Goal: Task Accomplishment & Management: Manage account settings

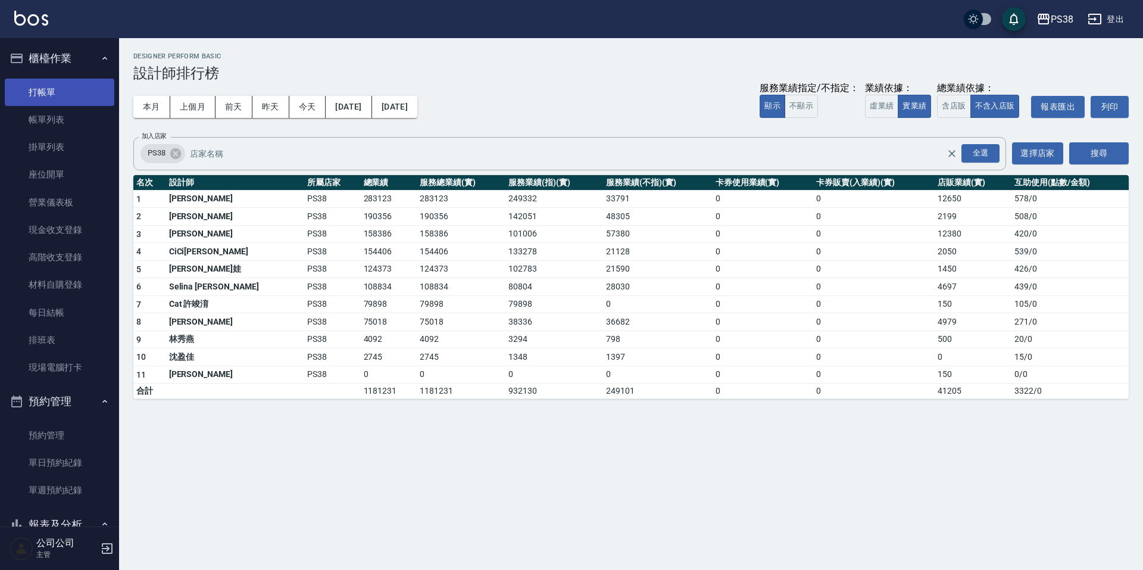
click at [74, 93] on link "打帳單" at bounding box center [60, 92] width 110 height 27
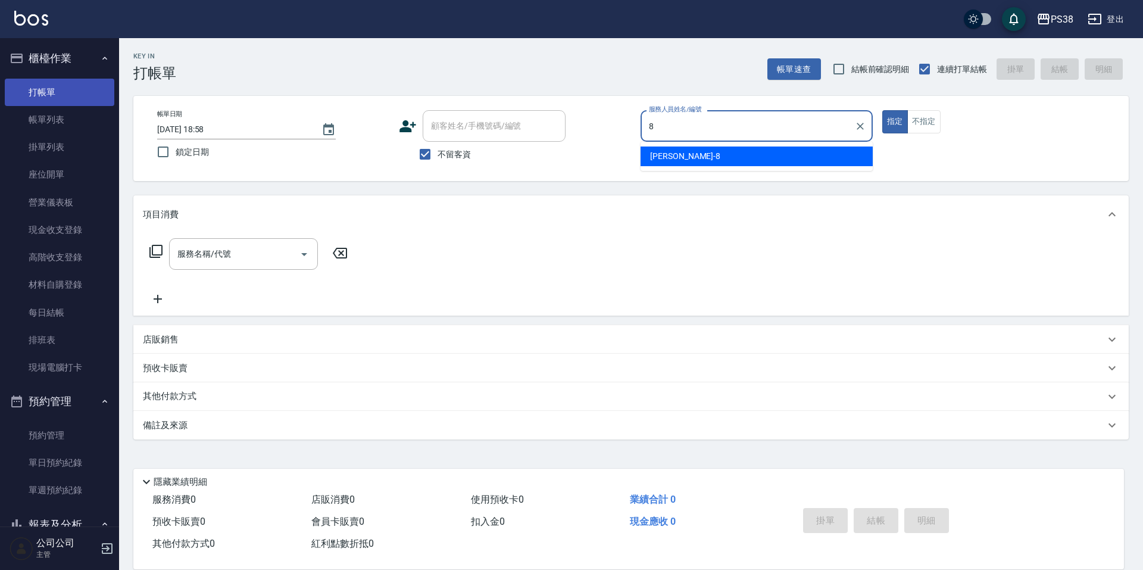
type input "mika-8"
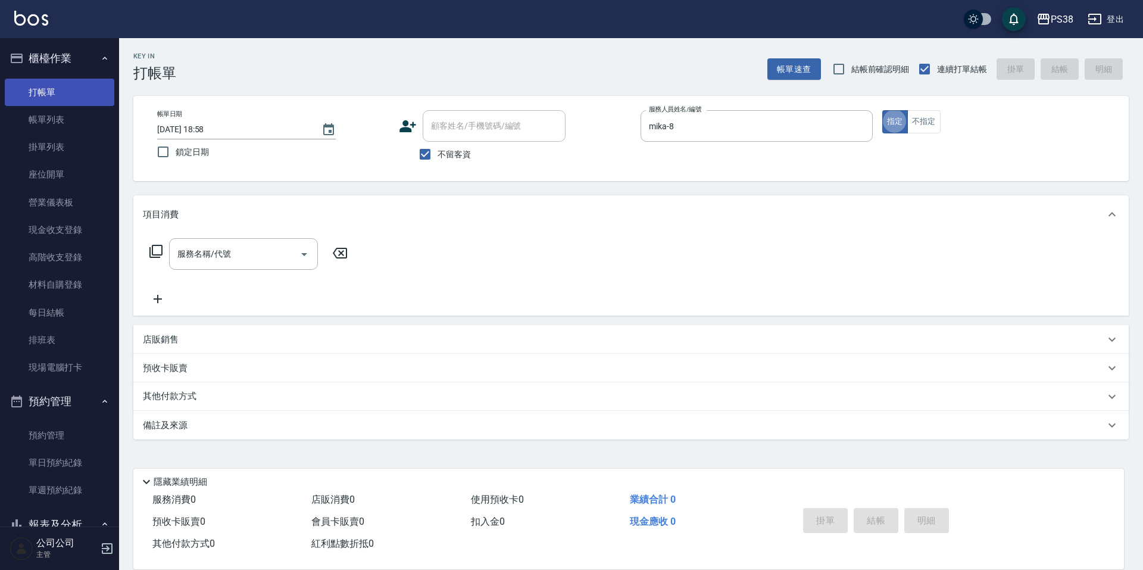
type button "true"
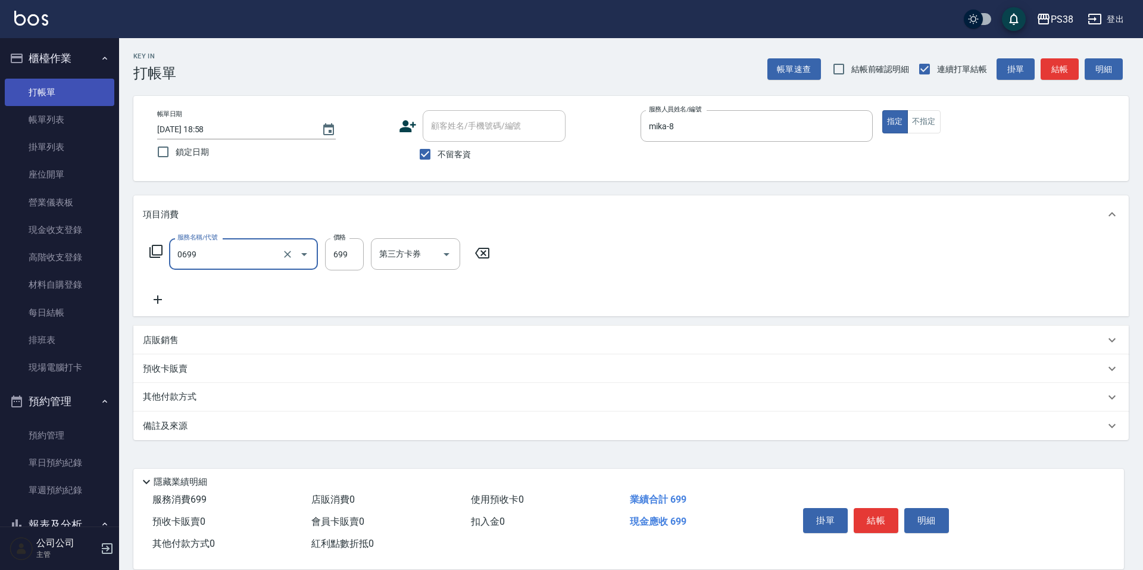
type input "spa699(0699)"
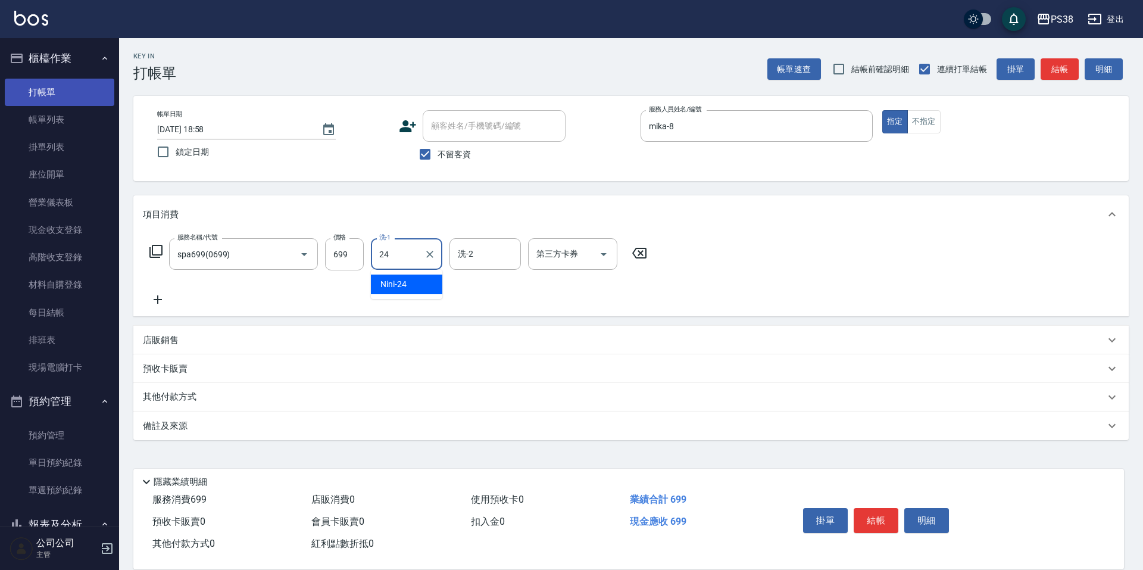
type input "Nini-24"
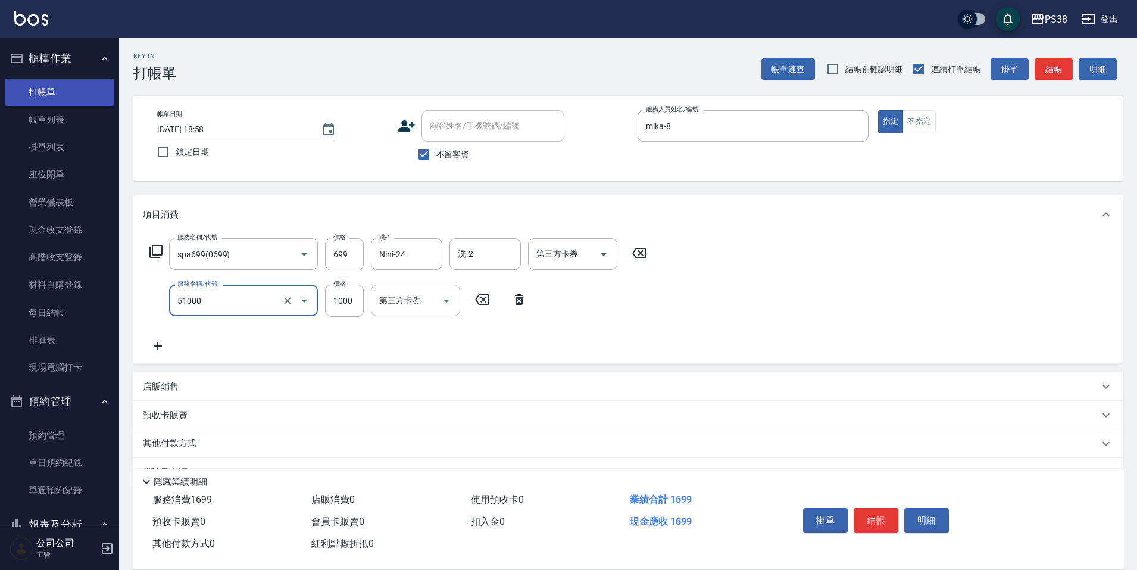
type input "染髮600以上(任意金額)(51000)"
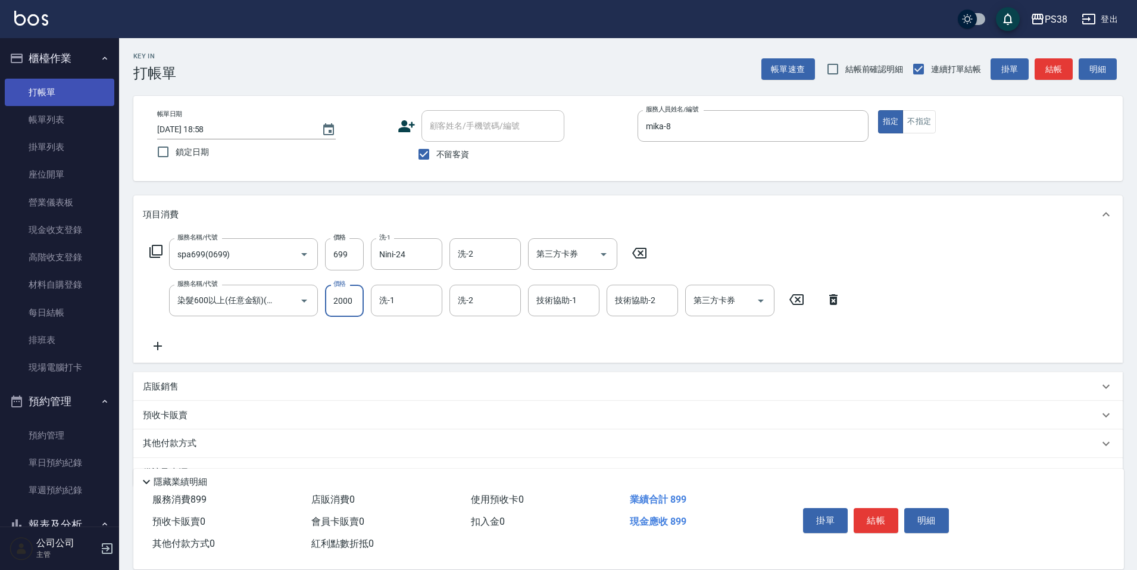
type input "2000"
type input "Nini-24"
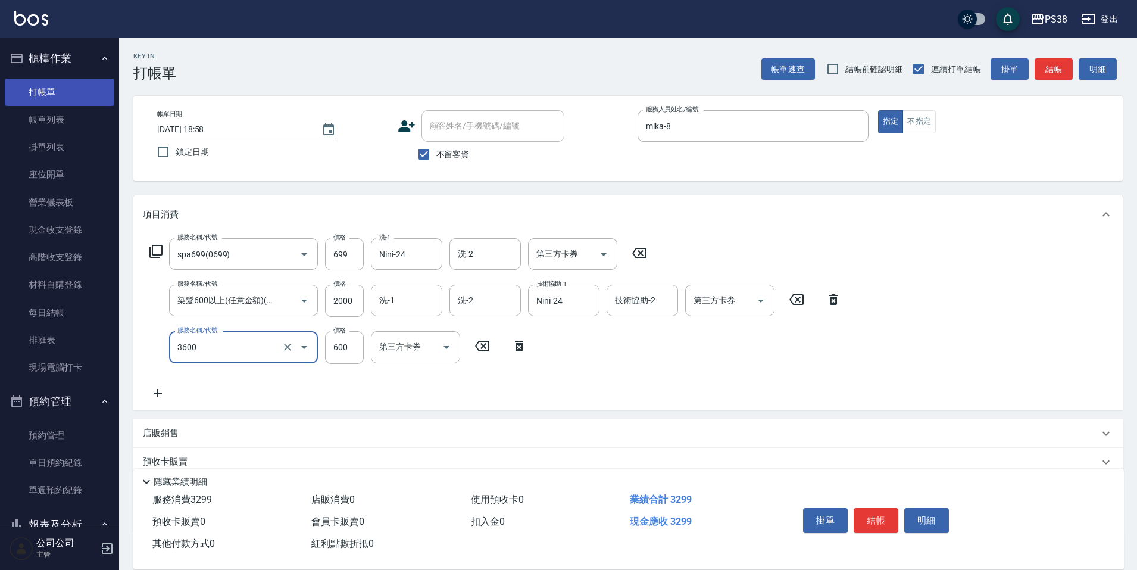
type input "天天水水護髮(3600)"
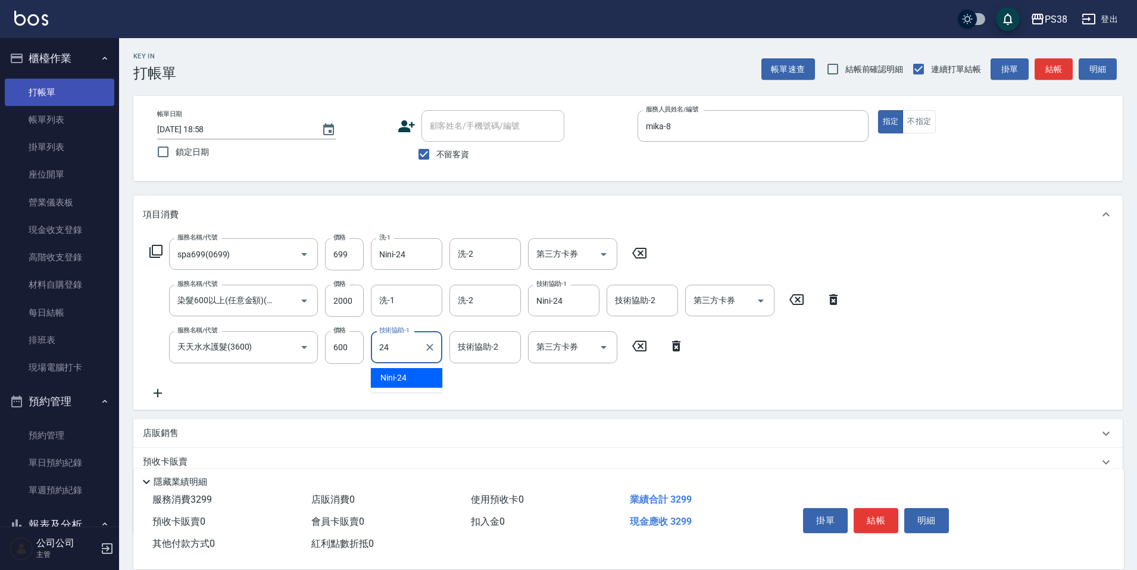
type input "Nini-24"
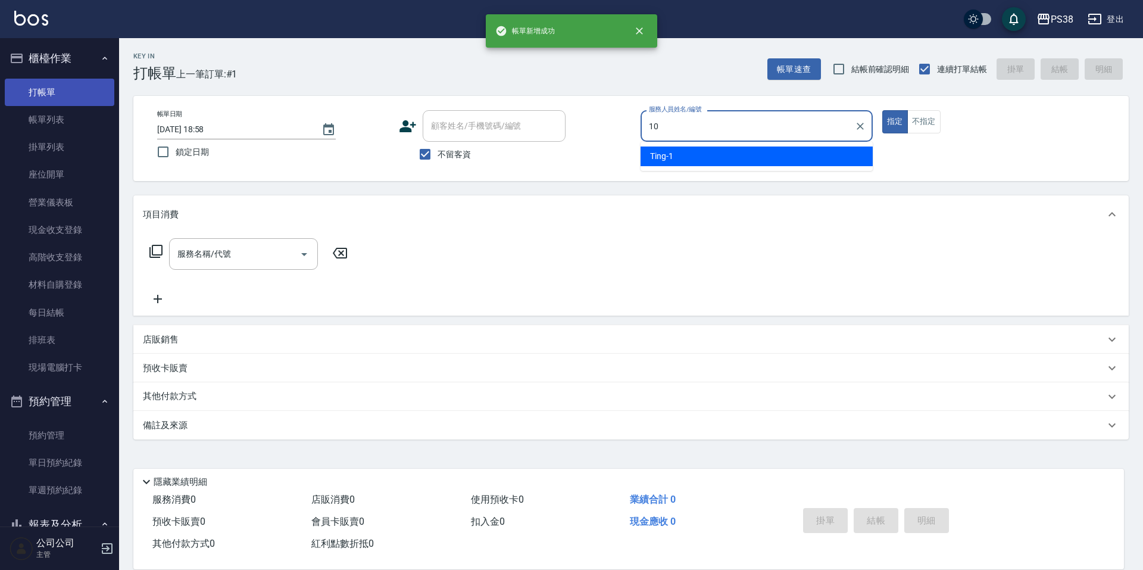
type input "Tiva-10"
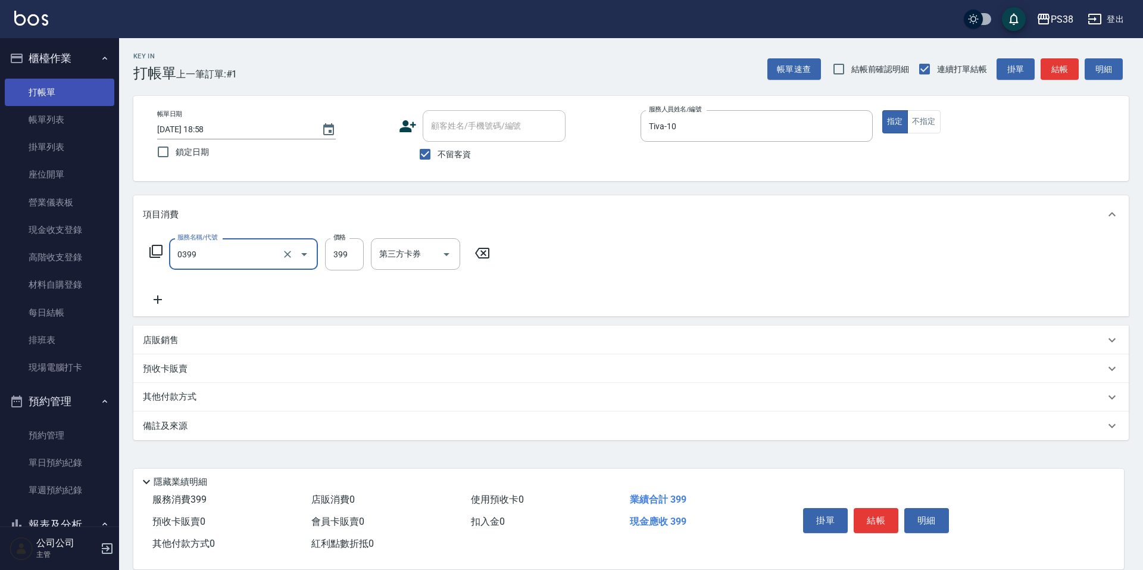
type input "spa399(0399)"
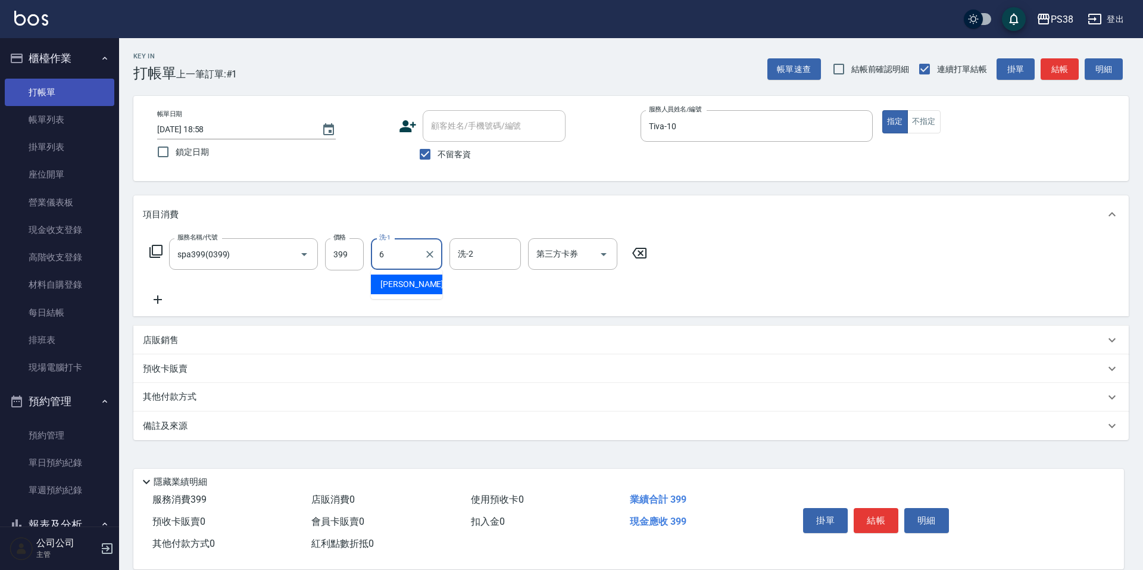
type input "[PERSON_NAME]-6"
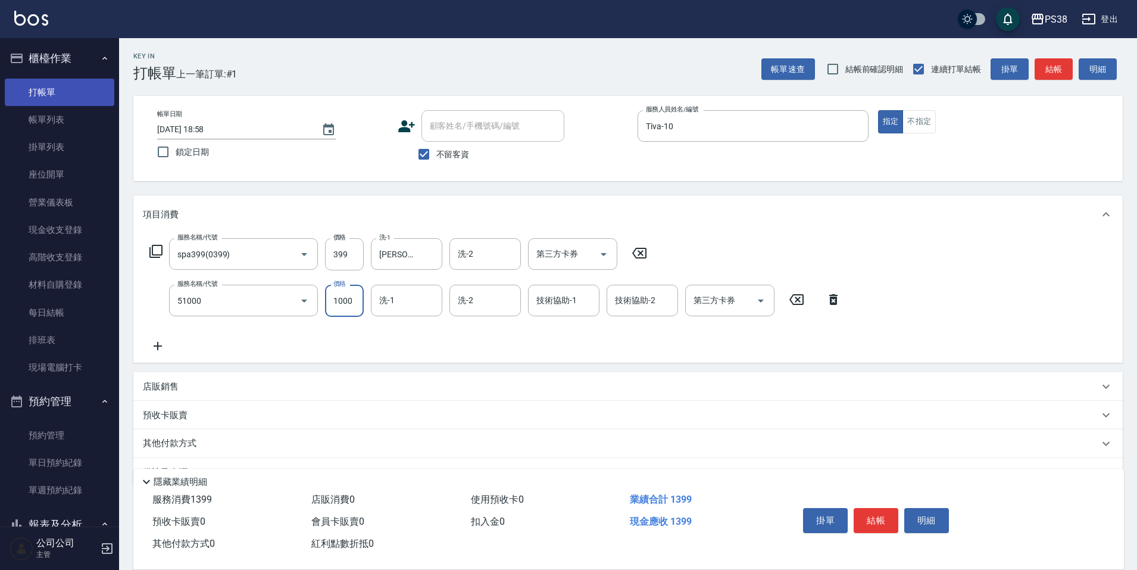
type input "染髮600以上(任意金額)(51000)"
type input "[PERSON_NAME]-6"
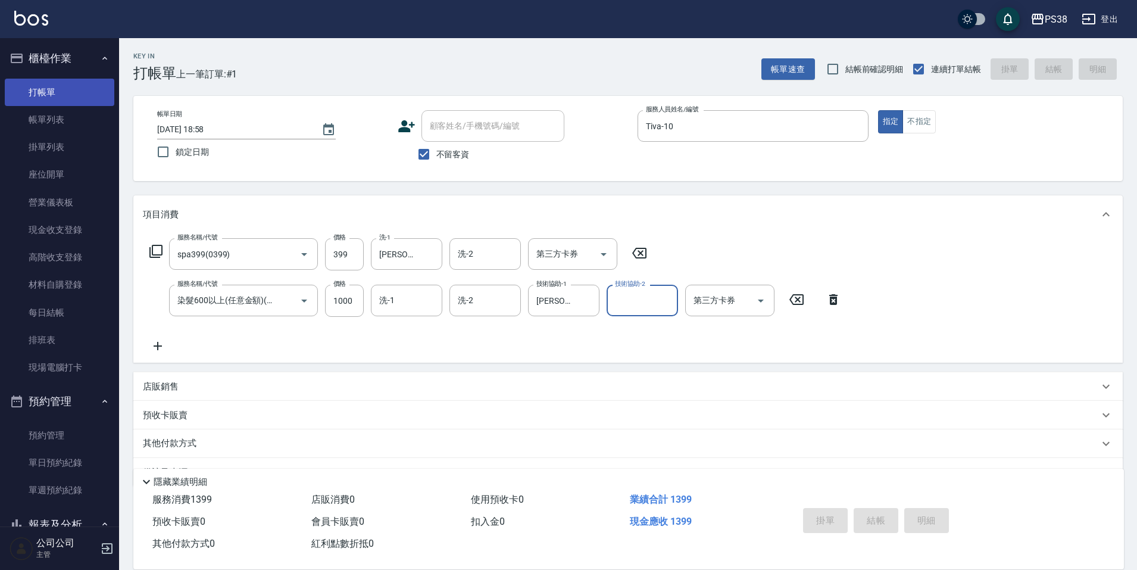
type input "[DATE] 18:59"
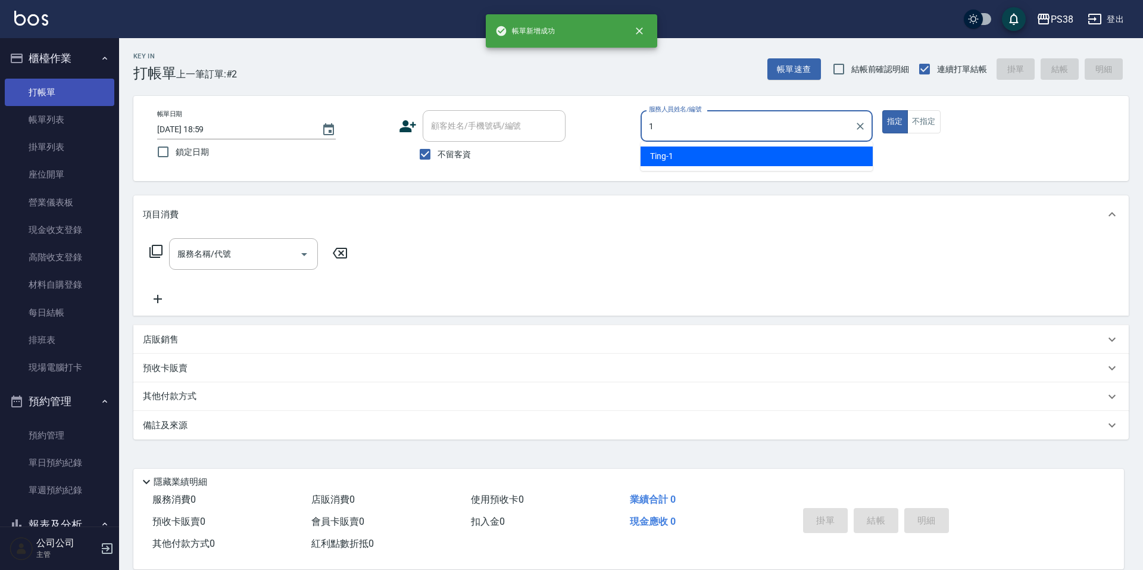
type input "Ting-1"
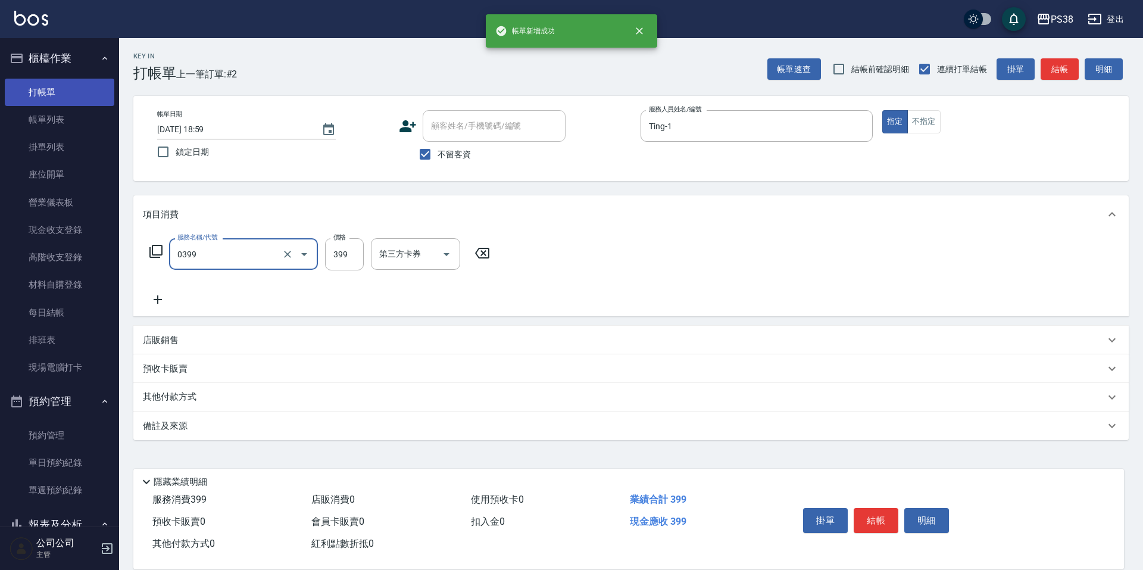
type input "spa399(0399)"
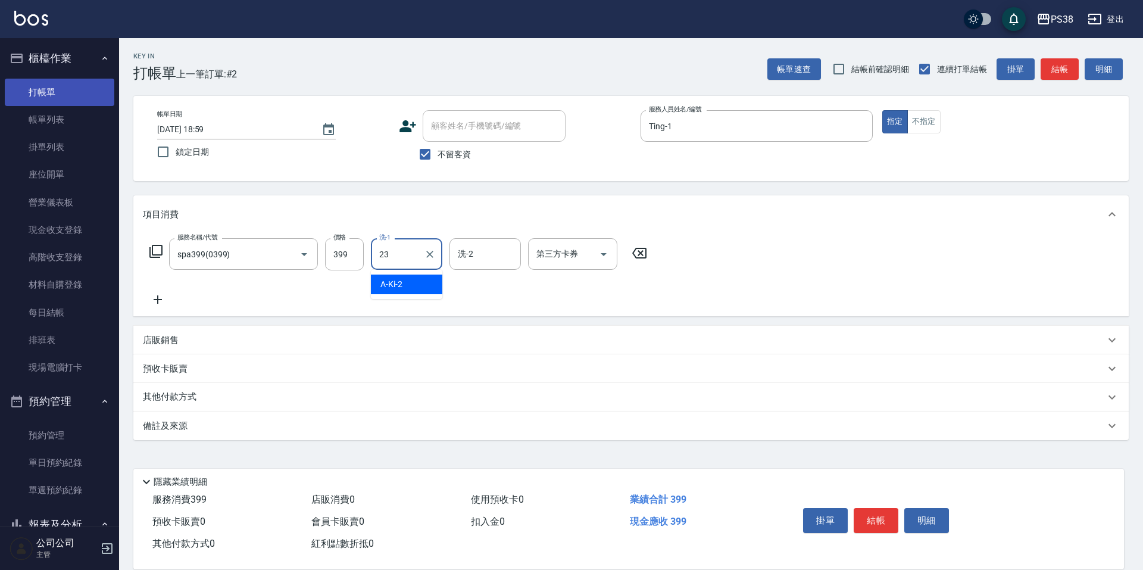
type input "Mona-23"
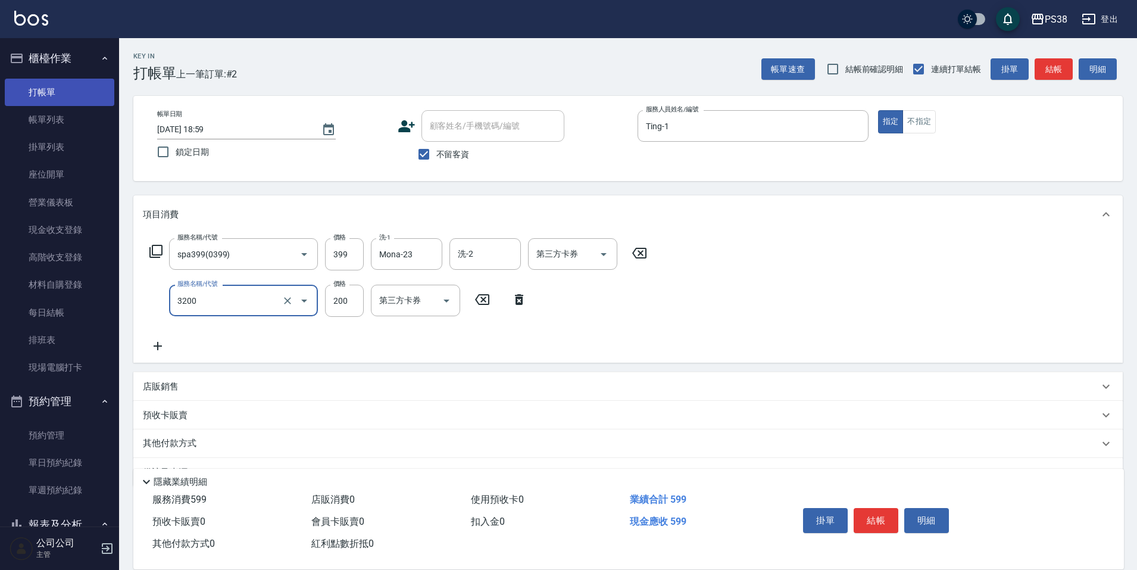
type input "自備護髮(3200)"
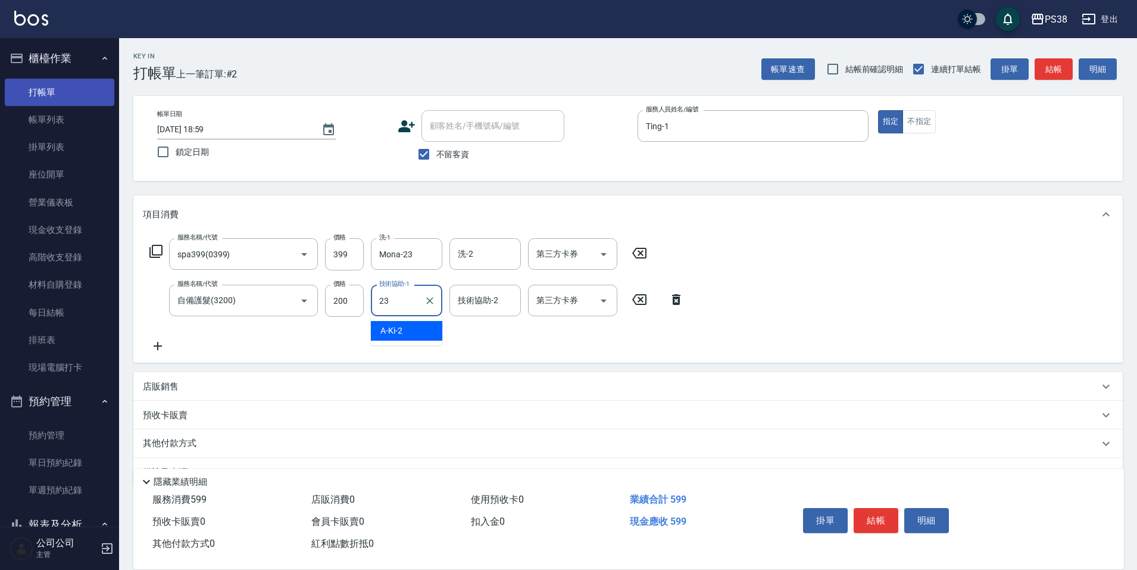
type input "Mona-23"
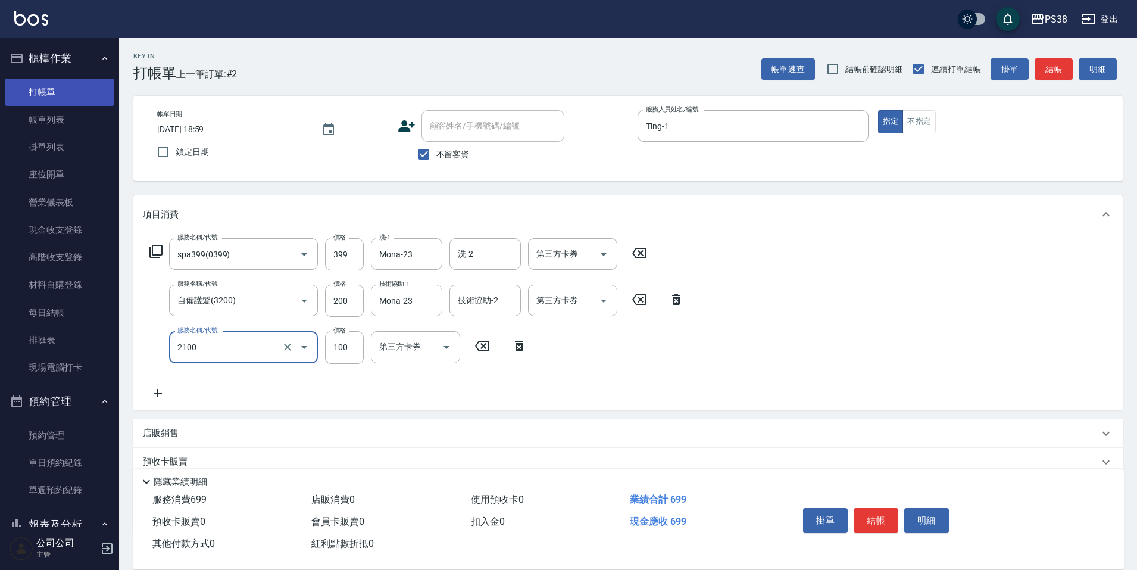
type input "剪髮與造型(任意金額)(2100)"
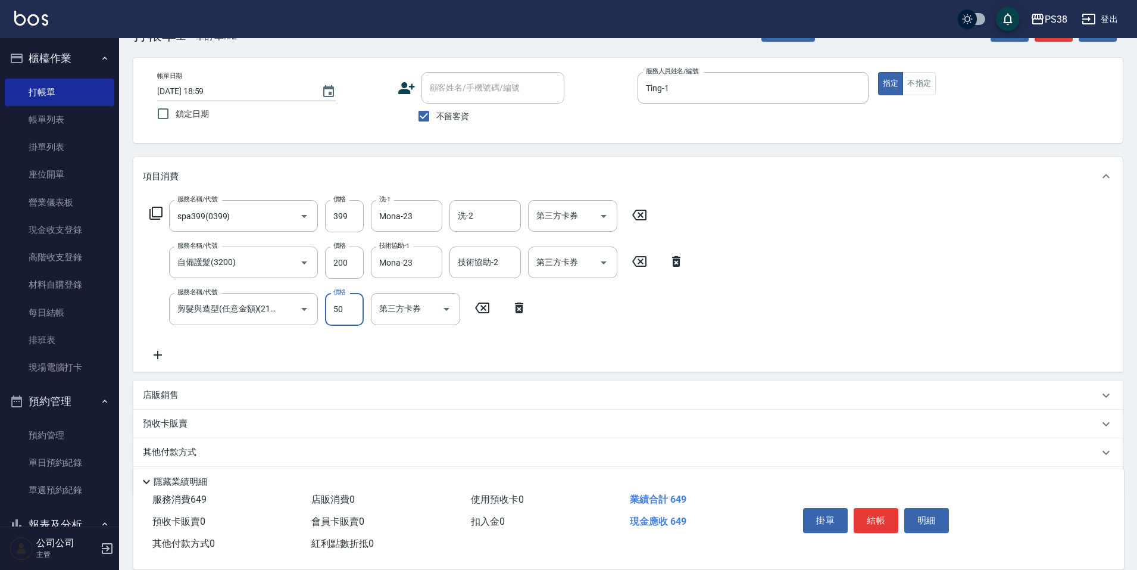
scroll to position [60, 0]
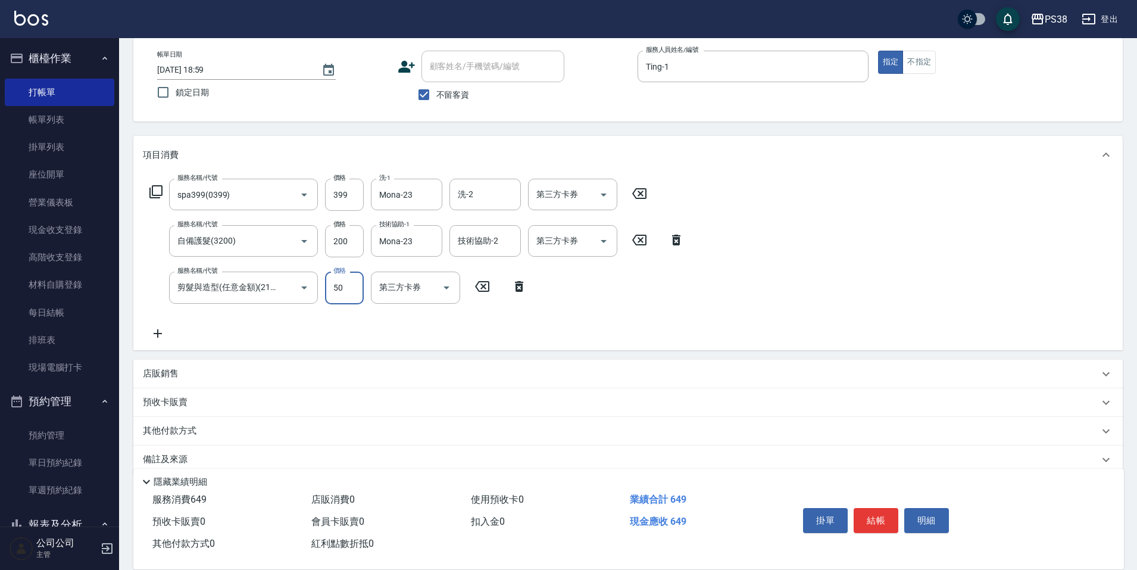
type input "50"
click at [159, 375] on p "店販銷售" at bounding box center [161, 373] width 36 height 12
type input "Ting-1"
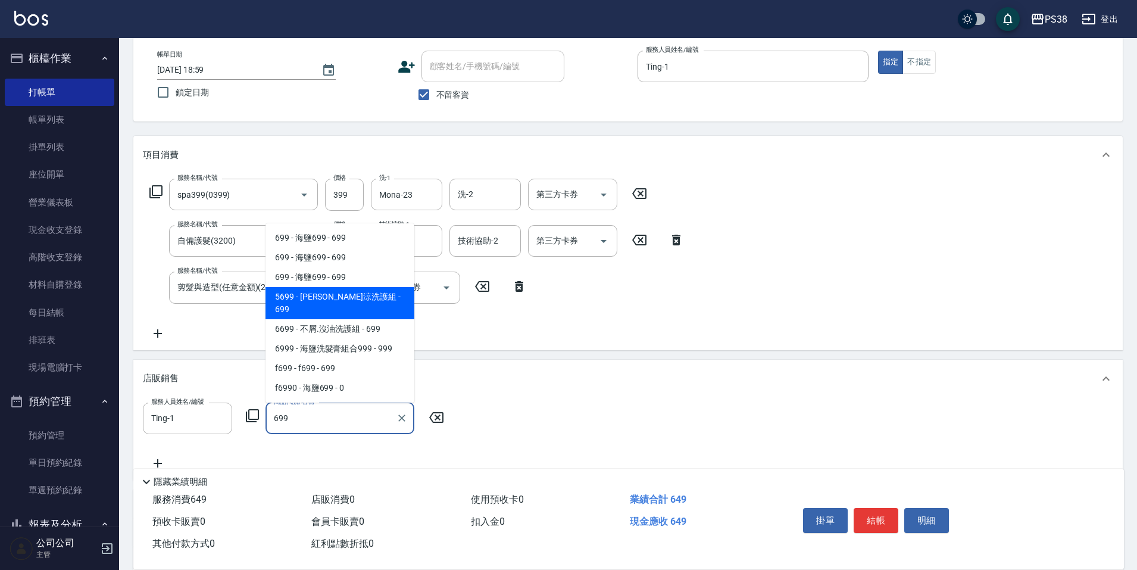
click at [377, 311] on span "5699 - [PERSON_NAME]涼洗護組 - 699" at bounding box center [339, 303] width 149 height 32
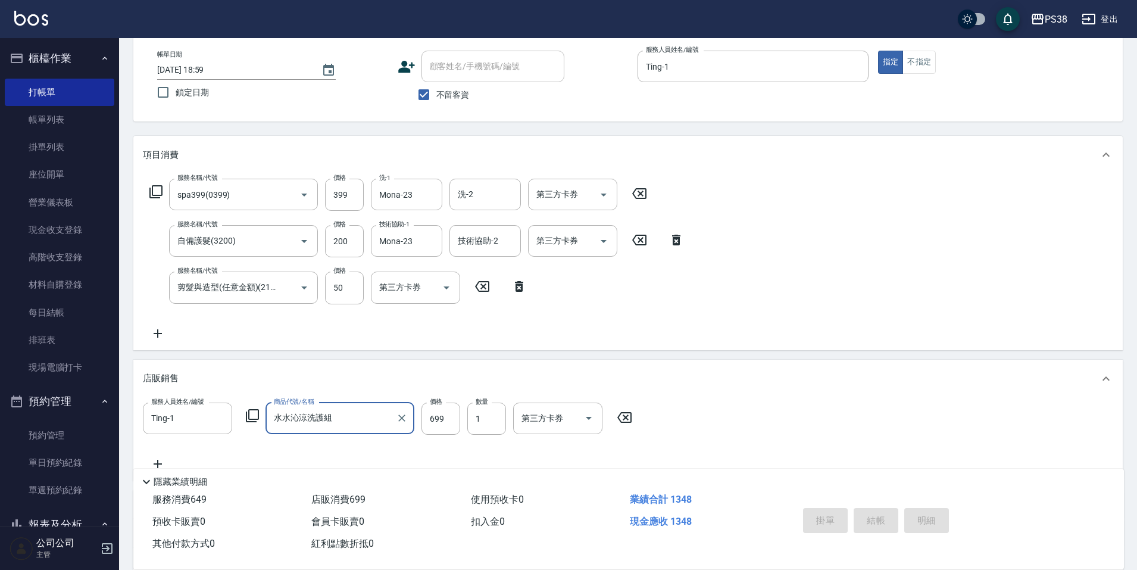
type input "水水沁涼洗護組"
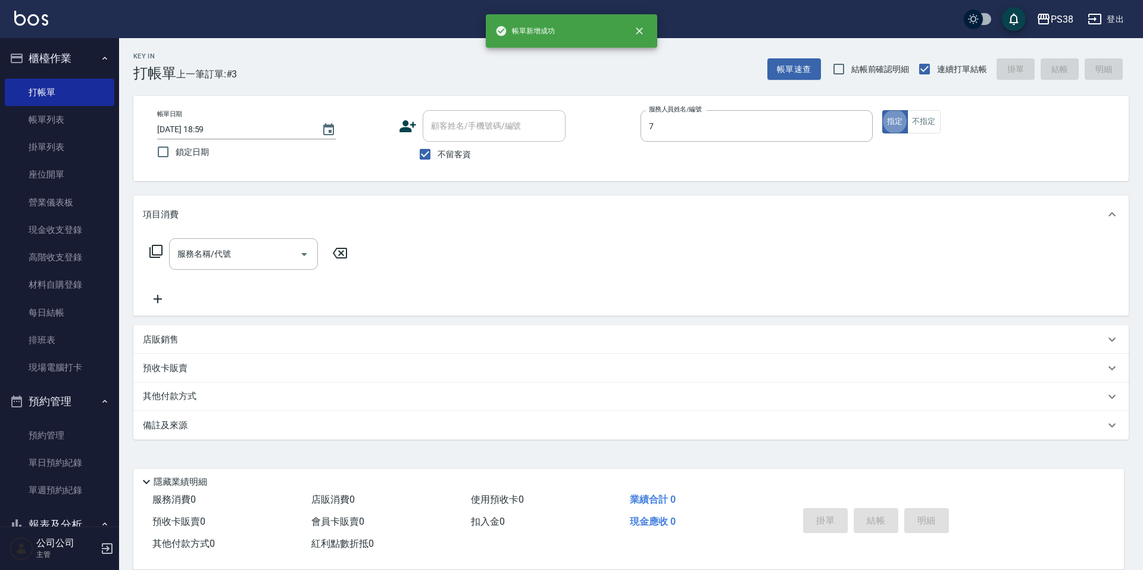
type input "Selina-7"
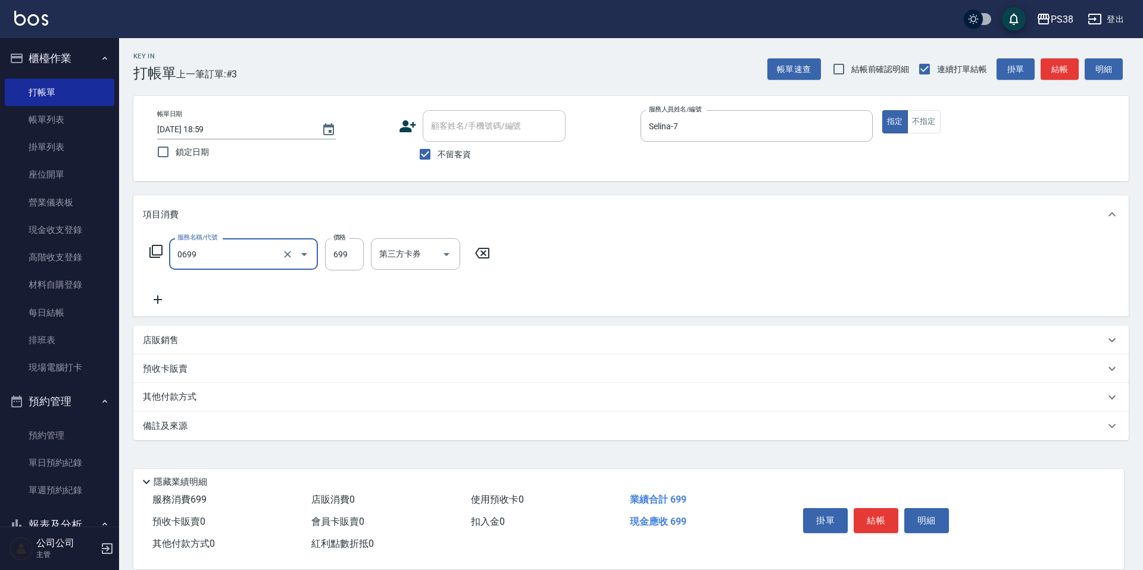
type input "spa699(0699)"
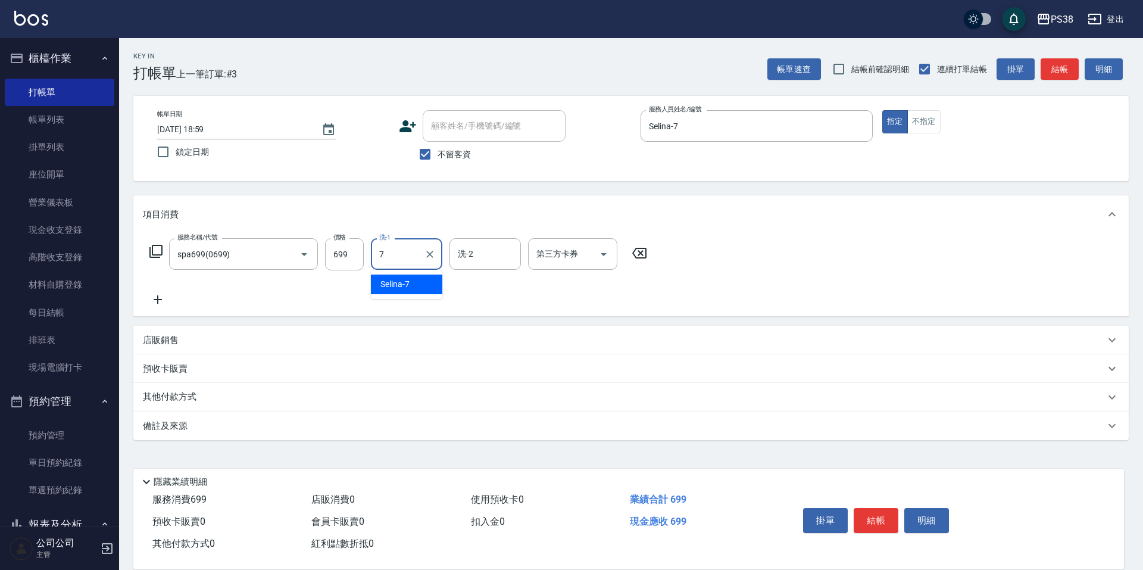
type input "Selina-7"
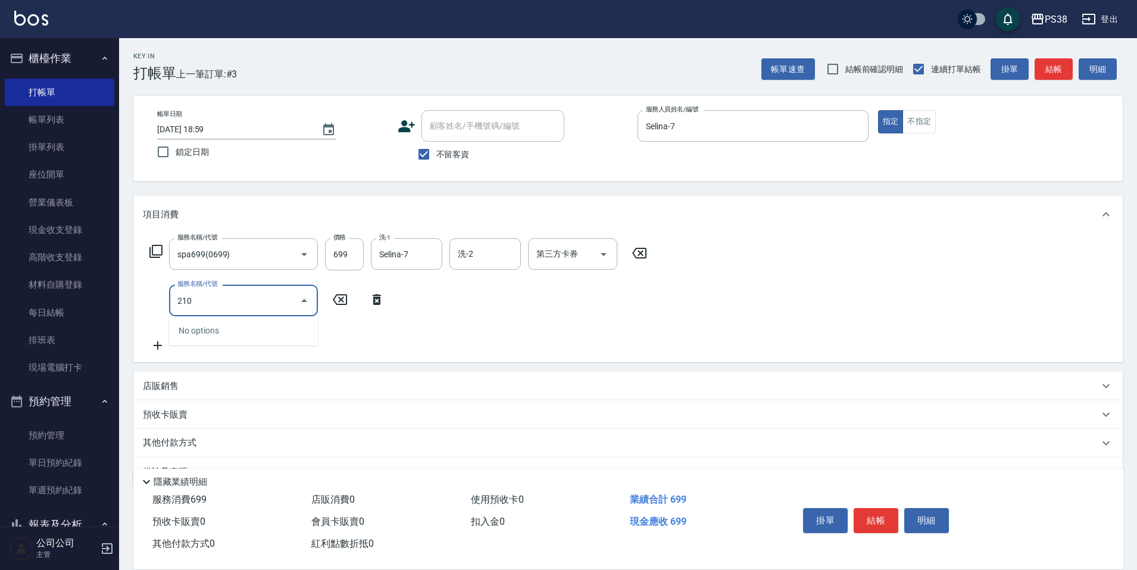
type input "2100"
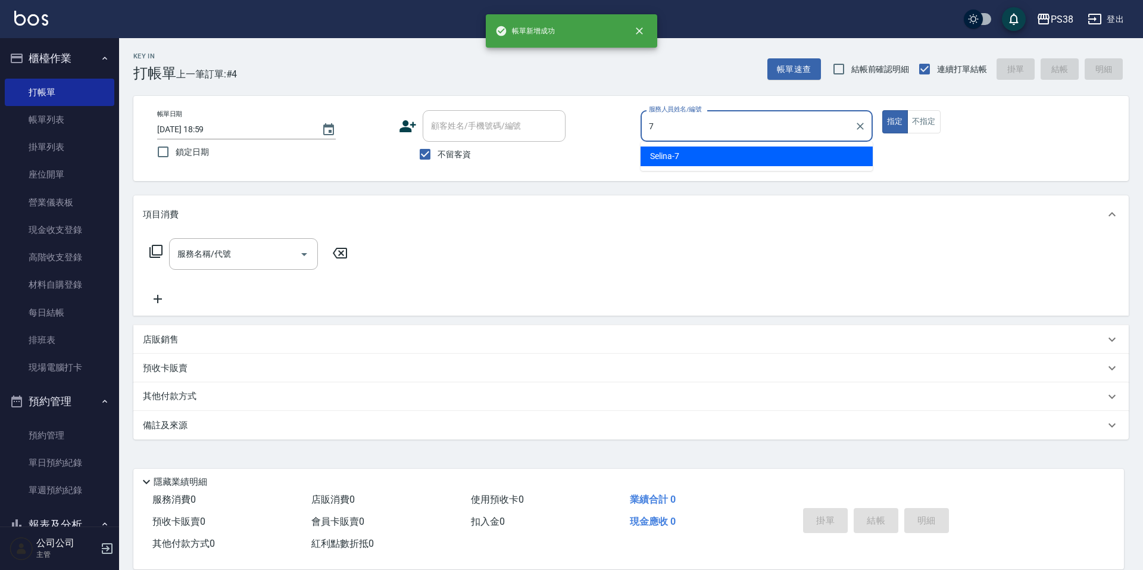
type input "Selina-7"
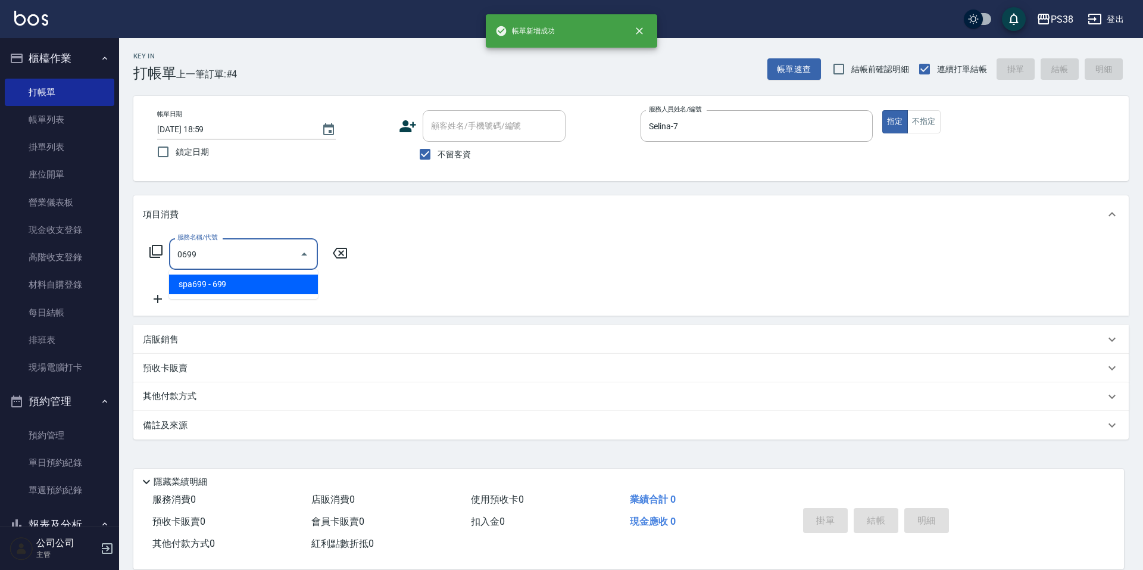
type input "spa699(0699)"
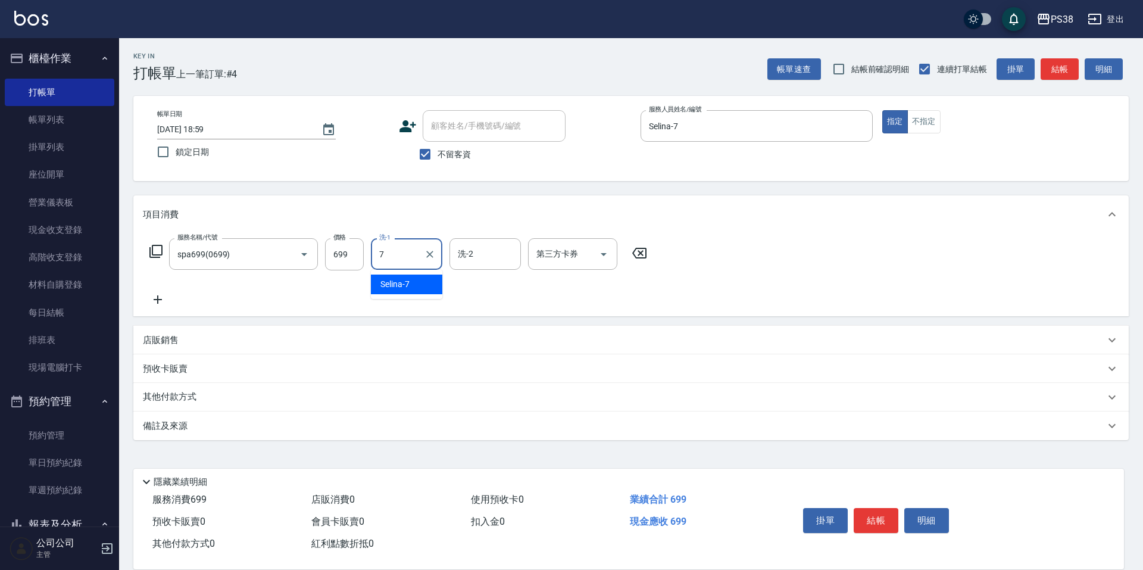
type input "Selina-7"
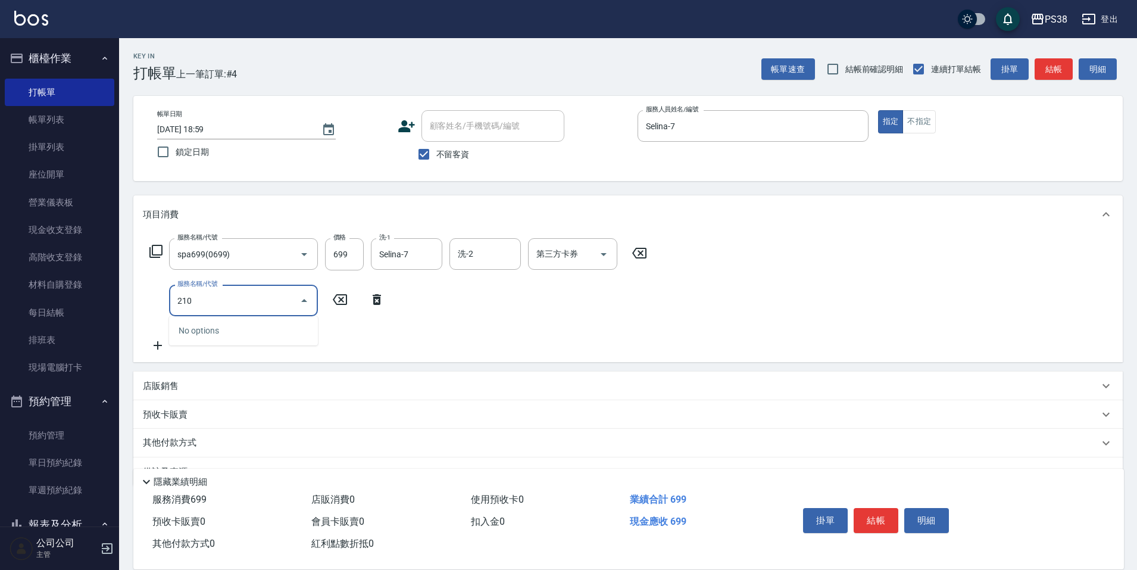
type input "2100"
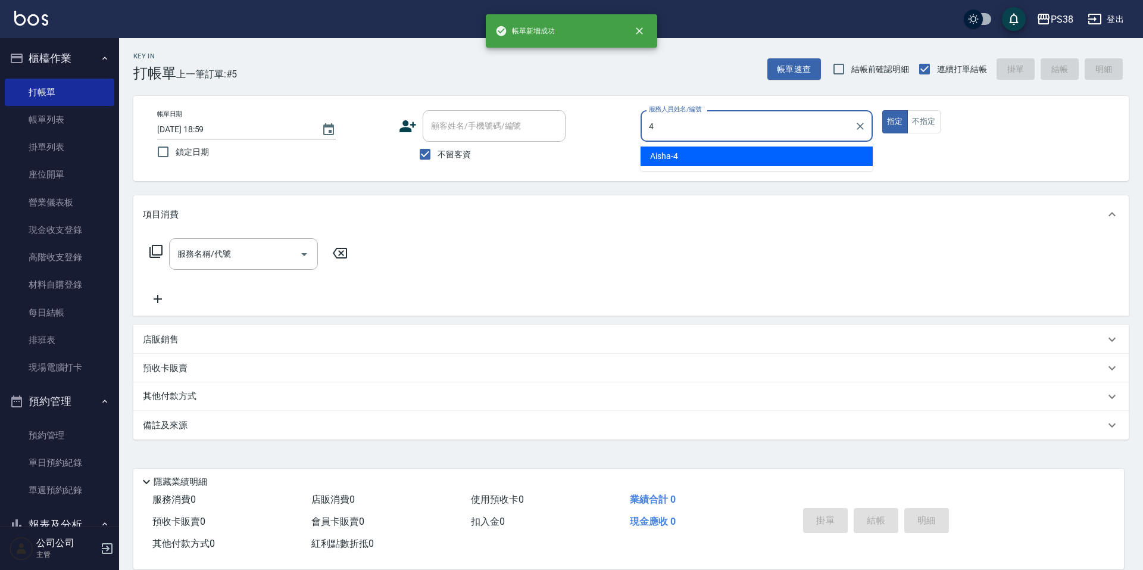
type input "Aisha-4"
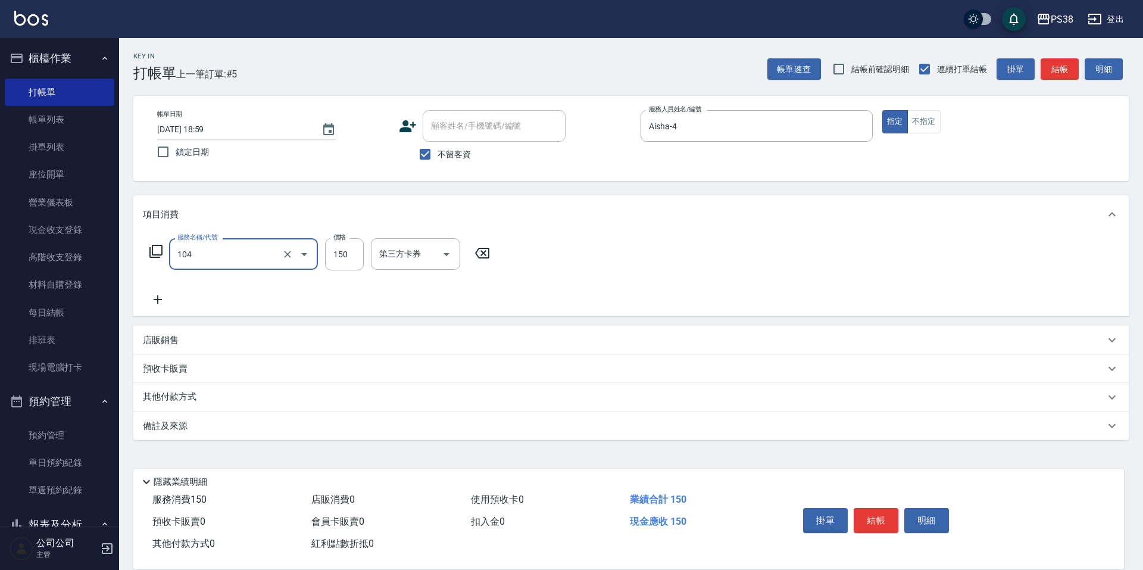
type input "洗髮(104)"
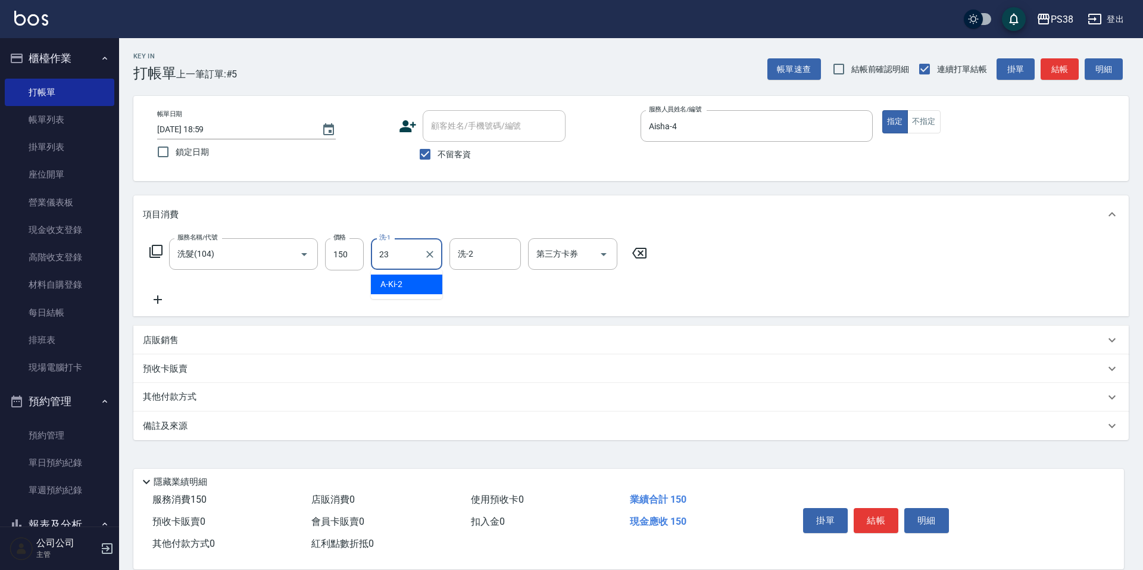
type input "Mona-23"
click at [609, 248] on icon "Open" at bounding box center [603, 254] width 14 height 14
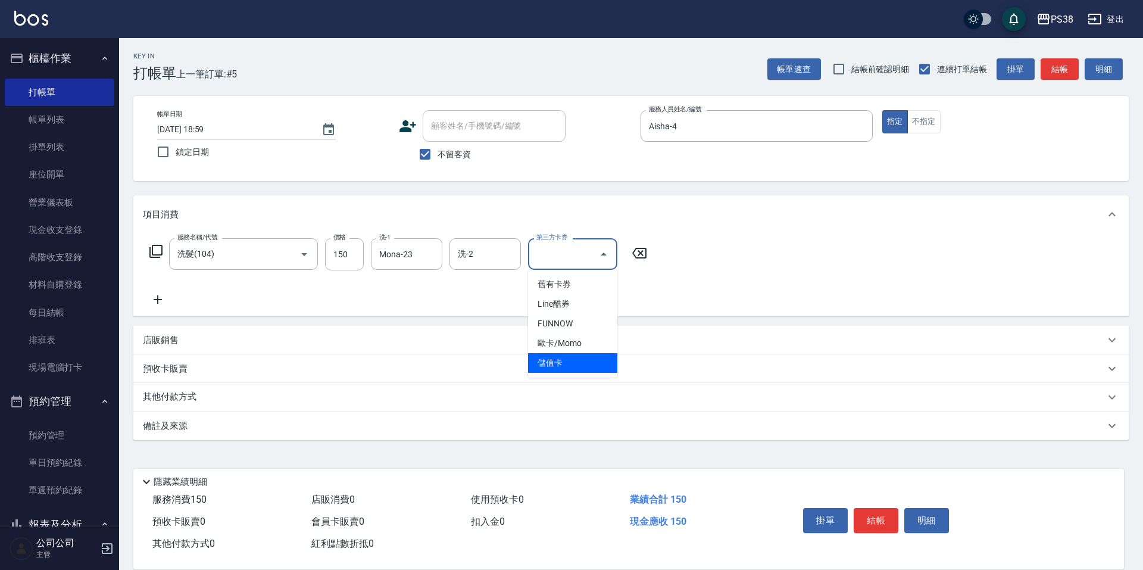
click at [595, 365] on span "儲值卡" at bounding box center [572, 363] width 89 height 20
type input "儲值卡"
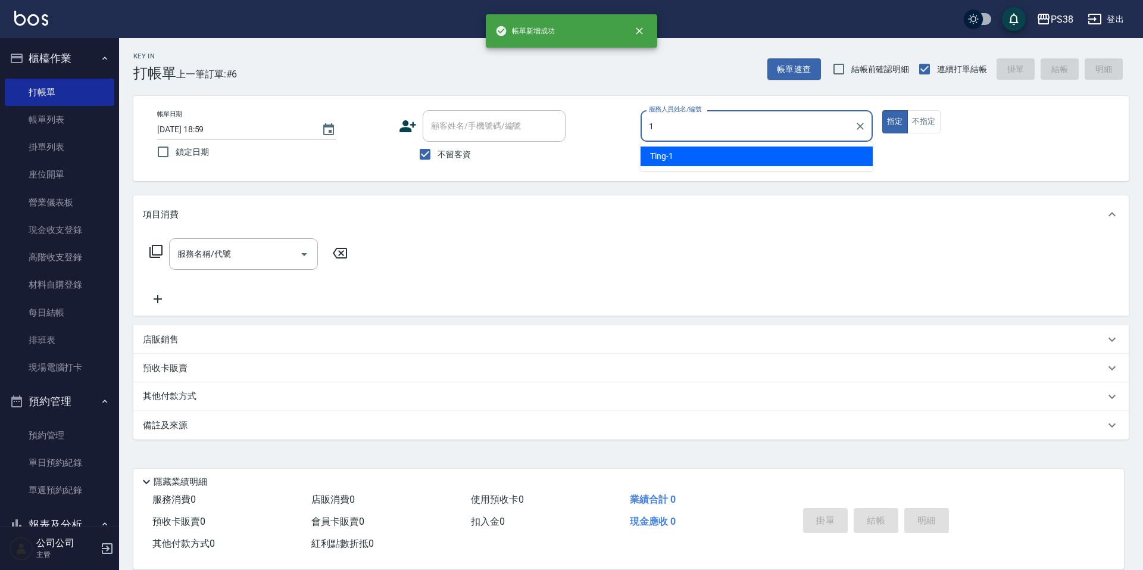
type input "Ting-1"
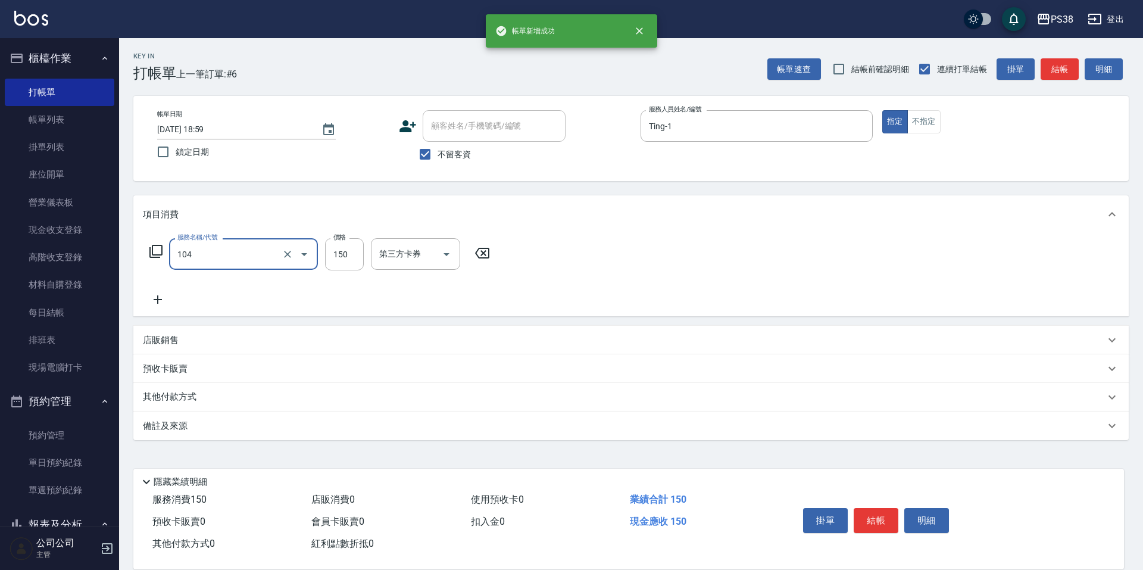
type input "洗髮(104)"
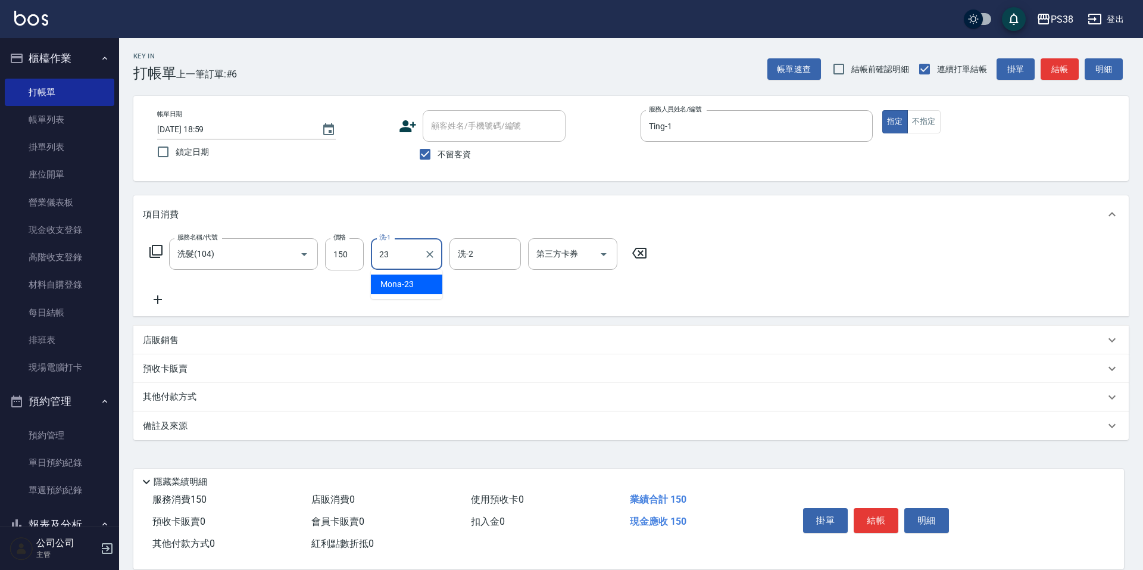
type input "Mona-23"
click at [611, 255] on button "Open" at bounding box center [603, 254] width 19 height 19
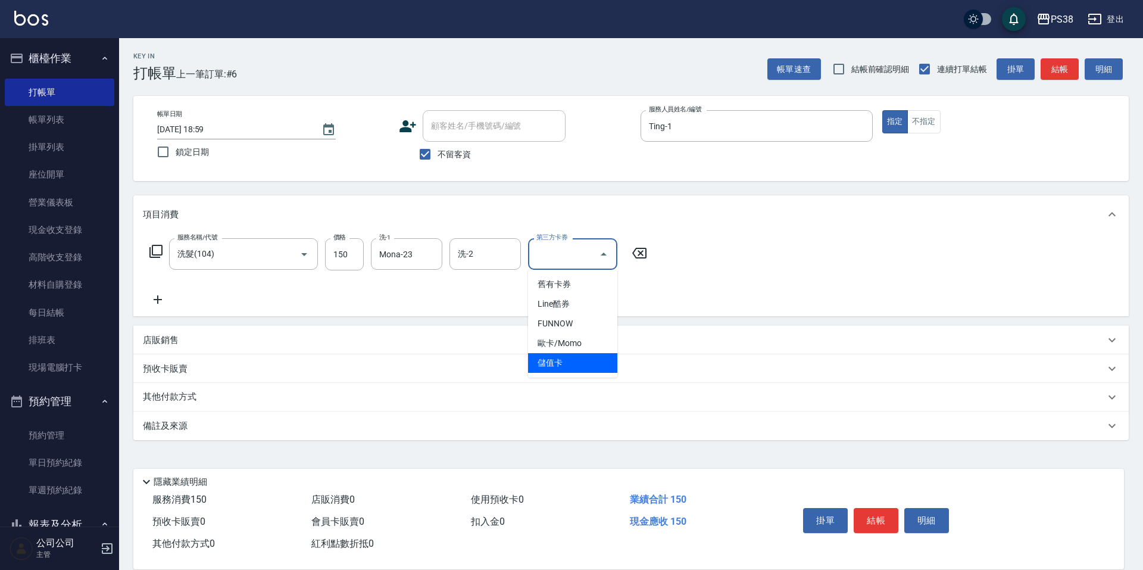
click at [599, 368] on span "儲值卡" at bounding box center [572, 363] width 89 height 20
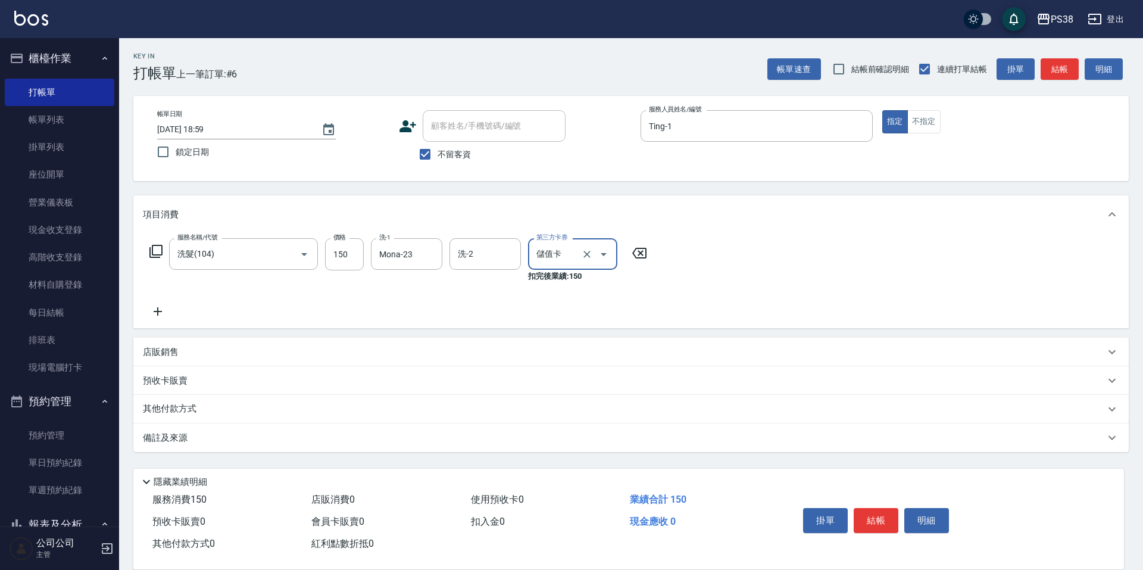
type input "儲值卡"
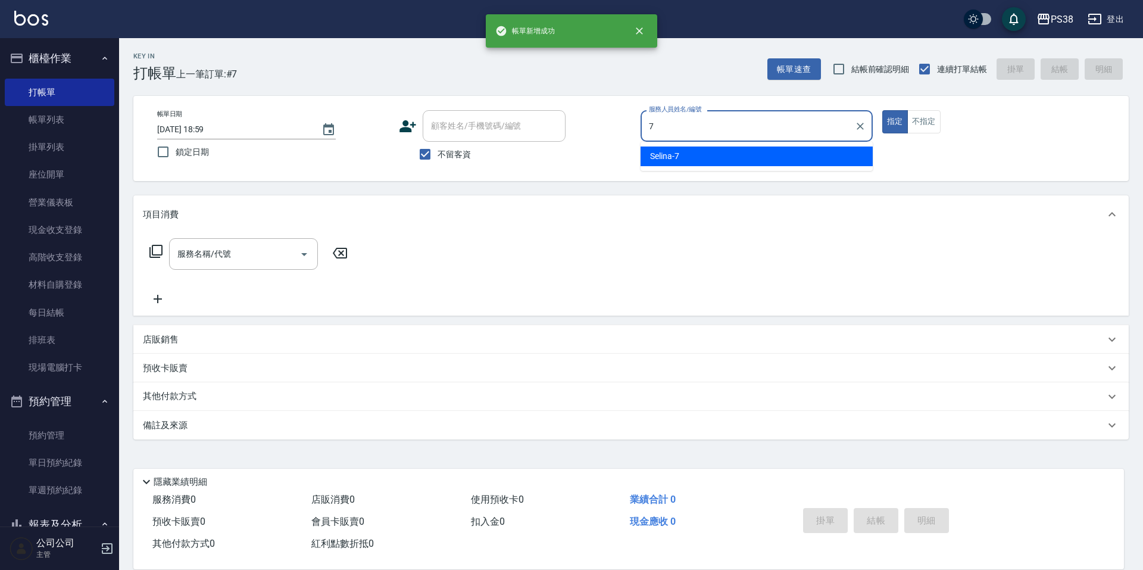
type input "Selina-7"
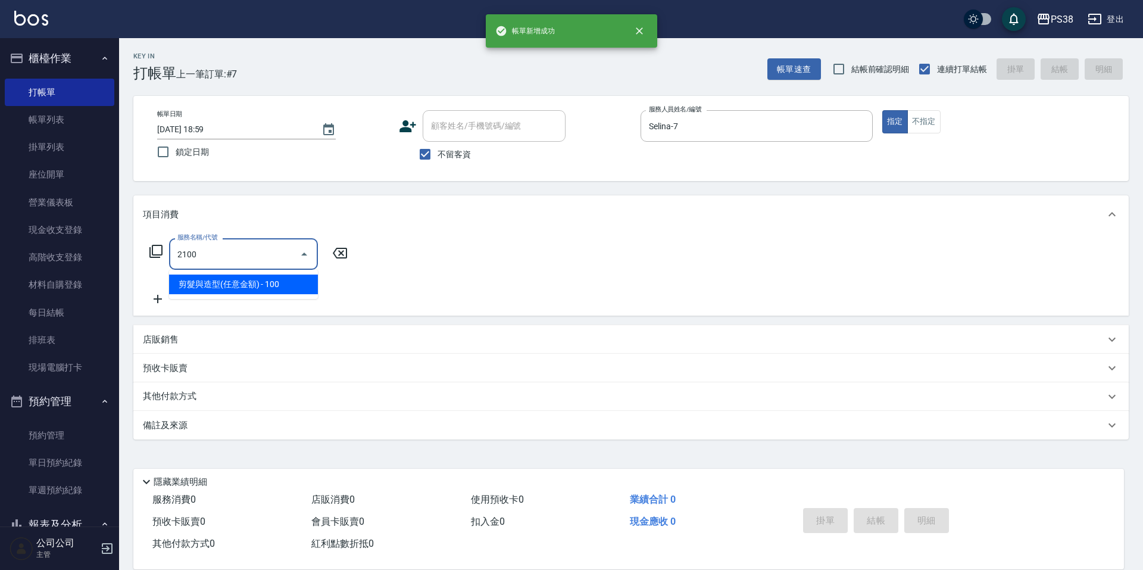
type input "剪髮與造型(任意金額)(2100)"
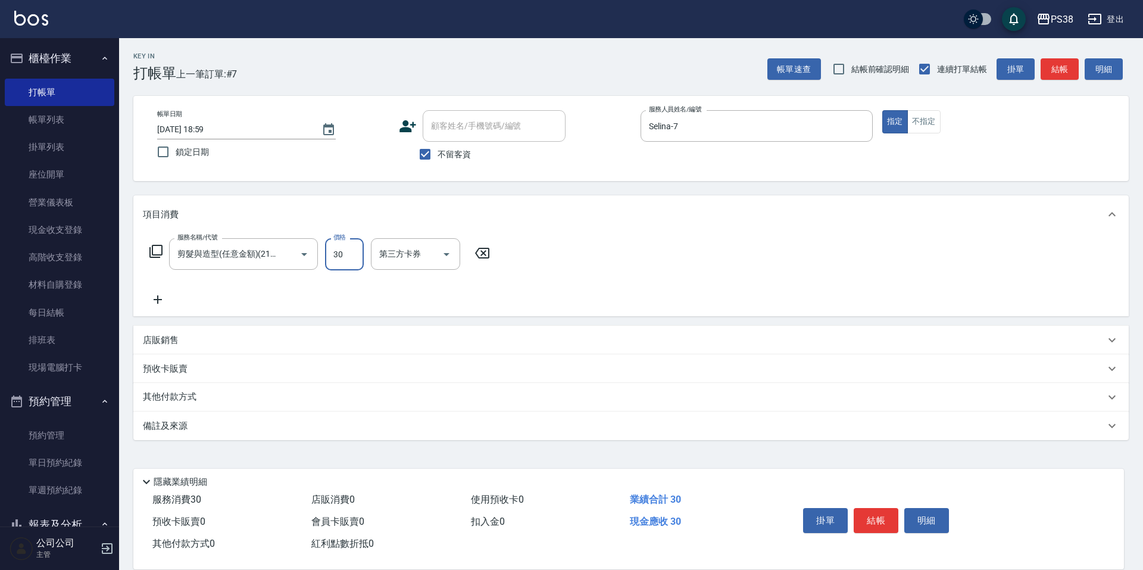
type input "300"
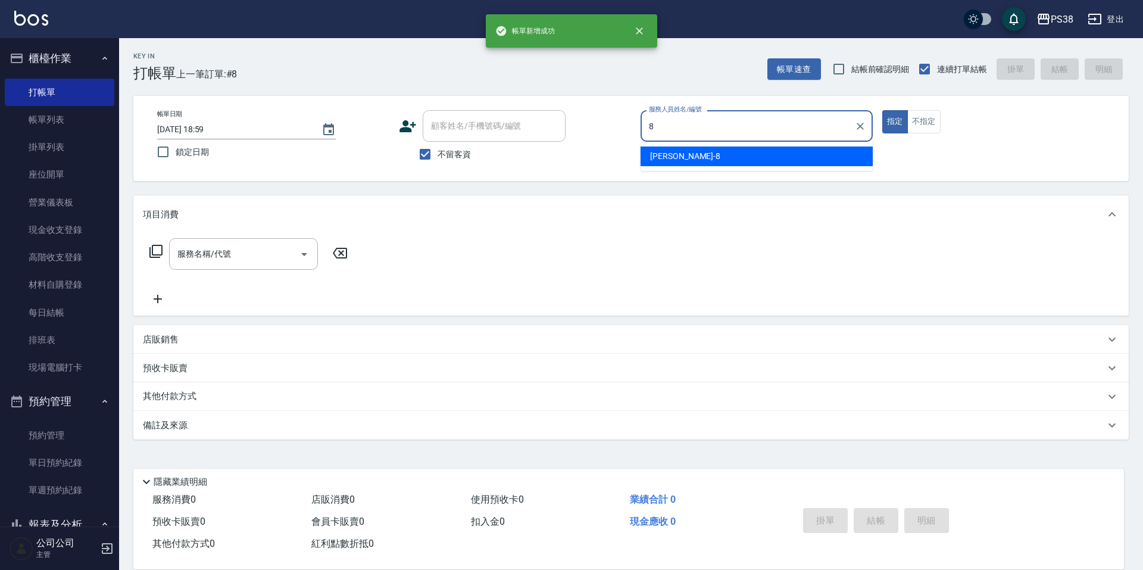
type input "mika-8"
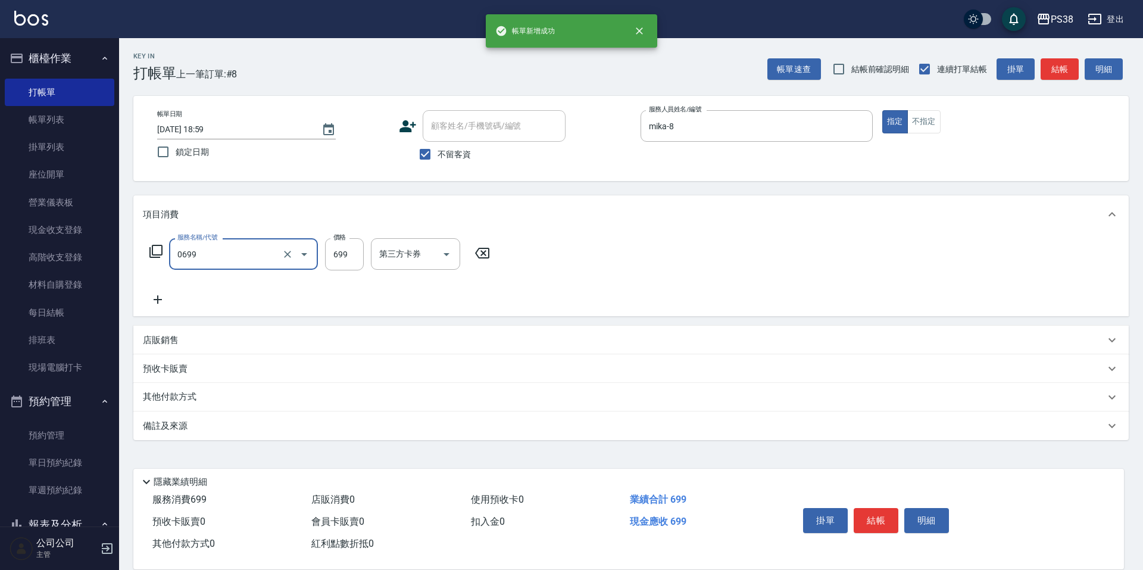
type input "spa699(0699)"
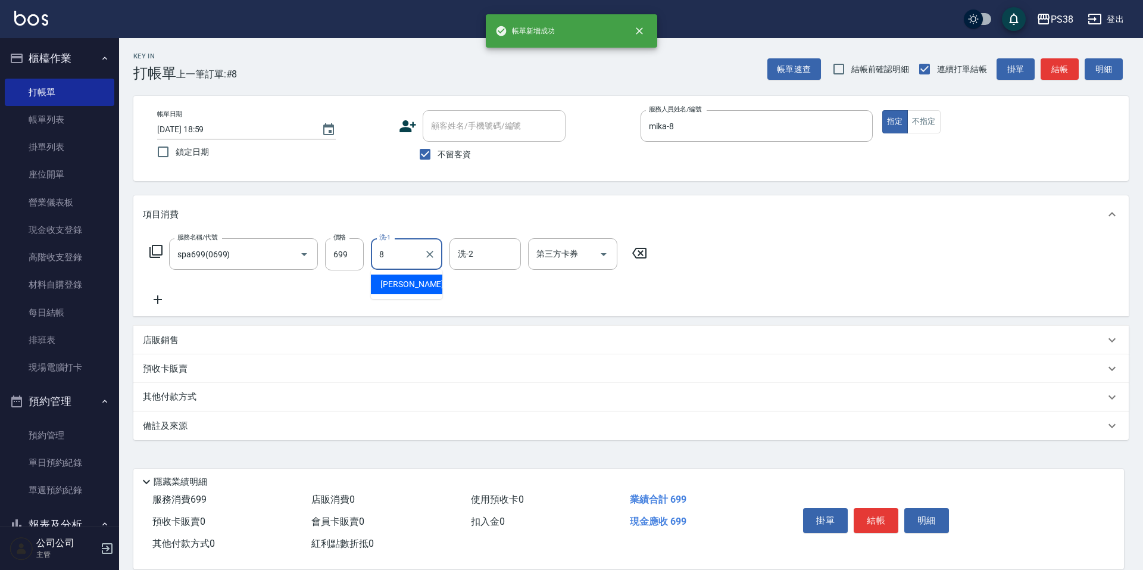
type input "mika-8"
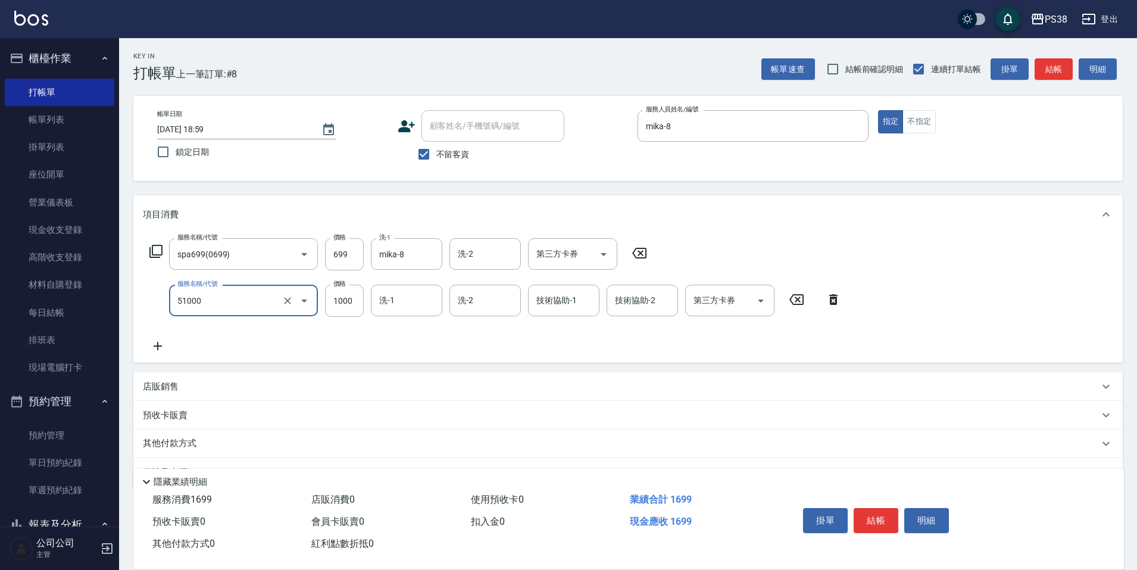
type input "染髮600以上(任意金額)(51000)"
type input "2000"
type input "mika-8"
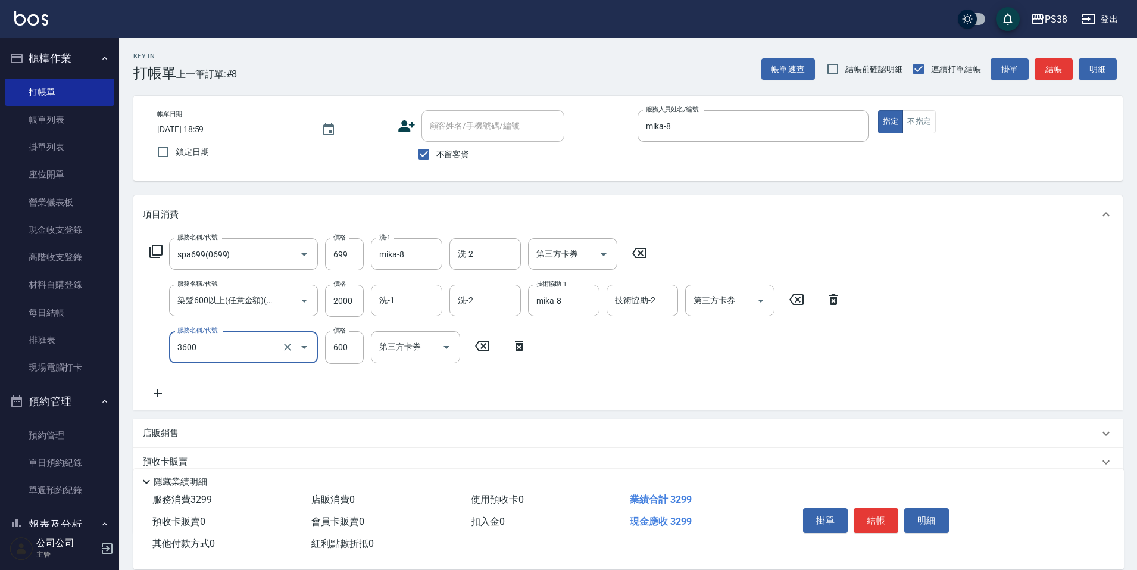
type input "天天水水護髮(3600)"
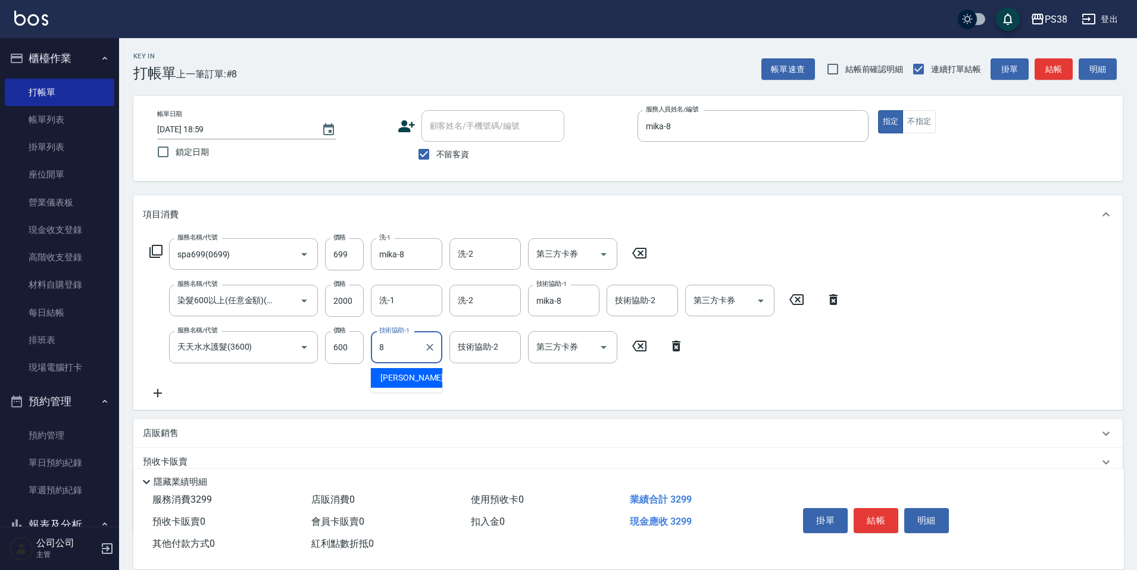
type input "mika-8"
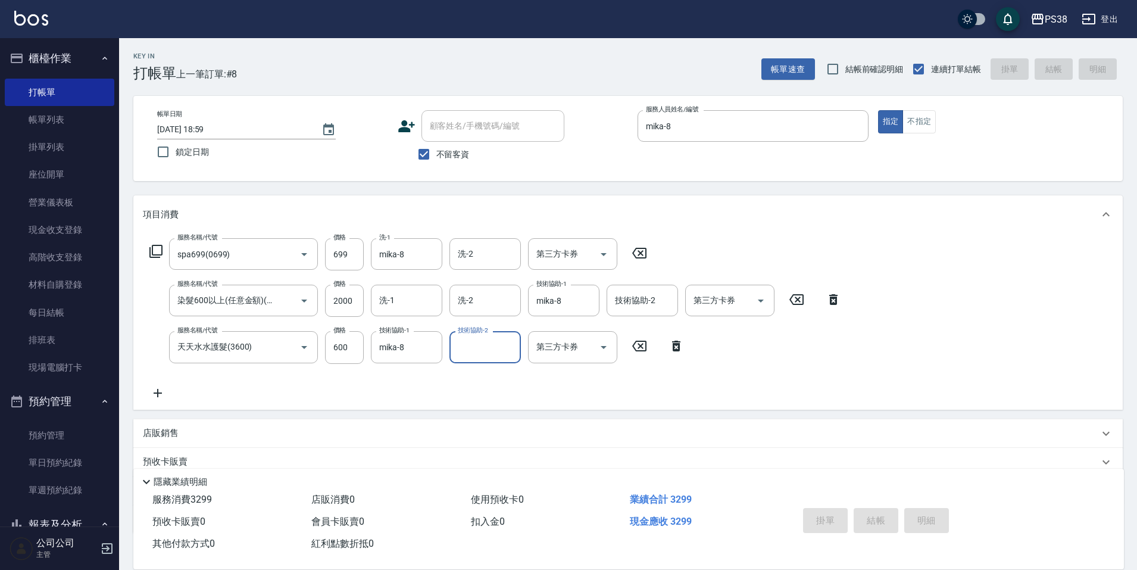
type input "[DATE] 19:00"
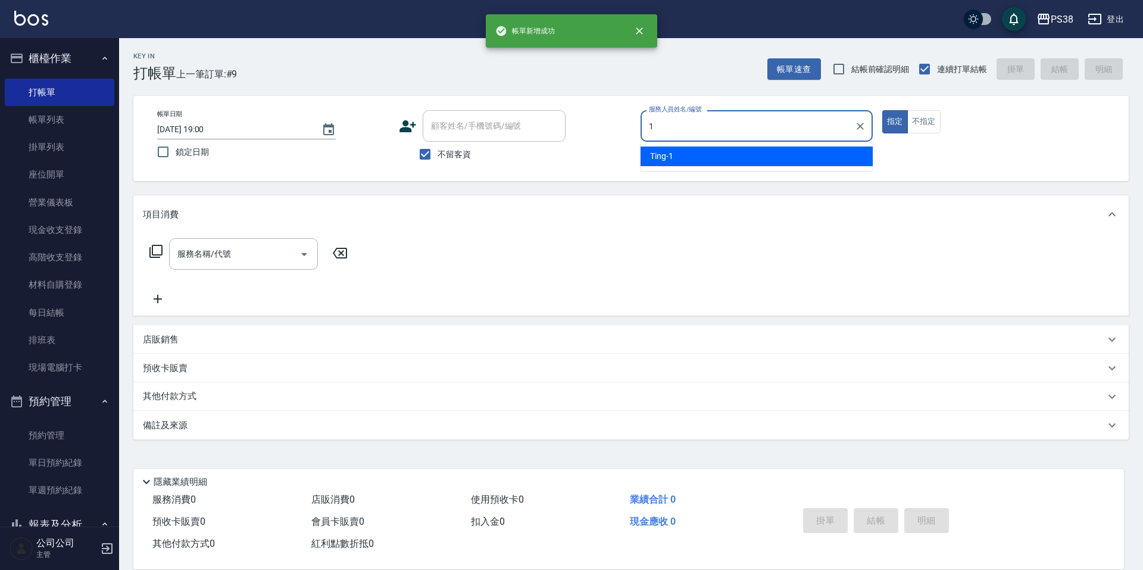
type input "Ting-1"
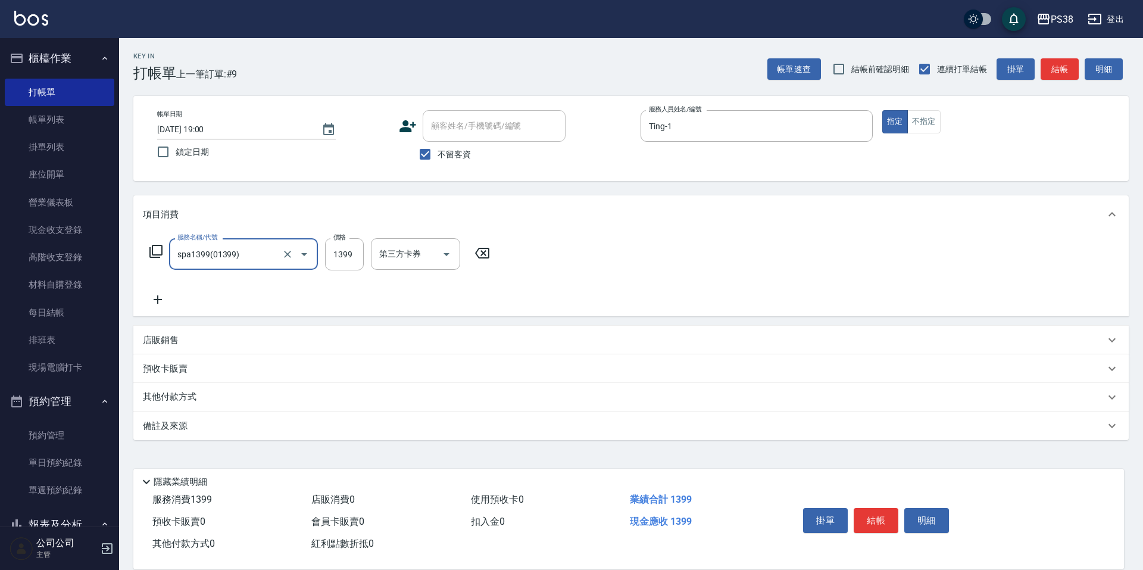
type input "spa1399(01399)"
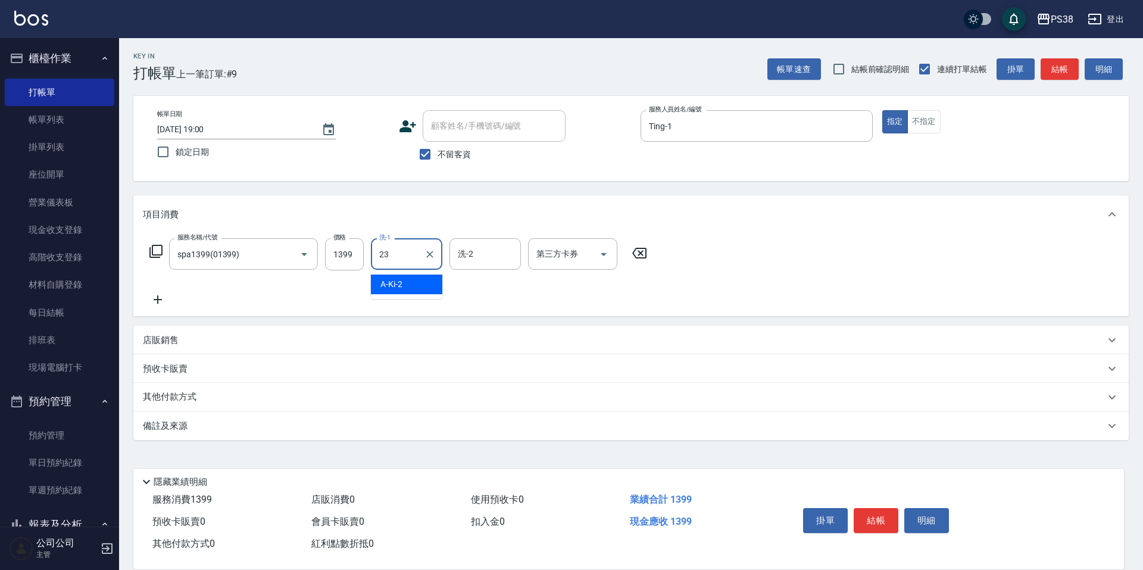
type input "Mona-23"
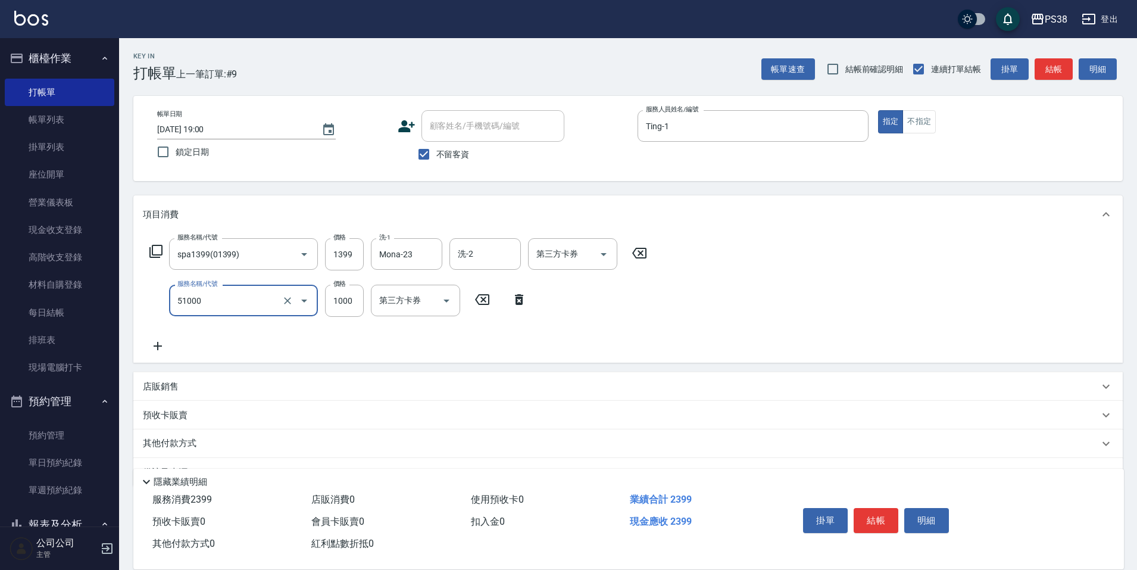
type input "染髮600以上(任意金額)(51000)"
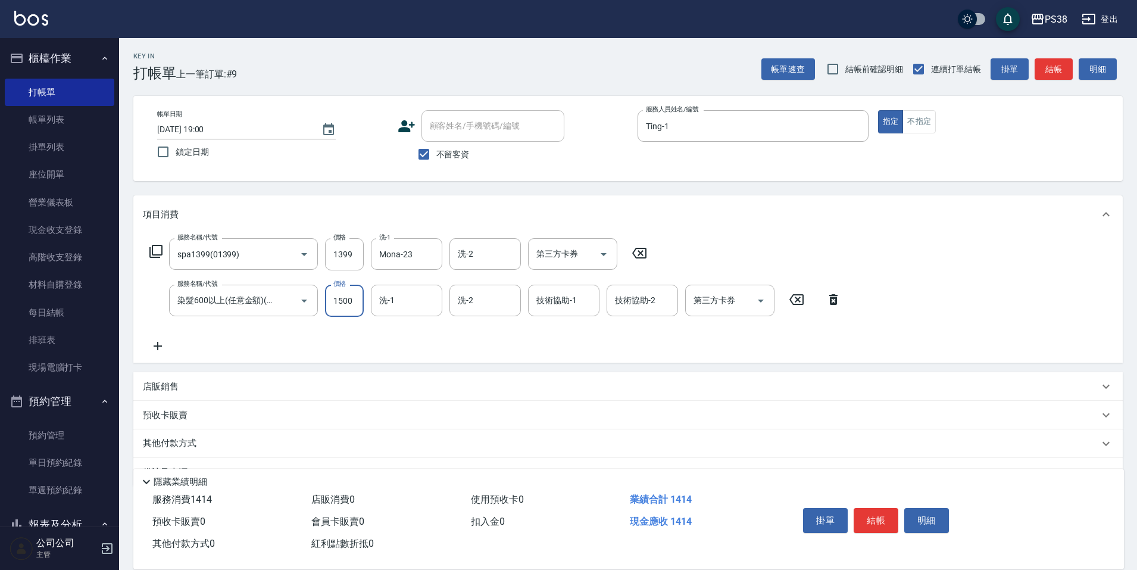
type input "1500"
type input "Mona-23"
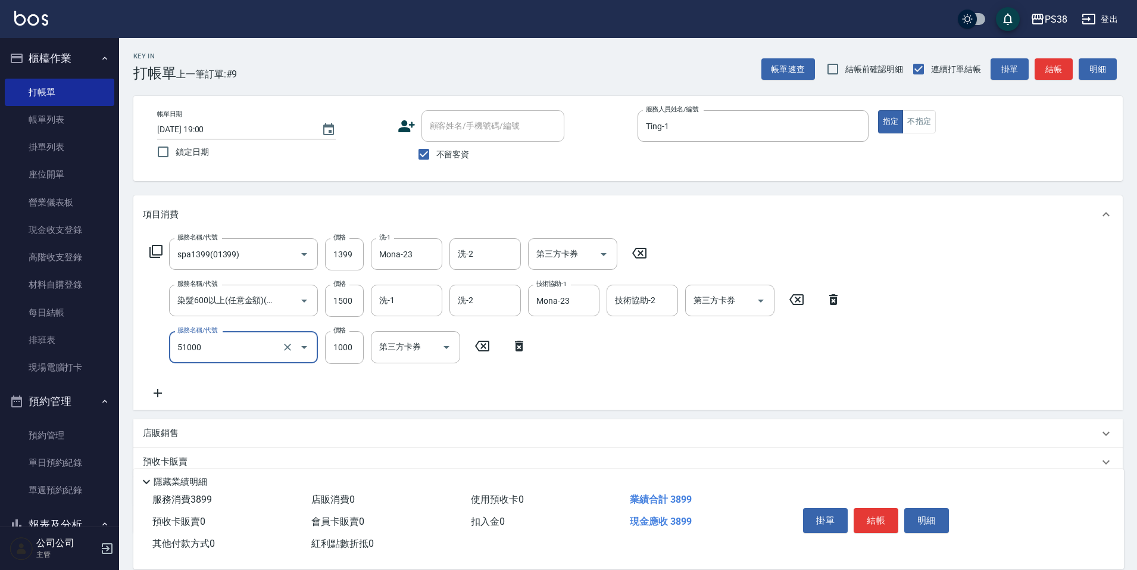
type input "染髮600以上(任意金額)(51000)"
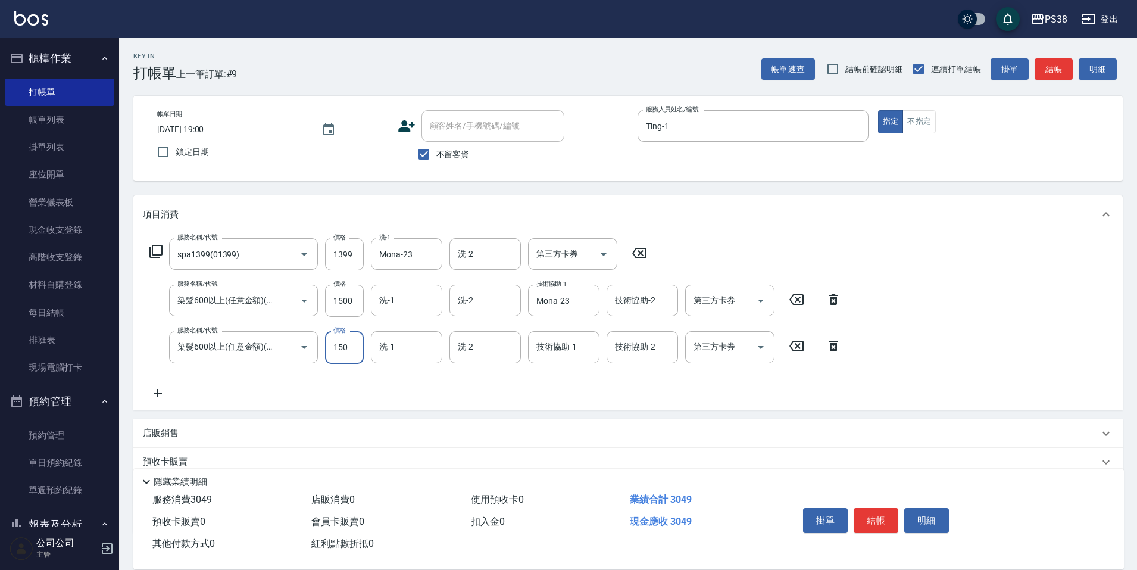
type input "1500"
type input "Mona-23"
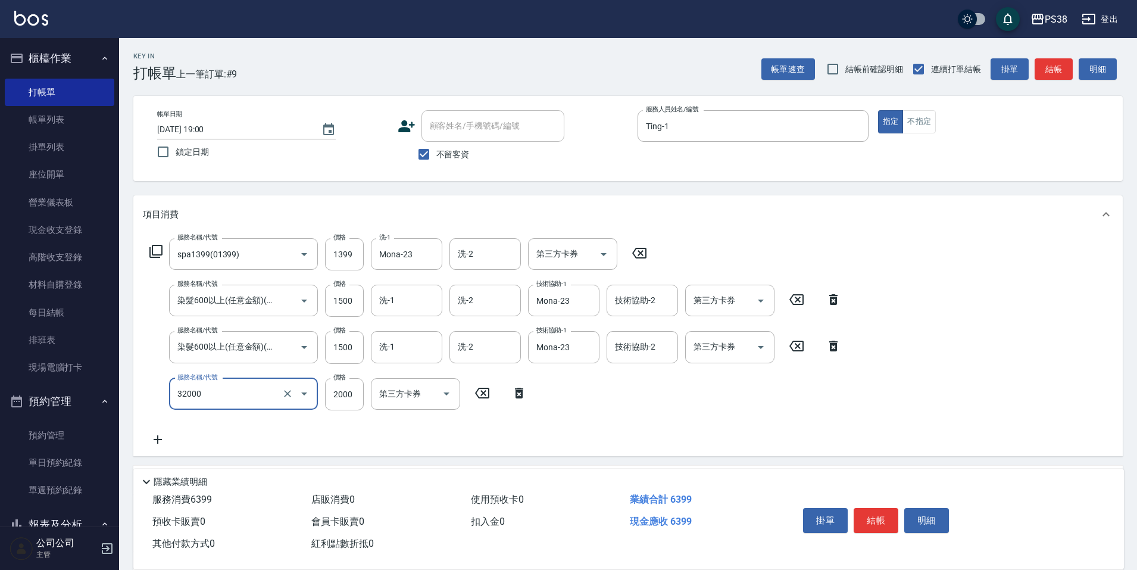
type input "極光([PERSON_NAME])護髮(32000)"
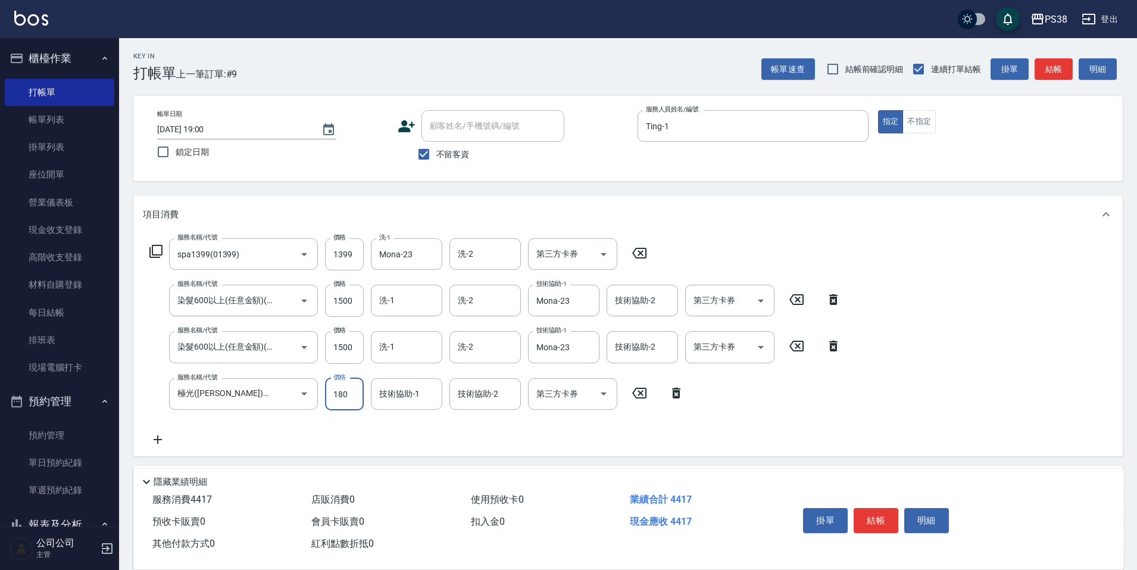
type input "1800"
type input "Mona-23"
click at [383, 433] on div "服務名稱/代號 spa1399(01399) 服務名稱/代號 價格 1399 價格 洗-1 Mona-23 洗-1 洗-2 洗-2 第三方卡券 第三方卡券 服…" at bounding box center [495, 342] width 705 height 208
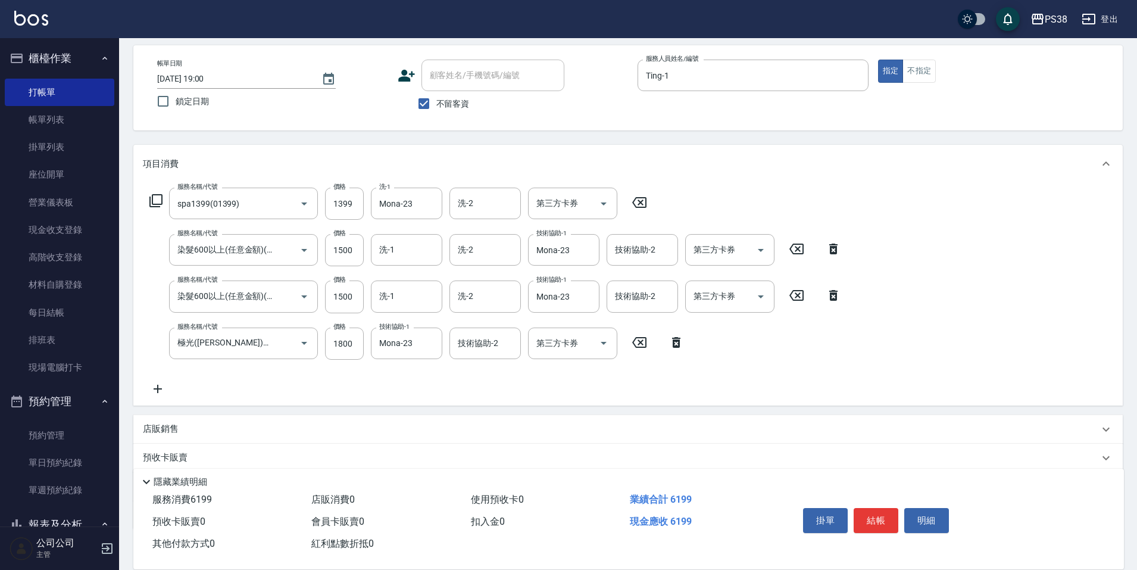
scroll to position [124, 0]
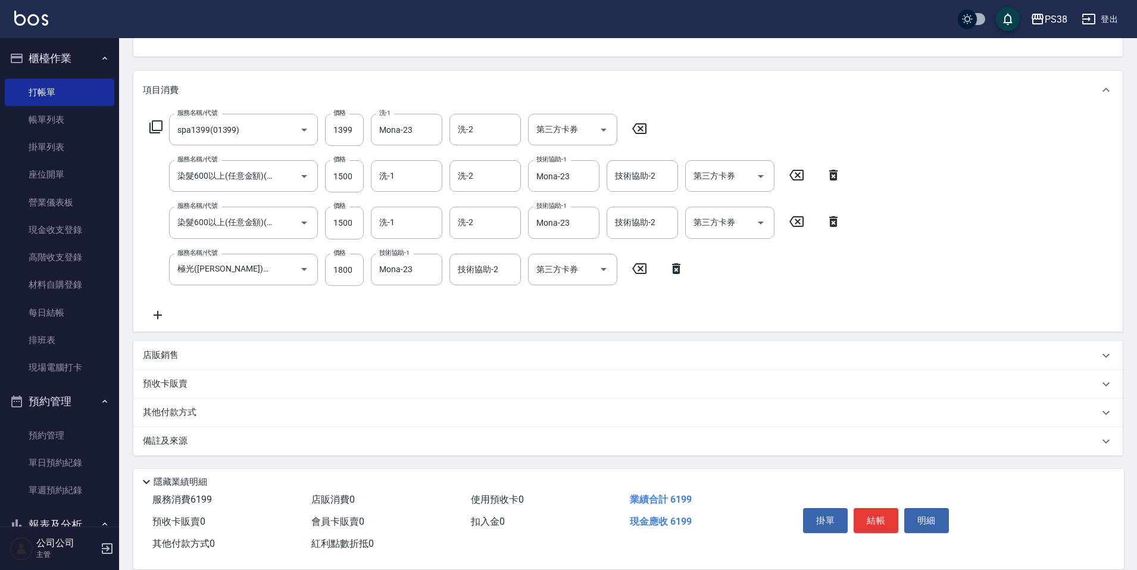
click at [177, 413] on p "其他付款方式" at bounding box center [173, 412] width 60 height 13
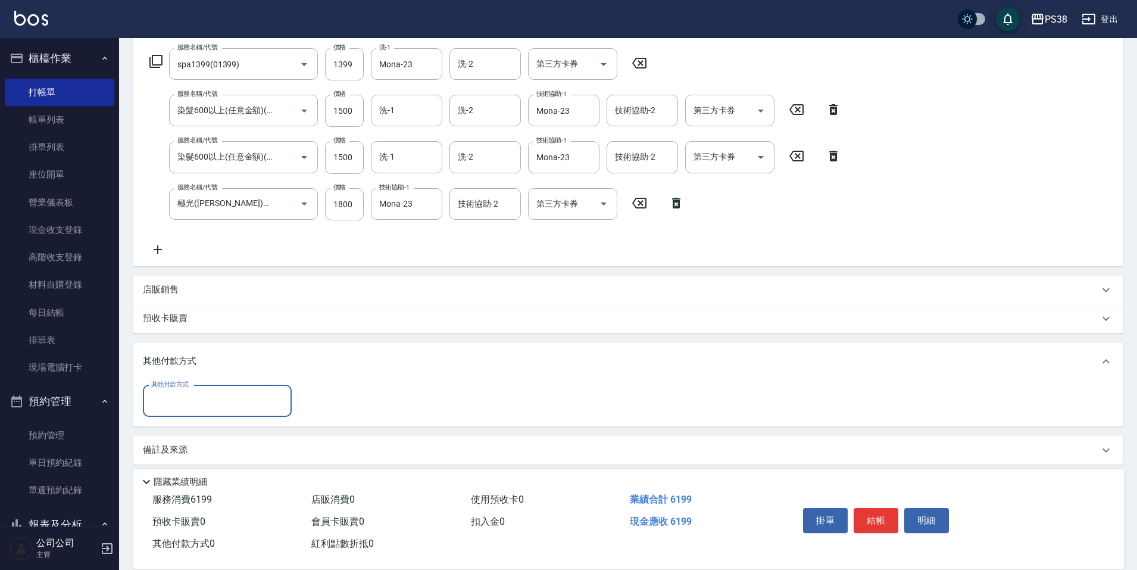
scroll to position [192, 0]
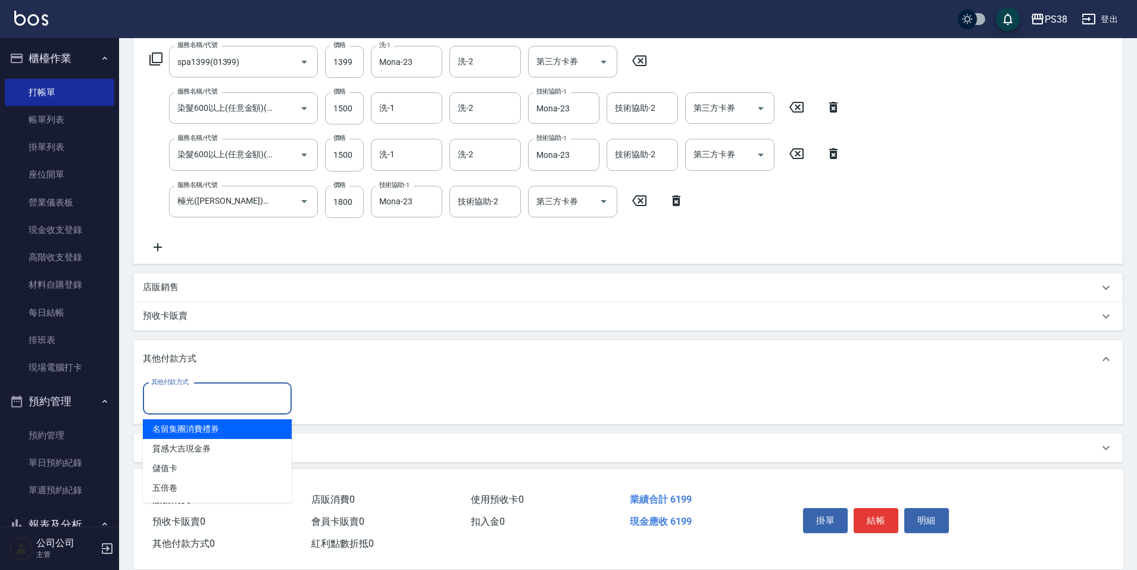
click at [193, 389] on input "其他付款方式" at bounding box center [217, 398] width 138 height 21
click at [175, 289] on p "店販銷售" at bounding box center [161, 287] width 36 height 12
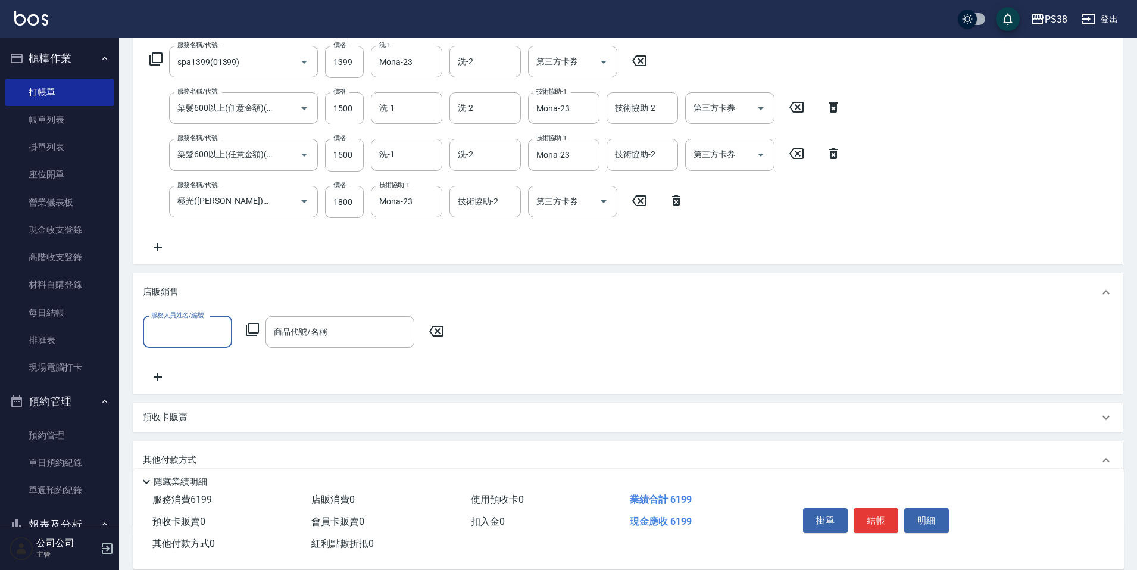
scroll to position [0, 0]
type input "Ting-1"
click at [337, 330] on input "商品代號/名稱" at bounding box center [340, 331] width 138 height 21
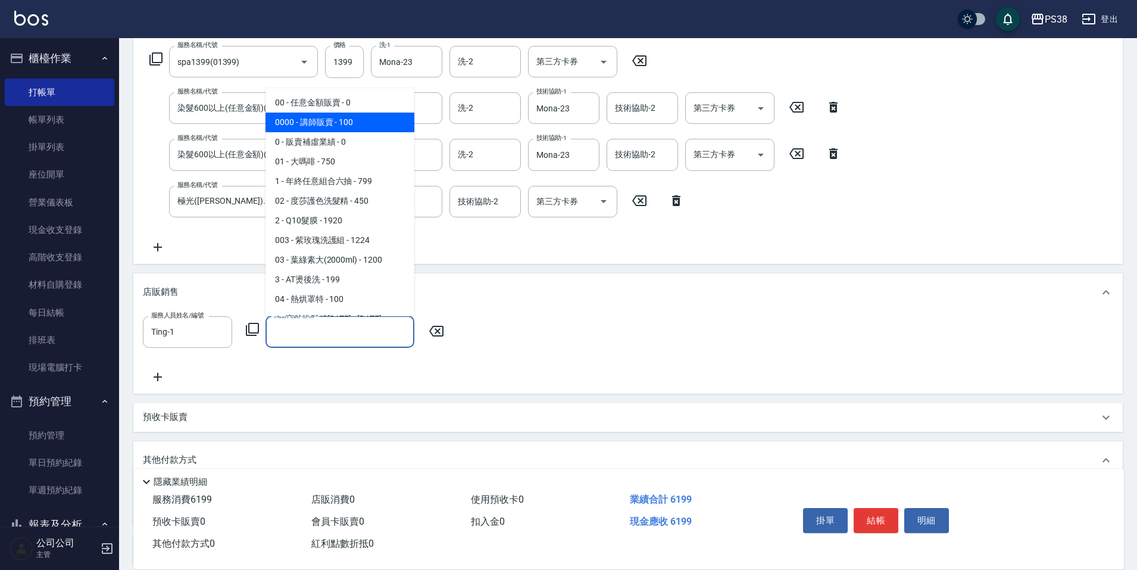
click at [306, 122] on span "0000 - 講師販賣 - 100" at bounding box center [339, 122] width 149 height 20
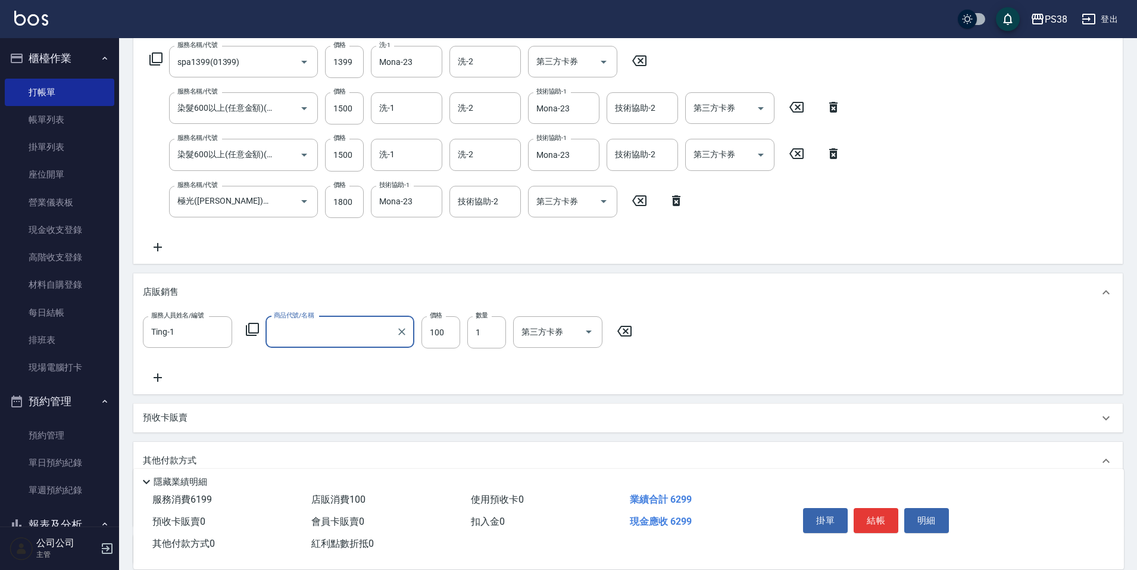
type input "講師販賣"
click at [445, 331] on input "100" at bounding box center [440, 332] width 39 height 32
type input "880"
click at [489, 381] on div "服務人員姓名/編號 Ting-1 服務人員姓名/編號 商品代號/名稱 講師販賣 商品代號/名稱 價格 880 價格 數量 1 數量 第三方卡券 第三方卡券" at bounding box center [628, 350] width 970 height 68
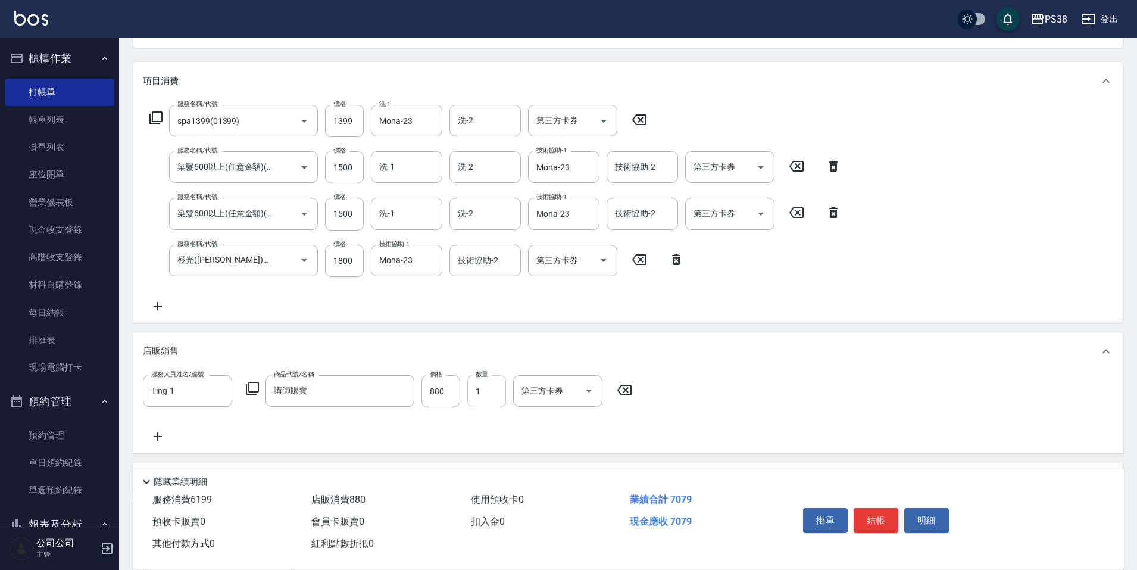
scroll to position [133, 0]
click at [467, 432] on div "服務人員姓名/編號 Ting-1 服務人員姓名/編號 商品代號/名稱 講師販賣 商品代號/名稱 價格 880 價格 數量 1 數量 第三方卡券 第三方卡券" at bounding box center [628, 410] width 970 height 68
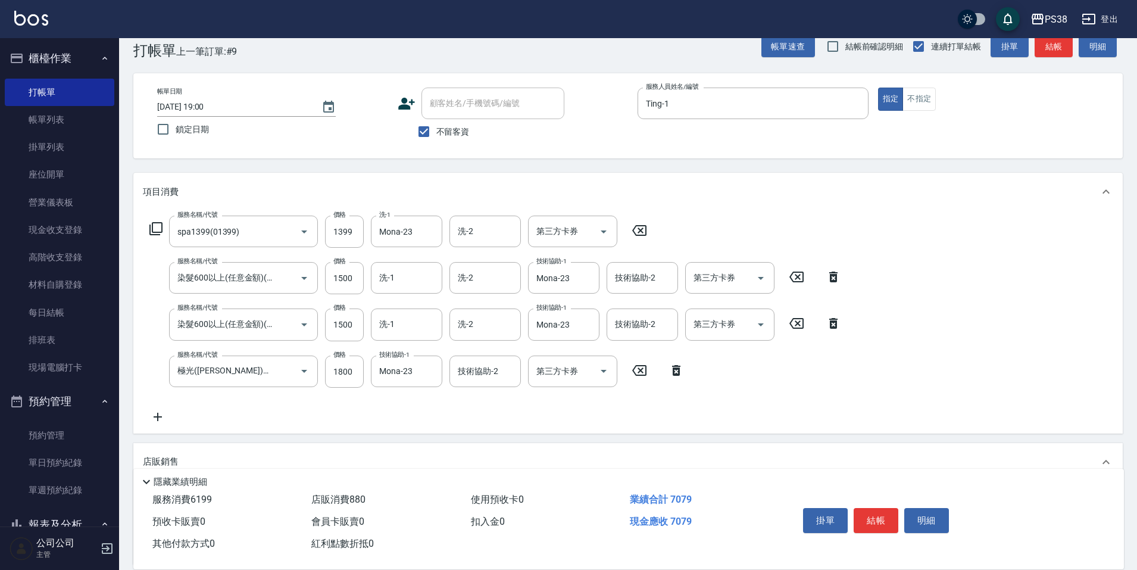
scroll to position [14, 0]
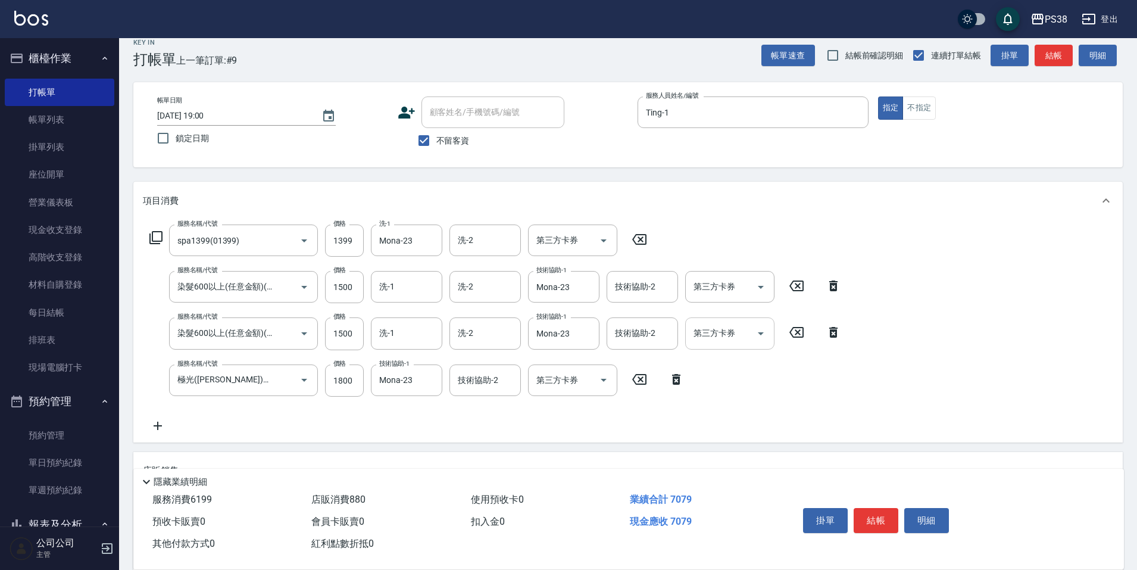
click at [768, 334] on button "Open" at bounding box center [760, 333] width 19 height 19
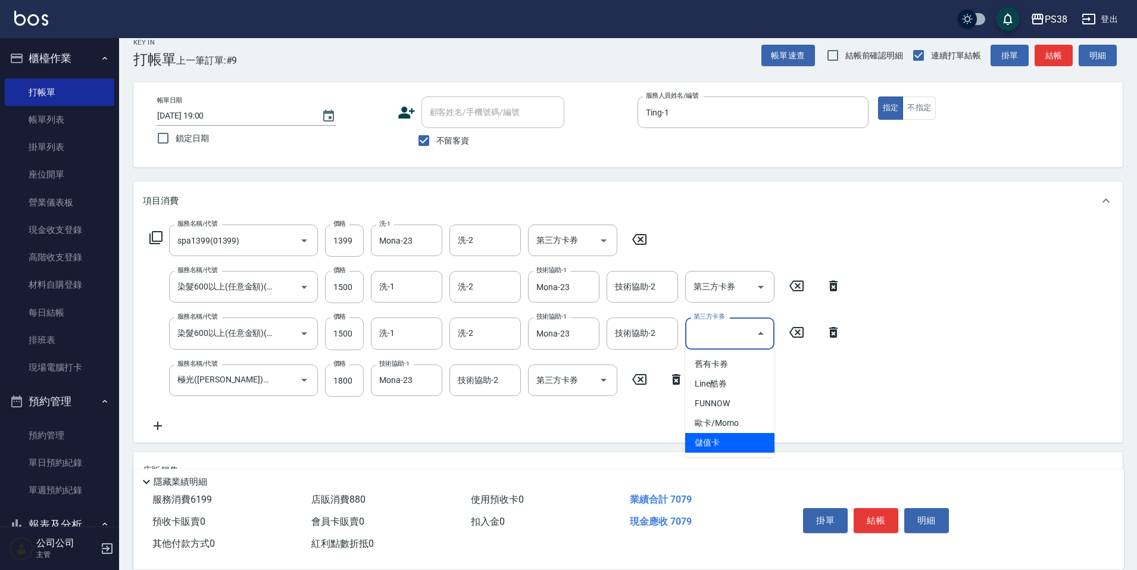
click at [733, 445] on span "儲值卡" at bounding box center [729, 443] width 89 height 20
type input "儲值卡"
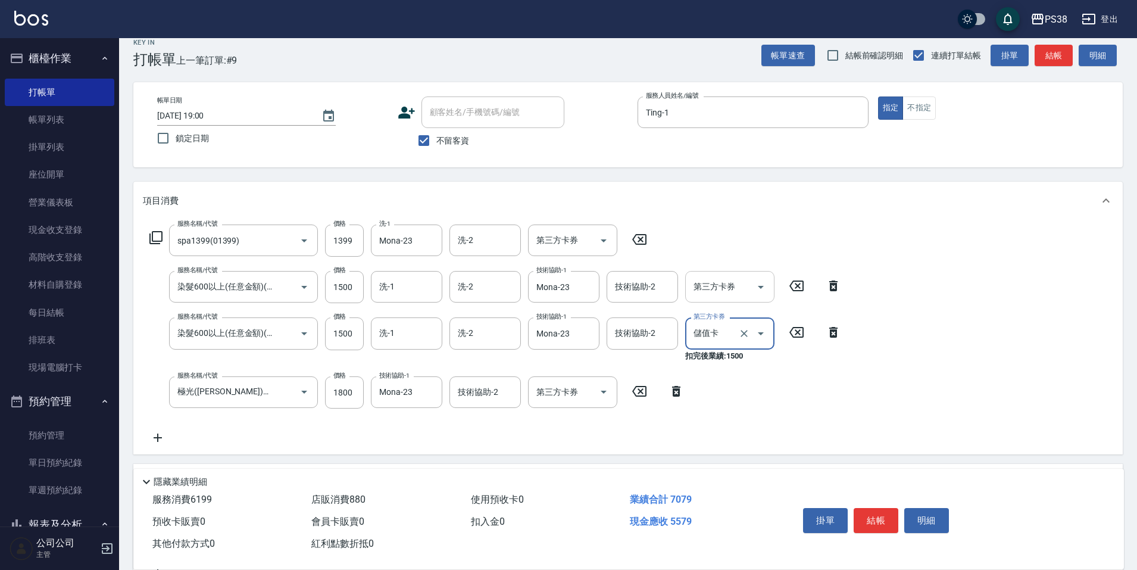
click at [769, 286] on button "Open" at bounding box center [760, 286] width 19 height 19
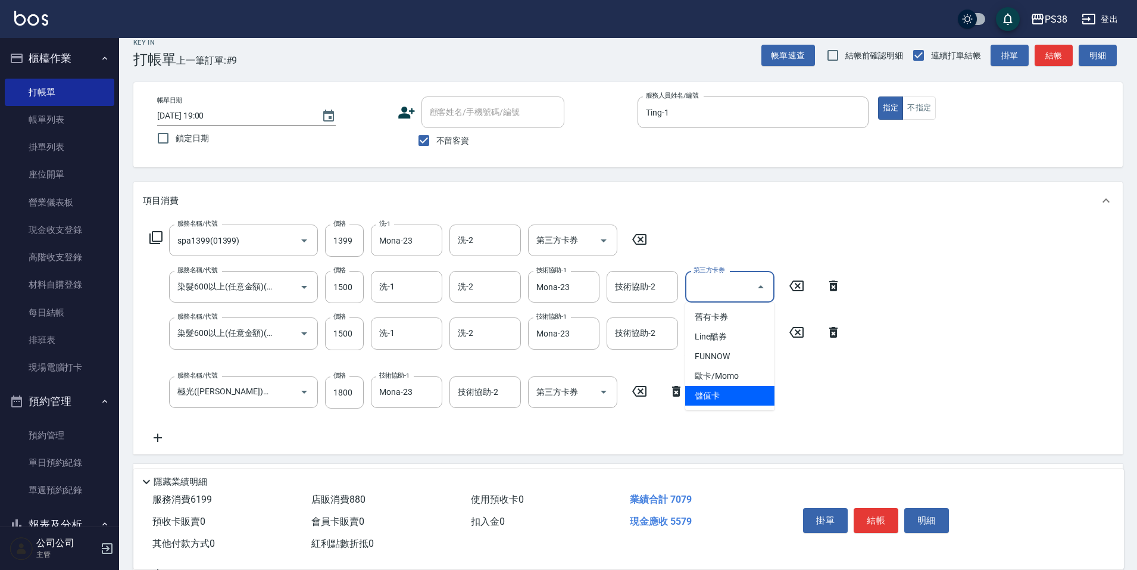
click at [740, 402] on span "儲值卡" at bounding box center [729, 396] width 89 height 20
type input "儲值卡"
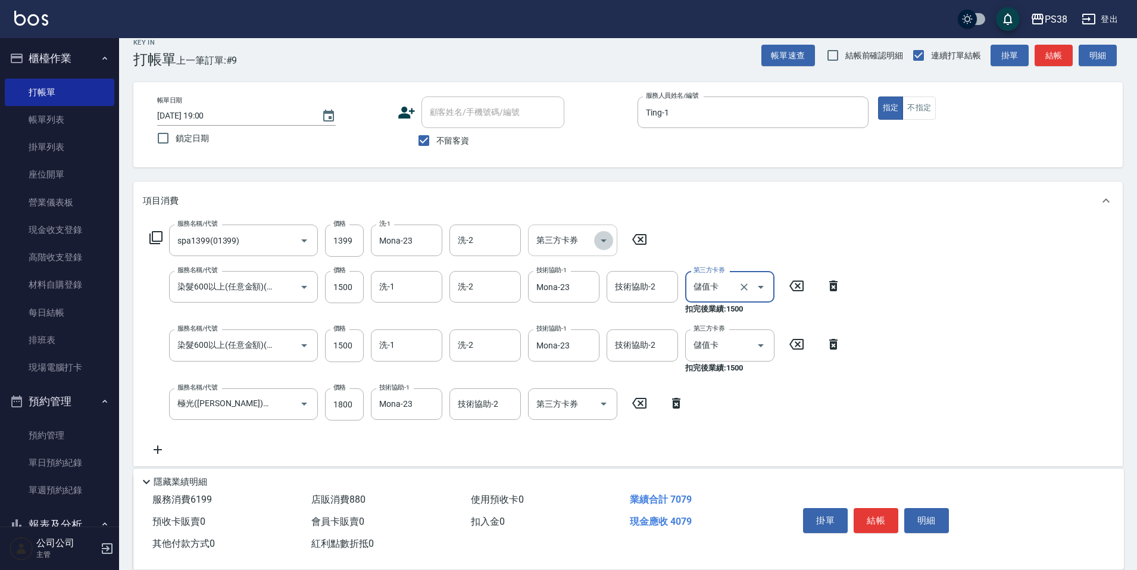
click at [603, 234] on icon "Open" at bounding box center [603, 240] width 14 height 14
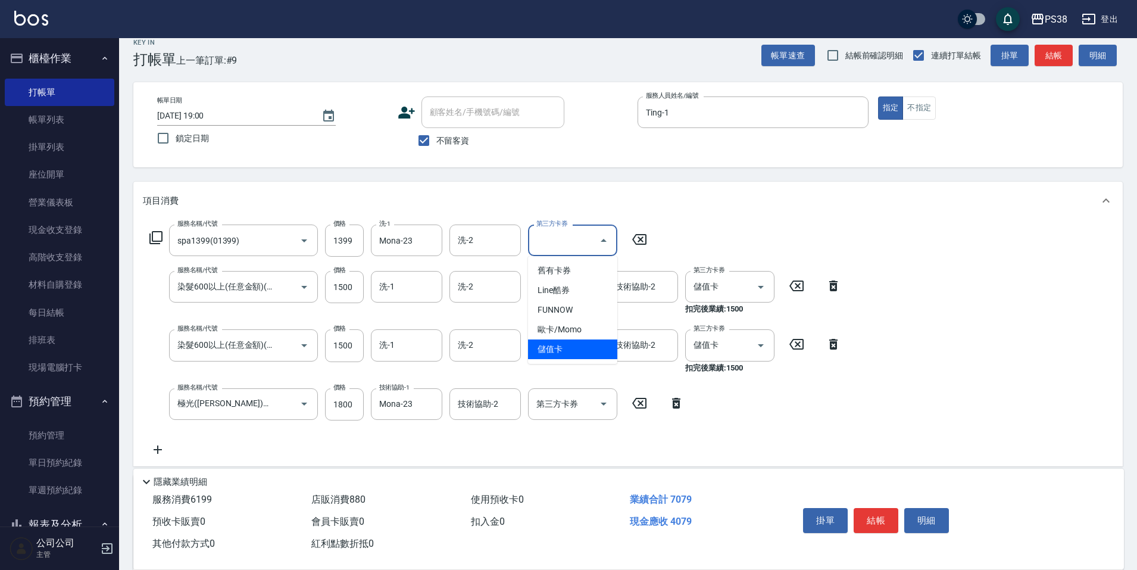
click at [584, 351] on span "儲值卡" at bounding box center [572, 349] width 89 height 20
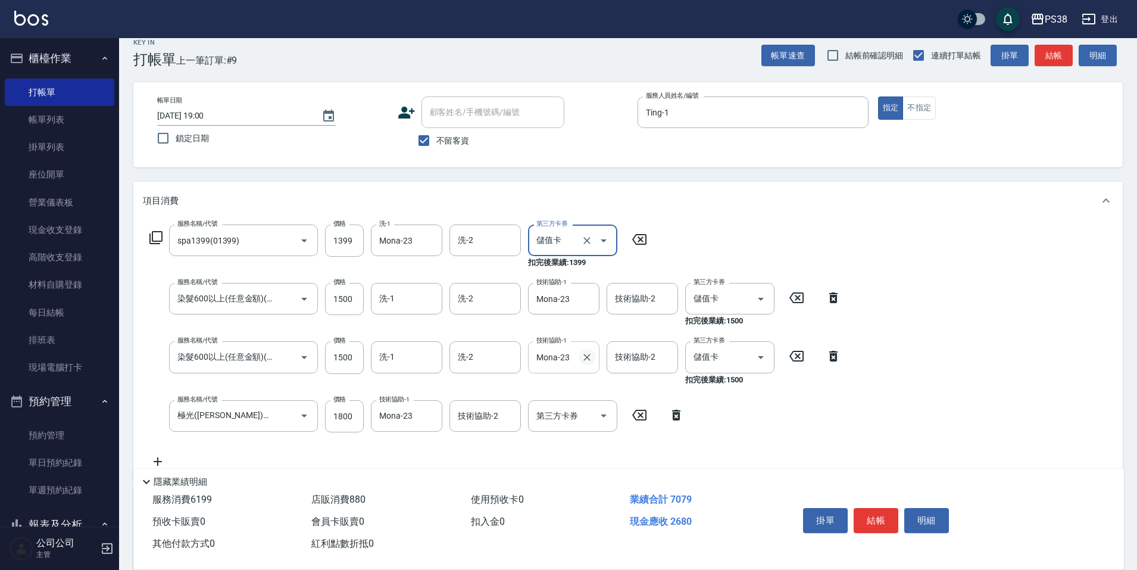
type input "儲值卡"
click at [738, 441] on div "服務名稱/代號 spa1399(01399) 服務名稱/代號 價格 1399 價格 洗-1 Mona-23 洗-1 洗-2 洗-2 第三方卡券 儲值卡 第三方…" at bounding box center [495, 346] width 705 height 244
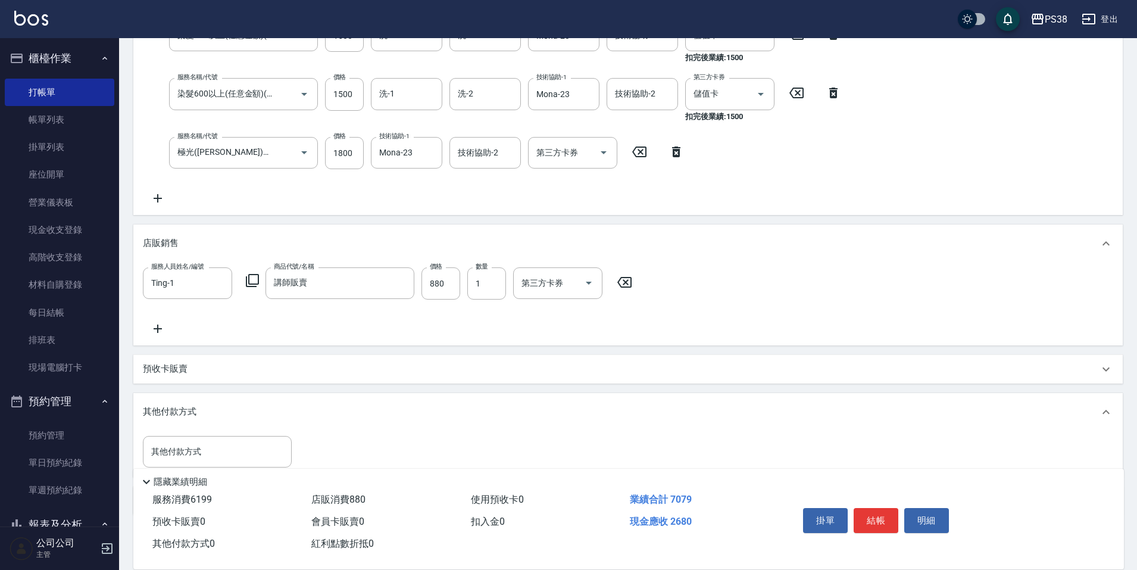
scroll to position [336, 0]
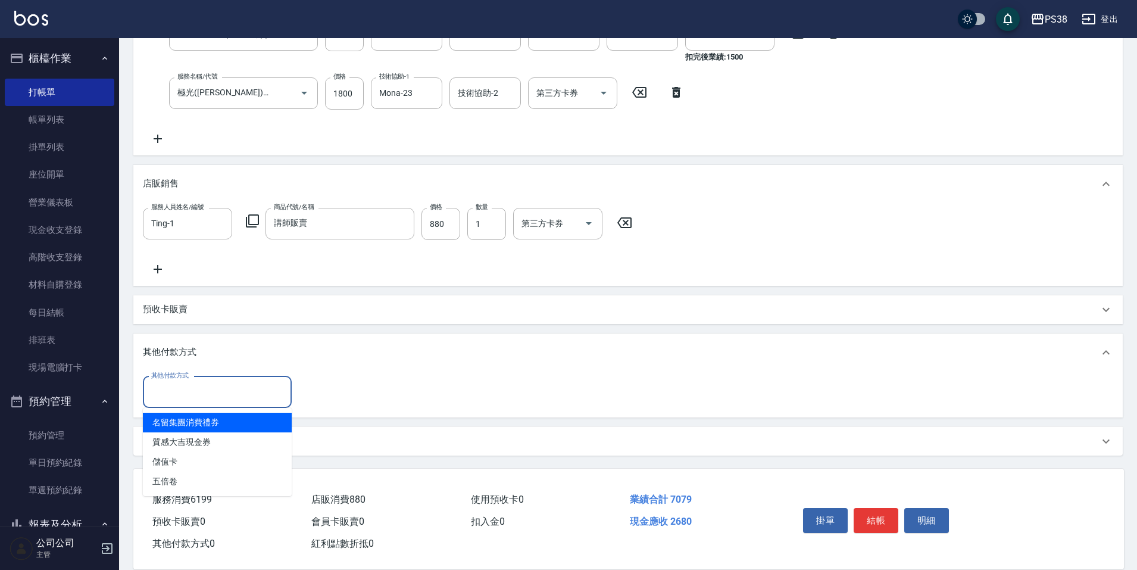
click at [210, 393] on input "其他付款方式" at bounding box center [217, 391] width 138 height 21
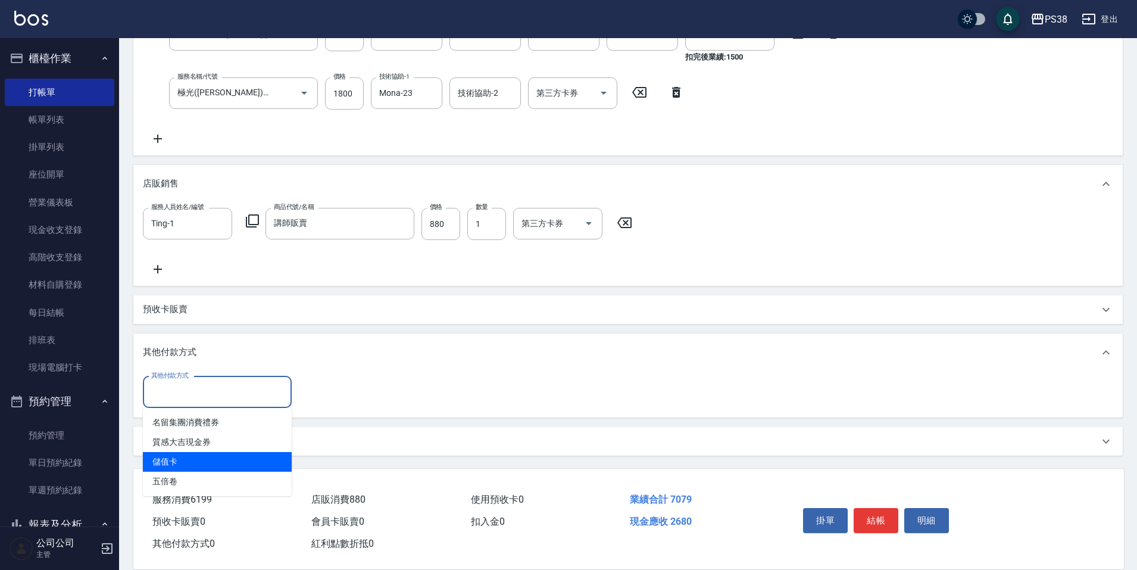
click at [197, 459] on span "儲值卡" at bounding box center [217, 462] width 149 height 20
type input "儲值卡"
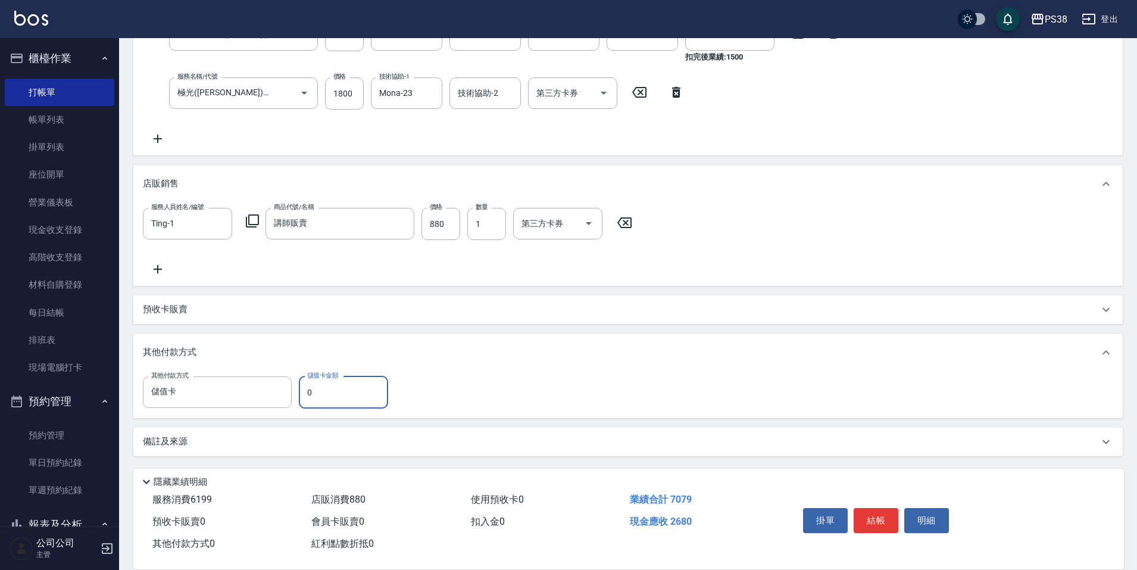
drag, startPoint x: 315, startPoint y: 390, endPoint x: 306, endPoint y: 393, distance: 8.7
click at [306, 393] on input "0" at bounding box center [343, 392] width 89 height 32
click at [393, 287] on div "項目消費 服務名稱/代號 spa1399(01399) 服務名稱/代號 價格 1399 價格 洗-1 Mona-23 洗-1 洗-2 洗-2 第三方卡券 儲值…" at bounding box center [627, 157] width 989 height 597
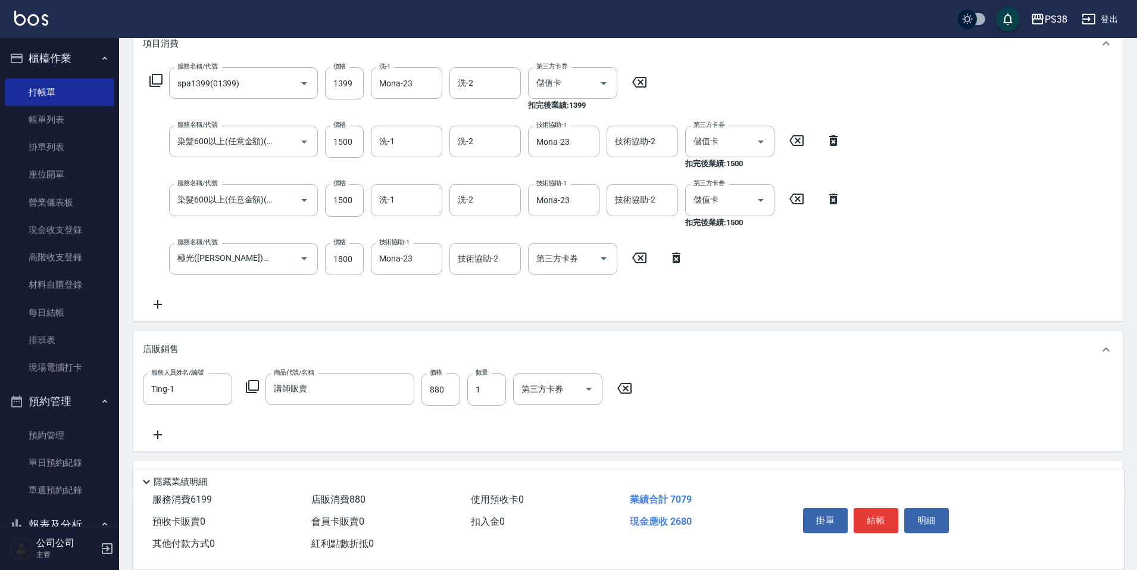
scroll to position [158, 0]
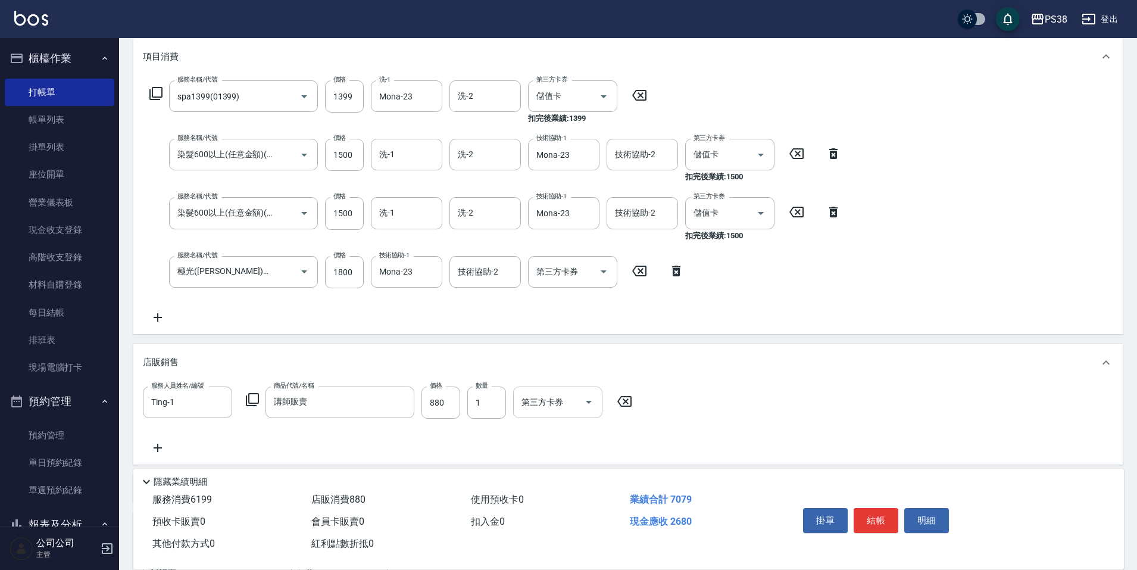
click at [585, 404] on icon "Open" at bounding box center [588, 402] width 14 height 14
click at [560, 506] on span "儲值卡" at bounding box center [557, 511] width 89 height 20
type input "儲值卡"
click at [534, 447] on div "服務人員姓名/編號 Ting-1 服務人員姓名/編號 商品代號/名稱 講師販賣 商品代號/名稱 價格 880 價格 數量 1 數量 第三方卡券 儲值卡 第三方…" at bounding box center [628, 420] width 970 height 68
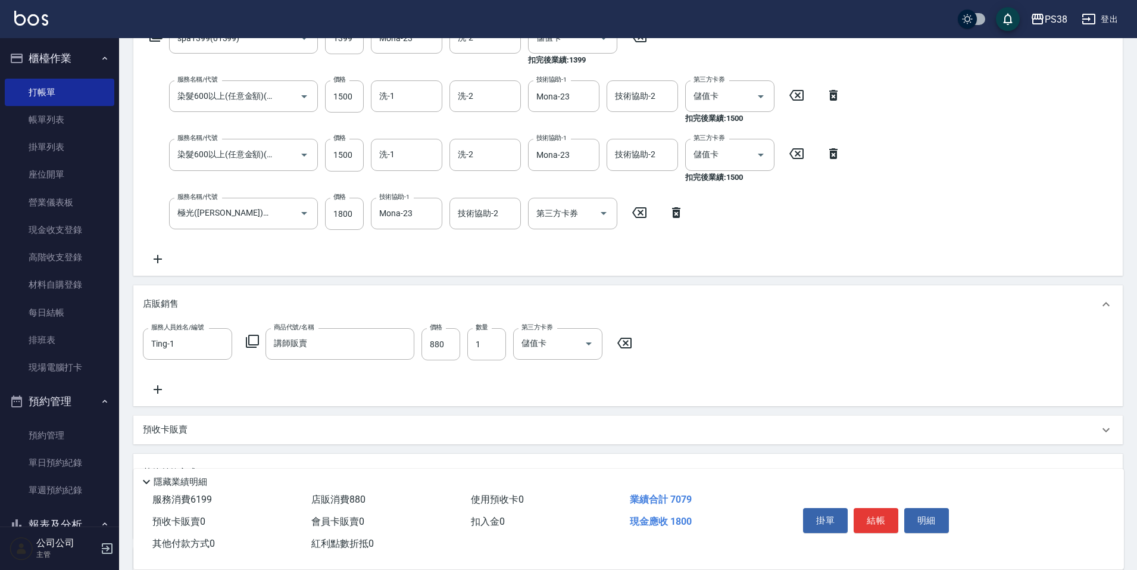
scroll to position [217, 0]
click at [575, 345] on icon "Clear" at bounding box center [571, 342] width 7 height 7
click at [611, 284] on div "店販銷售" at bounding box center [627, 303] width 989 height 38
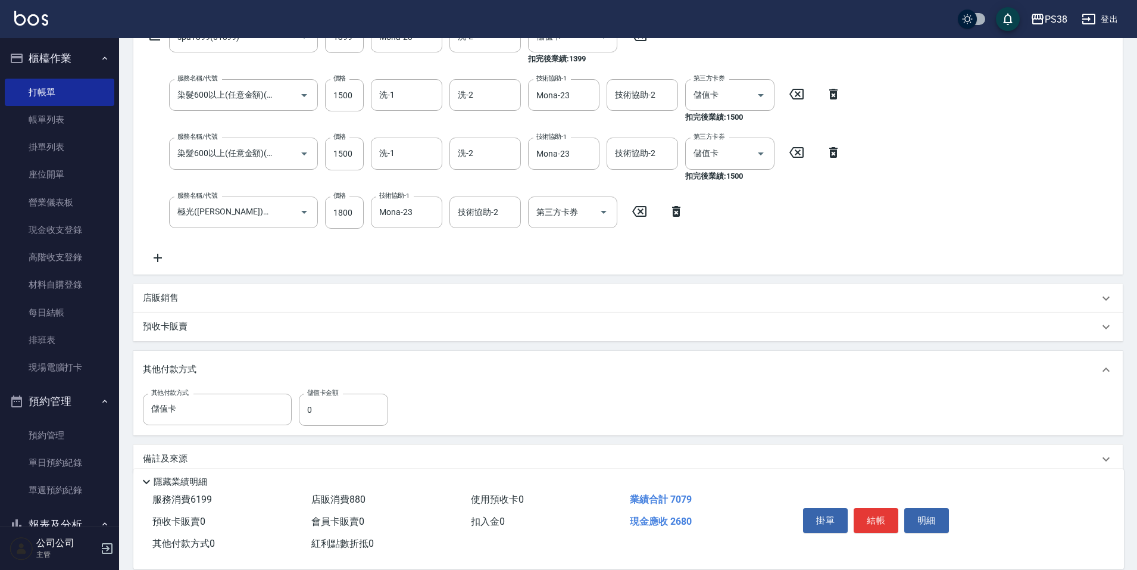
click at [605, 292] on div "店販銷售" at bounding box center [627, 298] width 989 height 29
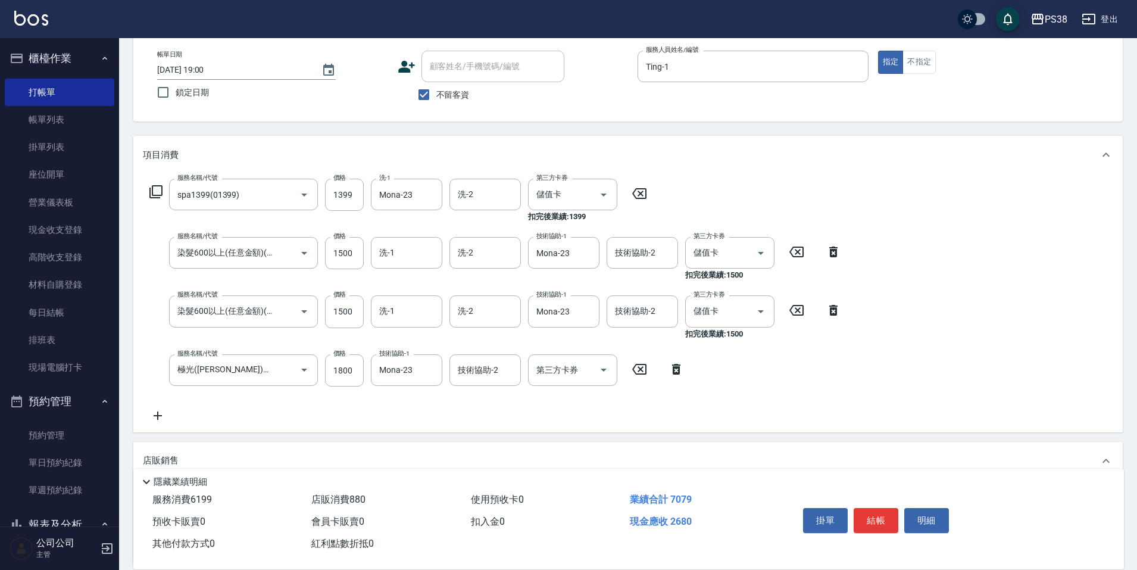
scroll to position [39, 0]
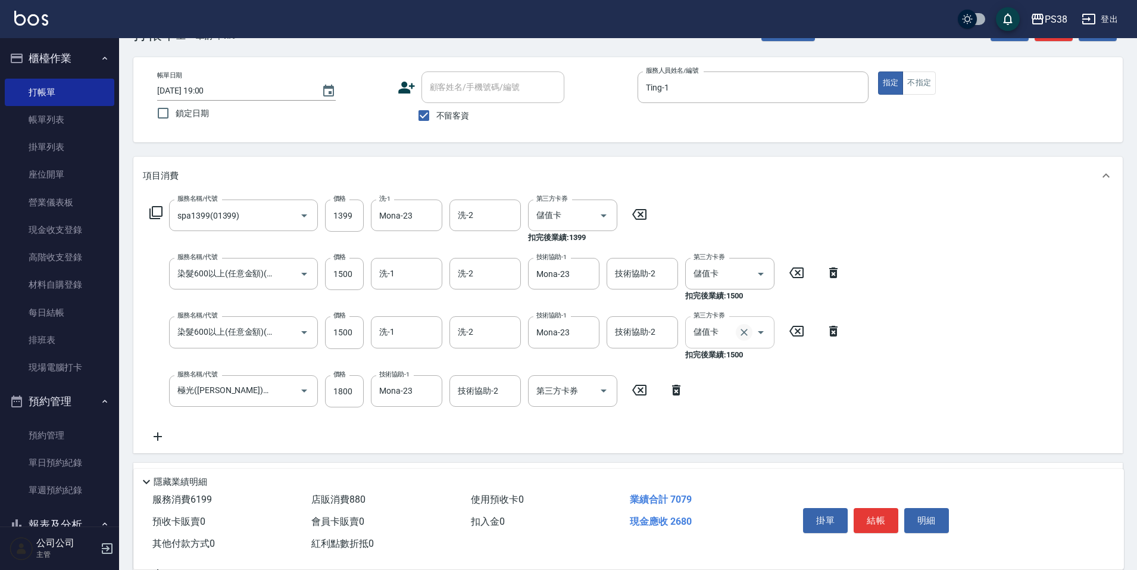
click at [746, 331] on icon "Clear" at bounding box center [744, 332] width 12 height 12
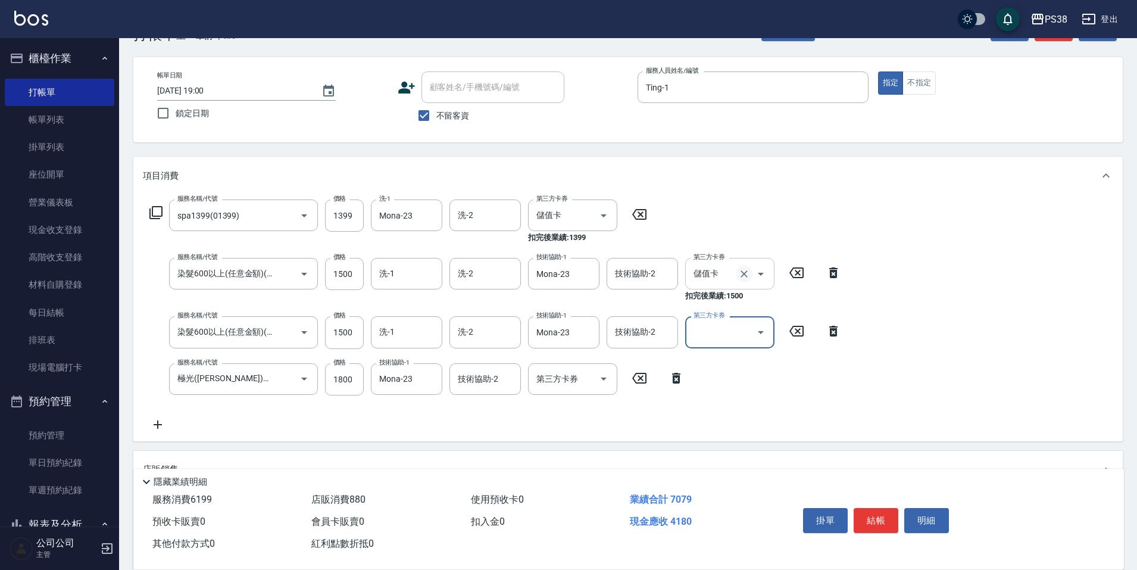
click at [746, 272] on icon "Clear" at bounding box center [743, 273] width 7 height 7
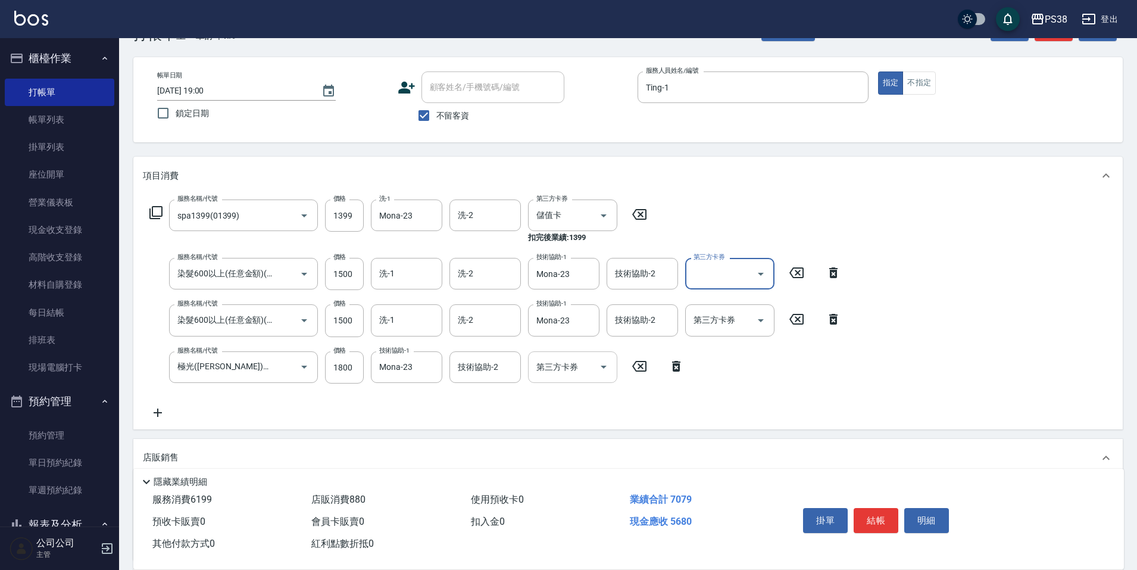
click at [617, 365] on div "第三方卡券" at bounding box center [572, 367] width 89 height 32
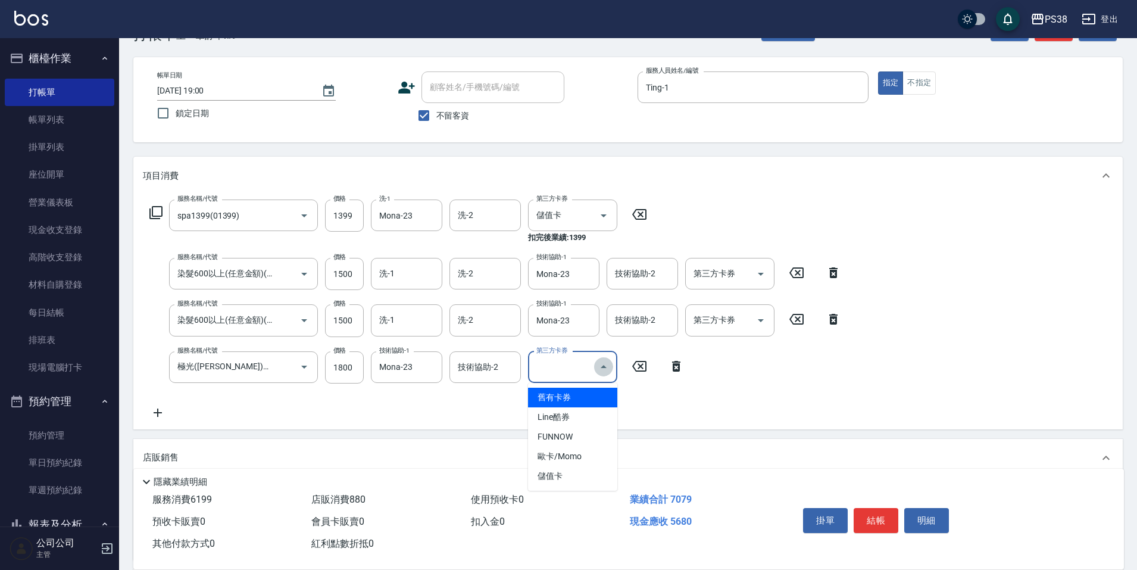
click at [606, 369] on icon "Close" at bounding box center [603, 366] width 14 height 14
click at [603, 371] on icon "Open" at bounding box center [603, 366] width 14 height 14
click at [581, 477] on span "儲值卡" at bounding box center [572, 476] width 89 height 20
type input "儲值卡"
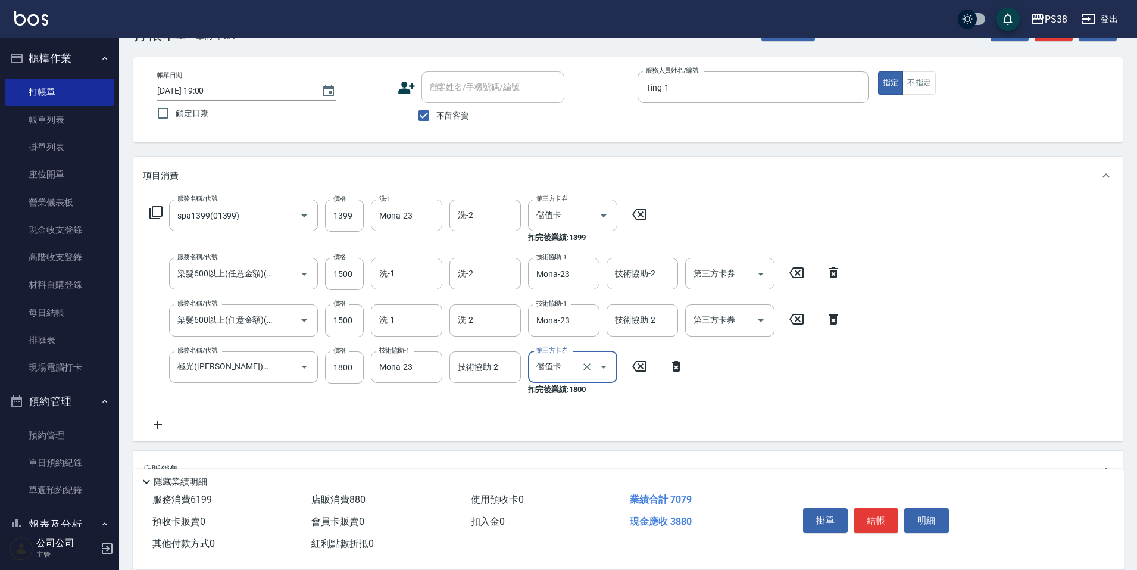
click at [552, 448] on div "項目消費 服務名稱/代號 spa1399(01399) 服務名稱/代號 價格 1399 價格 洗-1 Mona-23 洗-1 洗-2 洗-2 第三方卡券 儲值…" at bounding box center [627, 449] width 989 height 585
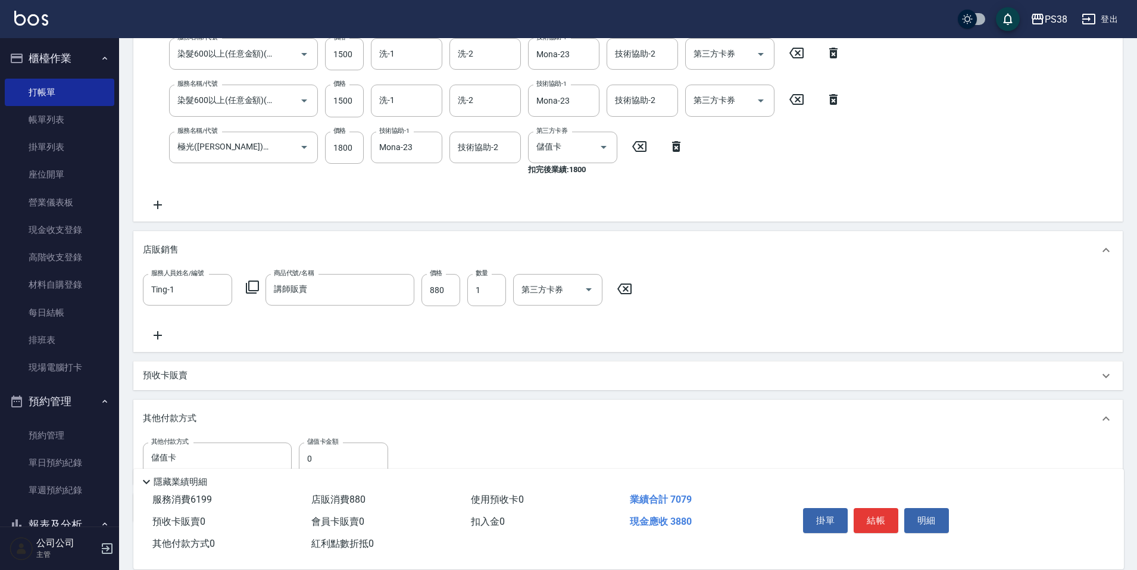
scroll to position [325, 0]
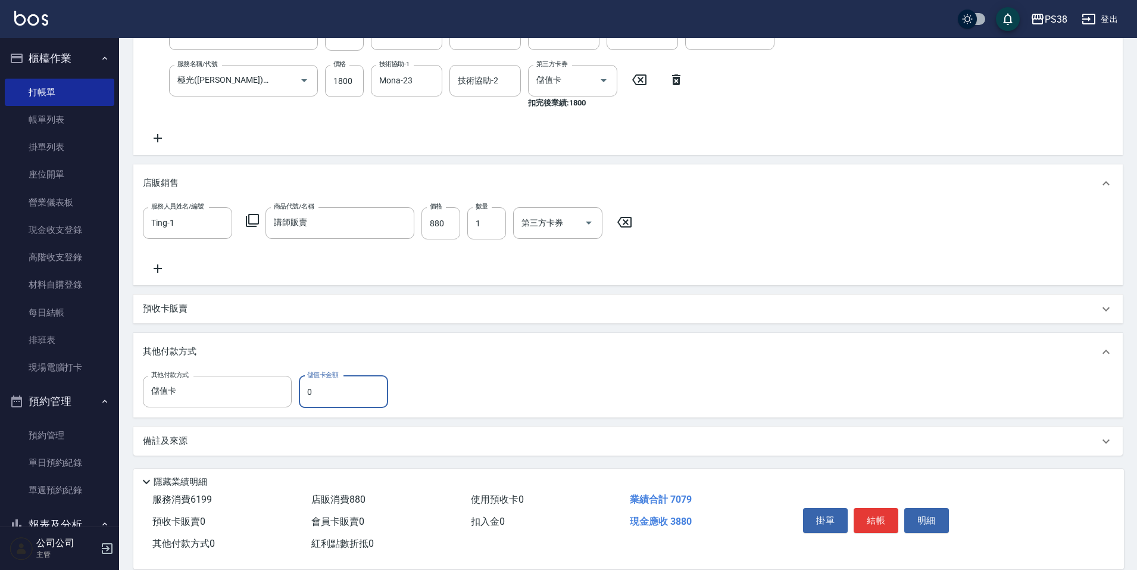
click at [312, 390] on input "0" at bounding box center [343, 392] width 89 height 32
click at [304, 392] on input "0" at bounding box center [343, 392] width 89 height 32
drag, startPoint x: 324, startPoint y: 392, endPoint x: 293, endPoint y: 401, distance: 32.2
click at [293, 401] on div "其他付款方式 儲值卡 其他付款方式 儲值卡金額 3827 儲值卡金額" at bounding box center [269, 392] width 252 height 32
type input "53"
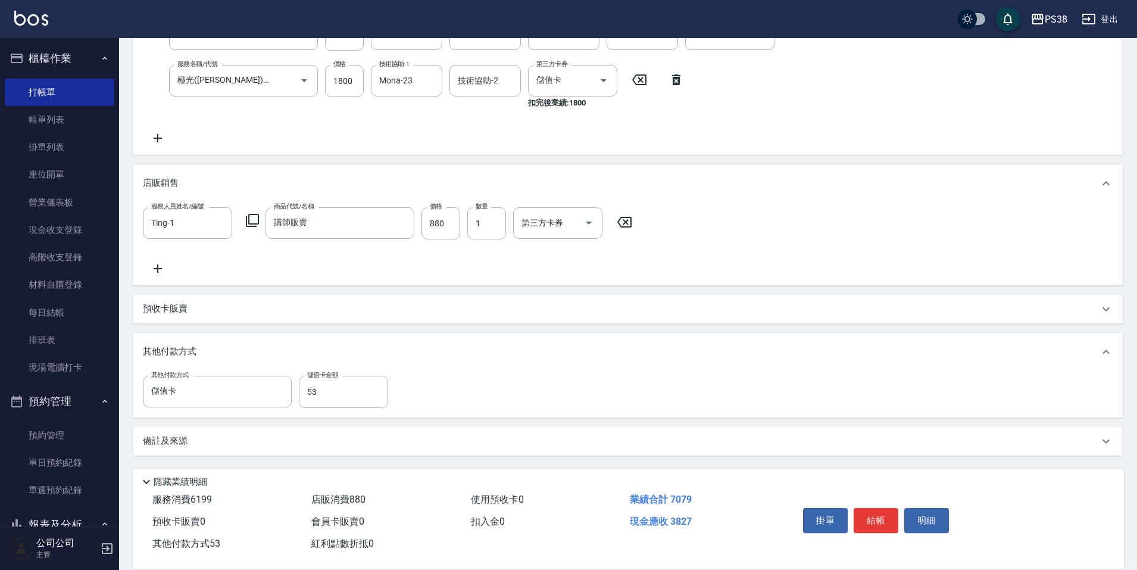
click at [452, 408] on div "其他付款方式 儲值卡 其他付款方式 儲值卡金額 53 儲值卡金額" at bounding box center [627, 394] width 989 height 46
type input "[DATE] 19:02"
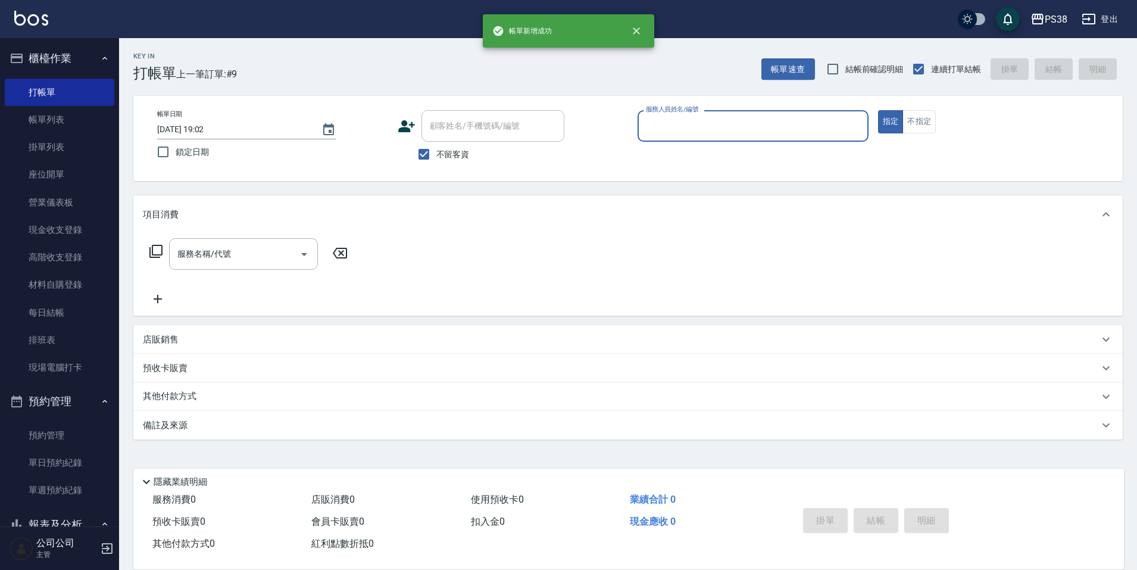
scroll to position [0, 0]
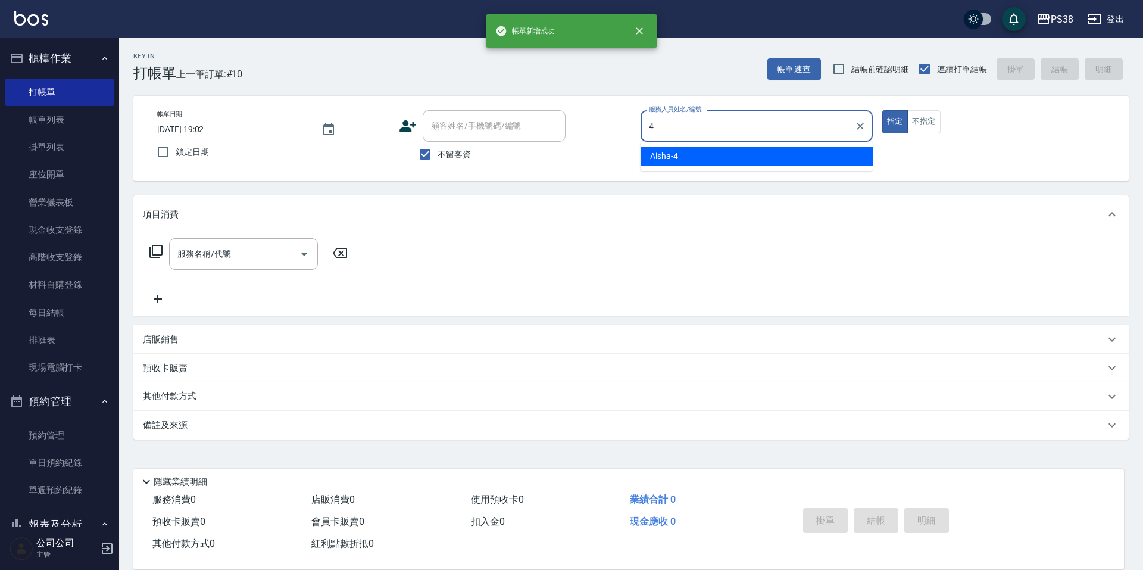
type input "Aisha-4"
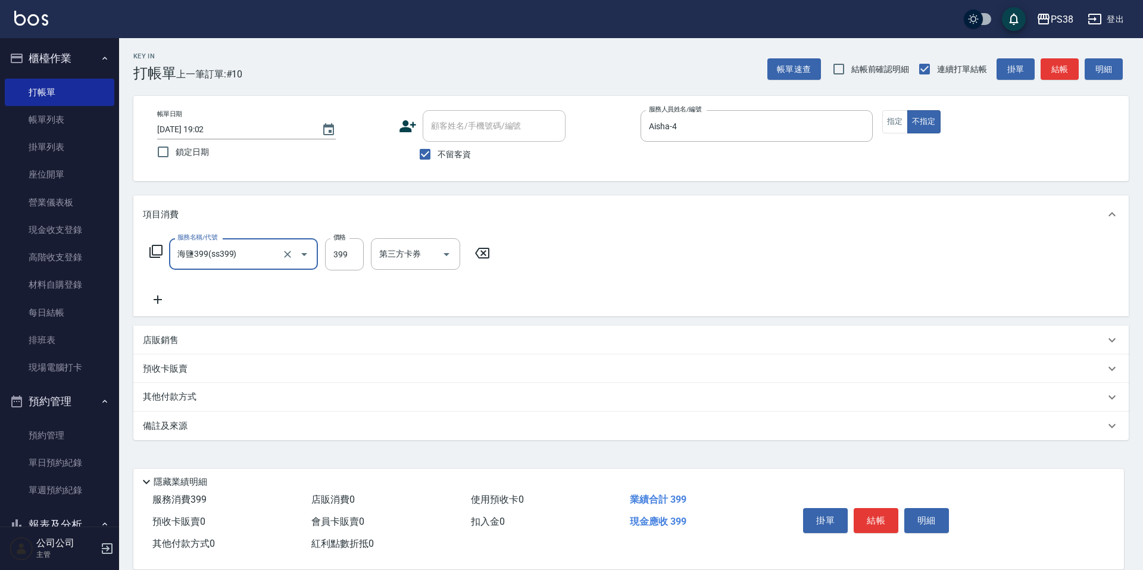
type input "海鹽399(ss399)"
type input "[PERSON_NAME]-6"
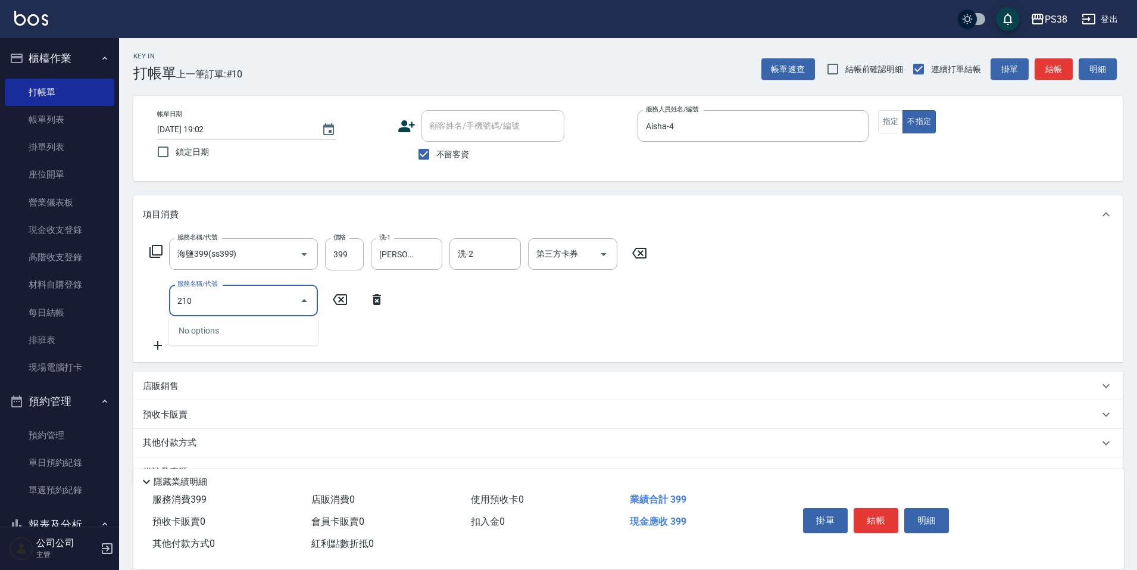
type input "2100"
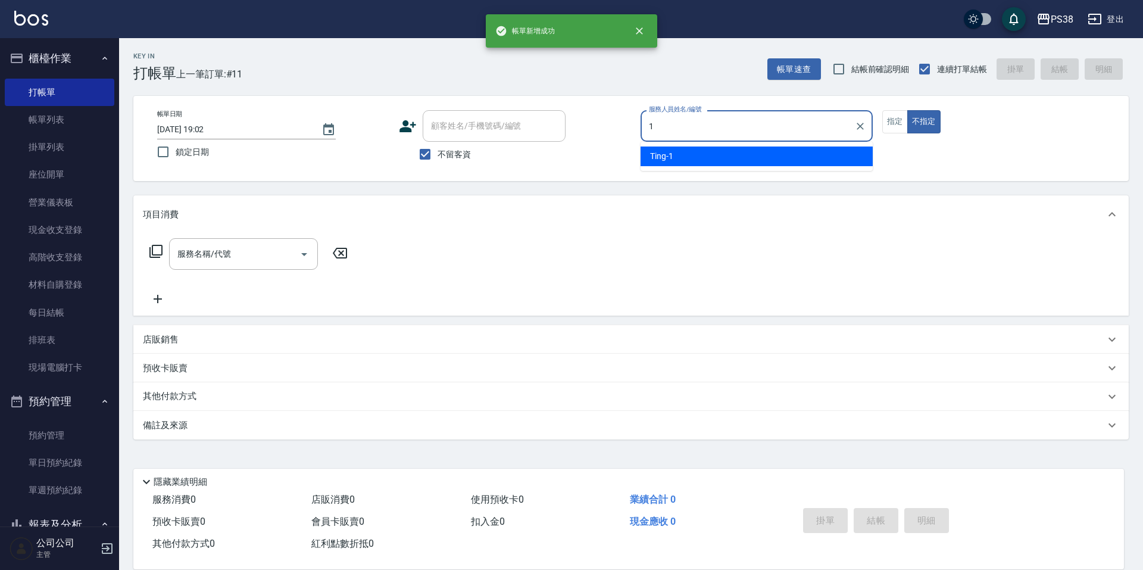
type input "Ting-1"
type button "false"
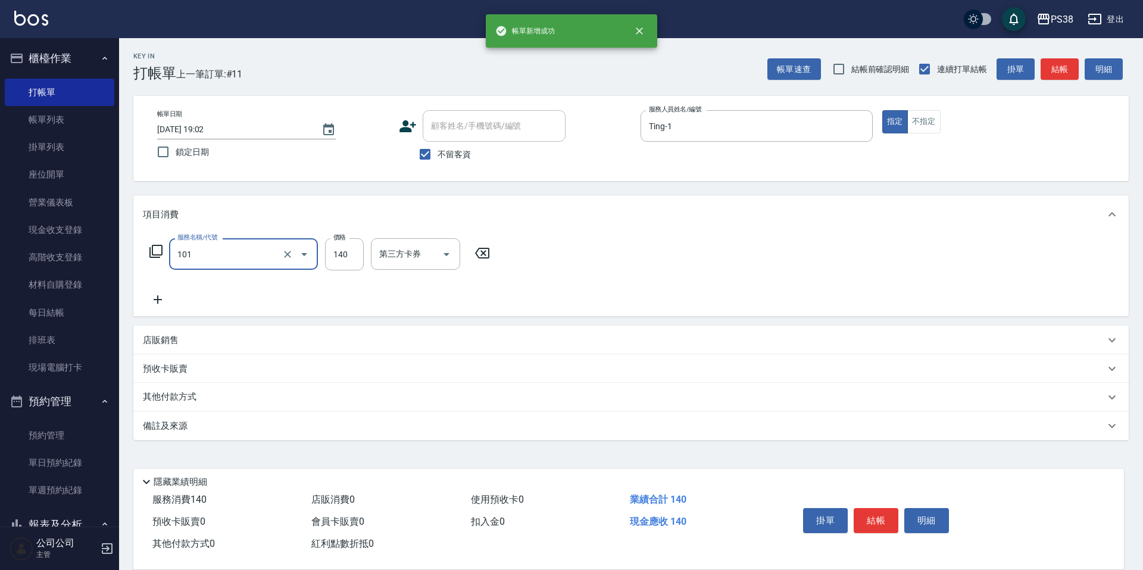
type input "洗髮(101)"
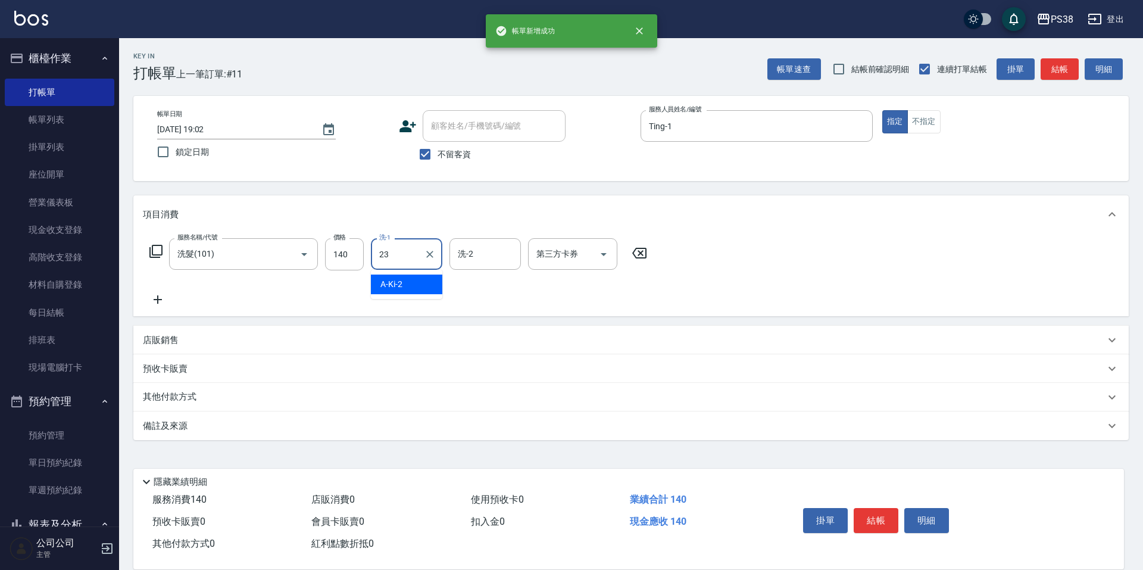
type input "Mona-23"
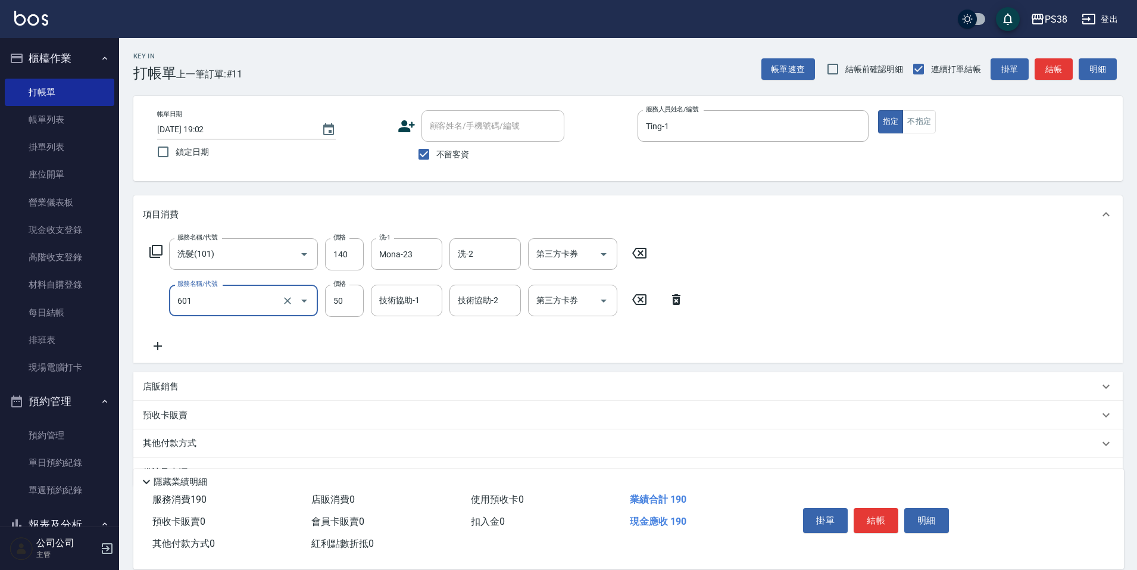
type input "精油50(601)"
type input "Mona-23"
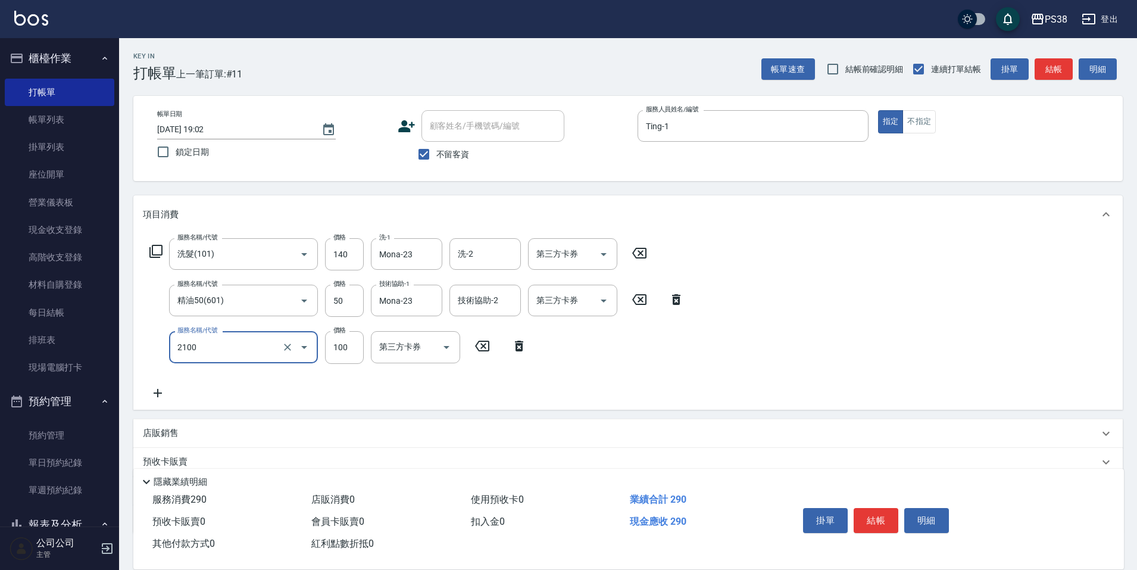
type input "剪髮與造型(任意金額)(2100)"
type input "410"
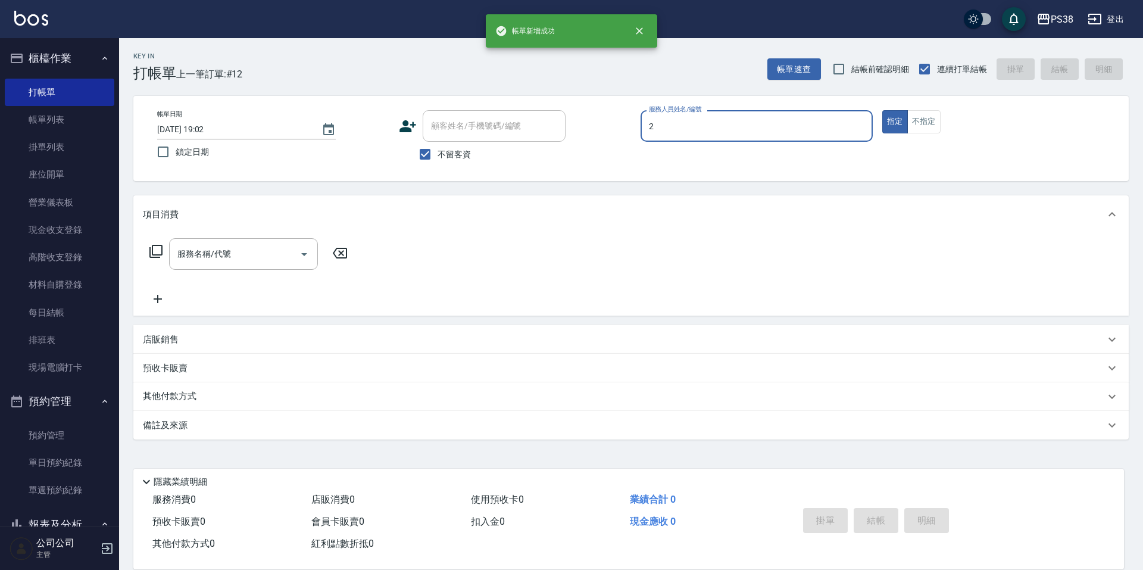
type input "A-Ki-2"
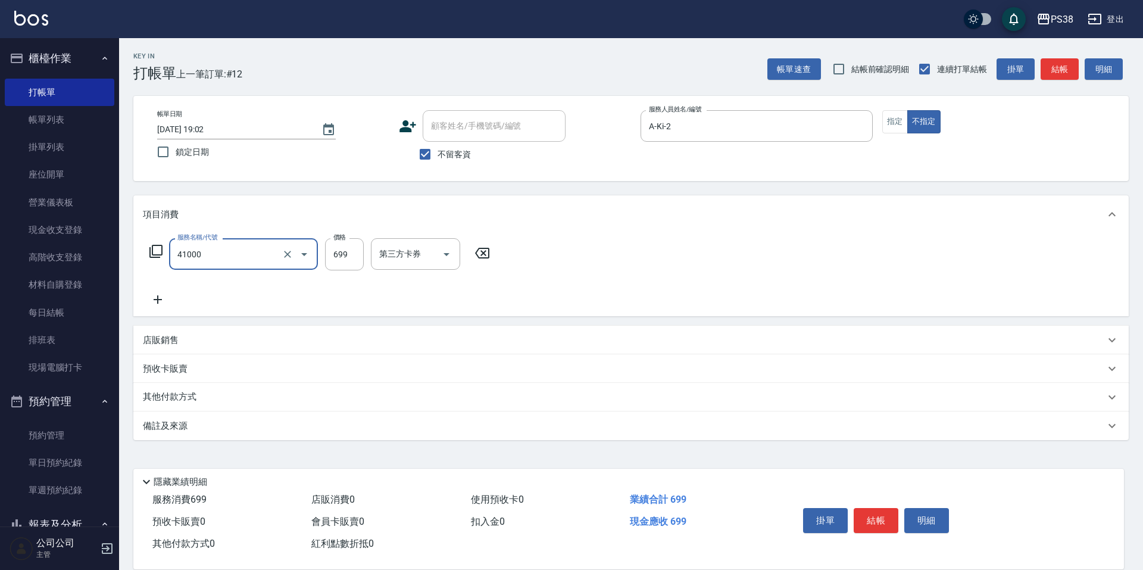
type input "燙髮699-2500(任意金額)(41000)"
type input "1500"
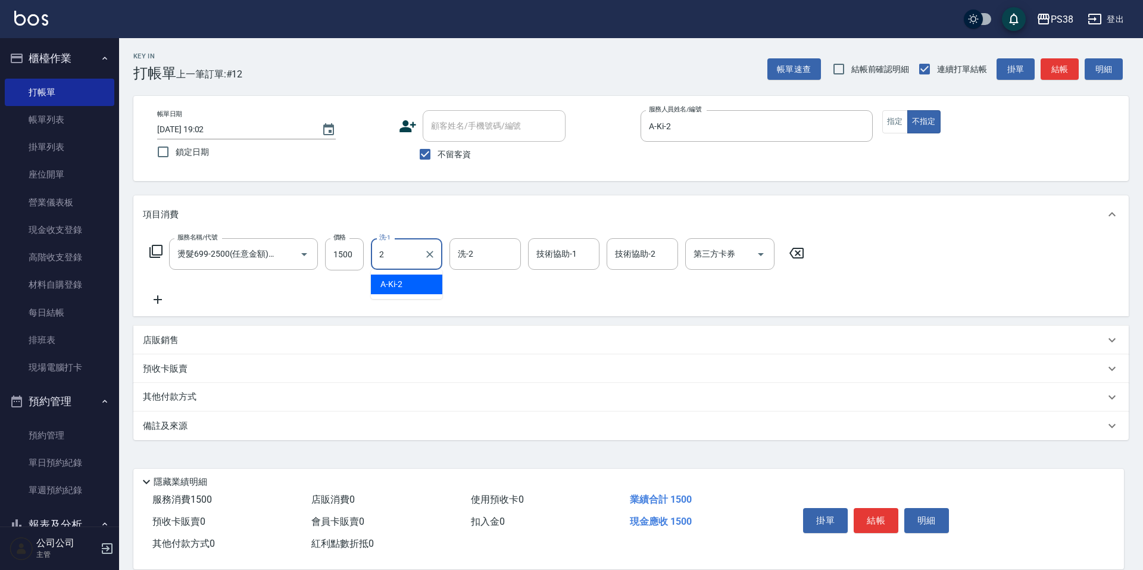
type input "A-Ki-2"
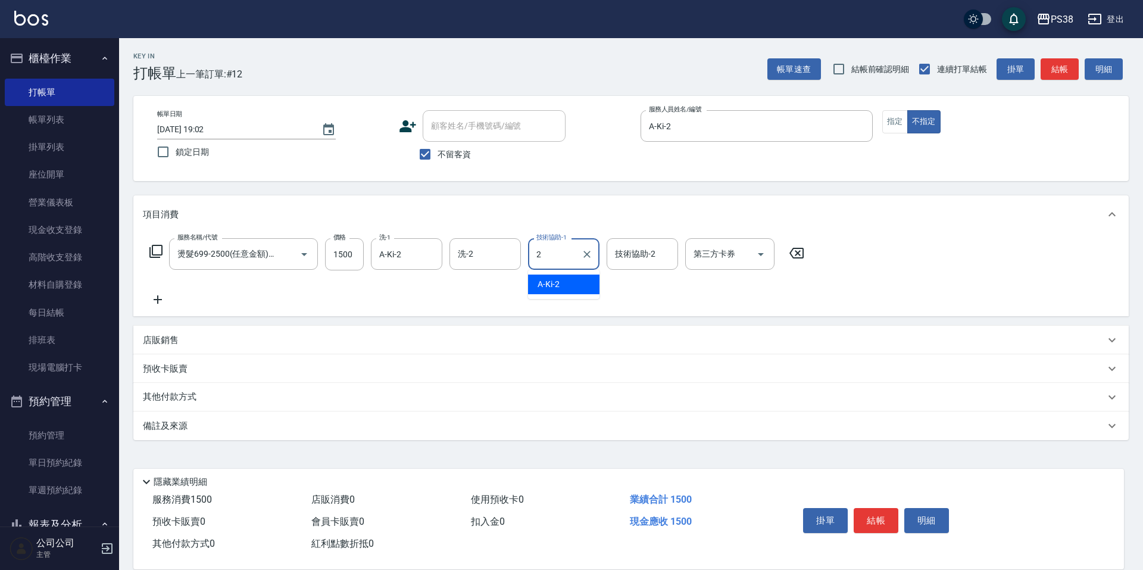
type input "A-Ki-2"
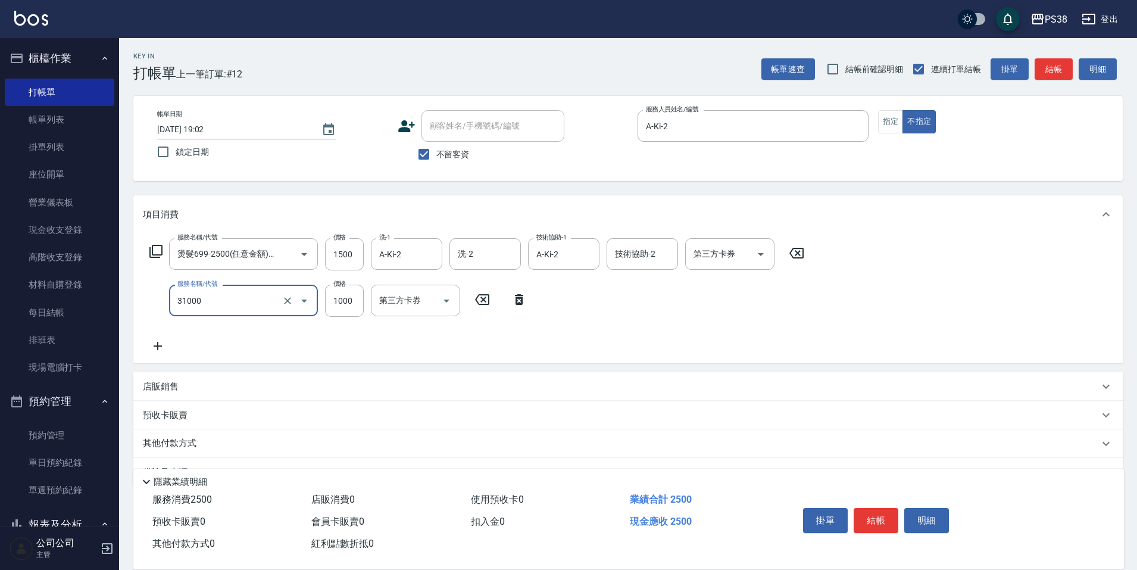
type input "酵素護髮(31000)"
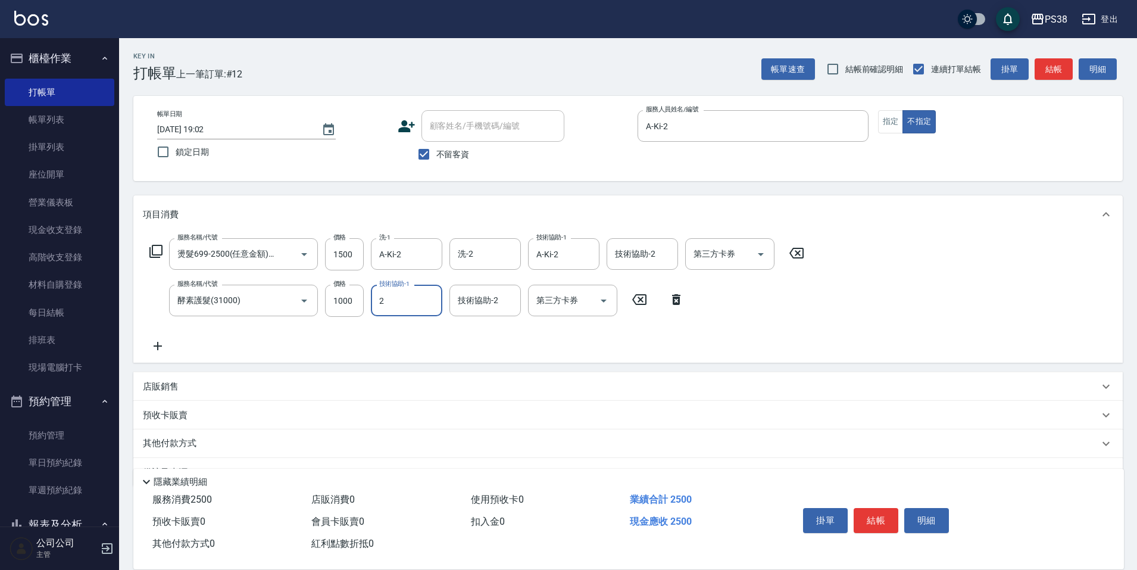
type input "A-Ki-2"
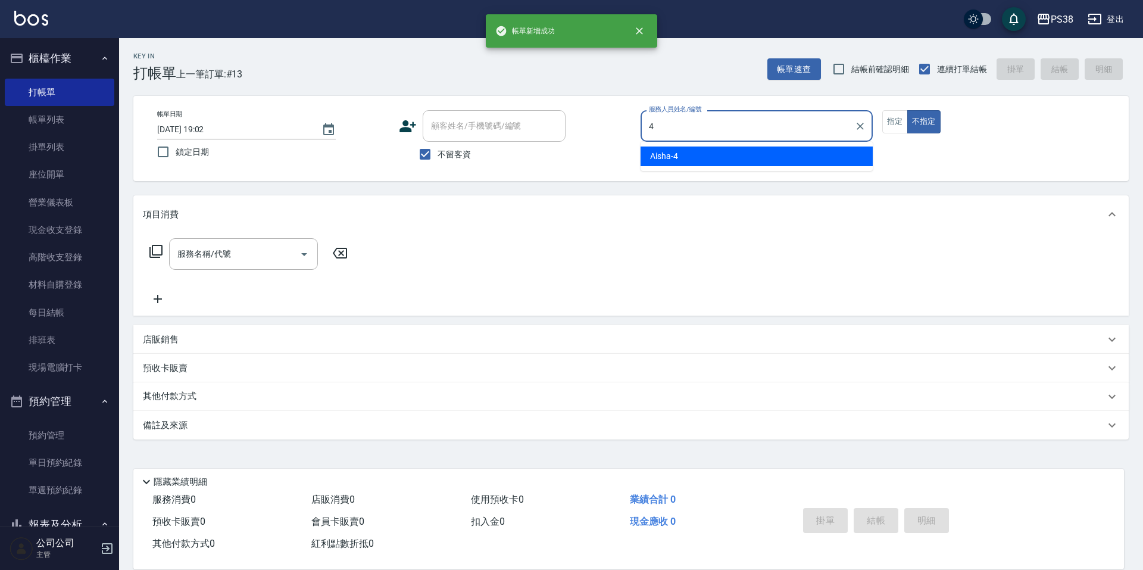
type input "Aisha-4"
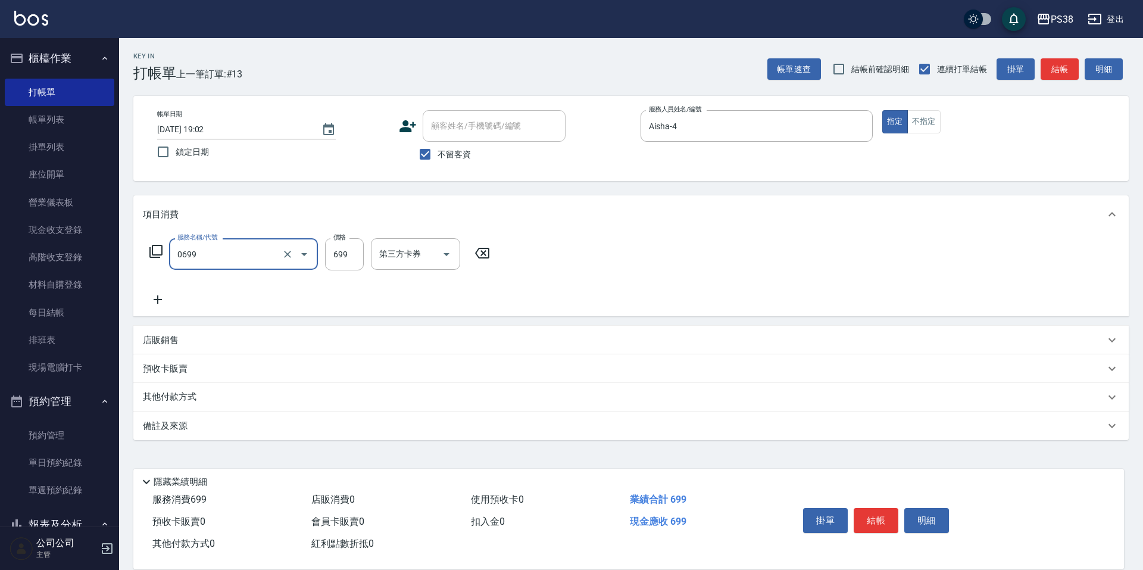
type input "spa699(0699)"
type input "[PERSON_NAME]-6"
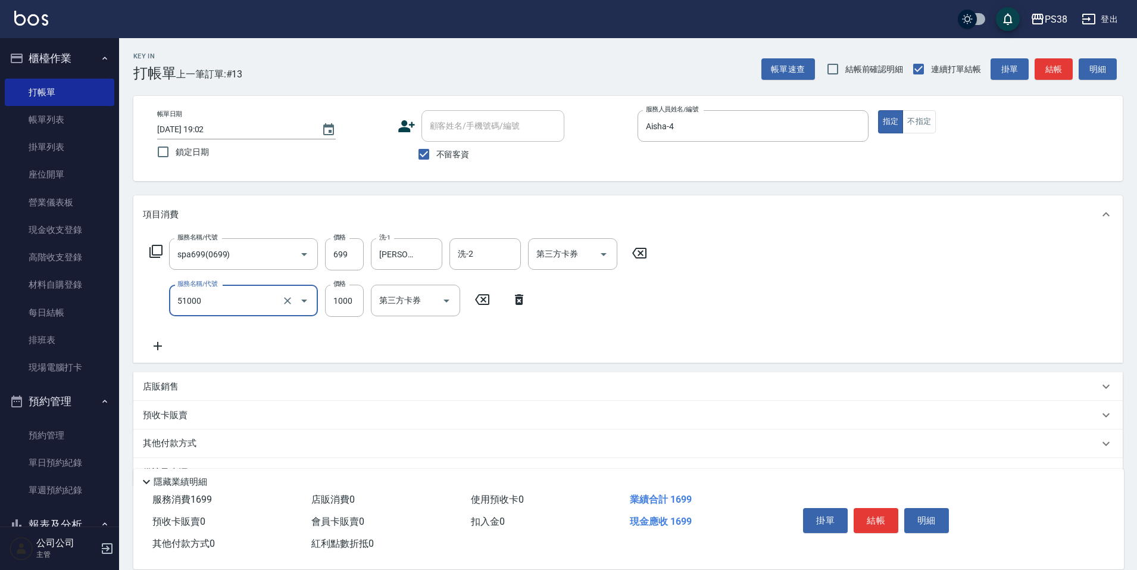
type input "染髮600以上(任意金額)(51000)"
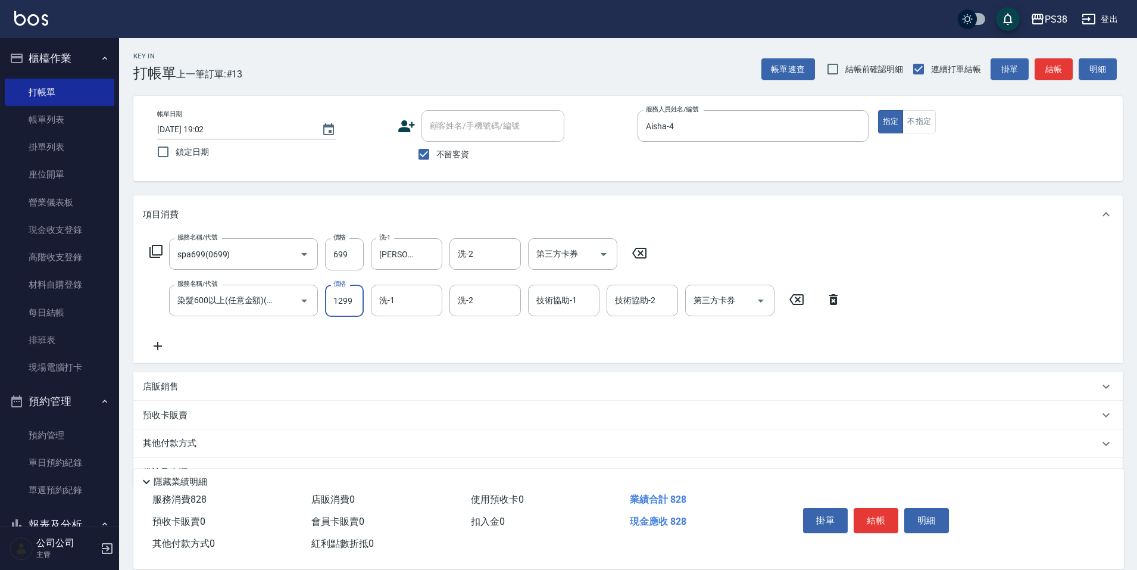
type input "1299"
type input "[PERSON_NAME]-6"
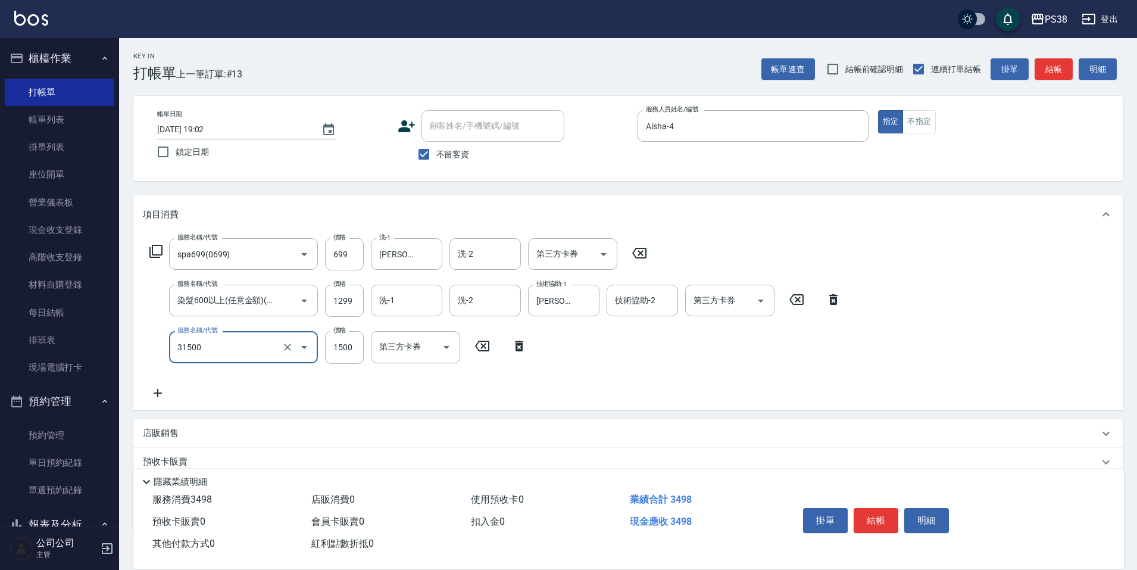
type input "護髮1500(31500)"
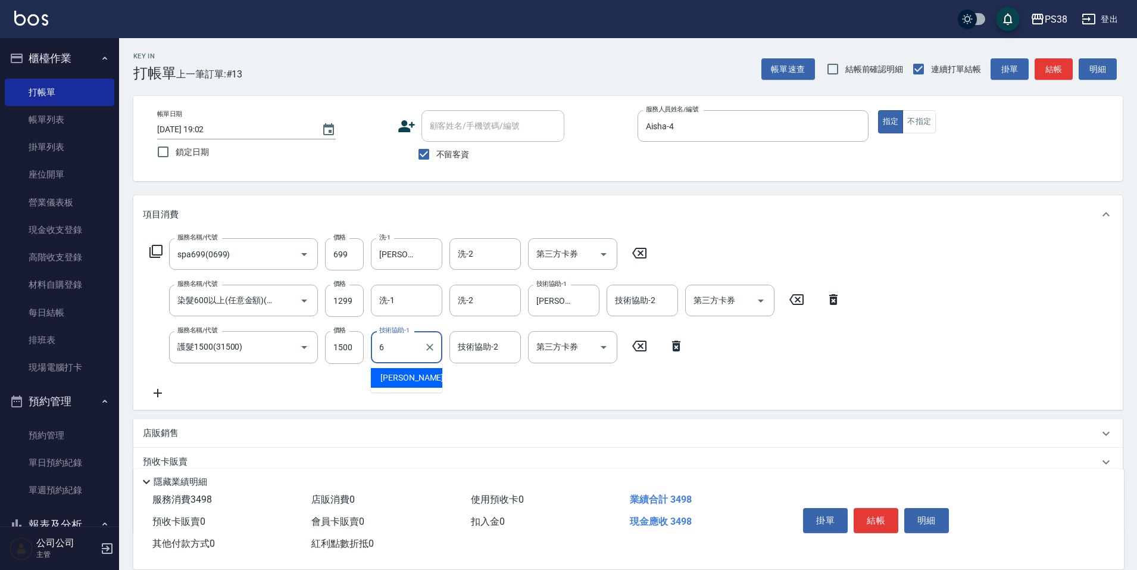
type input "[PERSON_NAME]-6"
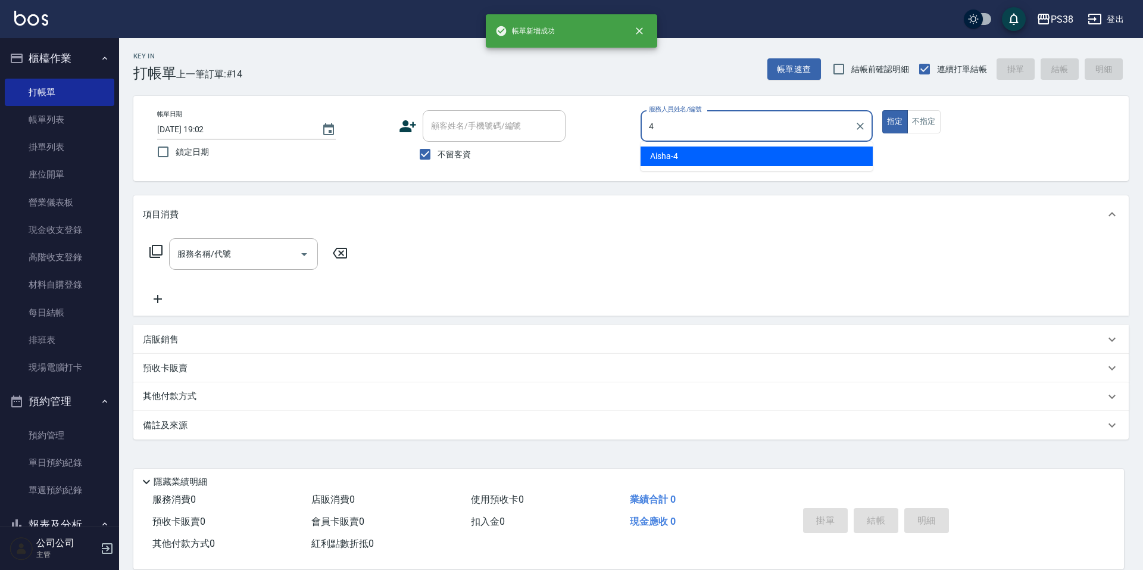
type input "Aisha-4"
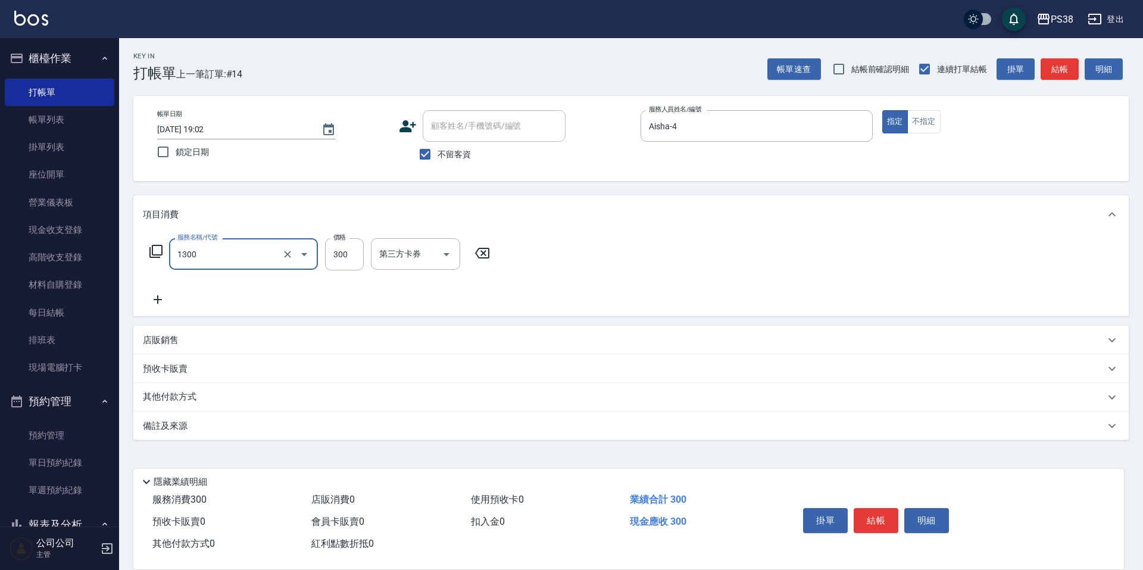
type input "精油洗潤300(1300)"
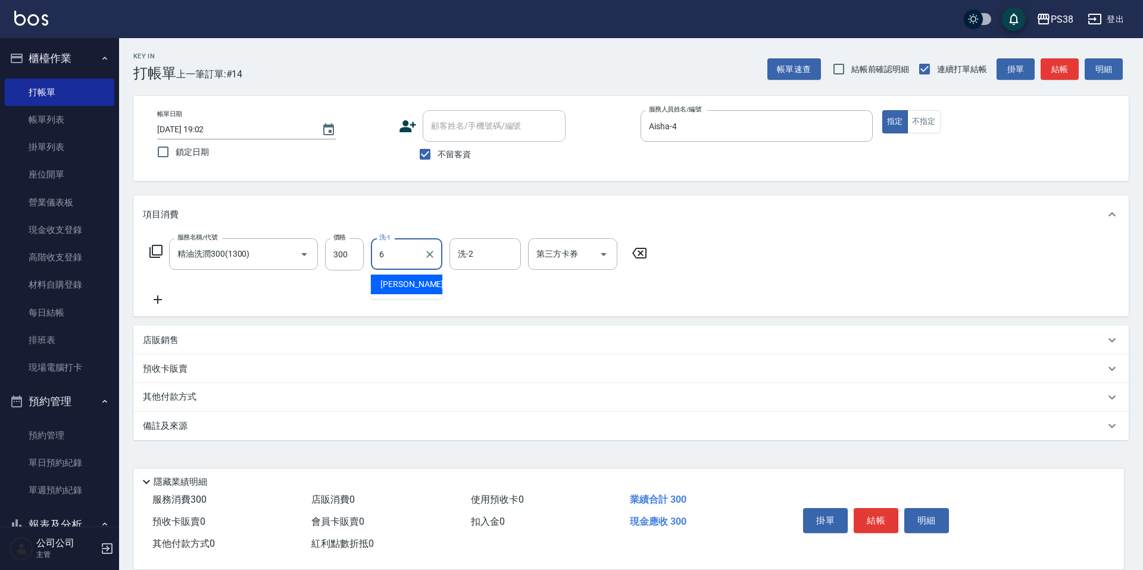
type input "[PERSON_NAME]-6"
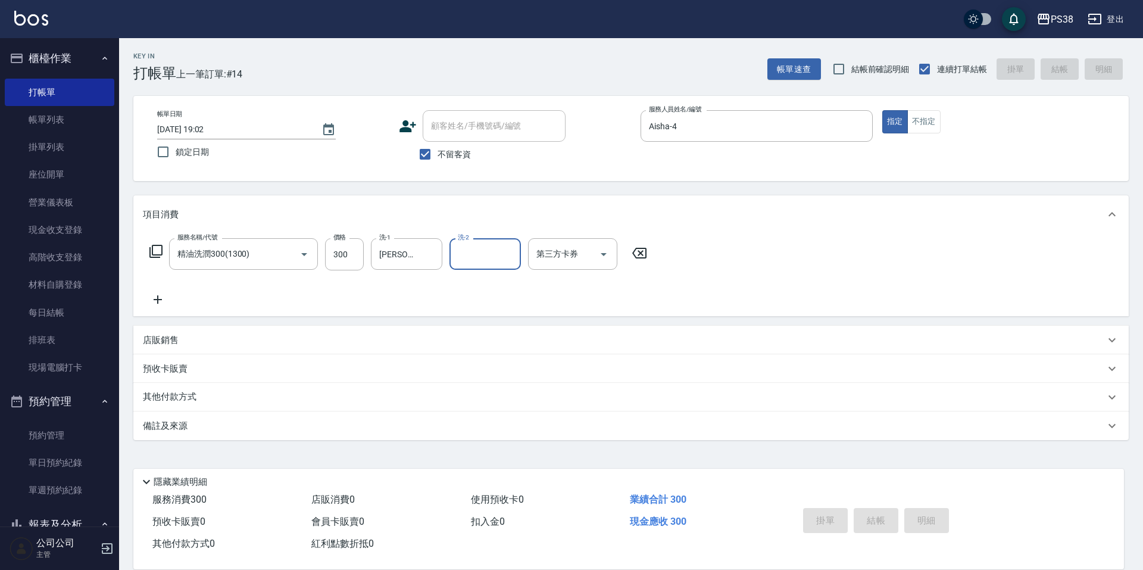
type input "[DATE] 19:03"
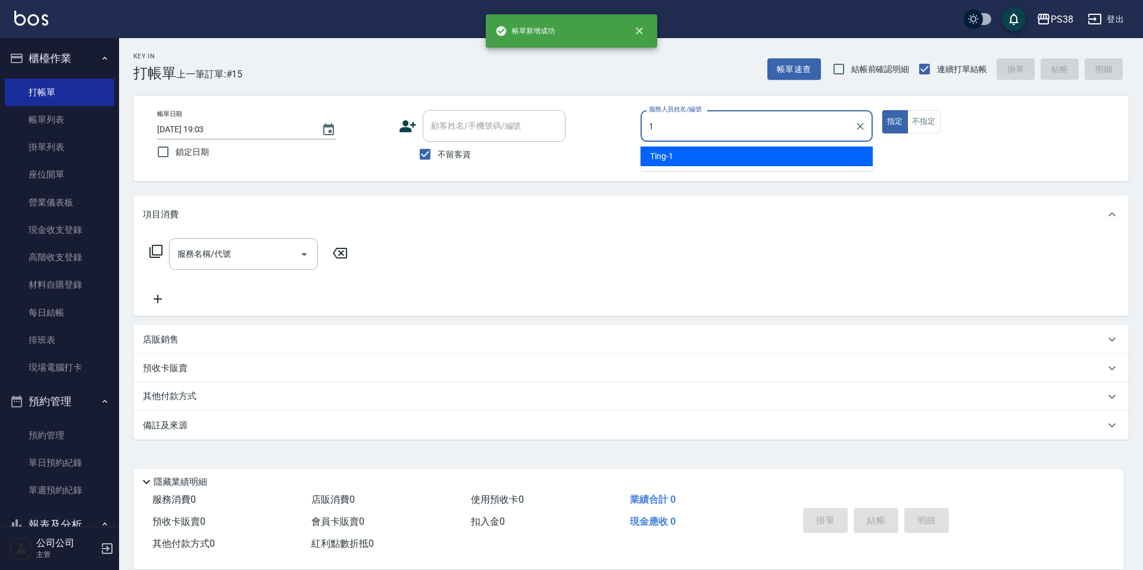
type input "Ting-1"
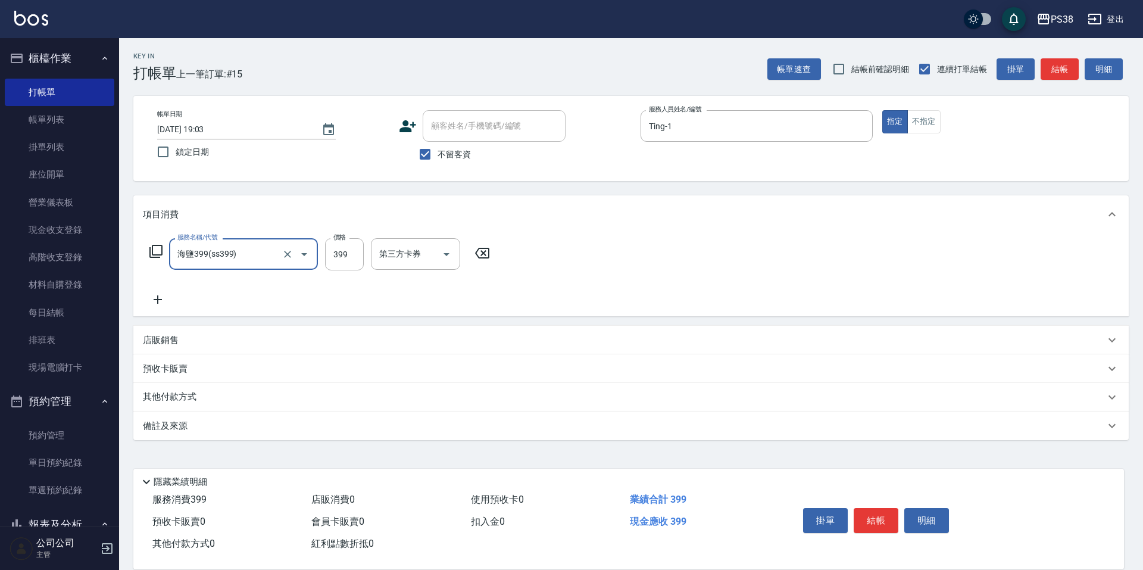
type input "海鹽399(ss399)"
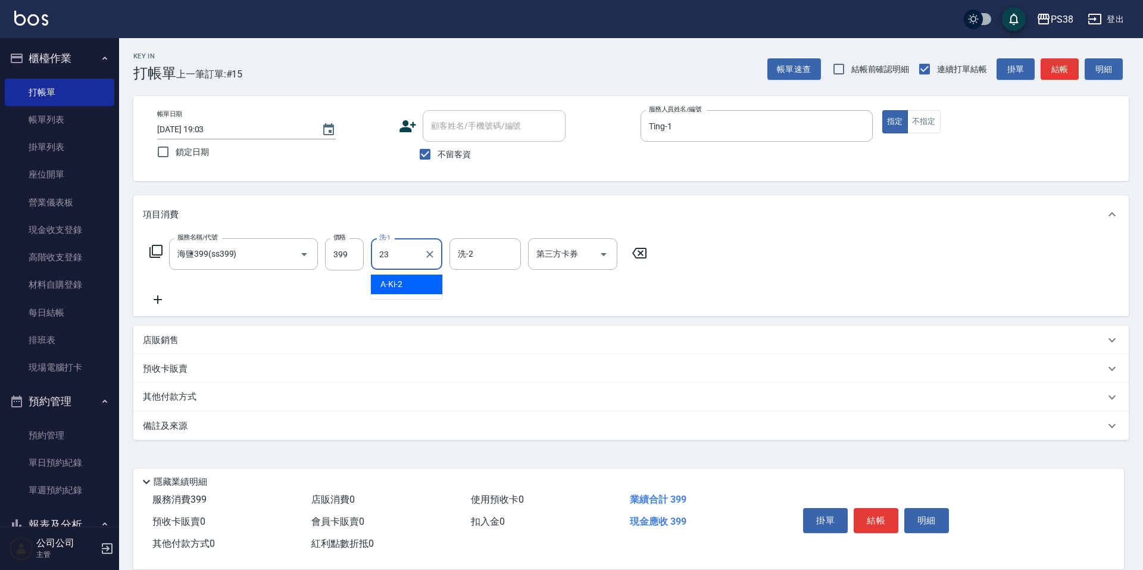
type input "Mona-23"
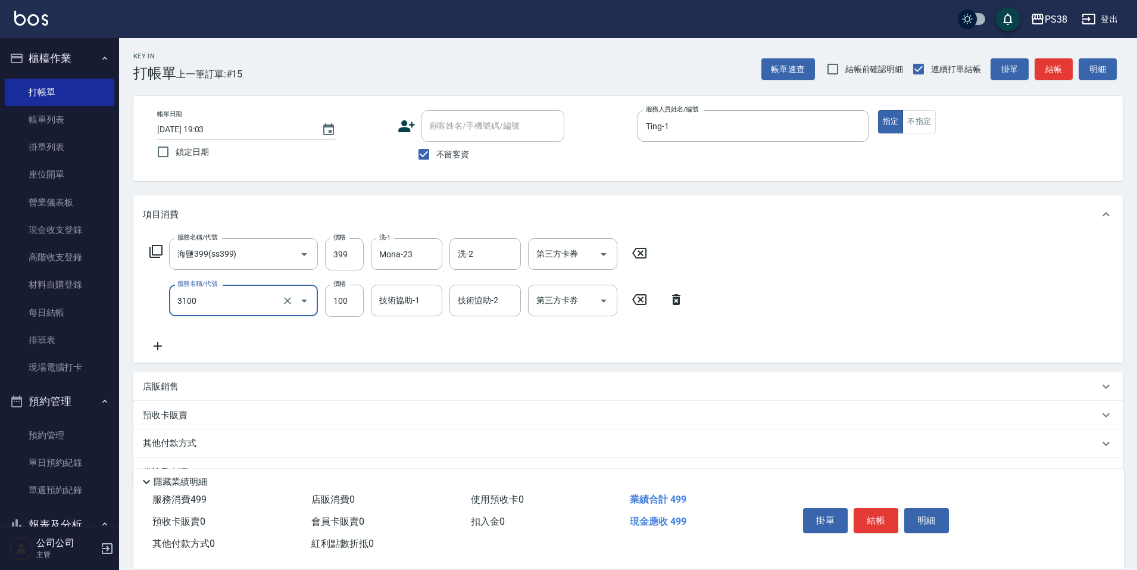
type input "頭皮水.順護(3100)"
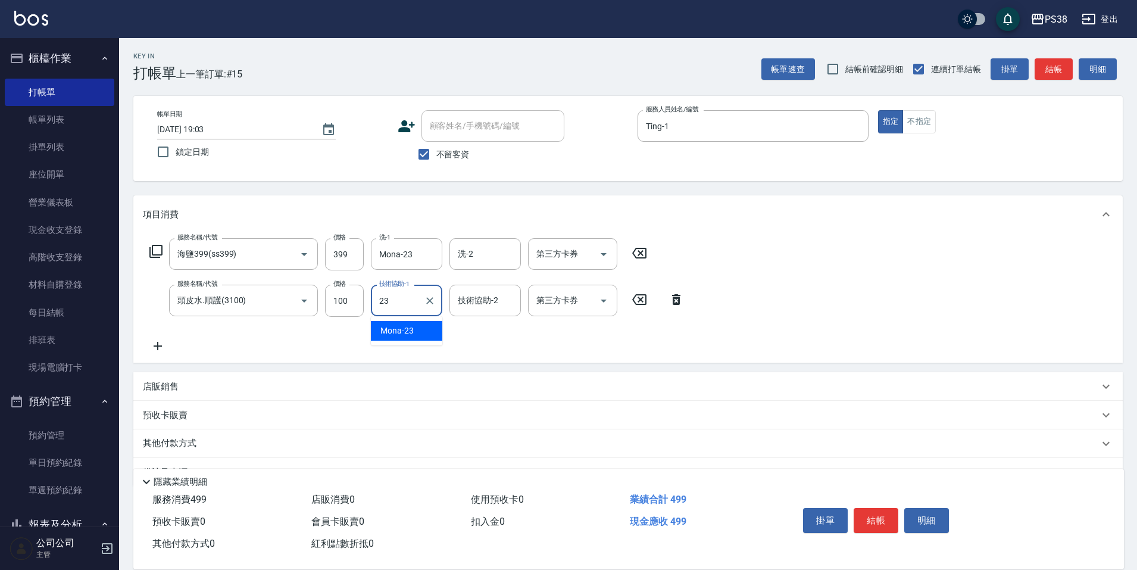
type input "Mona-23"
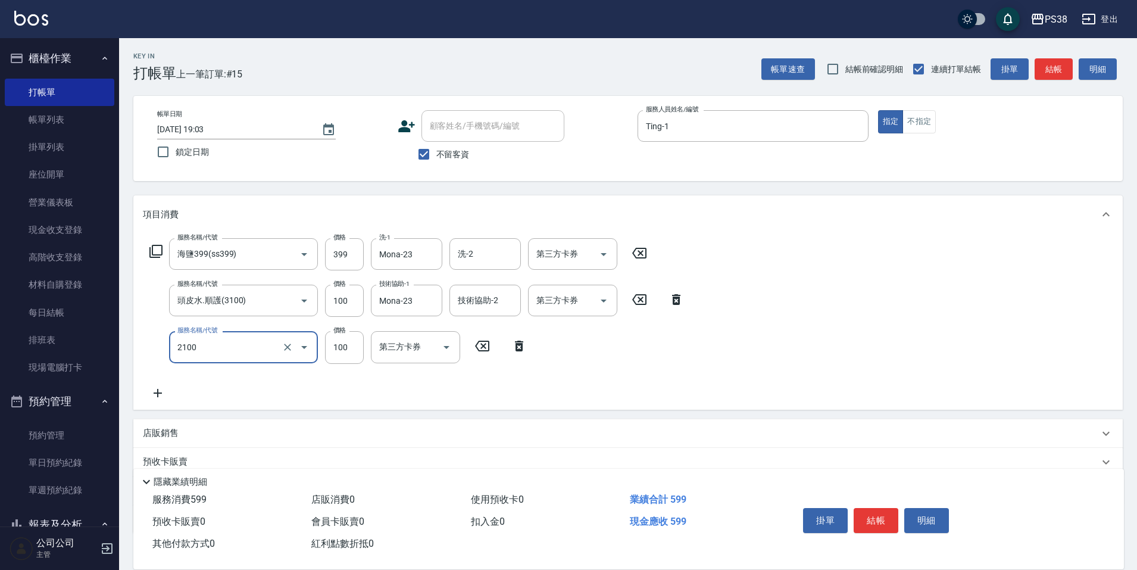
type input "剪髮與造型(任意金額)(2100)"
type input "50"
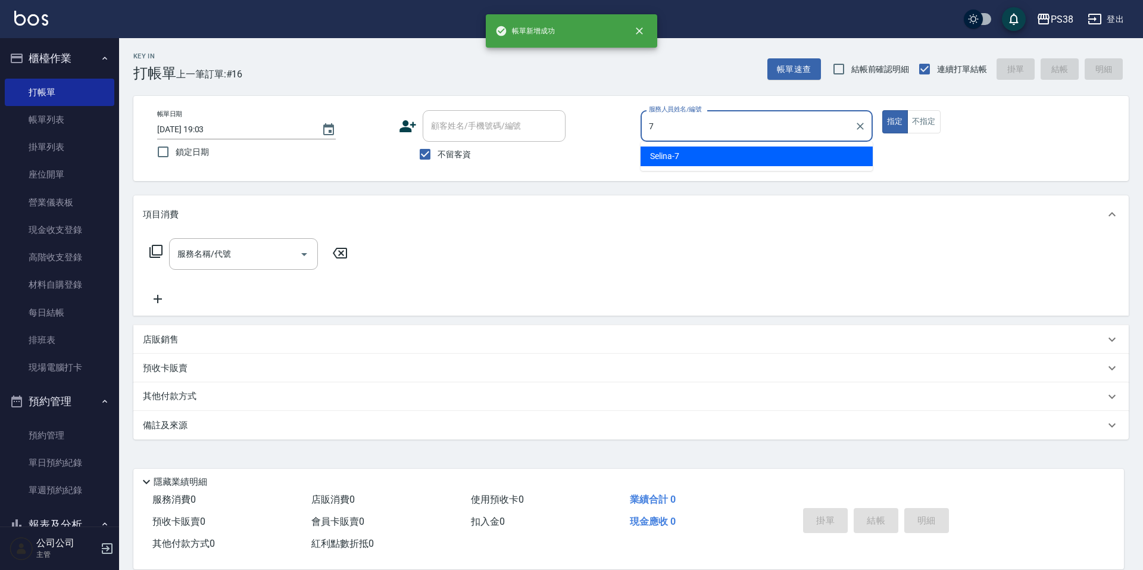
type input "Selina-7"
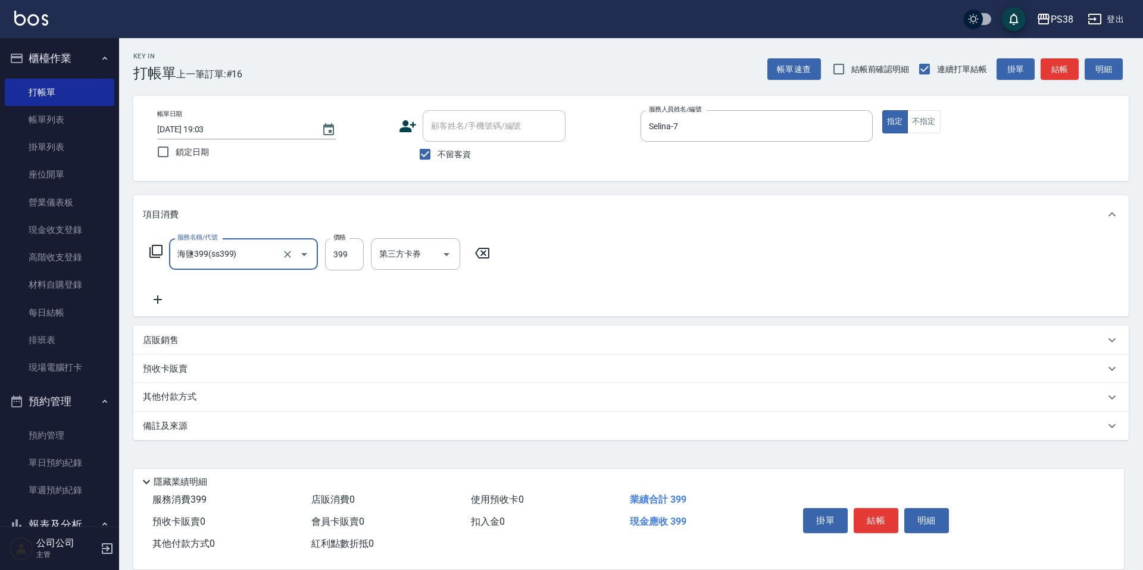
type input "海鹽399(ss399)"
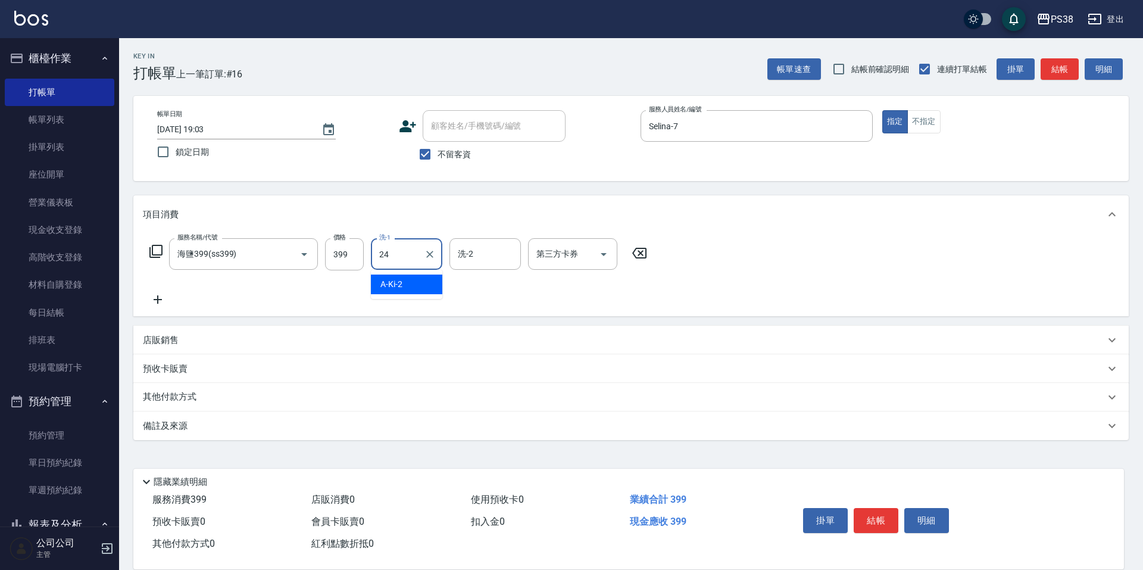
type input "Nini-24"
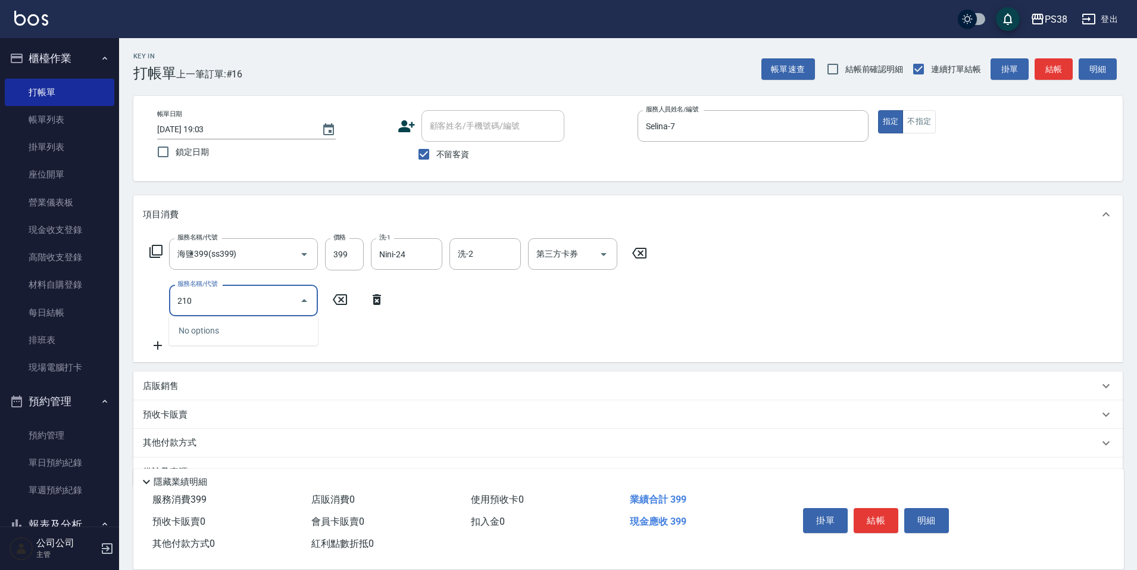
type input "2100"
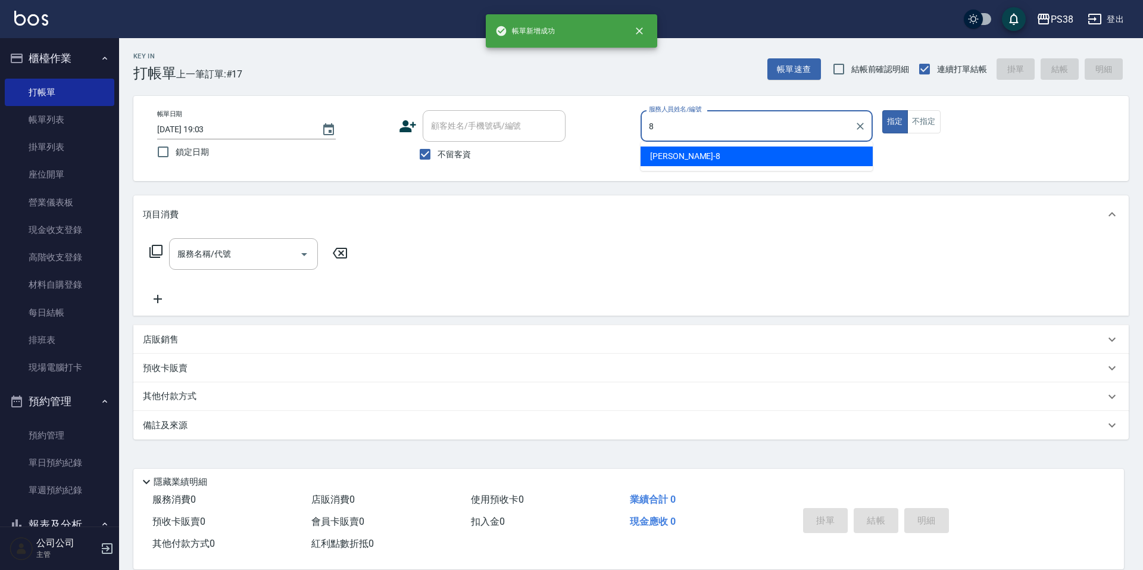
type input "mika-8"
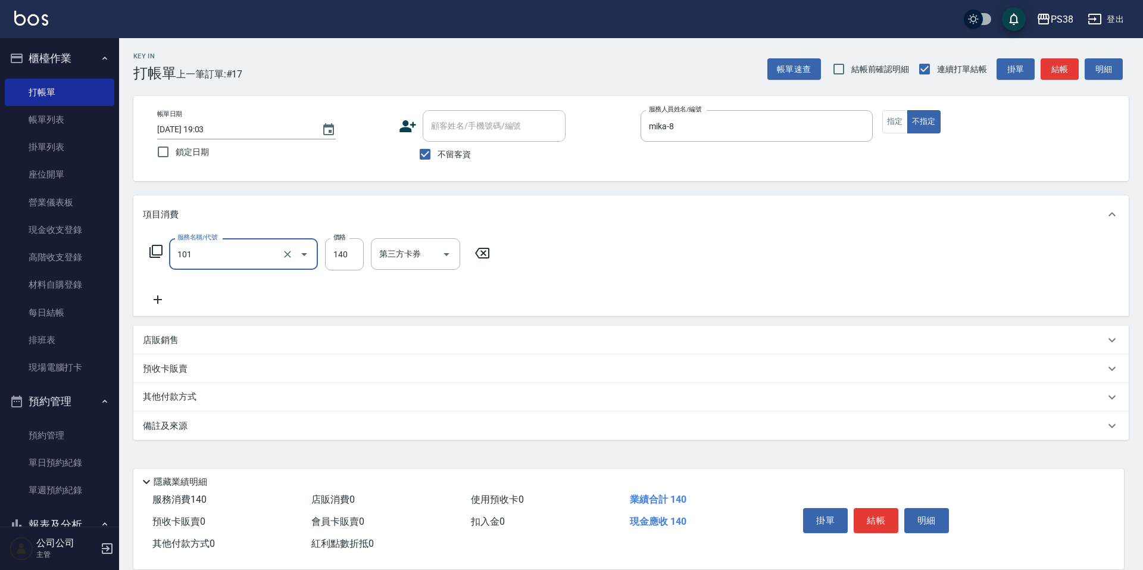
type input "洗髮(101)"
type input "Nini-24"
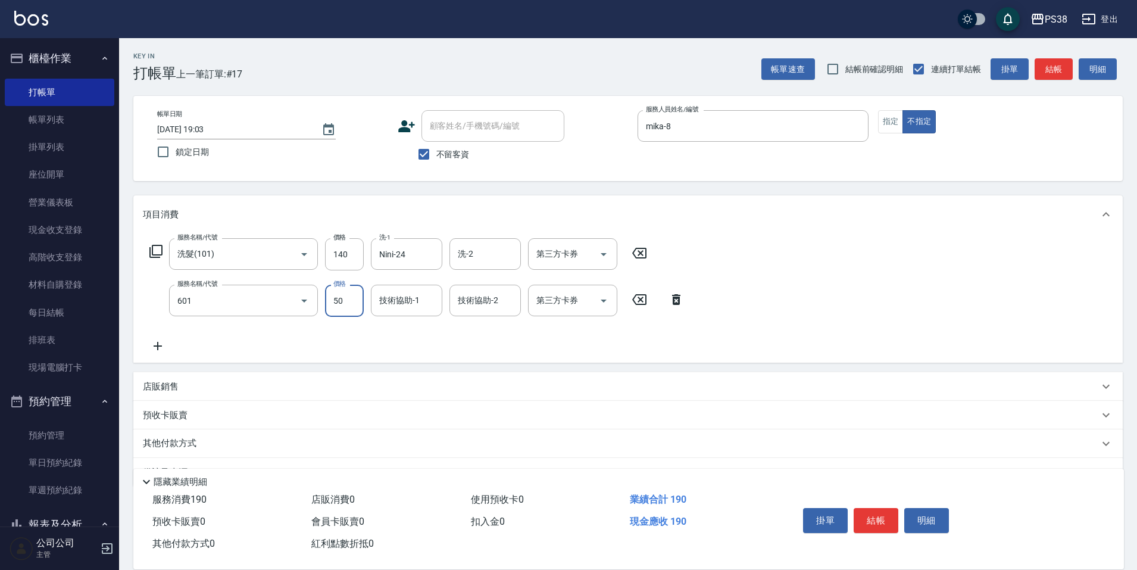
type input "精油50(601)"
type input "Nini-24"
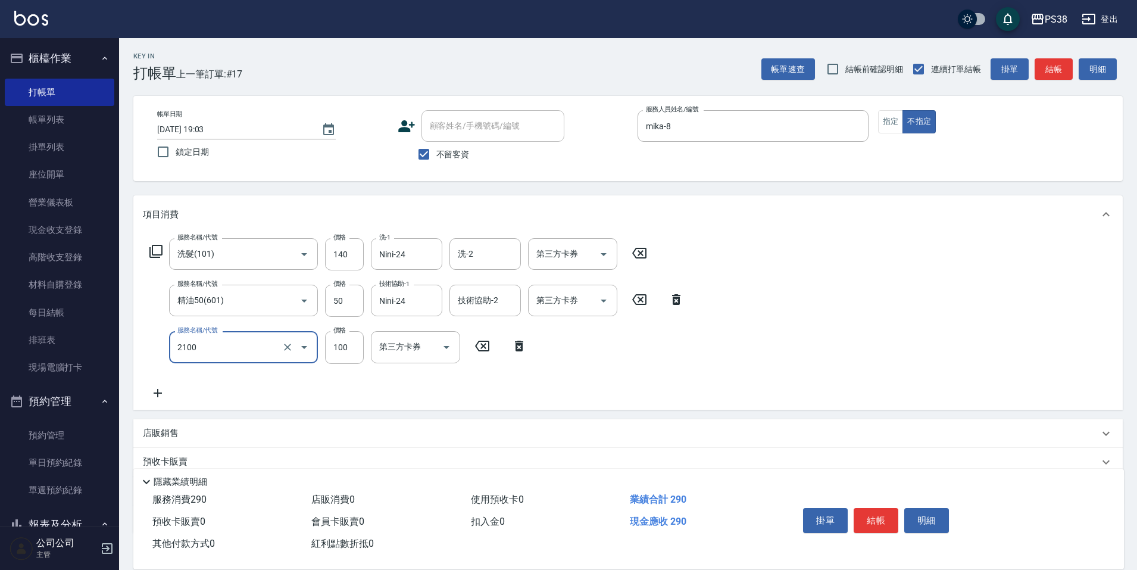
type input "剪髮與造型(任意金額)(2100)"
type input "160"
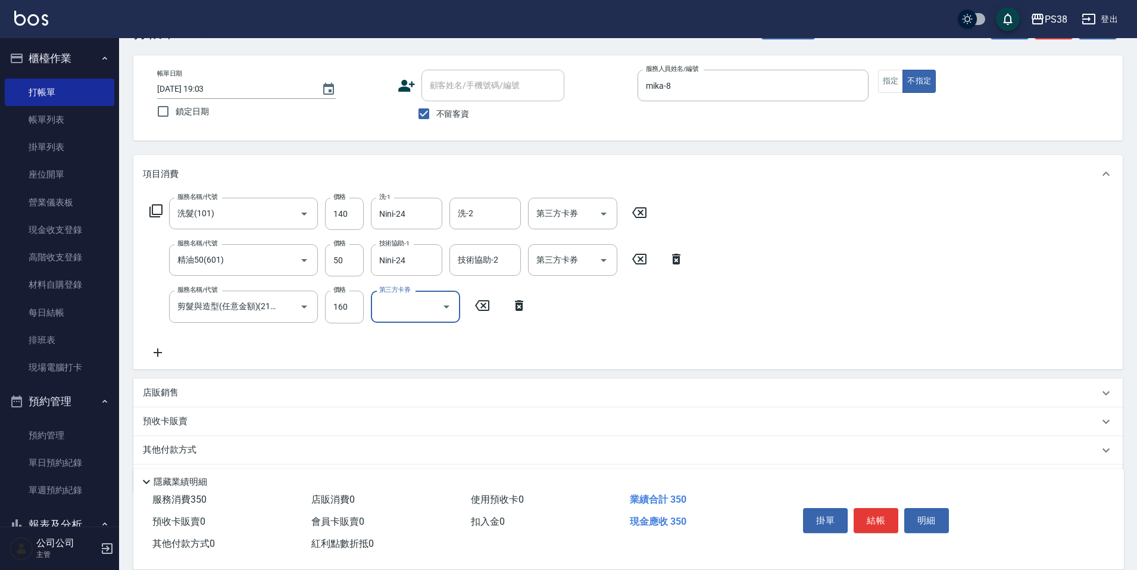
scroll to position [60, 0]
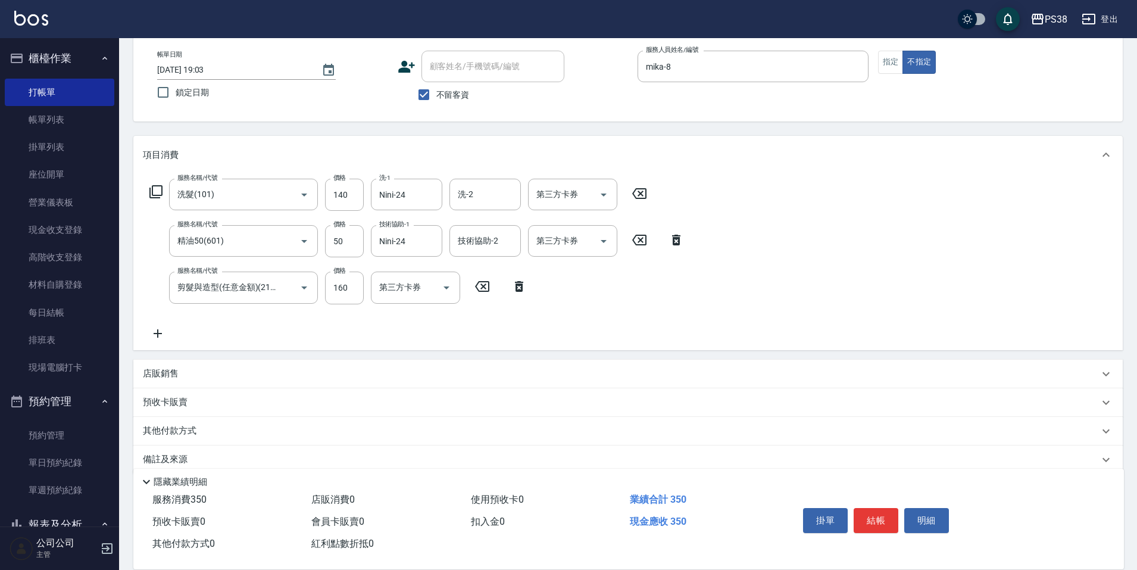
click at [172, 379] on p "店販銷售" at bounding box center [161, 373] width 36 height 12
type input "mika-8"
click at [343, 427] on input "商品代號/名稱" at bounding box center [340, 418] width 138 height 21
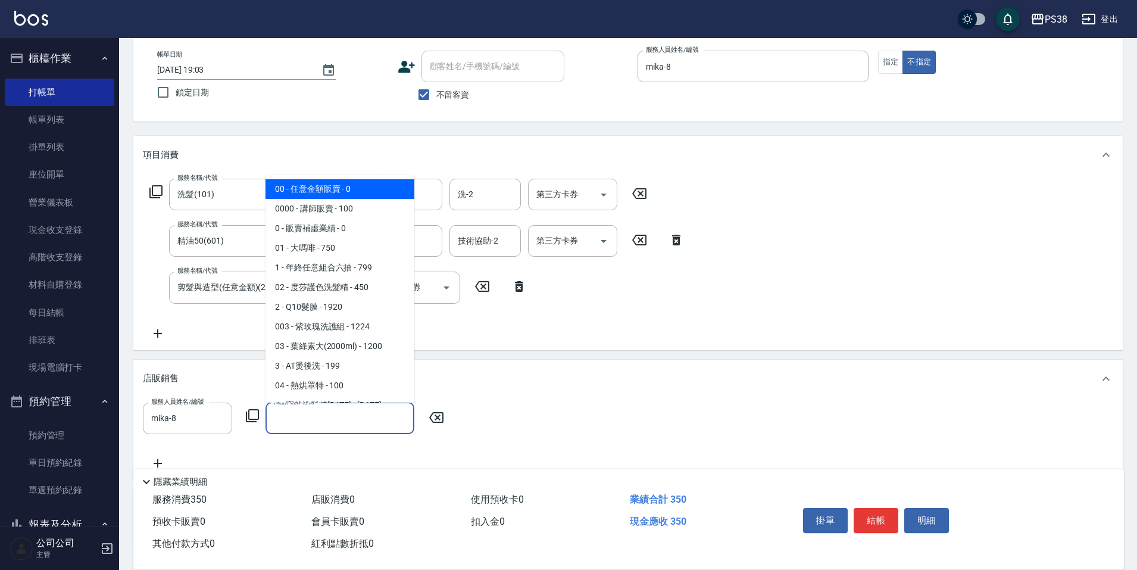
click at [352, 181] on span "00 - 任意金額販賣 - 0" at bounding box center [339, 189] width 149 height 20
type input "任意金額販賣"
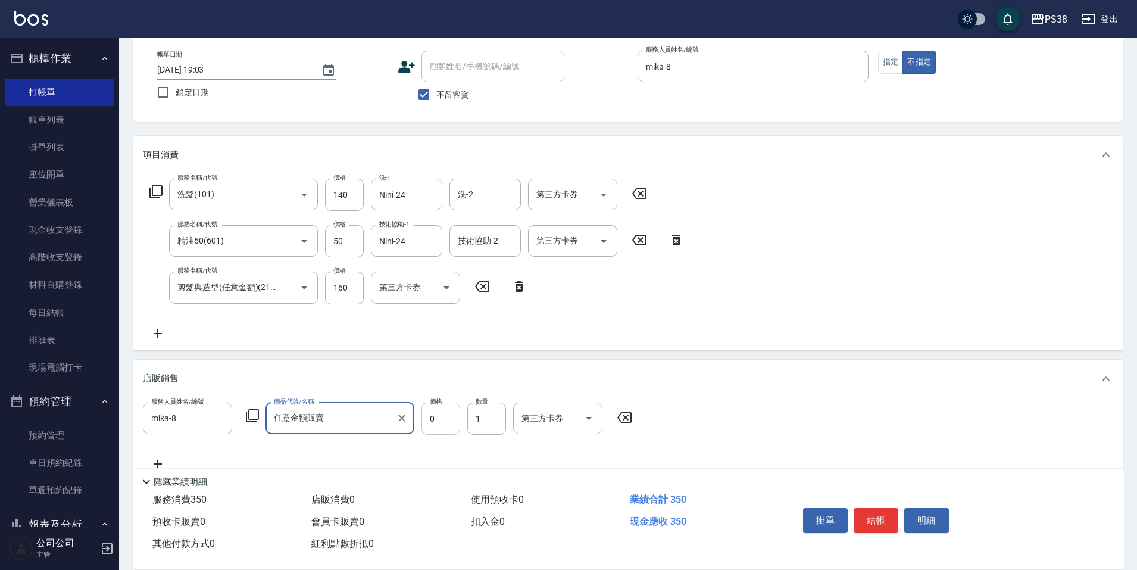
click at [434, 415] on input "0" at bounding box center [440, 418] width 39 height 32
type input "1200"
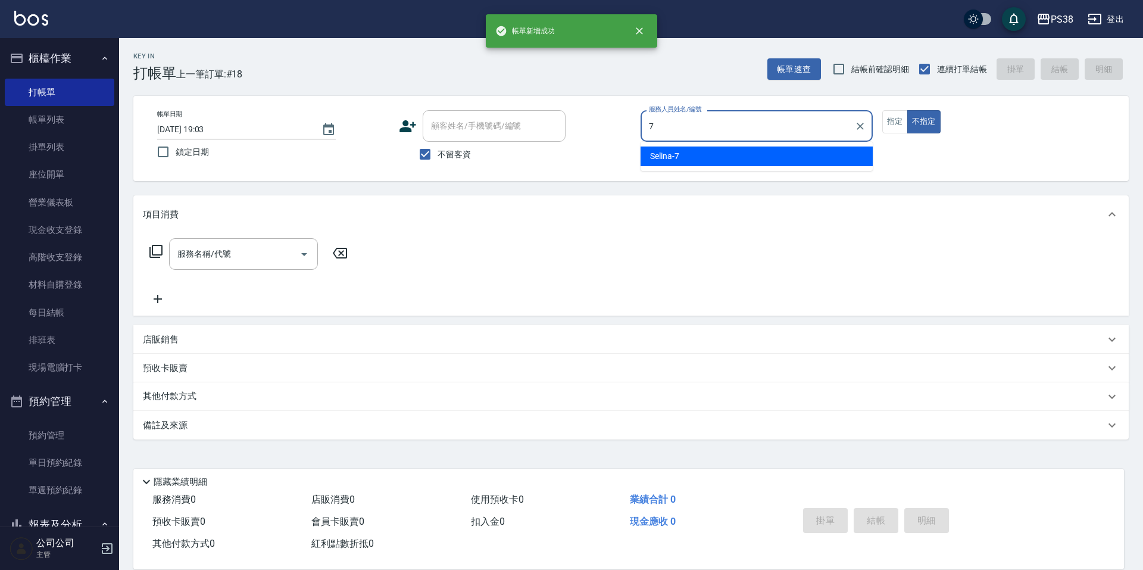
type input "Selina-7"
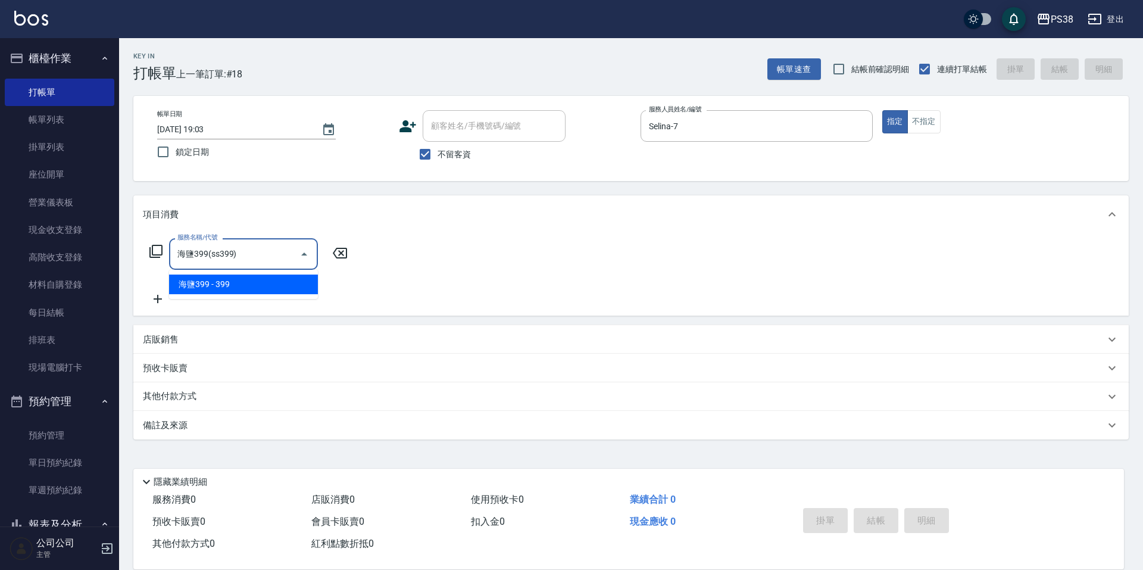
type input "海鹽399(ss399)"
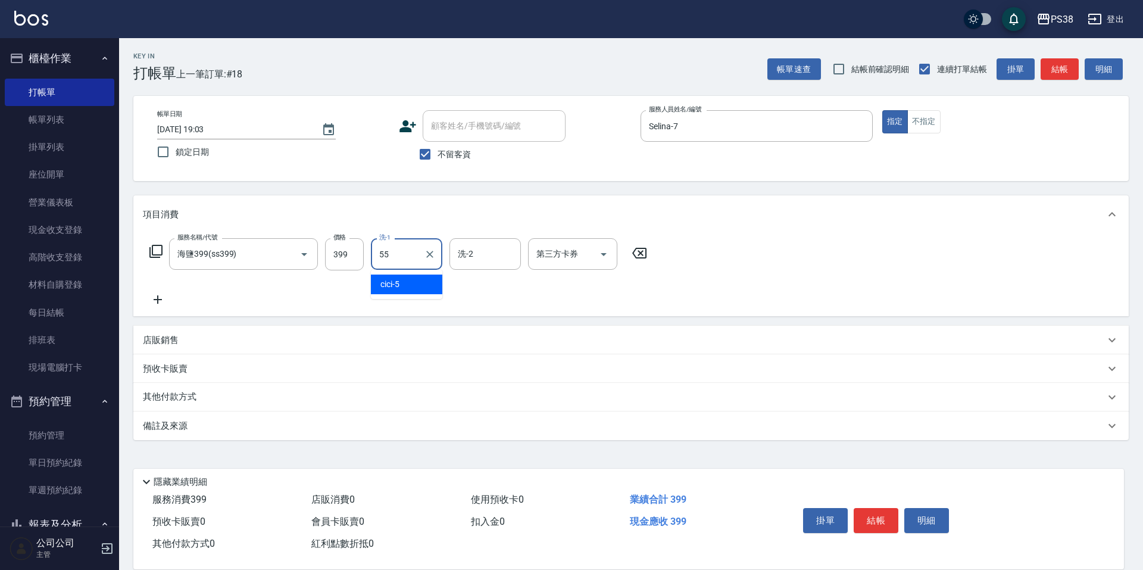
type input "[PERSON_NAME]-55"
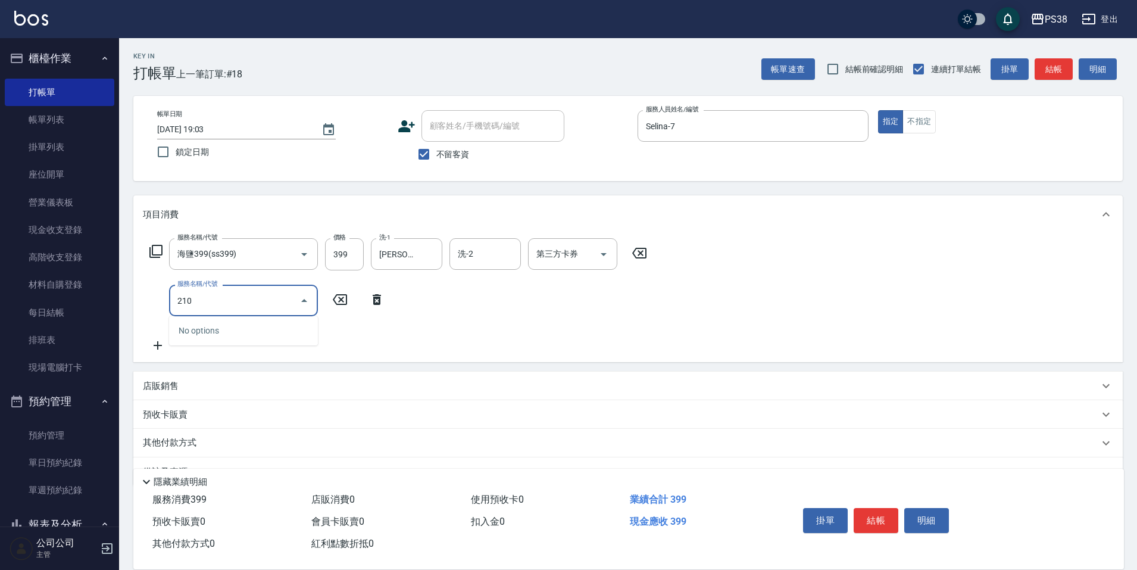
type input "2100"
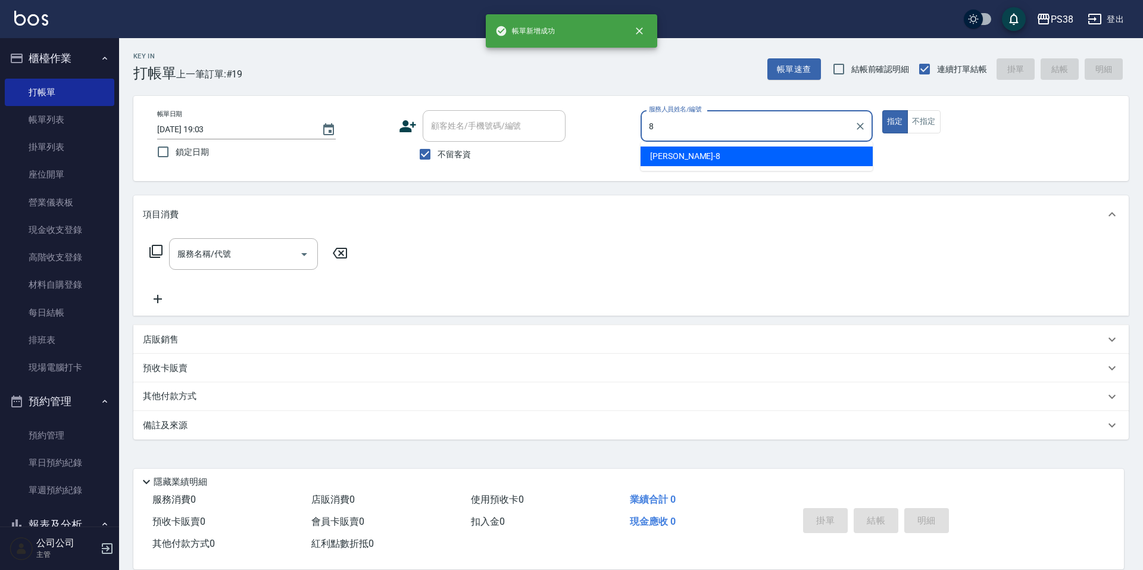
type input "mika-8"
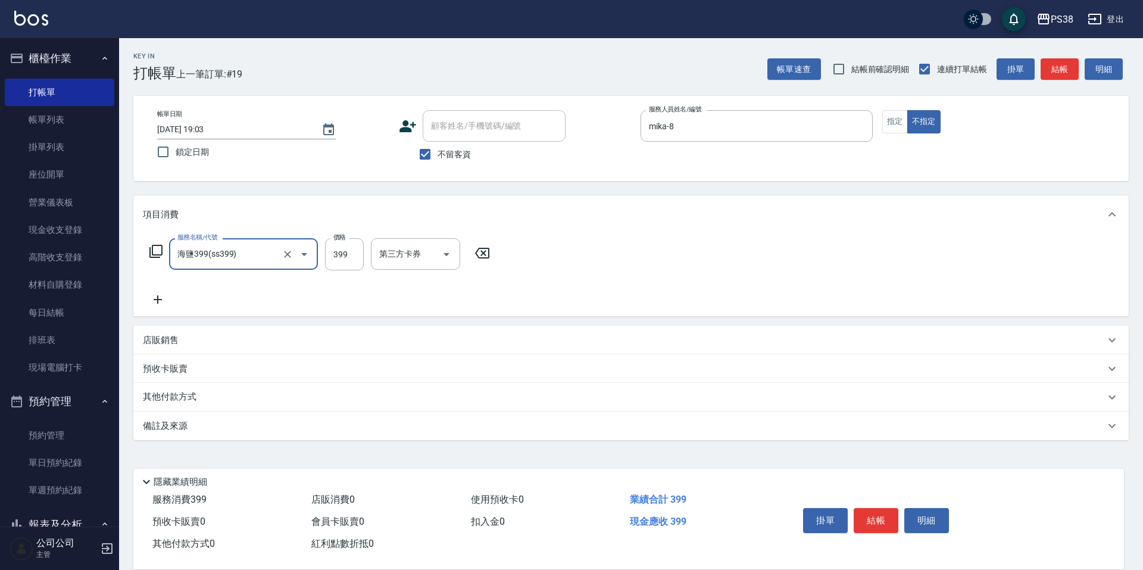
type input "海鹽399(ss399)"
type input "[PERSON_NAME]-55"
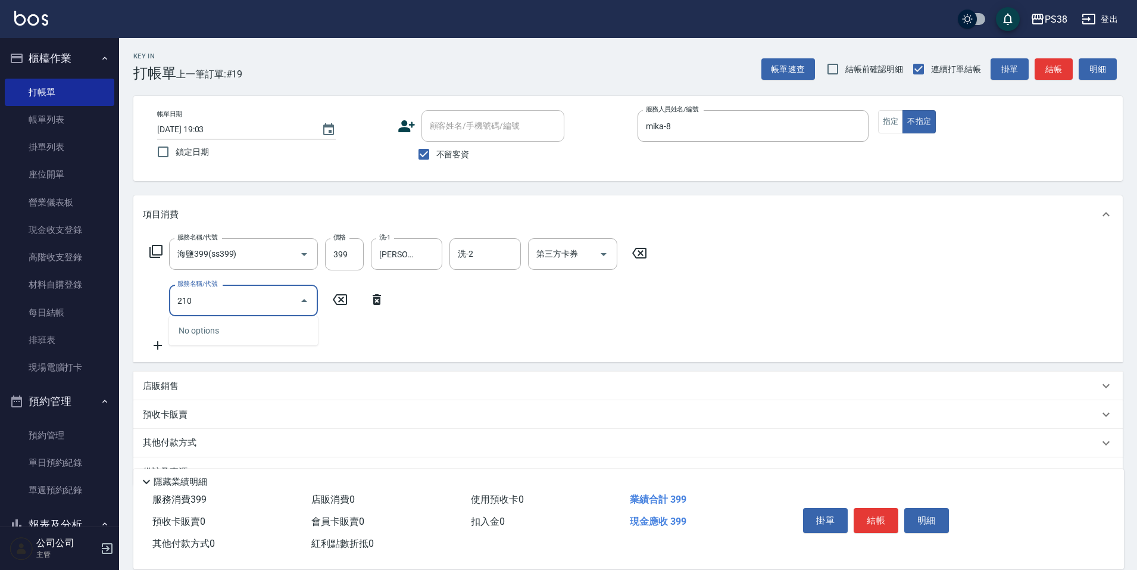
type input "2100"
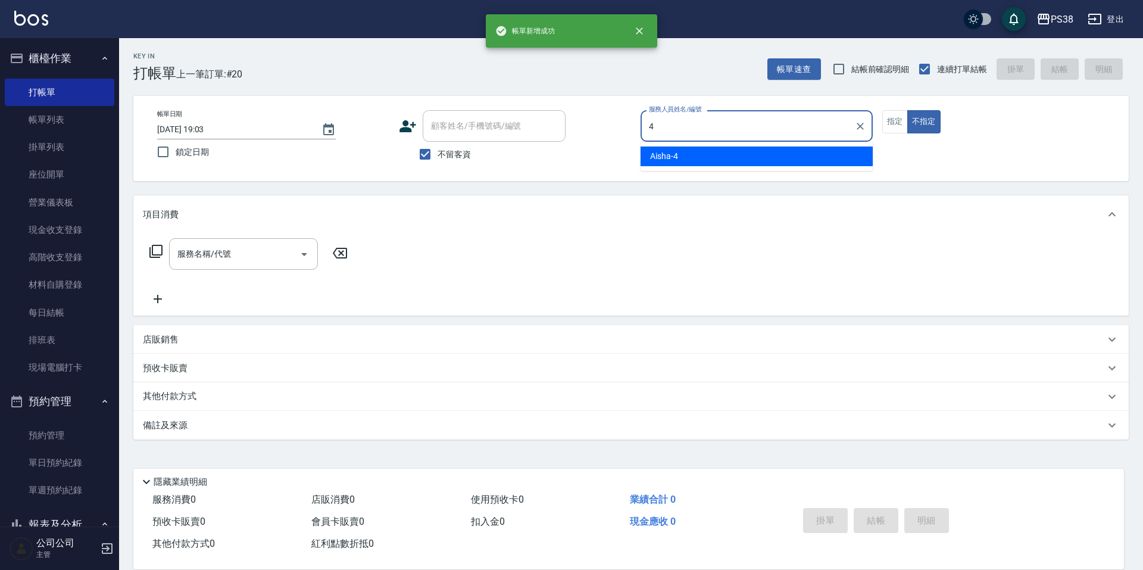
type input "Aisha-4"
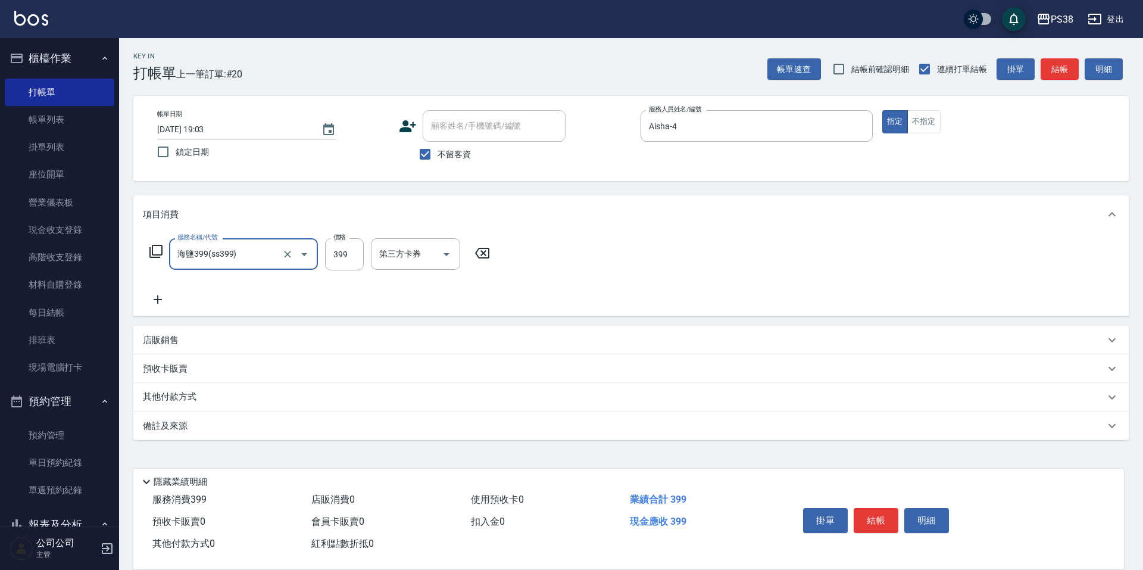
type input "海鹽399(ss399)"
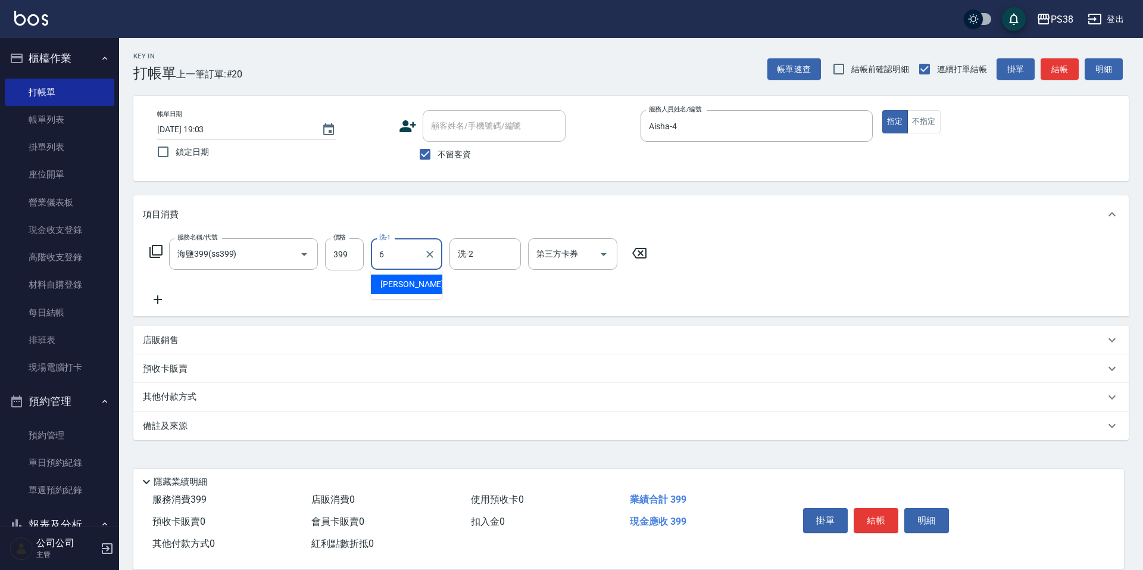
type input "[PERSON_NAME]-6"
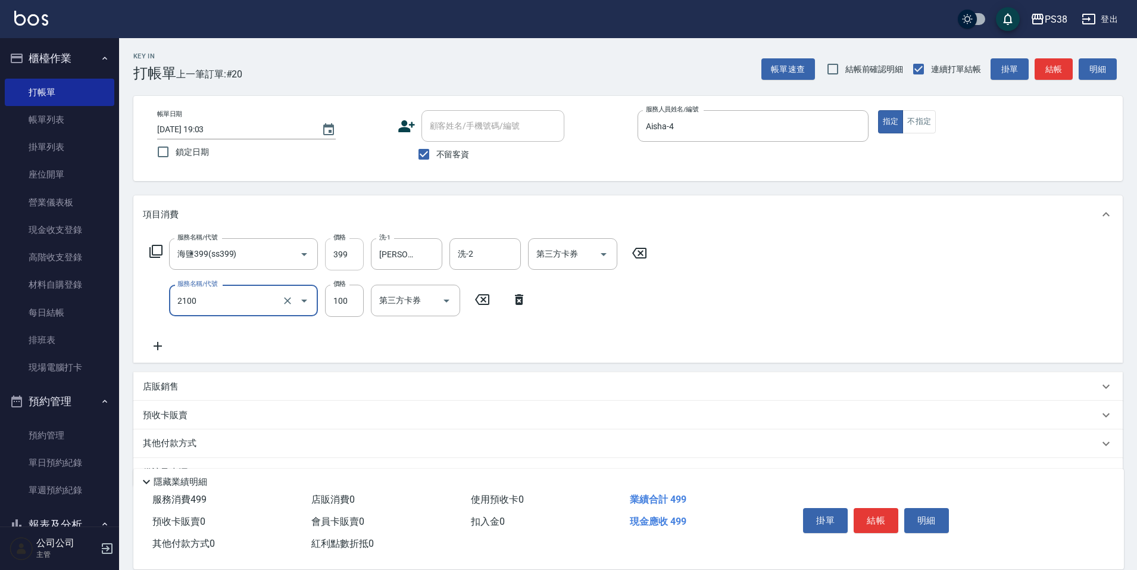
type input "剪髮與造型(任意金額)(2100)"
click at [350, 255] on input "399" at bounding box center [344, 254] width 39 height 32
type input "400"
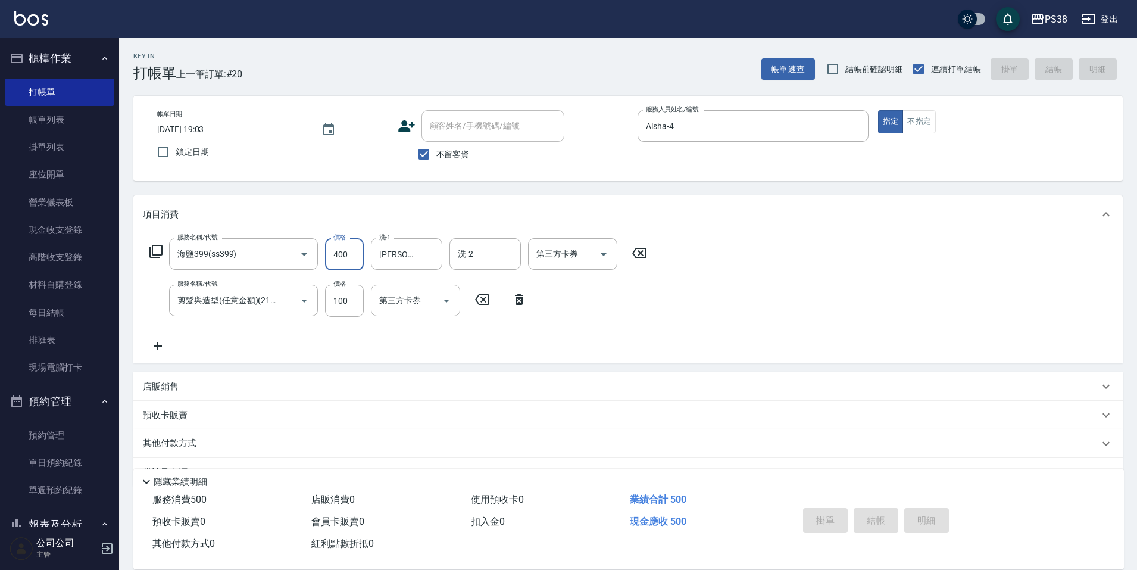
type input "[DATE] 19:04"
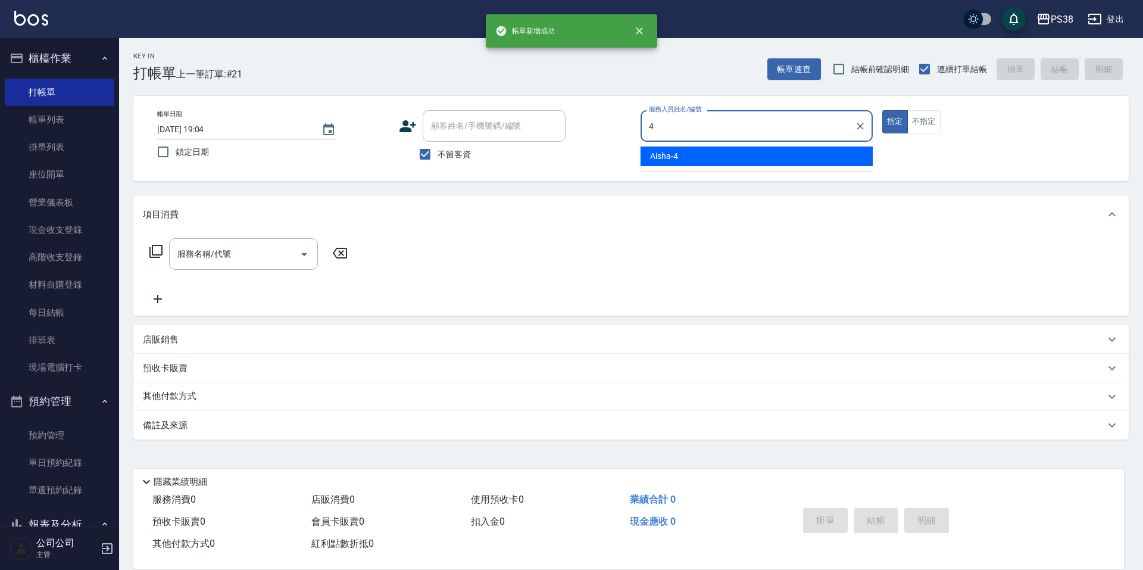
type input "Aisha-4"
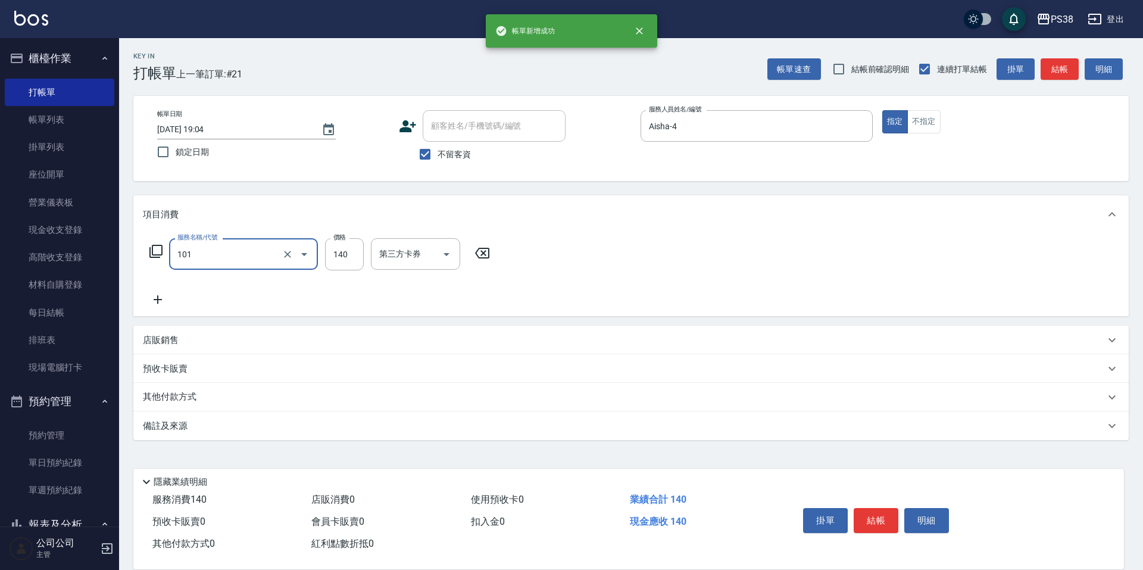
type input "洗髮(101)"
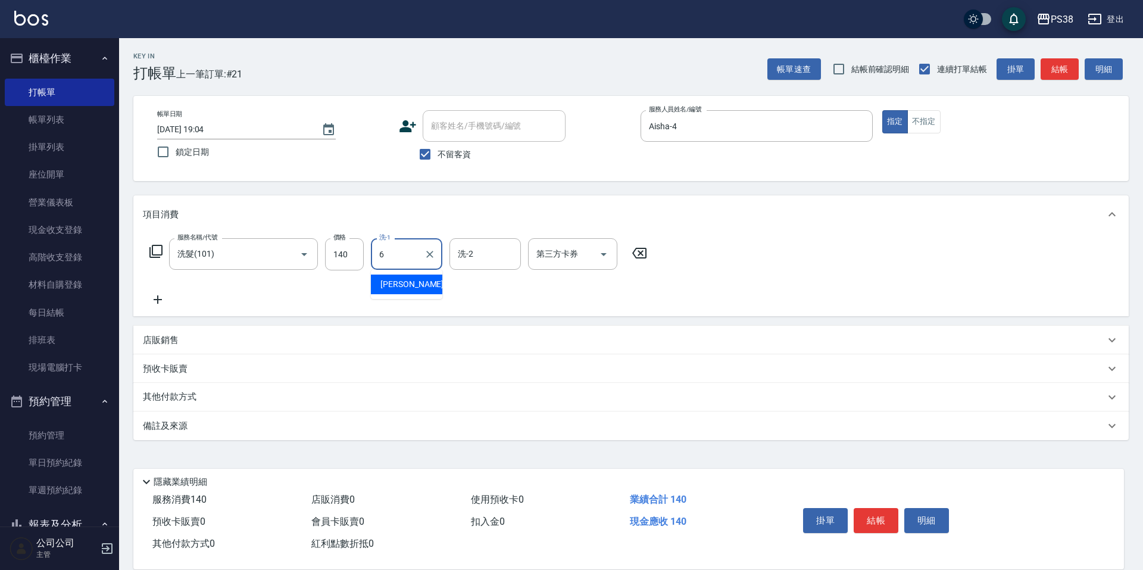
type input "[PERSON_NAME]-6"
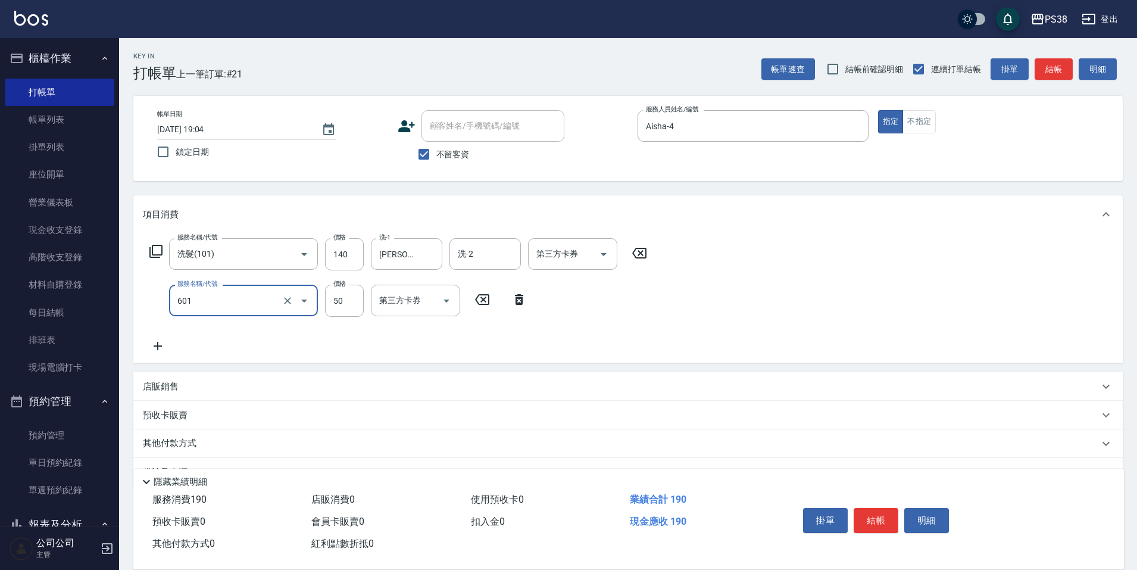
type input "精油50(601)"
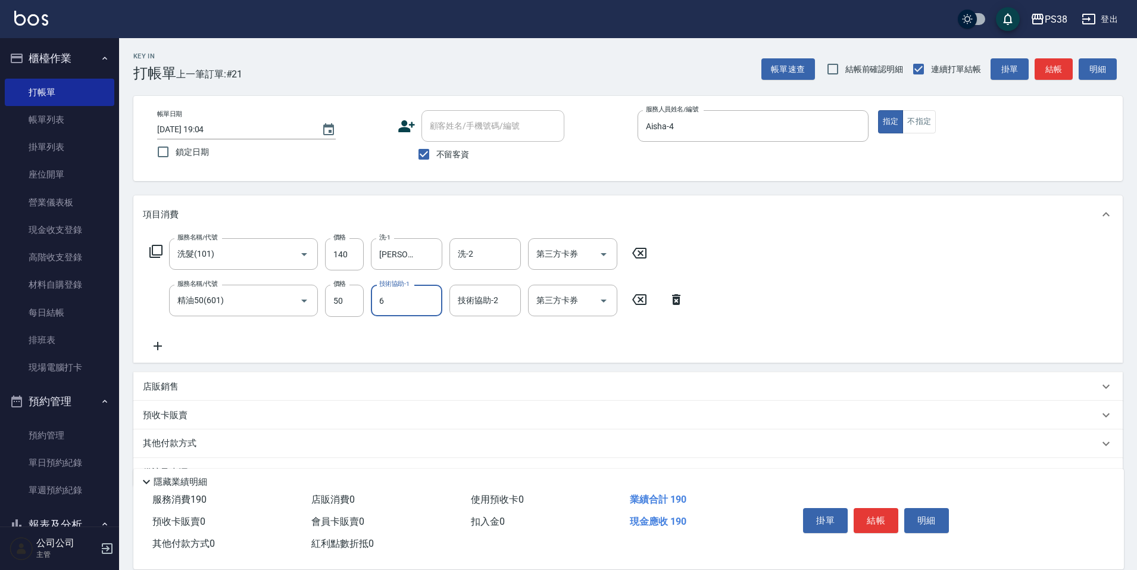
type input "[PERSON_NAME]-6"
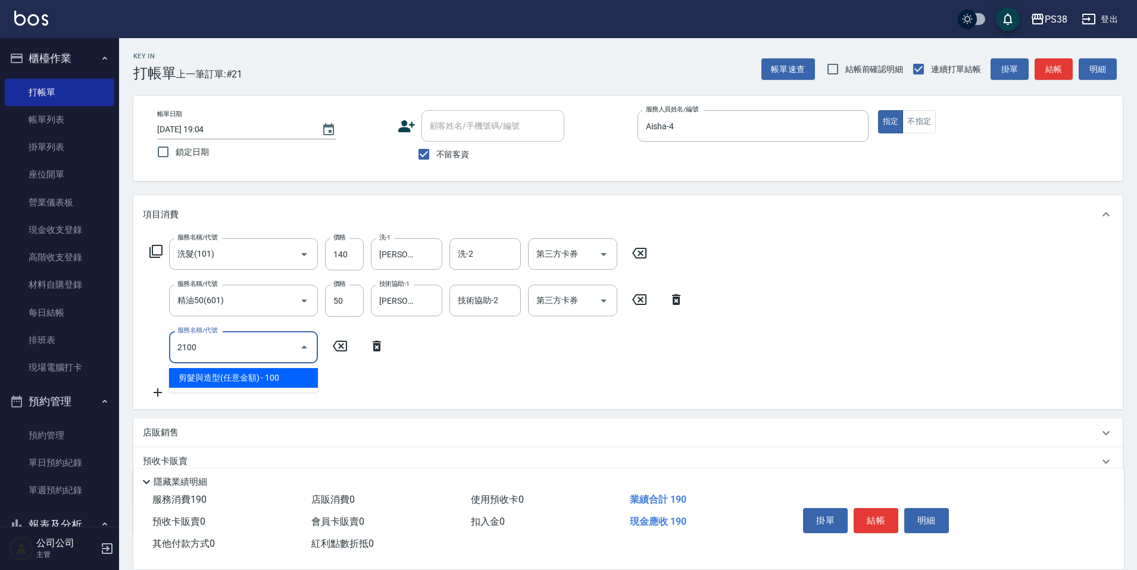
type input "剪髮與造型(任意金額)(2100)"
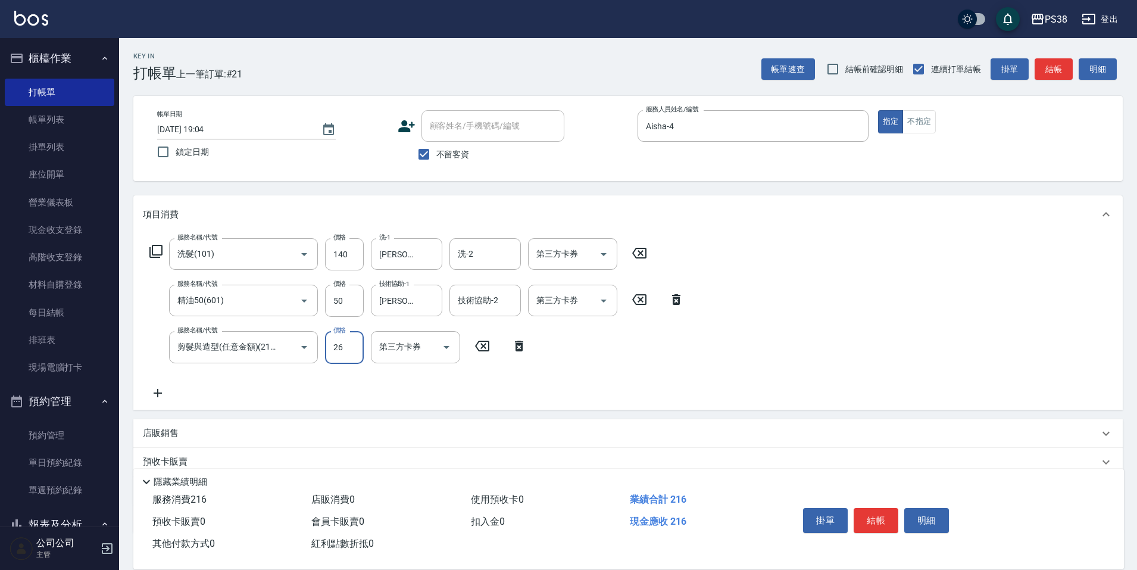
type input "260"
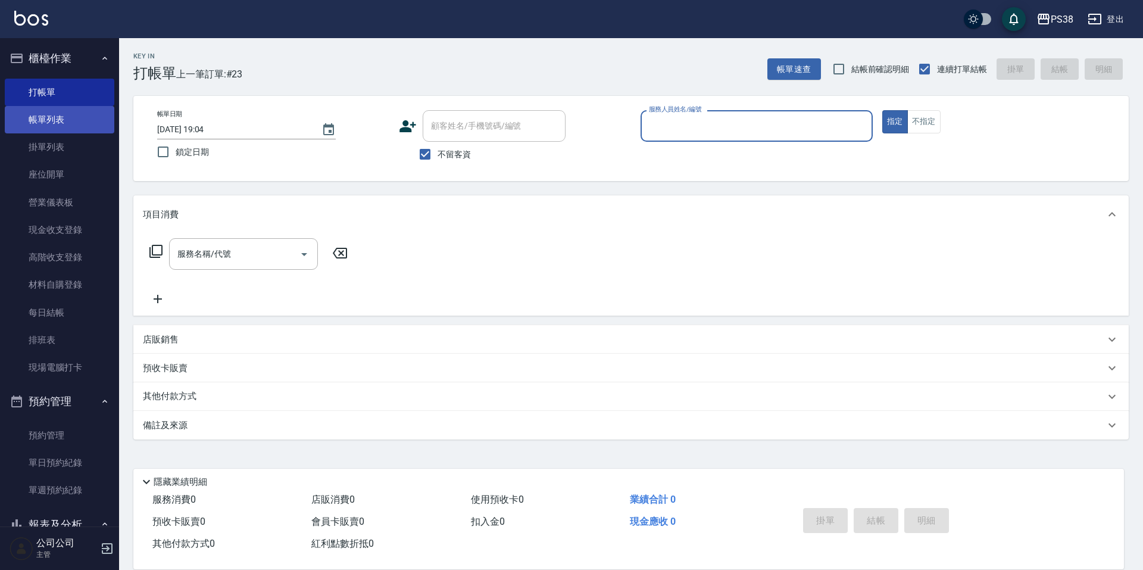
click at [70, 125] on link "帳單列表" at bounding box center [60, 119] width 110 height 27
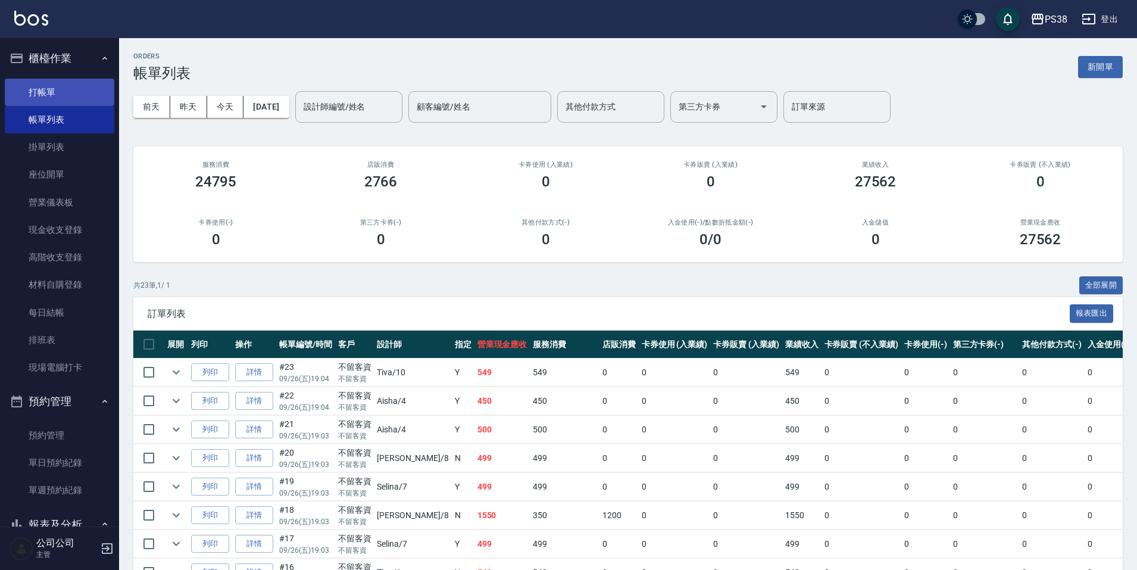
click at [79, 90] on link "打帳單" at bounding box center [60, 92] width 110 height 27
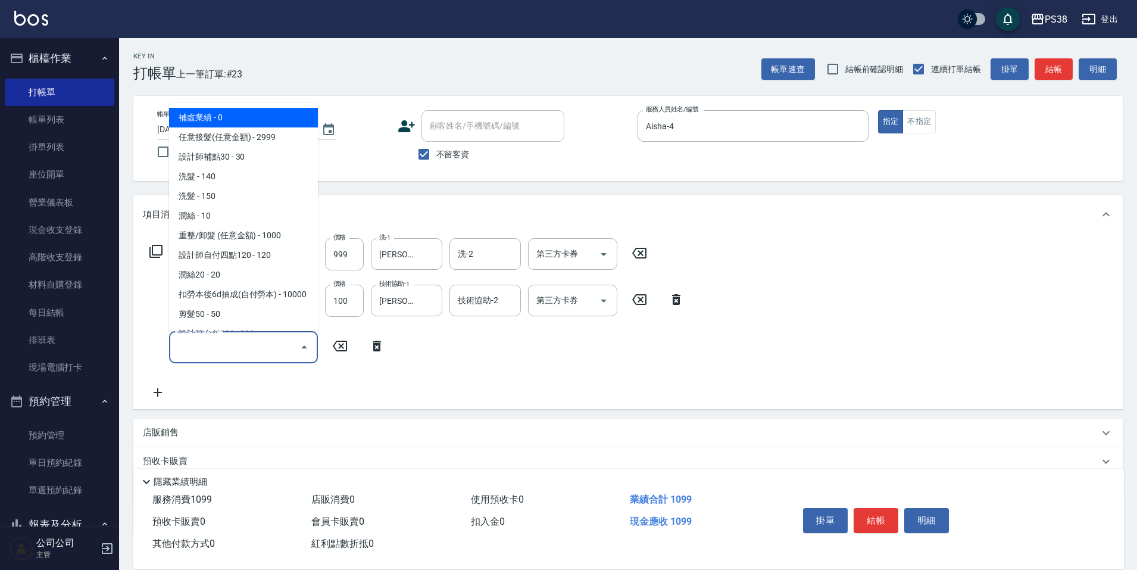
click at [222, 347] on input "服務名稱/代號" at bounding box center [234, 346] width 120 height 21
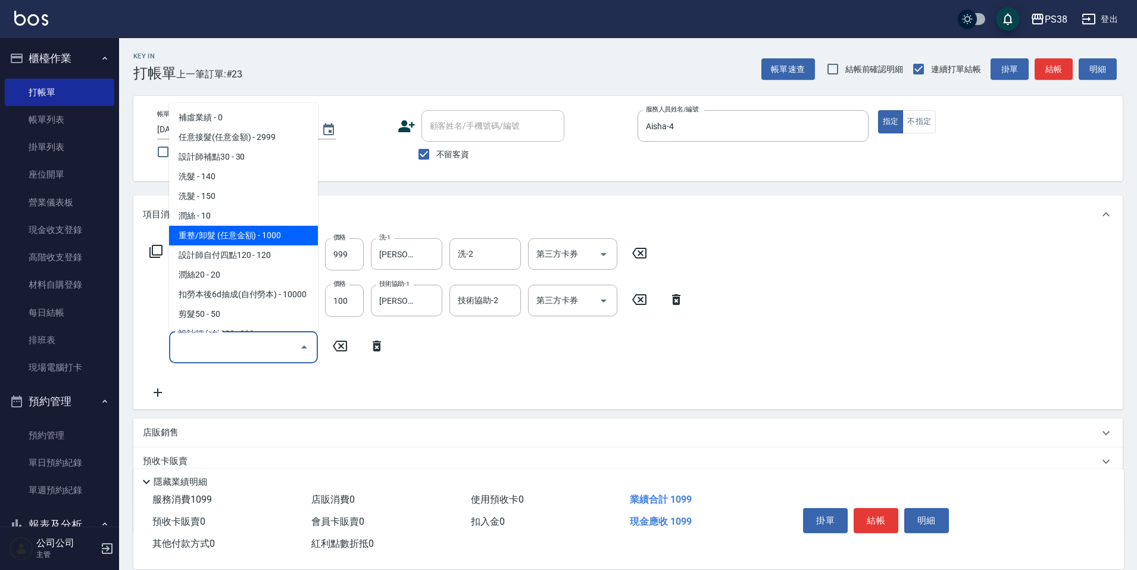
click at [234, 240] on span "重整/卸髮 (任意金額) - 1000" at bounding box center [243, 236] width 149 height 20
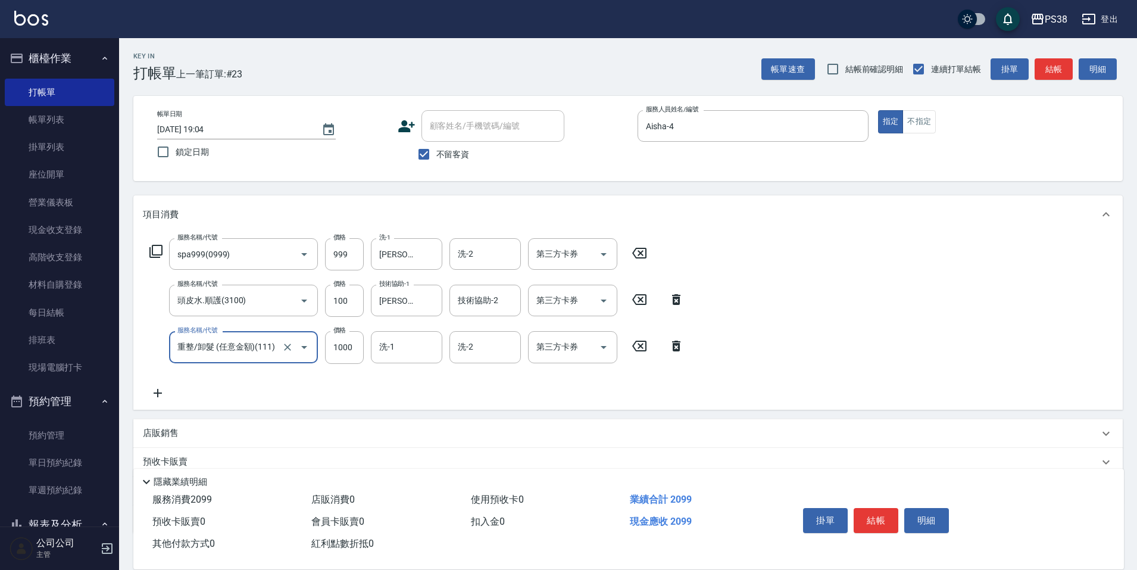
click at [367, 340] on div "服務名稱/代號 重整/卸髮 (任意金額)(111) 服務名稱/代號 價格 1000 價格 洗-1 洗-1 洗-2 洗-2 第三方卡券 第三方卡券" at bounding box center [417, 347] width 548 height 32
click at [351, 349] on input "1000" at bounding box center [344, 347] width 39 height 32
click at [399, 340] on input "洗-1" at bounding box center [406, 346] width 61 height 21
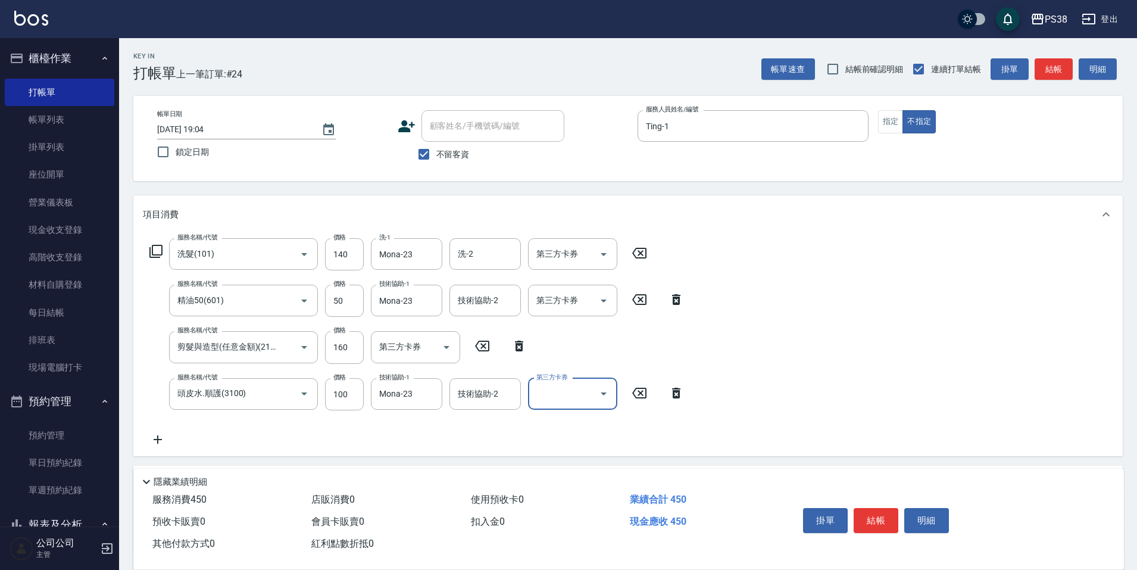
click at [505, 445] on div "服務名稱/代號 洗髮(101) 服務名稱/代號 價格 140 價格 洗-1 Mona-23 洗-1 洗-2 洗-2 第三方卡券 第三方卡券 服務名稱/代號 精…" at bounding box center [417, 342] width 548 height 208
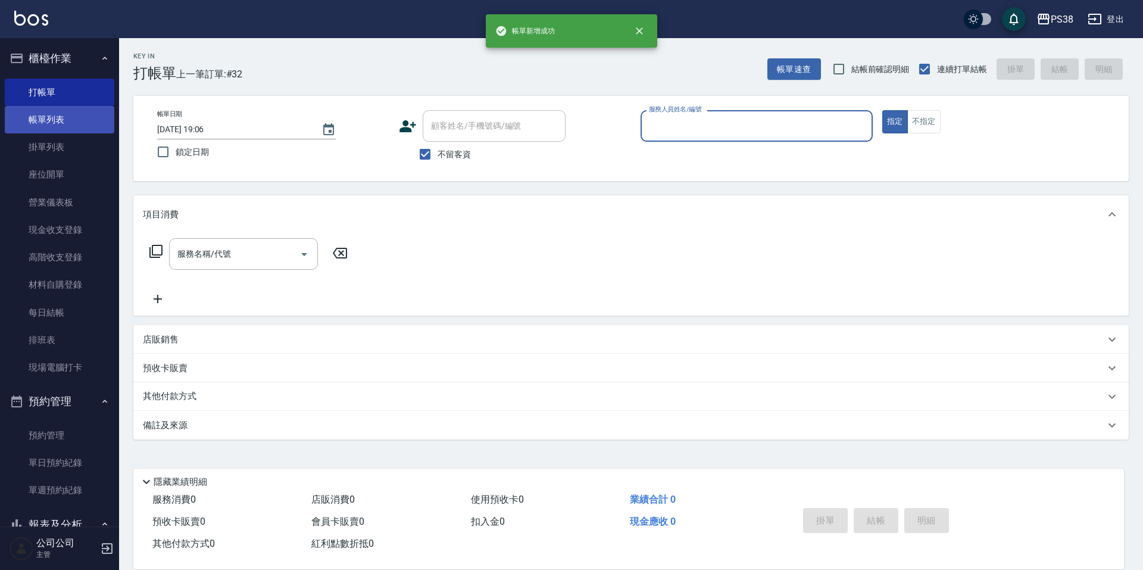
click at [32, 113] on link "帳單列表" at bounding box center [60, 119] width 110 height 27
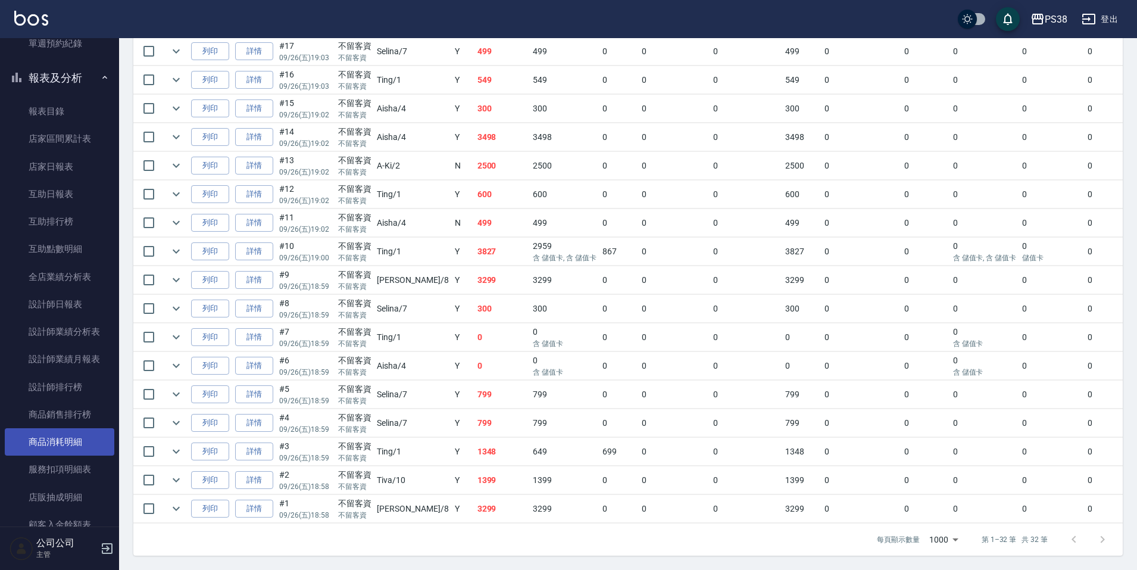
scroll to position [476, 0]
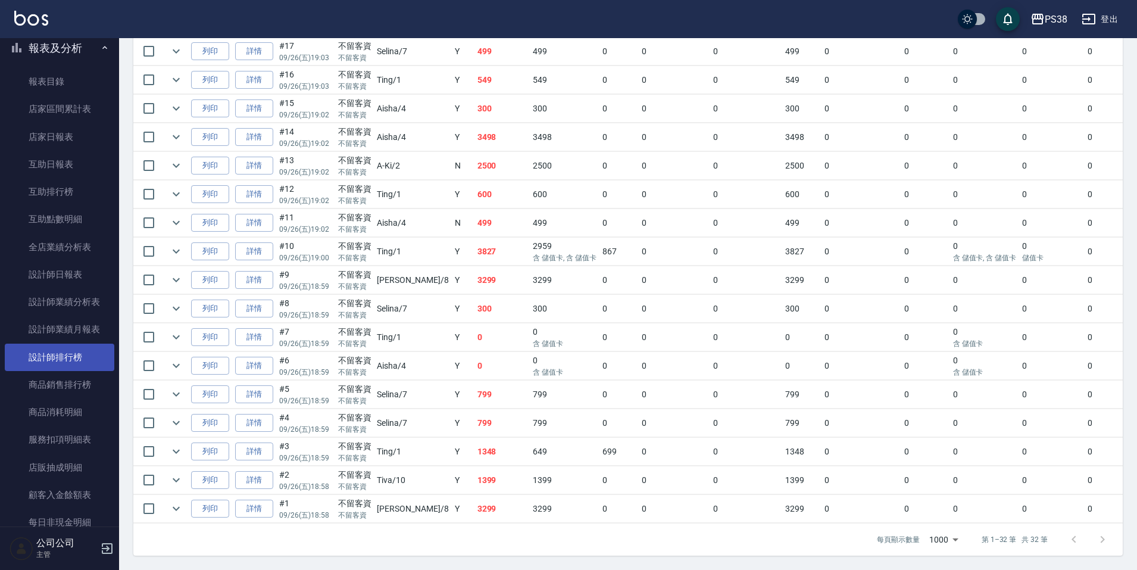
click at [87, 359] on link "設計師排行榜" at bounding box center [60, 356] width 110 height 27
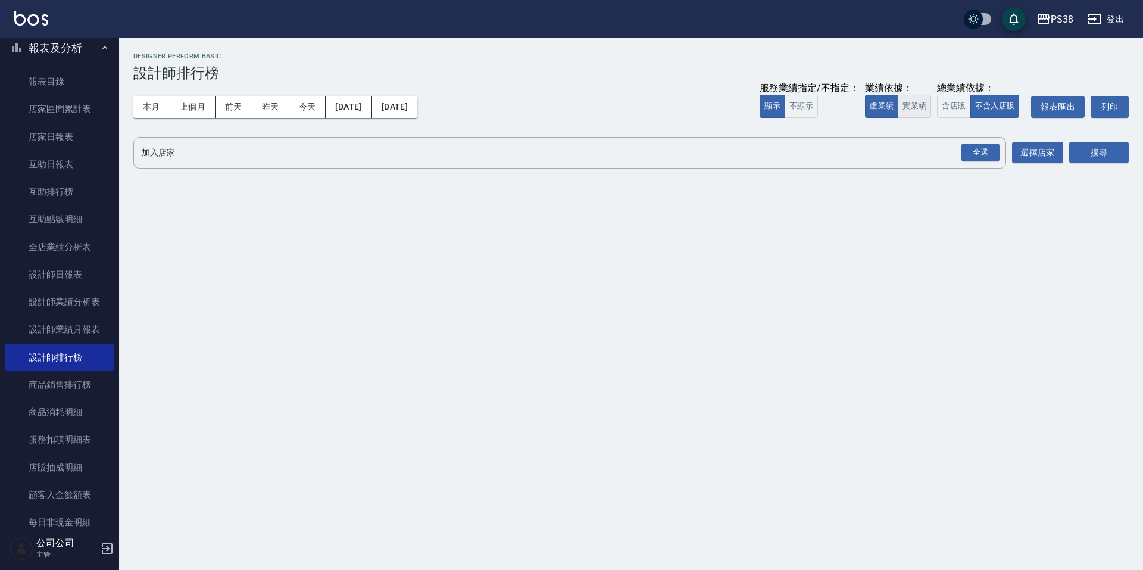
drag, startPoint x: 915, startPoint y: 87, endPoint x: 909, endPoint y: 104, distance: 17.4
click at [911, 101] on div "業績依據： 虛業績 實業績" at bounding box center [898, 100] width 66 height 36
click at [909, 104] on button "實業績" at bounding box center [913, 106] width 33 height 23
click at [970, 155] on div "全選" at bounding box center [980, 152] width 38 height 18
click at [1103, 148] on button "搜尋" at bounding box center [1099, 153] width 60 height 22
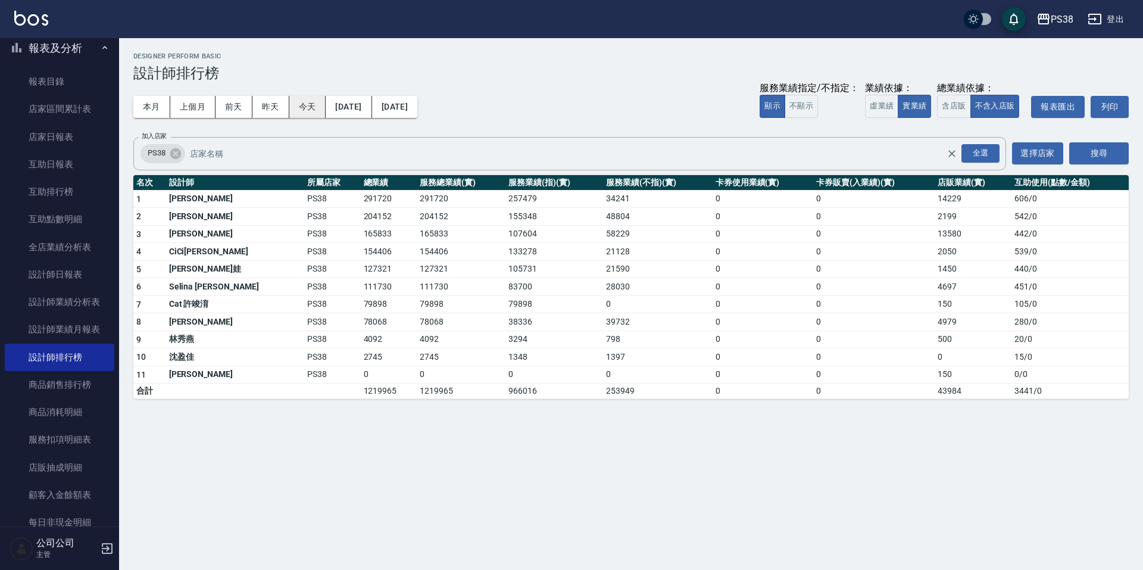
click at [311, 110] on button "今天" at bounding box center [307, 107] width 37 height 22
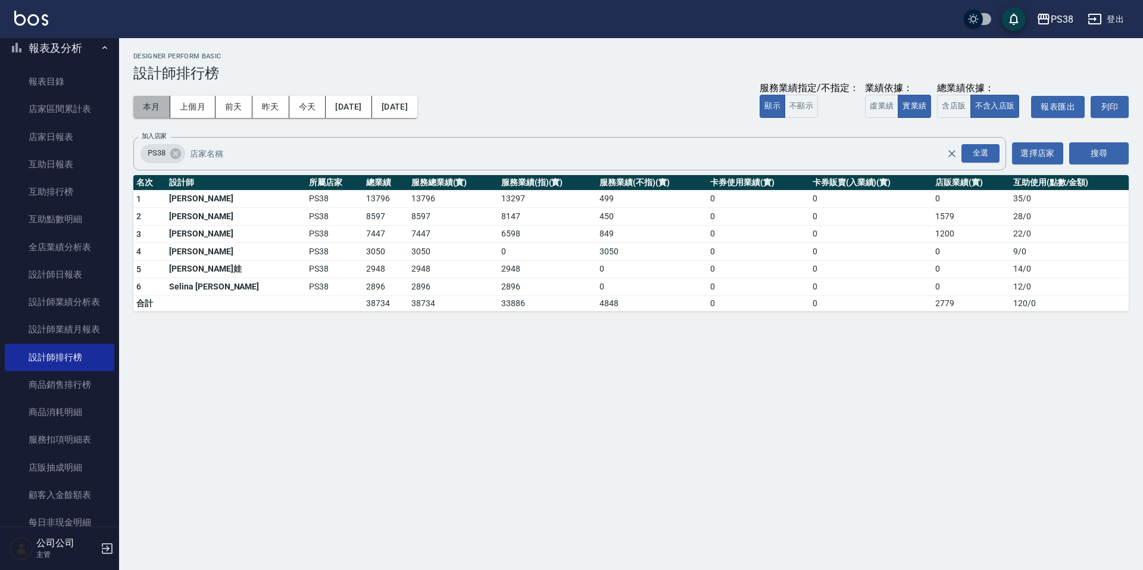
click at [159, 114] on button "本月" at bounding box center [151, 107] width 37 height 22
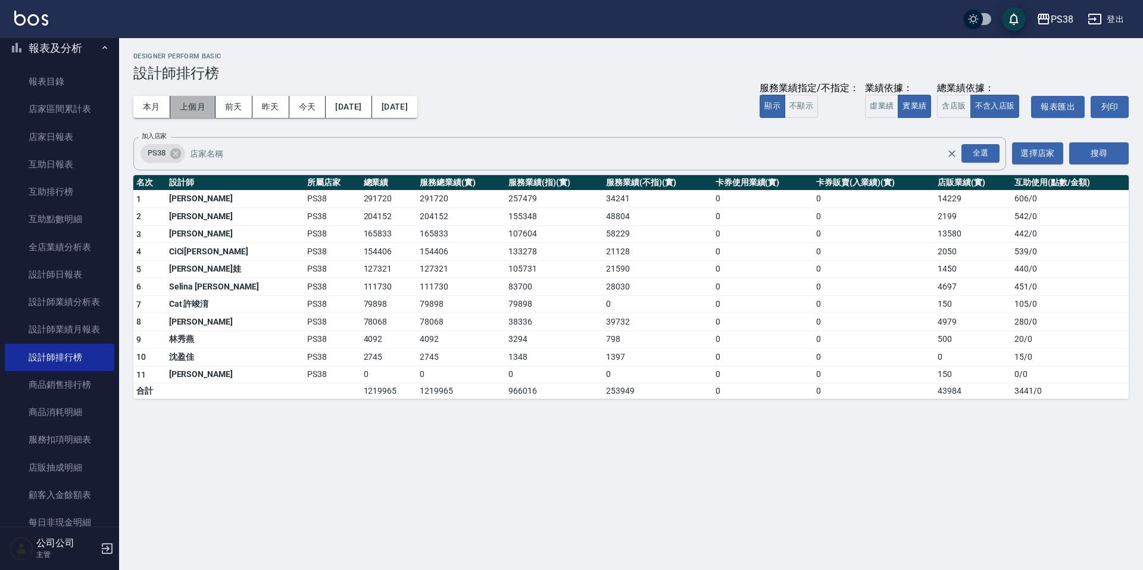
click at [189, 112] on button "上個月" at bounding box center [192, 107] width 45 height 22
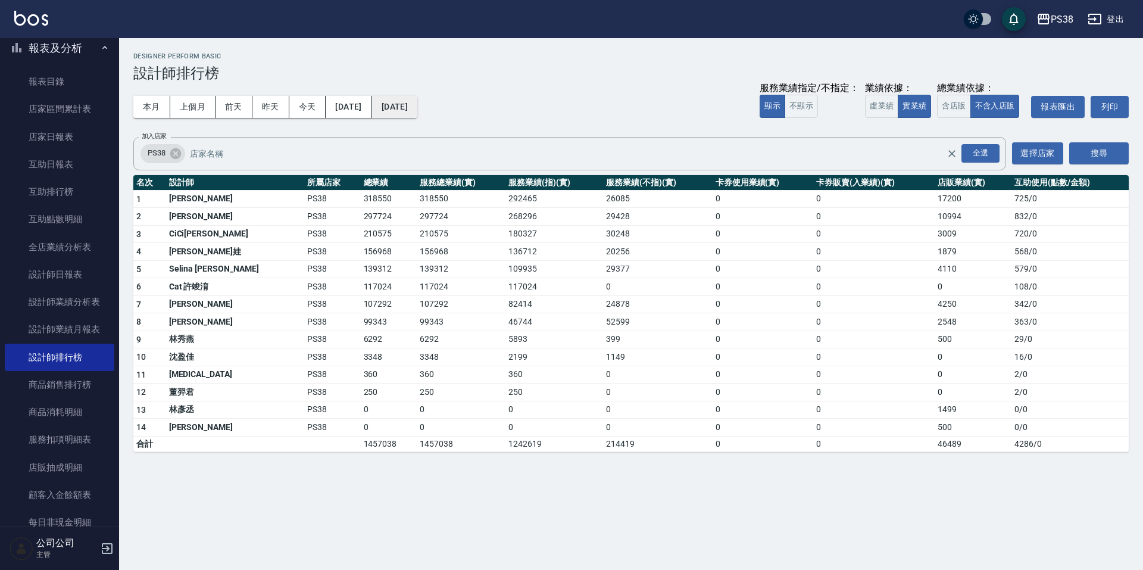
click at [417, 100] on button "[DATE]" at bounding box center [394, 107] width 45 height 22
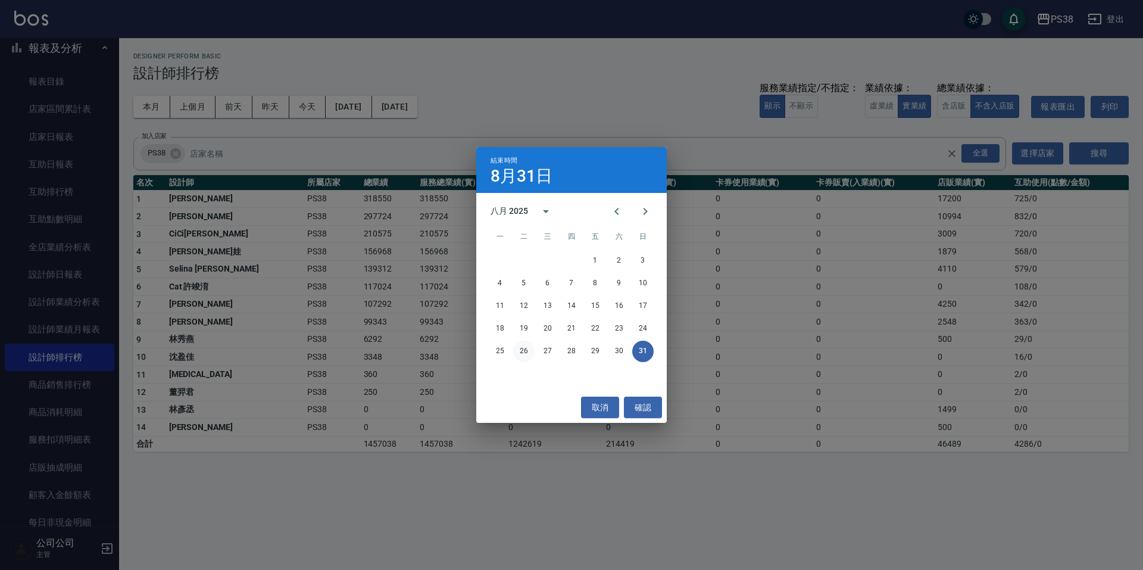
click at [521, 354] on button "26" at bounding box center [523, 350] width 21 height 21
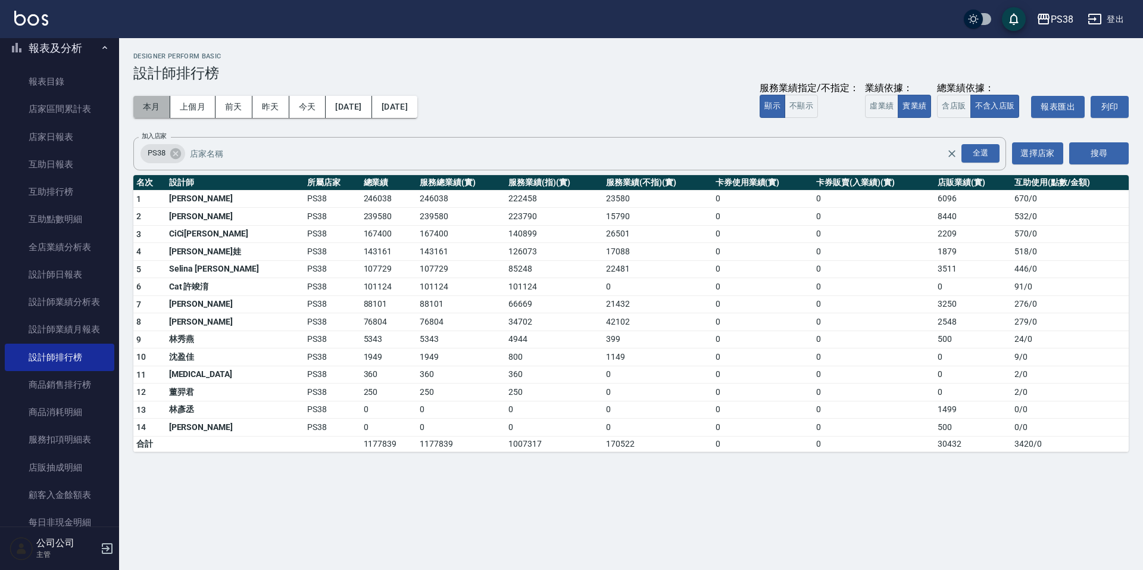
click at [151, 107] on button "本月" at bounding box center [151, 107] width 37 height 22
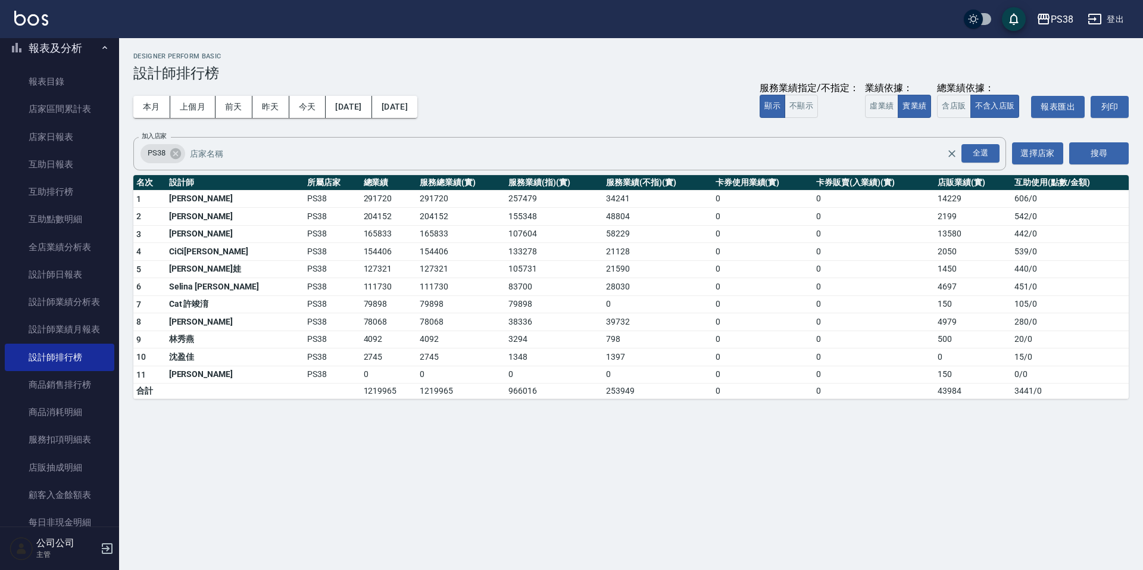
click at [581, 104] on div "本月 上個月 [DATE] [DATE] [DATE] [DATE] [DATE] 服務業績指定/不指定： 顯示 不顯示 業績依據： 虛業績 實業績 總業績依…" at bounding box center [630, 107] width 995 height 51
drag, startPoint x: 465, startPoint y: 387, endPoint x: 506, endPoint y: 389, distance: 41.1
click at [506, 389] on tr "合計 1219965 1219965 966016 253949 0 0 43984 3441 / 0" at bounding box center [630, 390] width 995 height 15
click at [663, 472] on div "PS38 [DATE] - [DATE] 設計師排行榜 列印時間： [DATE][PHONE_NUMBER]:07 Designer Perform Basi…" at bounding box center [571, 285] width 1143 height 570
click at [195, 106] on button "上個月" at bounding box center [192, 107] width 45 height 22
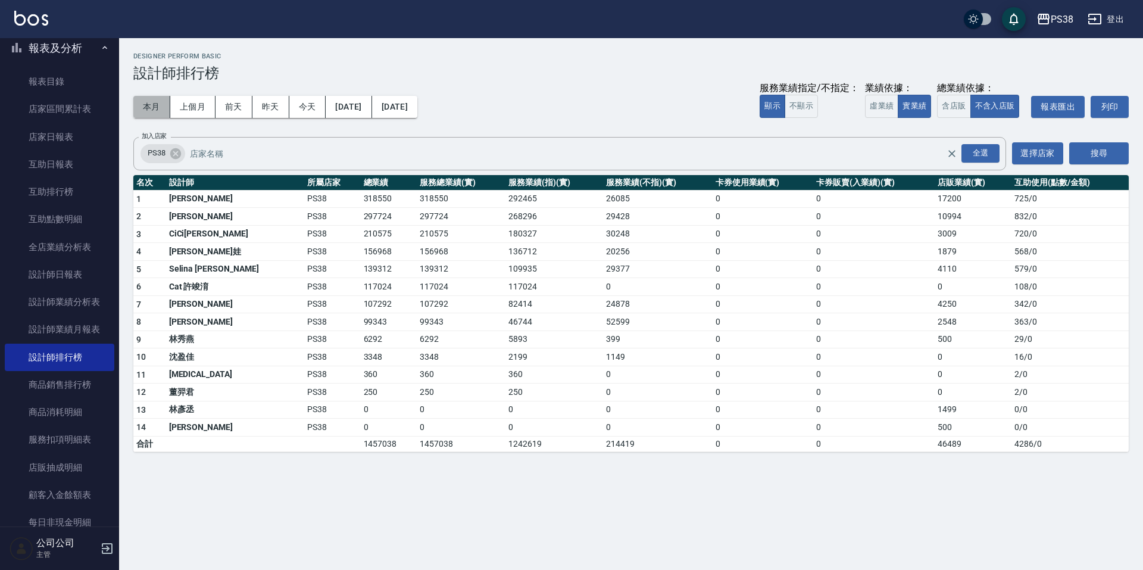
click at [156, 110] on button "本月" at bounding box center [151, 107] width 37 height 22
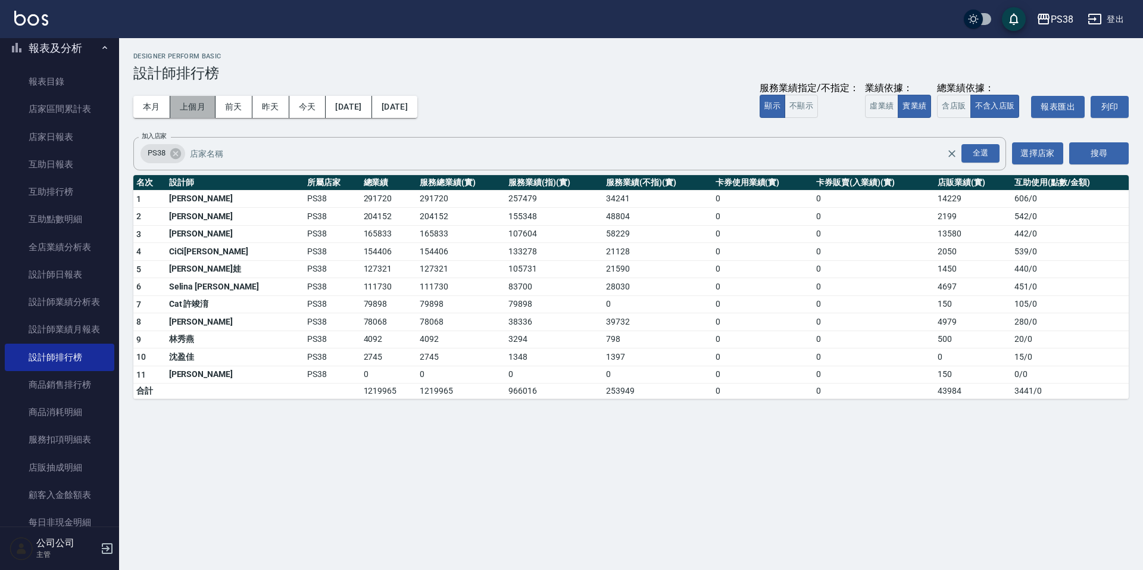
click at [196, 114] on button "上個月" at bounding box center [192, 107] width 45 height 22
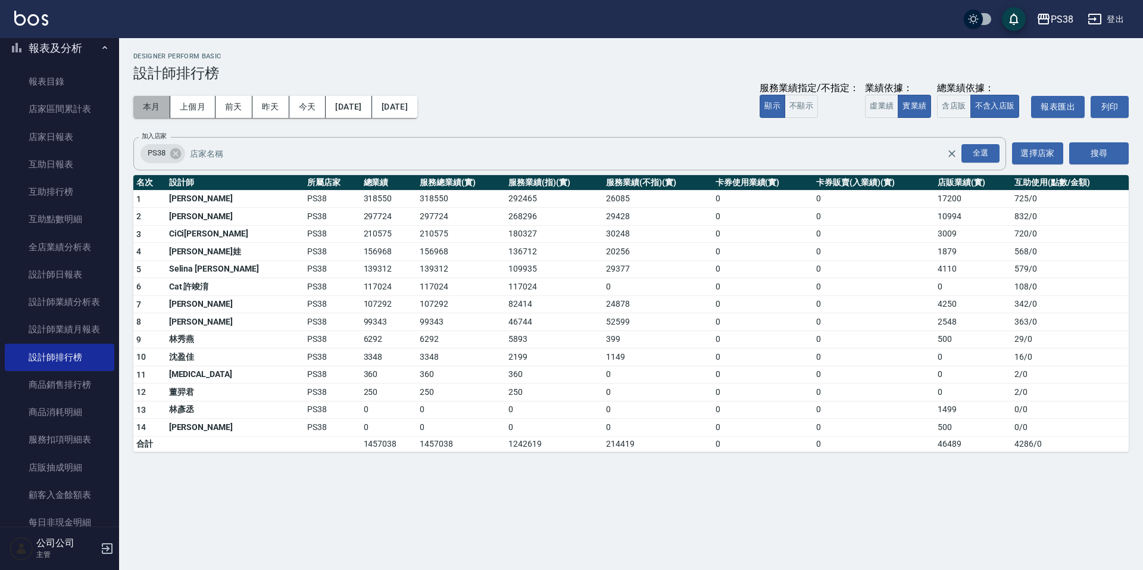
click at [153, 110] on button "本月" at bounding box center [151, 107] width 37 height 22
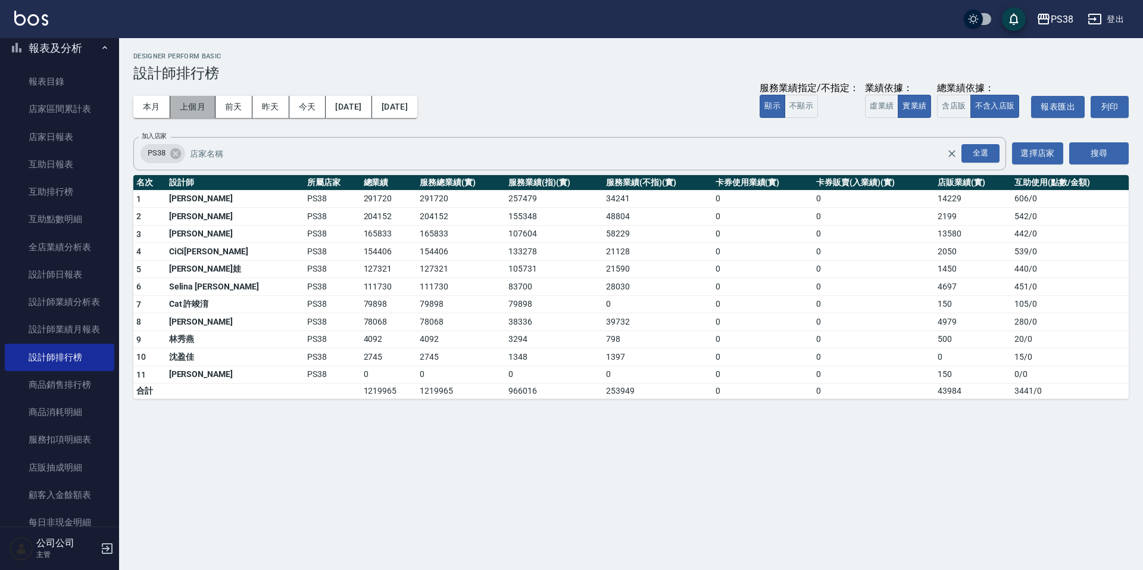
drag, startPoint x: 199, startPoint y: 112, endPoint x: 355, endPoint y: 127, distance: 156.6
click at [199, 112] on button "上個月" at bounding box center [192, 107] width 45 height 22
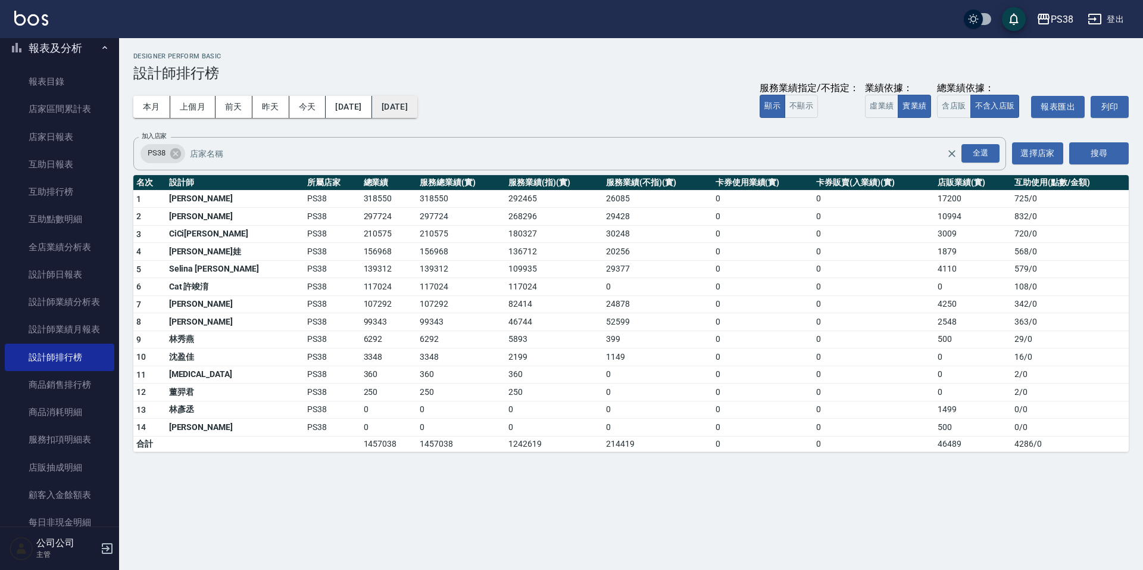
click at [417, 107] on button "[DATE]" at bounding box center [394, 107] width 45 height 22
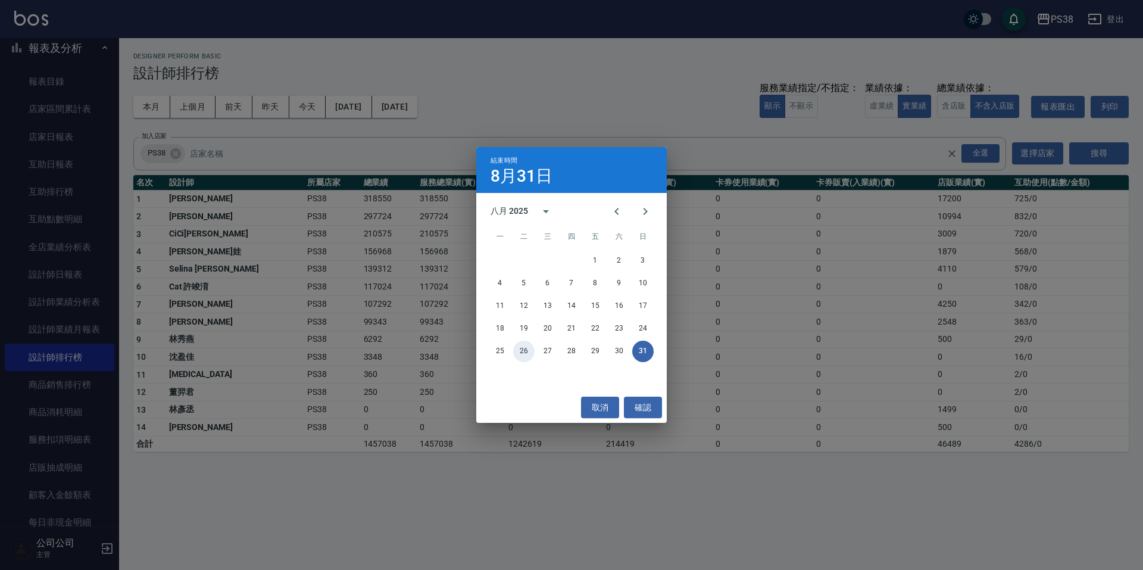
click at [525, 343] on button "26" at bounding box center [523, 350] width 21 height 21
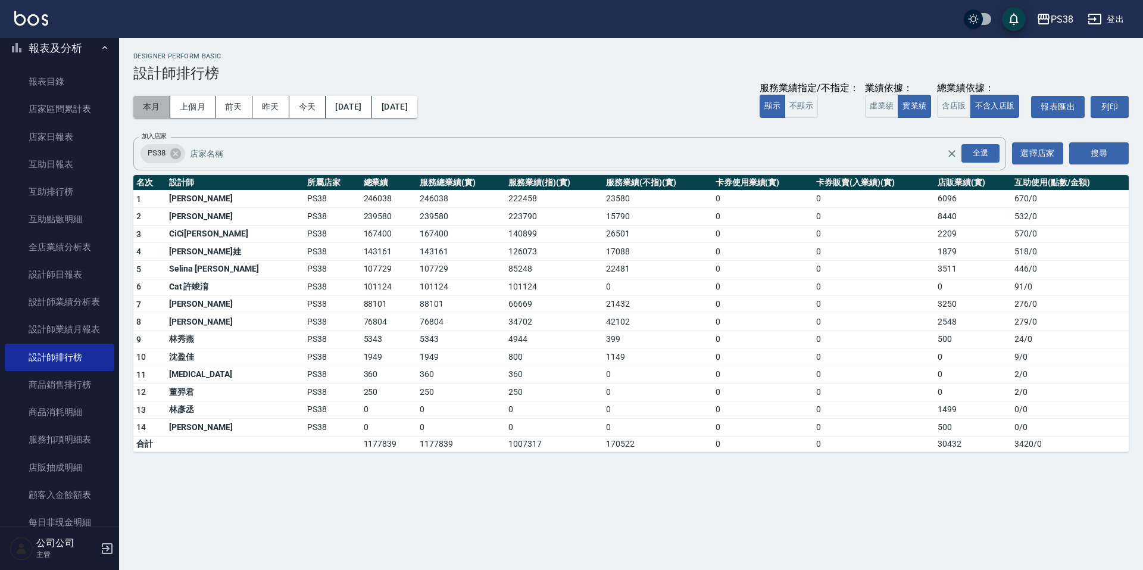
click at [148, 111] on button "本月" at bounding box center [151, 107] width 37 height 22
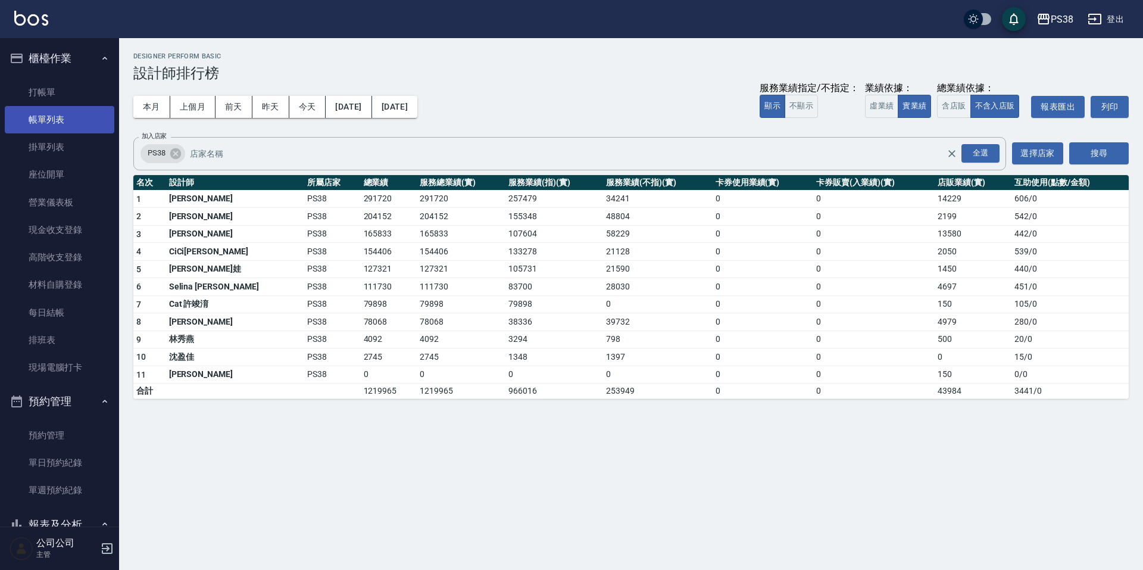
click at [45, 131] on link "帳單列表" at bounding box center [60, 119] width 110 height 27
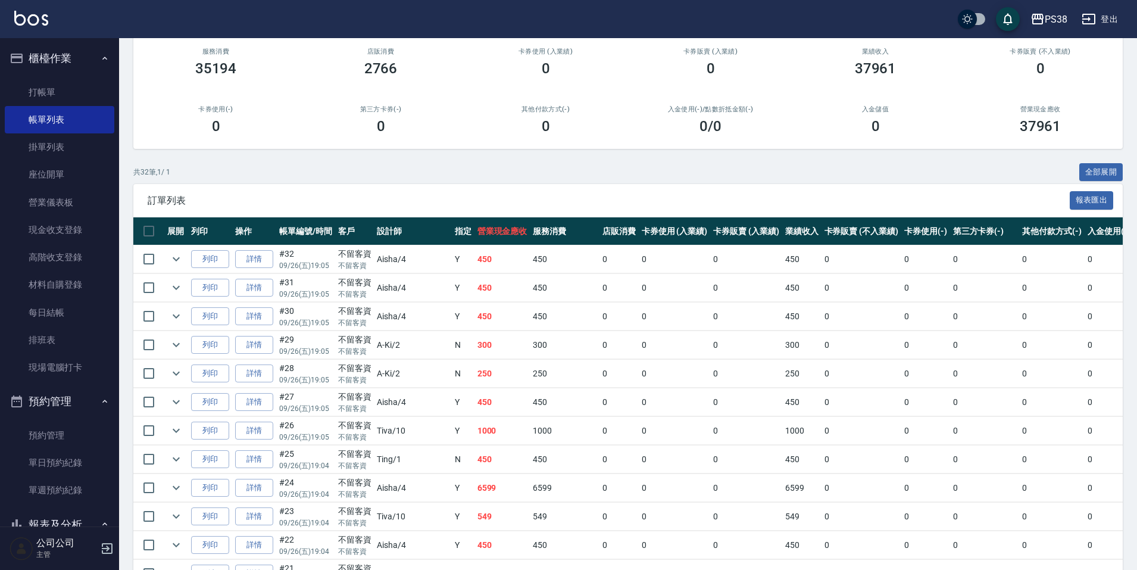
scroll to position [119, 0]
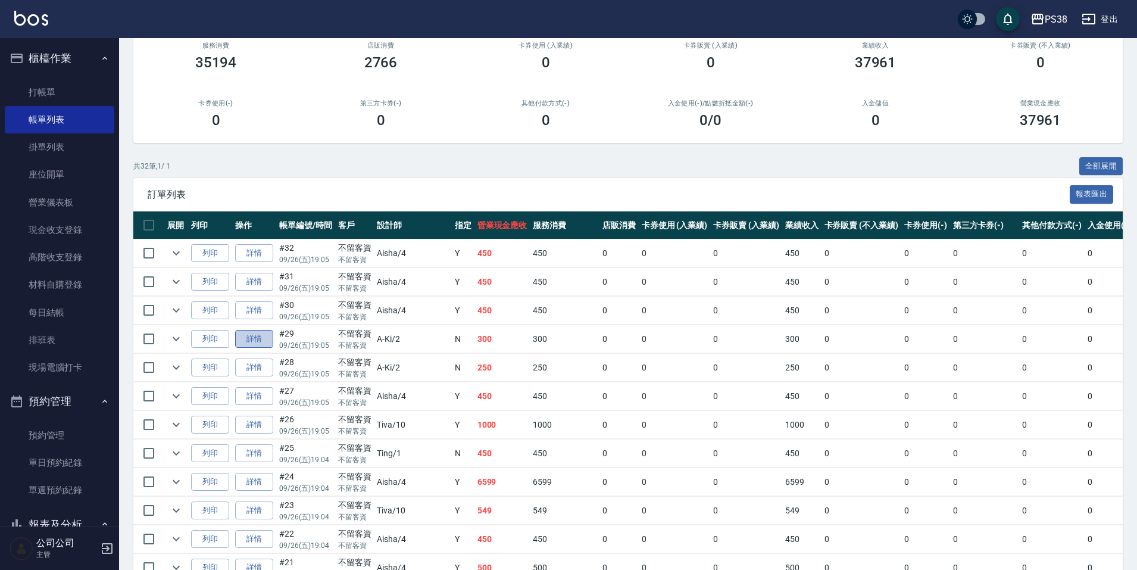
click at [258, 337] on link "詳情" at bounding box center [254, 339] width 38 height 18
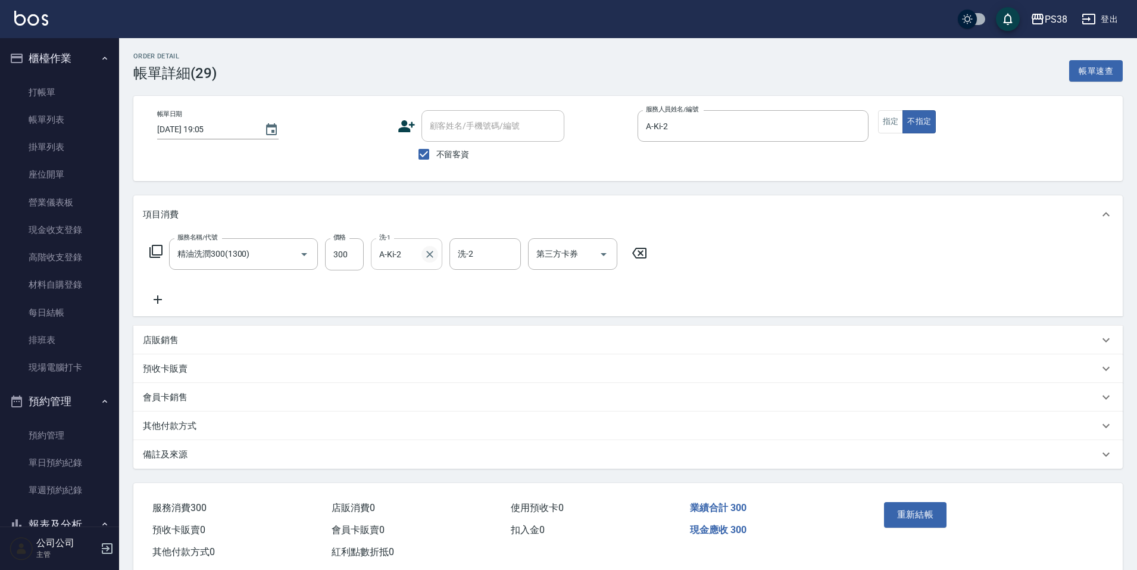
click at [427, 254] on icon "Clear" at bounding box center [430, 254] width 12 height 12
click at [903, 503] on button "重新結帳" at bounding box center [915, 514] width 63 height 25
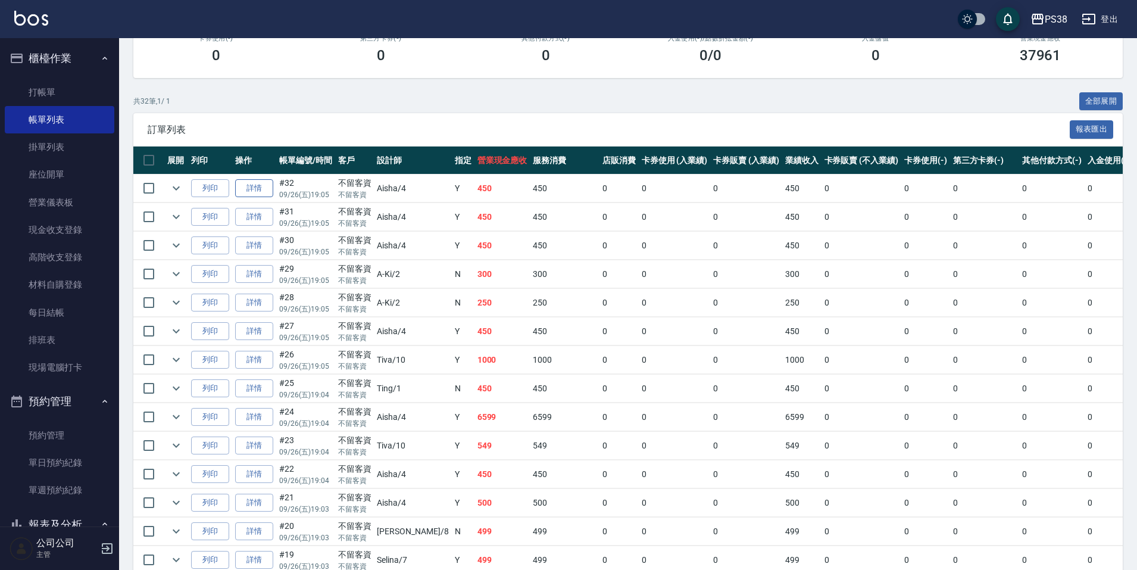
scroll to position [179, 0]
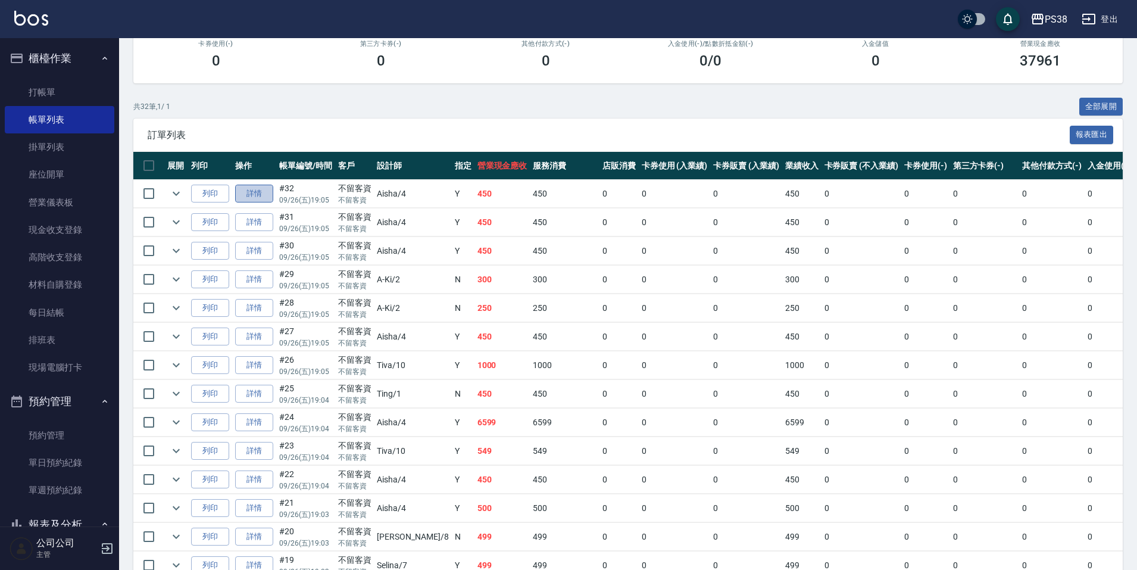
click at [272, 195] on link "詳情" at bounding box center [254, 193] width 38 height 18
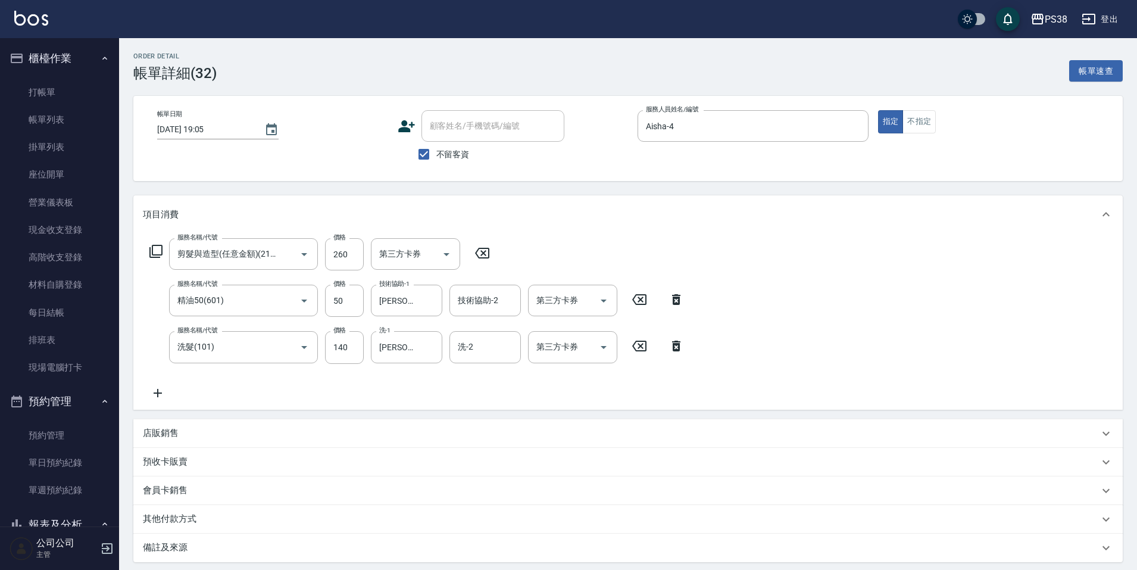
click at [677, 351] on icon at bounding box center [676, 345] width 8 height 11
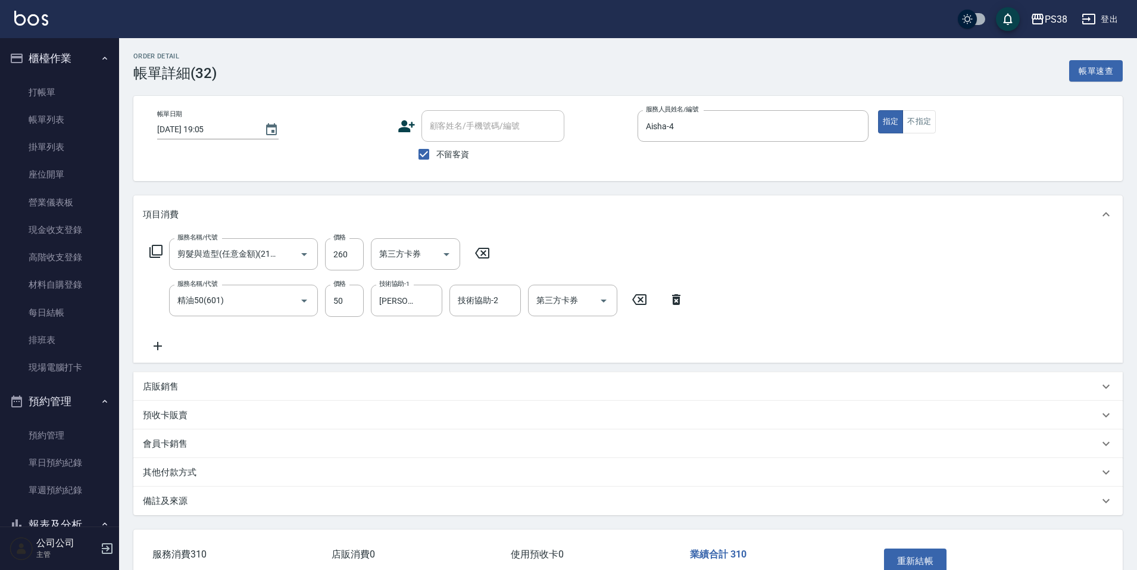
click at [677, 298] on icon at bounding box center [676, 299] width 8 height 11
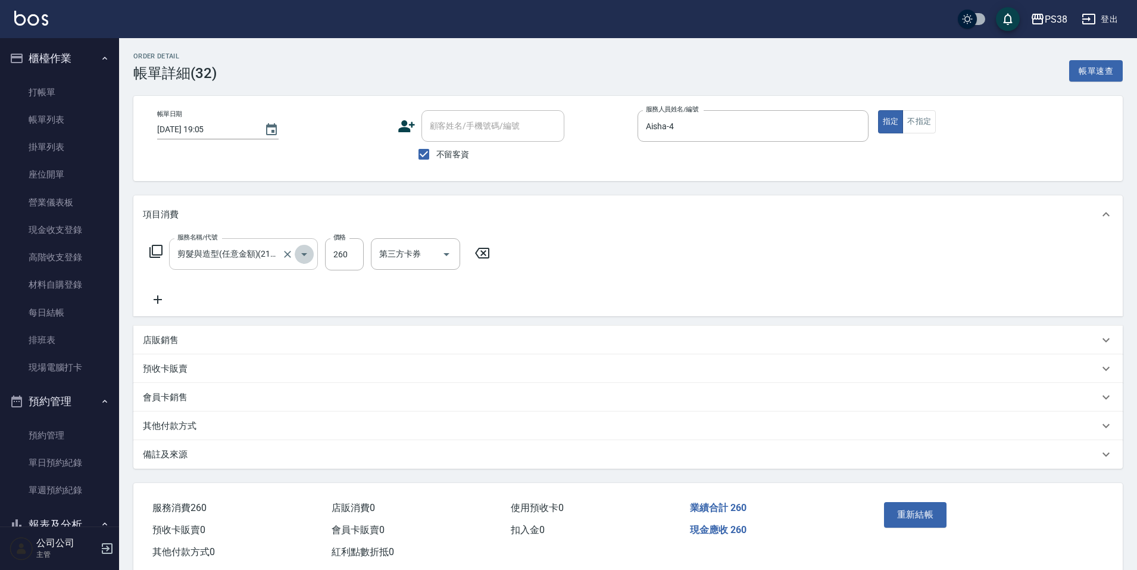
click at [295, 254] on button "Open" at bounding box center [304, 254] width 19 height 19
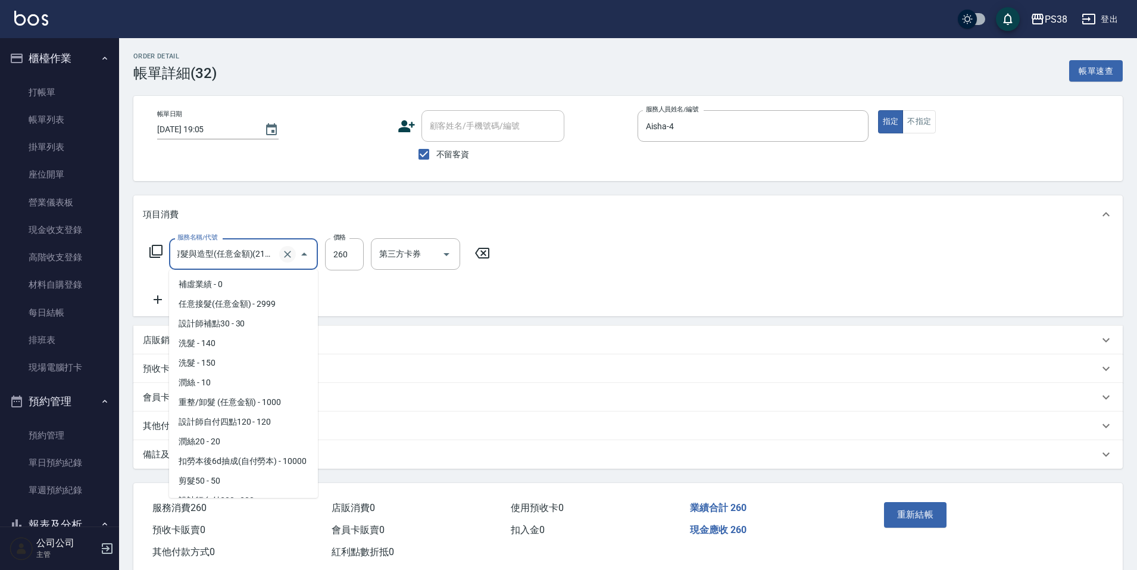
scroll to position [516, 0]
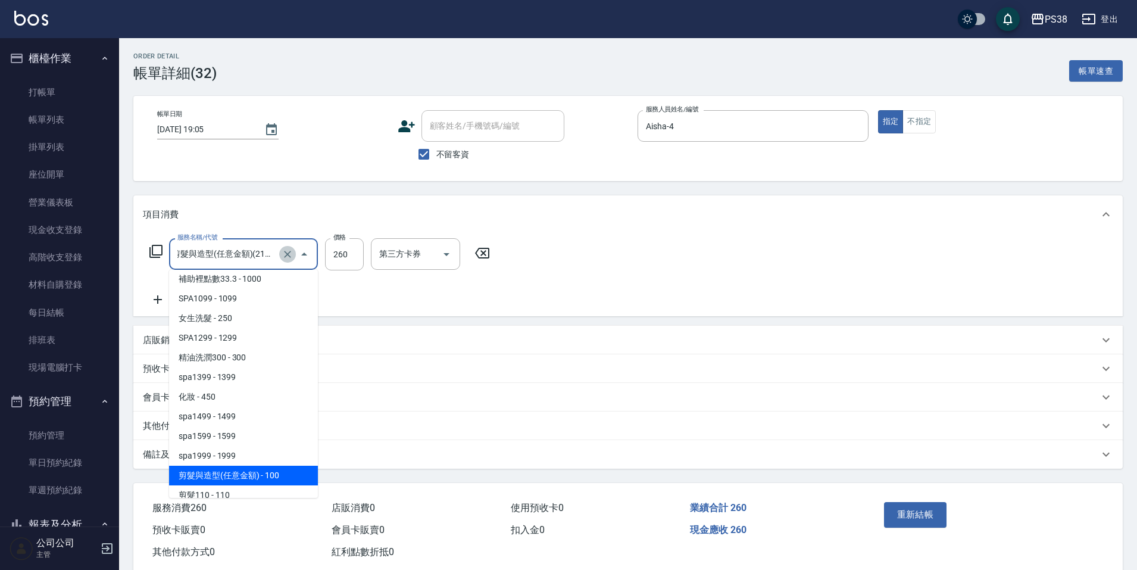
click at [287, 258] on icon "Clear" at bounding box center [287, 254] width 12 height 12
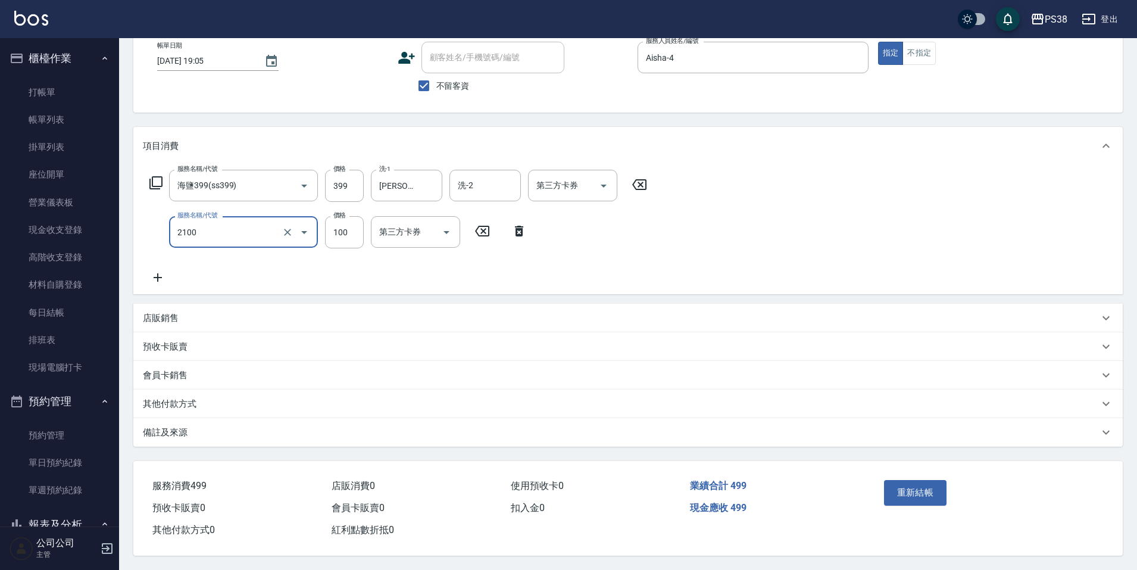
scroll to position [74, 0]
click at [915, 493] on button "重新結帳" at bounding box center [915, 492] width 63 height 25
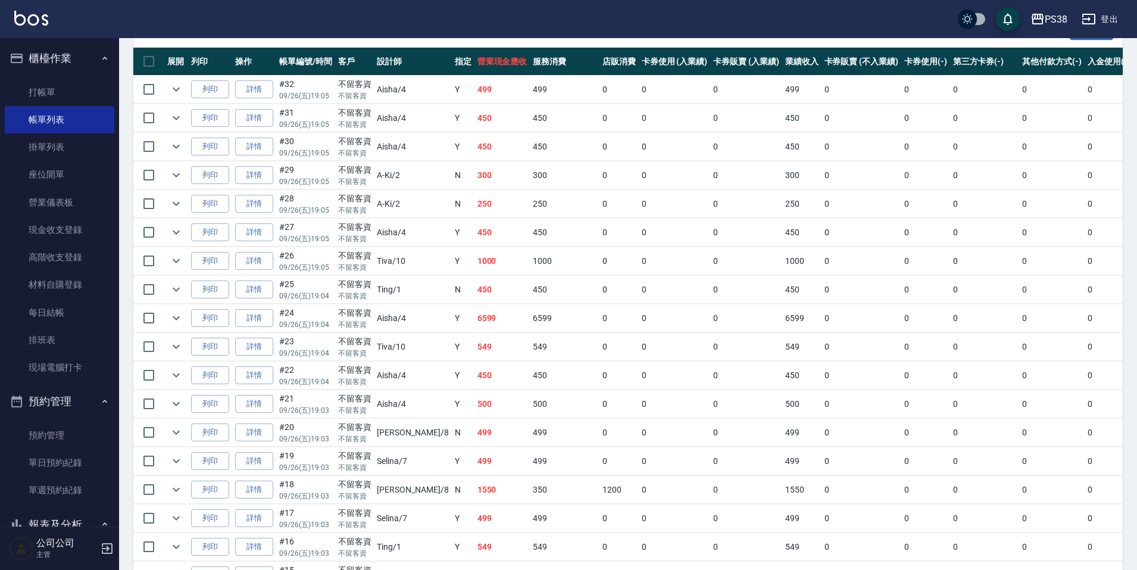
scroll to position [282, 0]
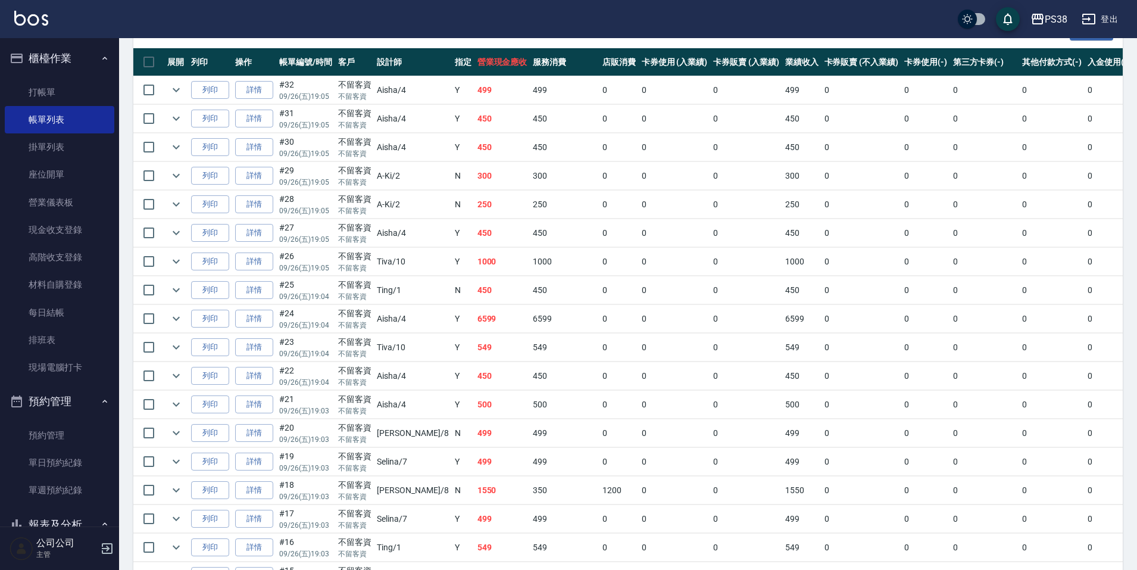
click at [488, 129] on td "450" at bounding box center [502, 119] width 56 height 28
click at [530, 205] on td "250" at bounding box center [565, 204] width 70 height 28
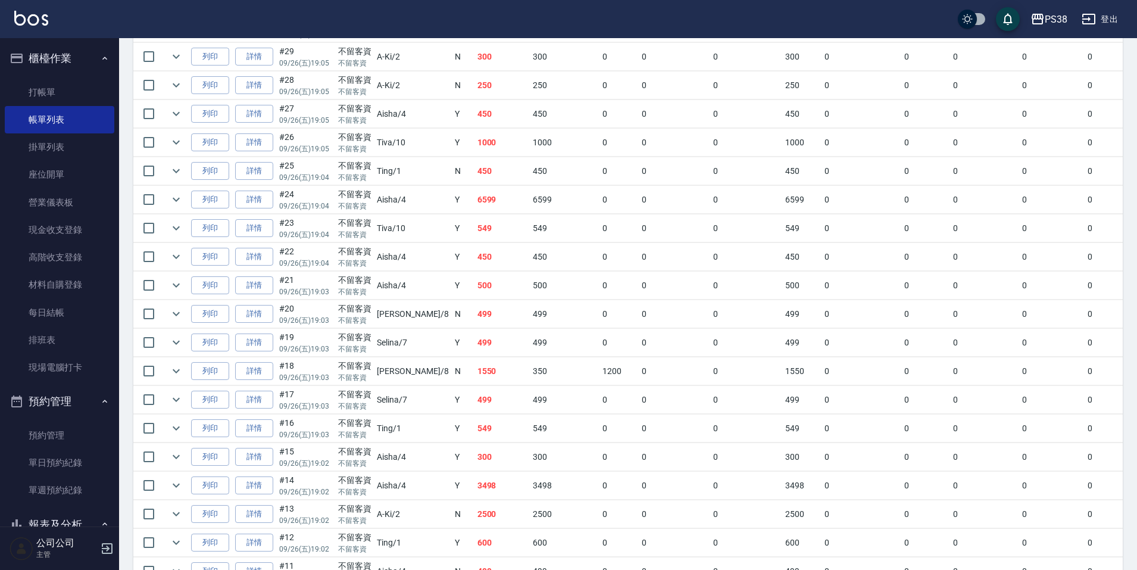
scroll to position [223, 0]
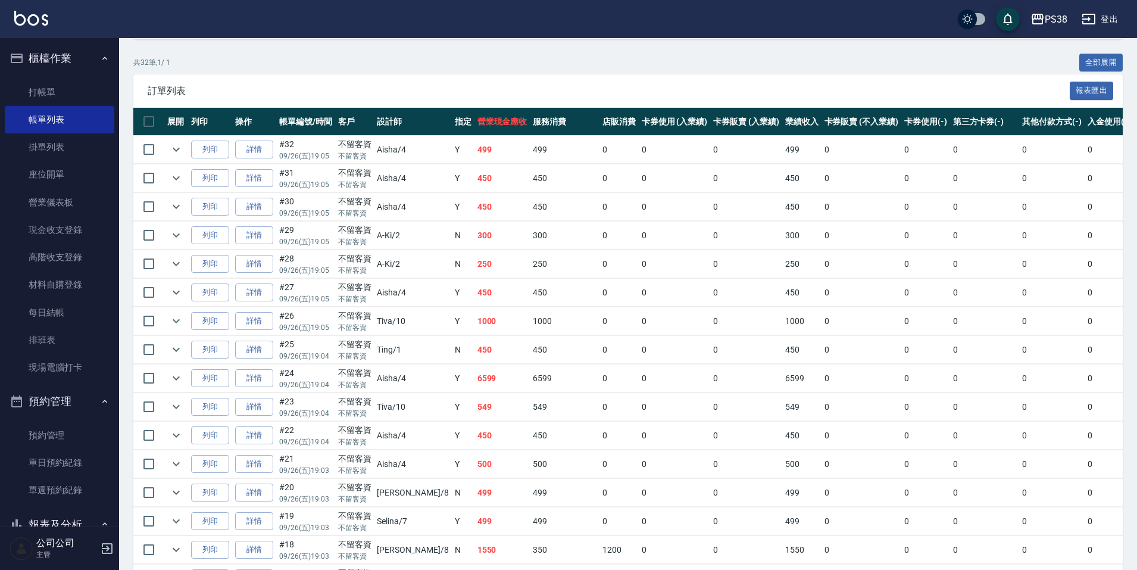
click at [474, 146] on td "499" at bounding box center [502, 150] width 56 height 28
click at [474, 183] on td "450" at bounding box center [502, 178] width 56 height 28
click at [474, 209] on td "450" at bounding box center [502, 207] width 56 height 28
click at [260, 242] on link "詳情" at bounding box center [254, 235] width 38 height 18
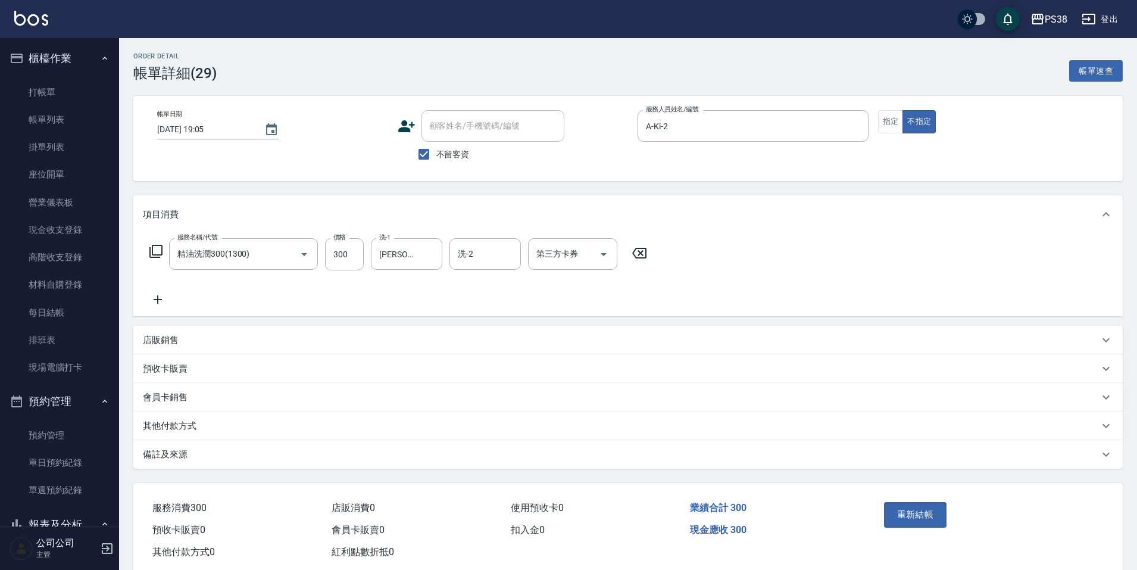
click at [161, 340] on p "店販銷售" at bounding box center [161, 340] width 36 height 12
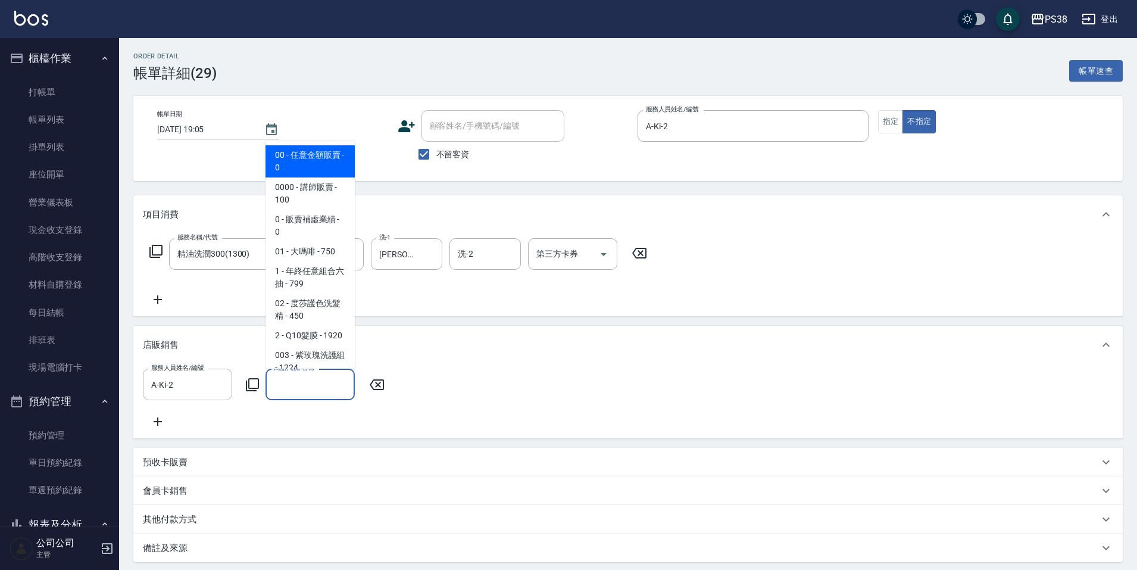
click at [304, 385] on input "商品代號/名稱" at bounding box center [310, 384] width 79 height 21
click at [315, 164] on span "00 - 任意金額販賣 - 0" at bounding box center [309, 161] width 89 height 32
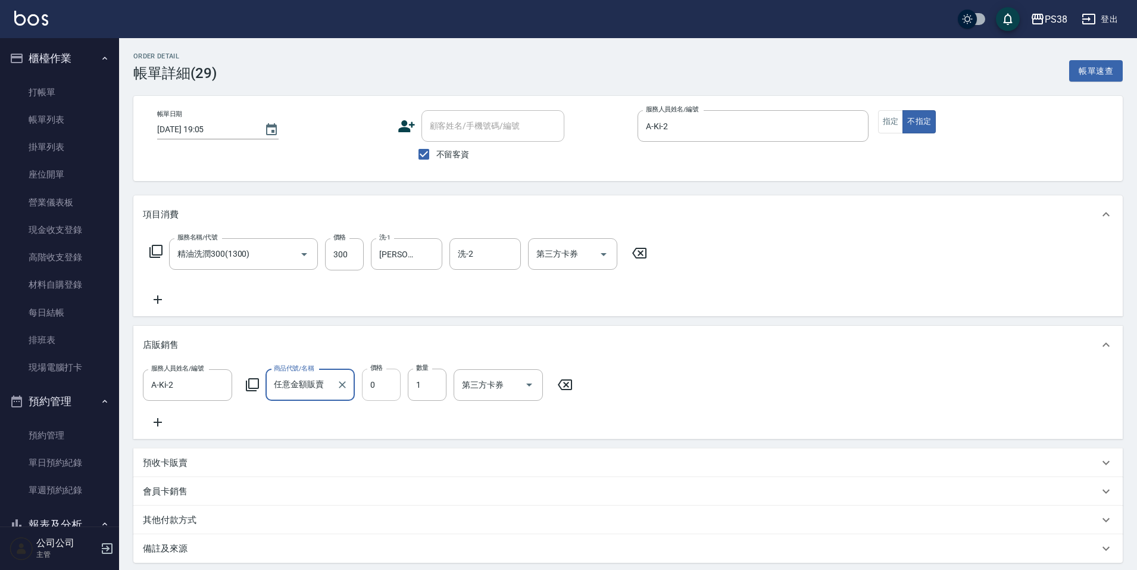
click at [368, 387] on input "0" at bounding box center [381, 384] width 39 height 32
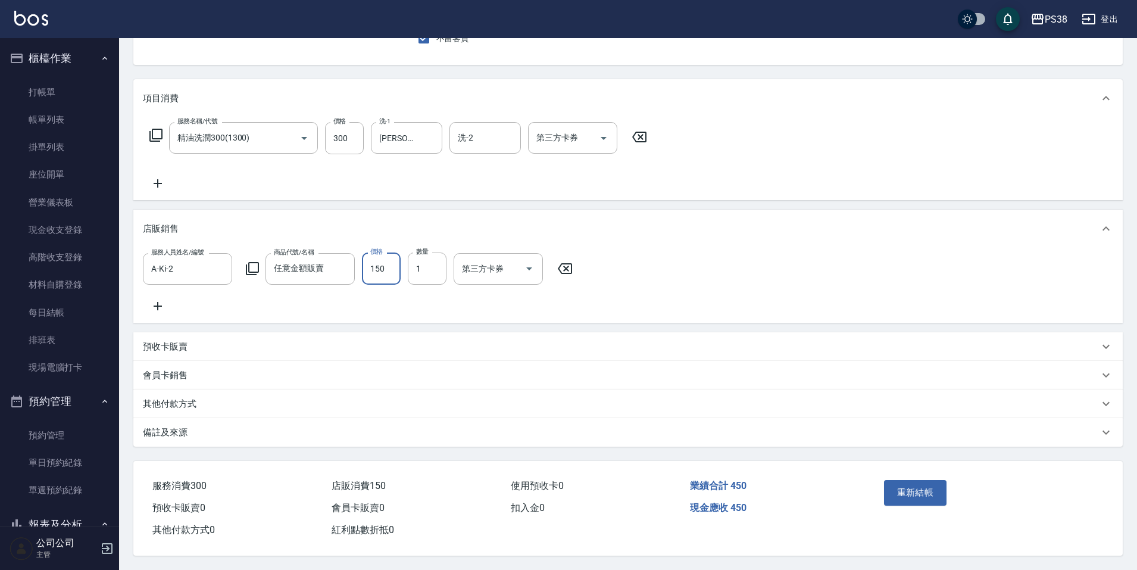
scroll to position [130, 0]
click at [931, 486] on button "重新結帳" at bounding box center [915, 492] width 63 height 25
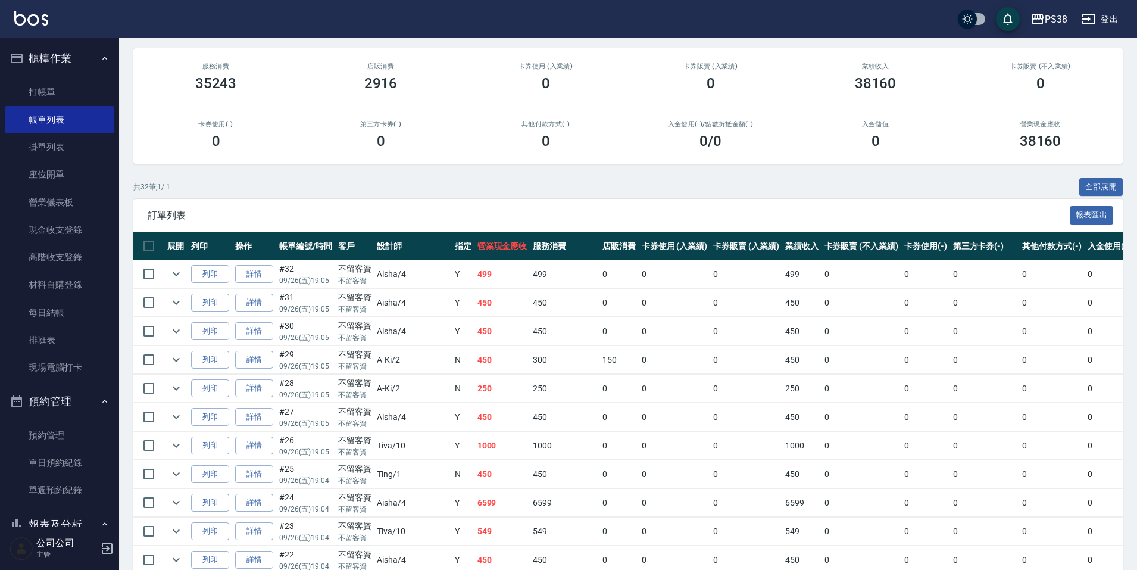
scroll to position [119, 0]
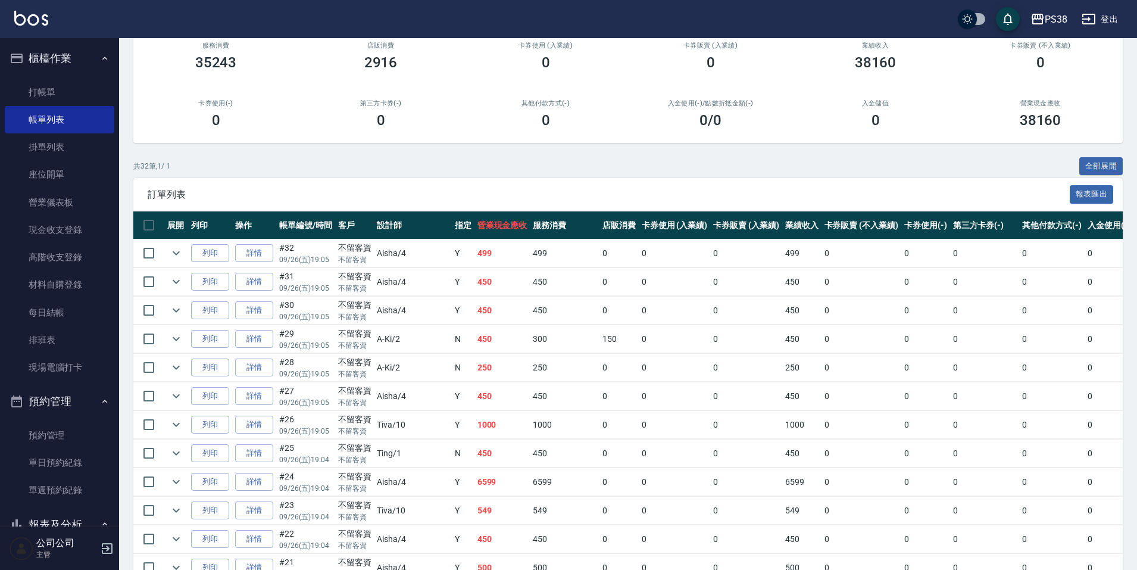
click at [474, 404] on td "450" at bounding box center [502, 396] width 56 height 28
click at [248, 401] on link "詳情" at bounding box center [254, 396] width 38 height 18
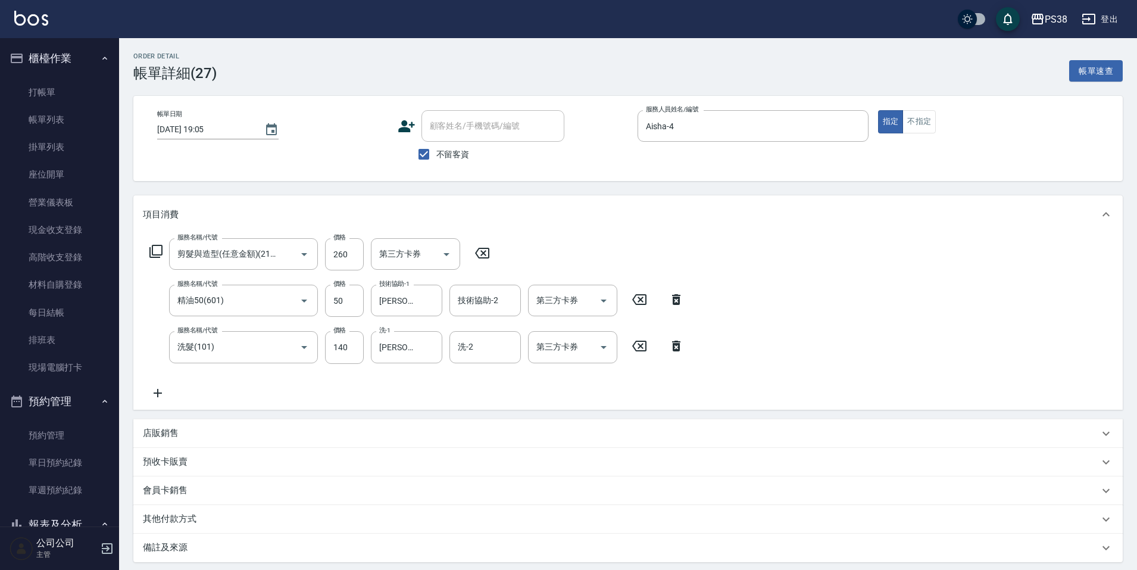
click at [677, 349] on icon at bounding box center [676, 345] width 8 height 11
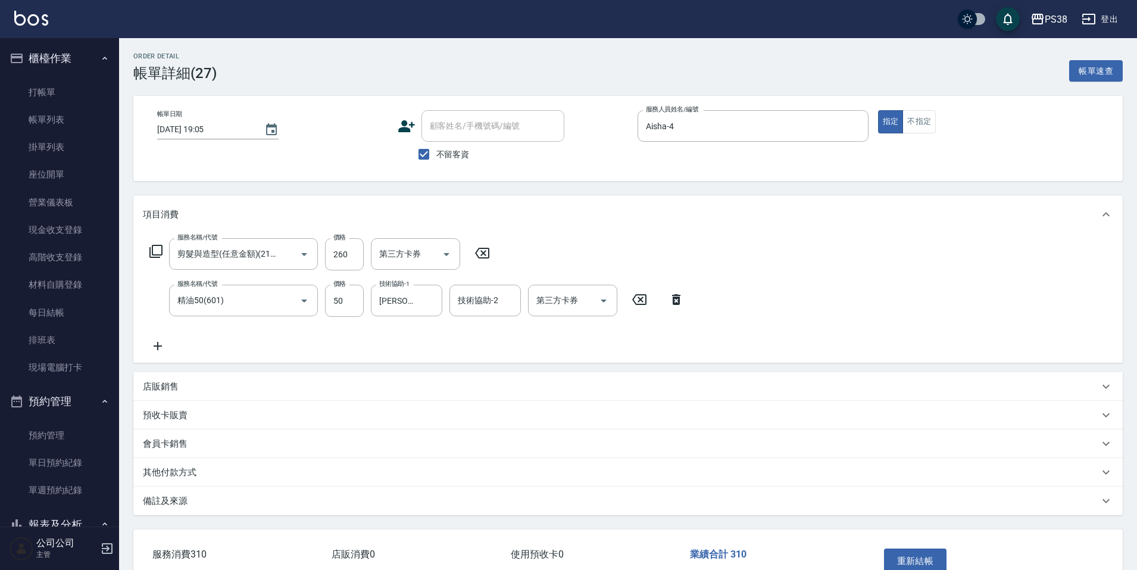
click at [677, 299] on icon at bounding box center [676, 299] width 8 height 11
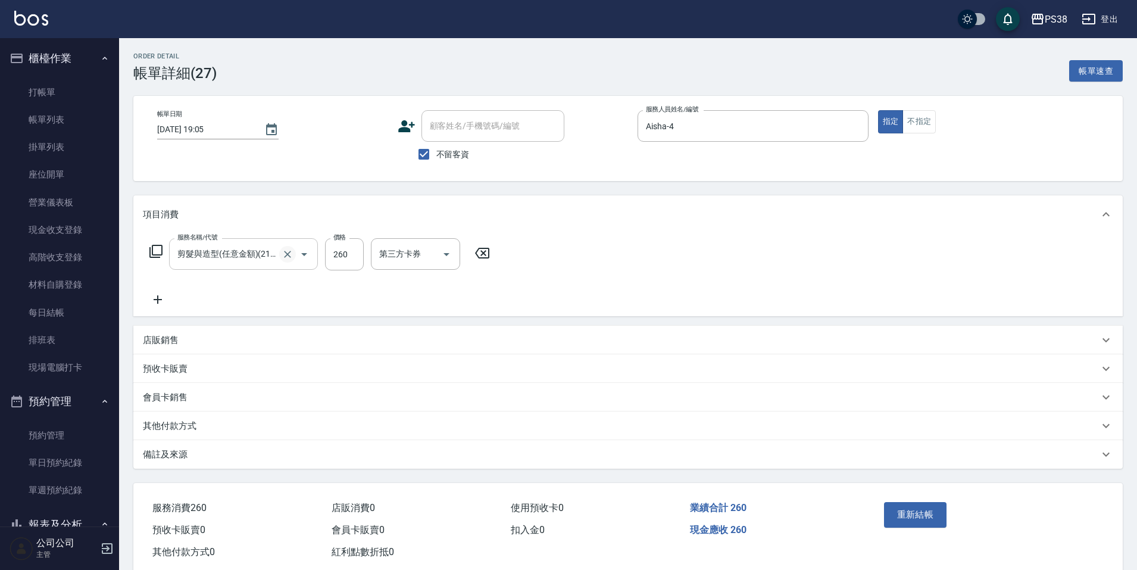
click at [291, 254] on icon "Clear" at bounding box center [287, 254] width 12 height 12
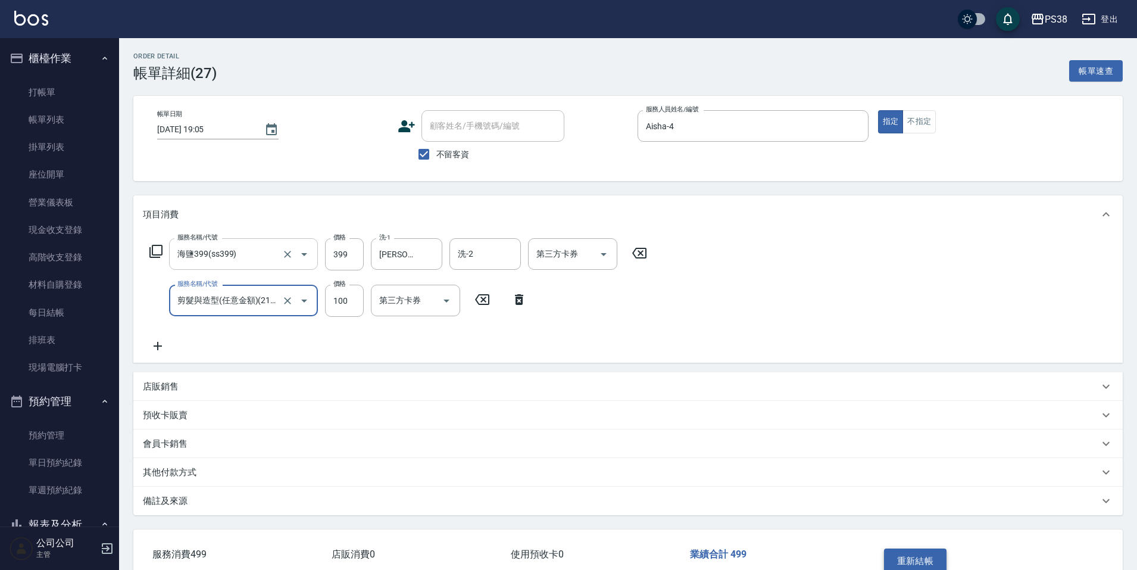
click at [907, 558] on button "重新結帳" at bounding box center [915, 560] width 63 height 25
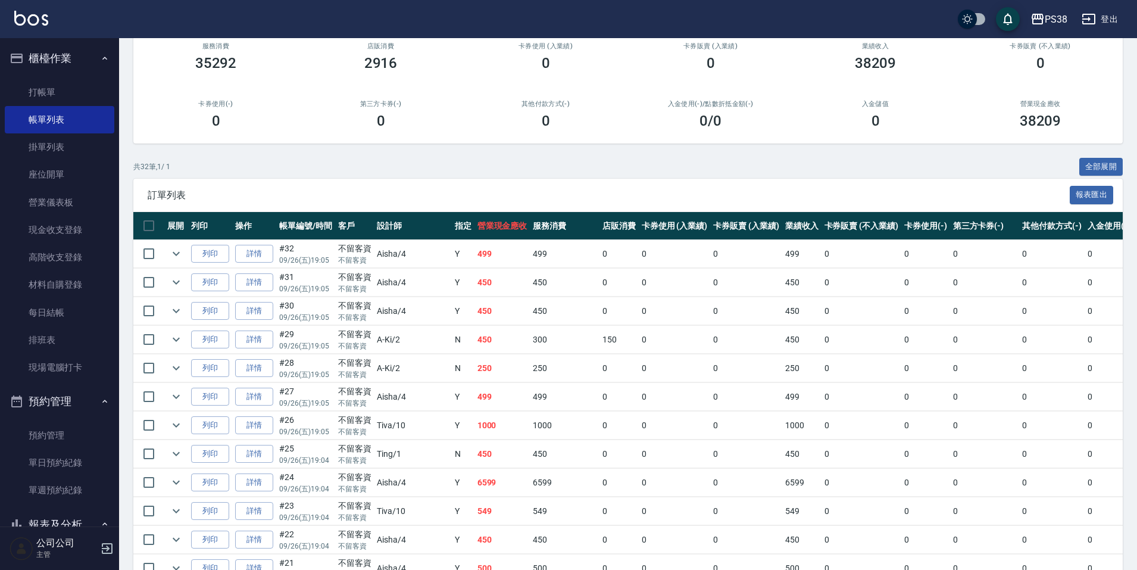
scroll to position [119, 0]
click at [530, 403] on td "499" at bounding box center [565, 396] width 70 height 28
click at [530, 434] on td "1000" at bounding box center [565, 425] width 70 height 28
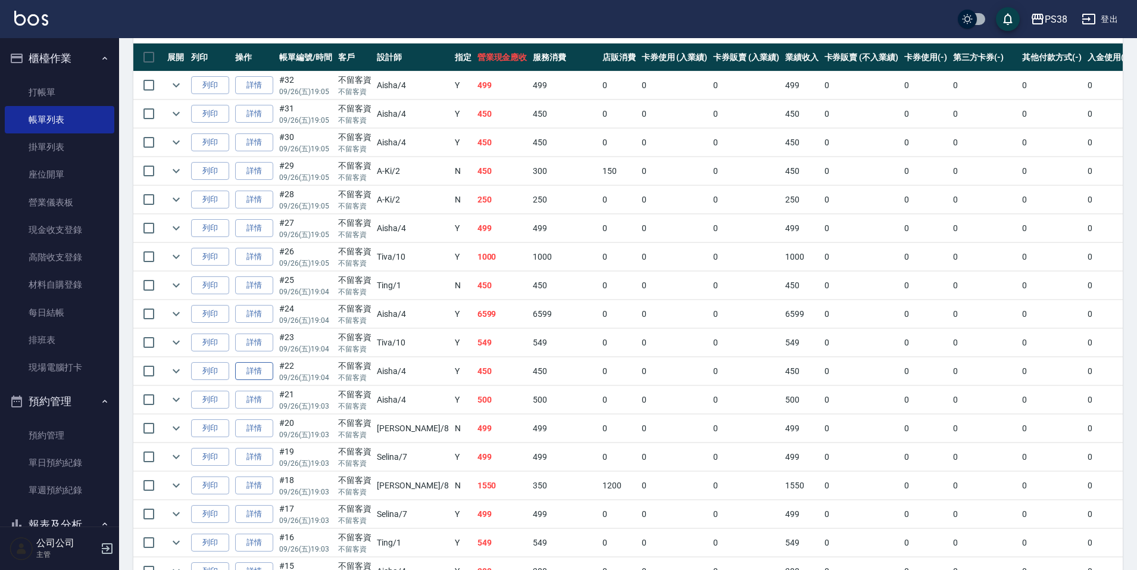
scroll to position [298, 0]
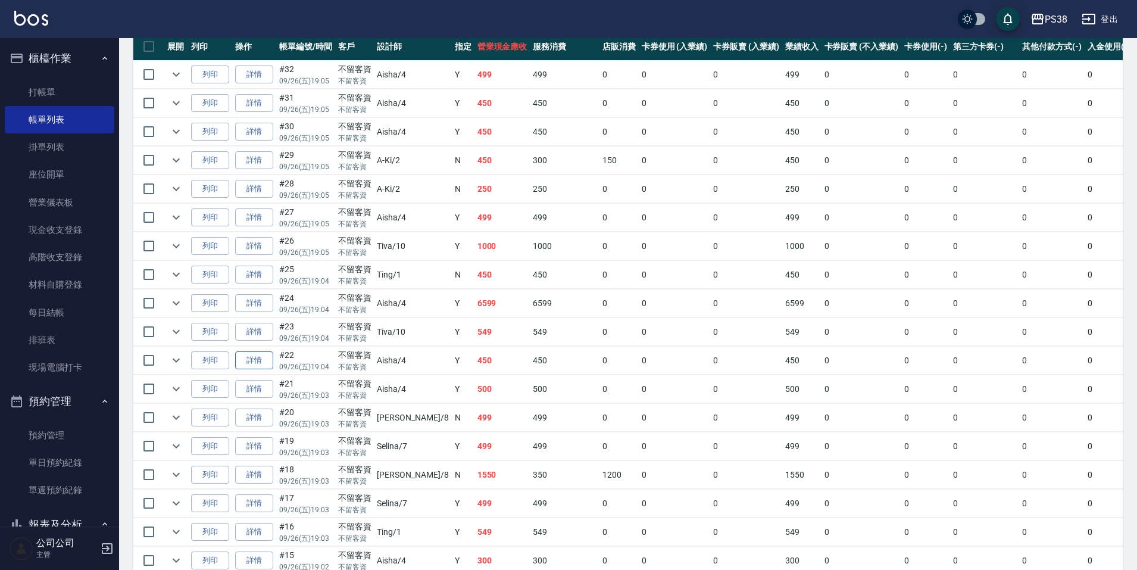
click at [250, 364] on link "詳情" at bounding box center [254, 360] width 38 height 18
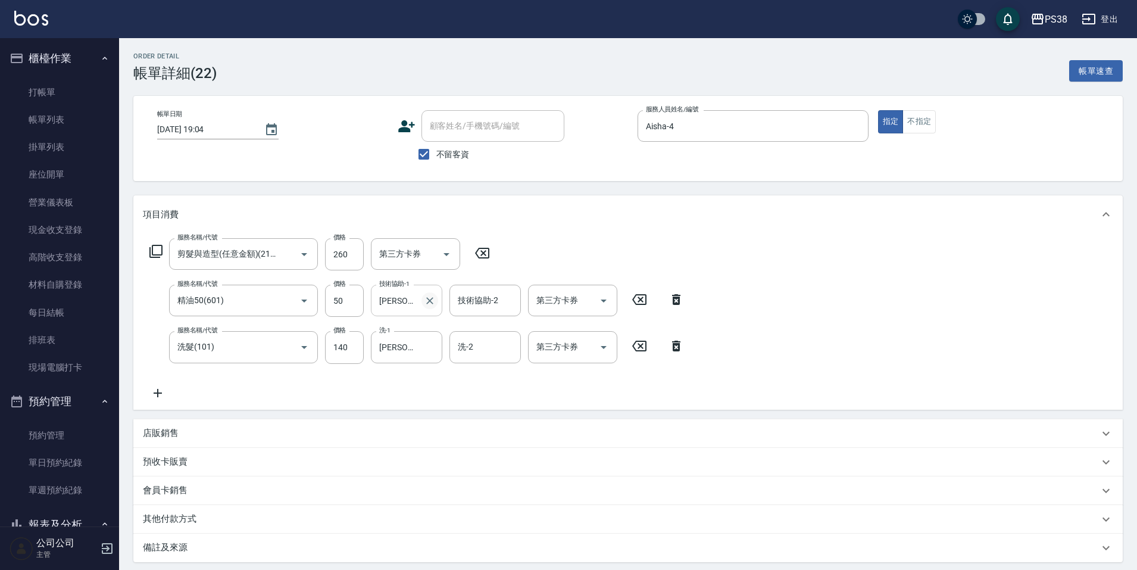
click at [428, 298] on icon "Clear" at bounding box center [430, 301] width 12 height 12
click at [436, 349] on button "Clear" at bounding box center [429, 347] width 17 height 17
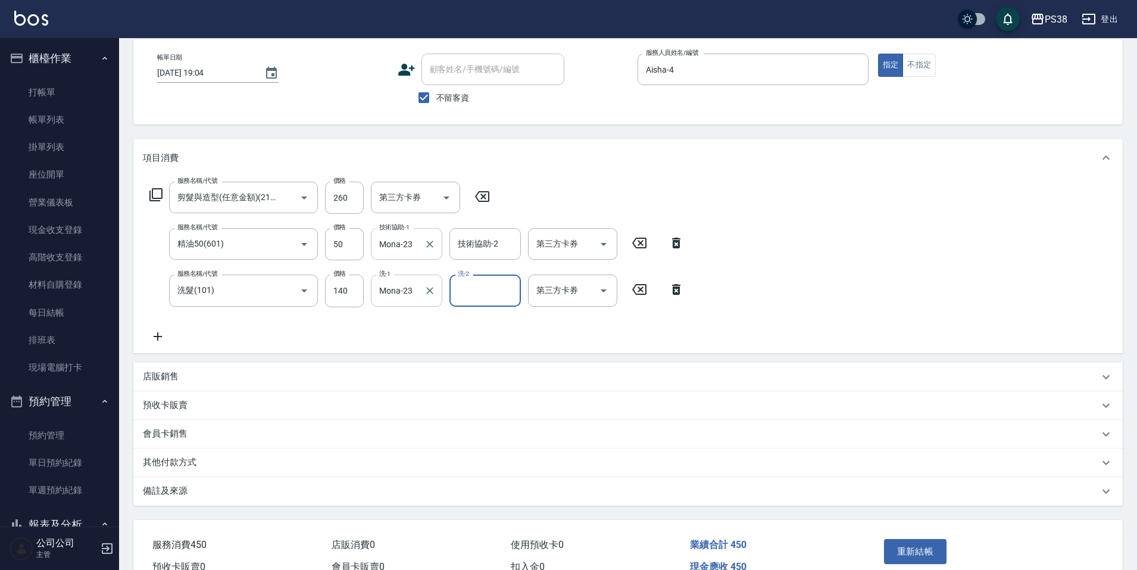
scroll to position [121, 0]
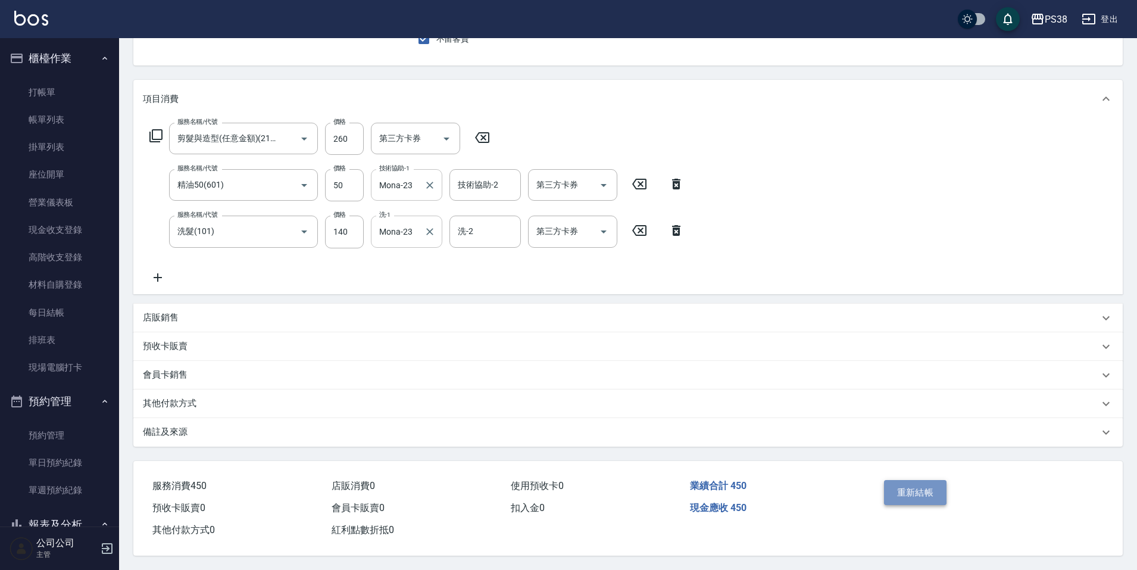
click at [905, 485] on button "重新結帳" at bounding box center [915, 492] width 63 height 25
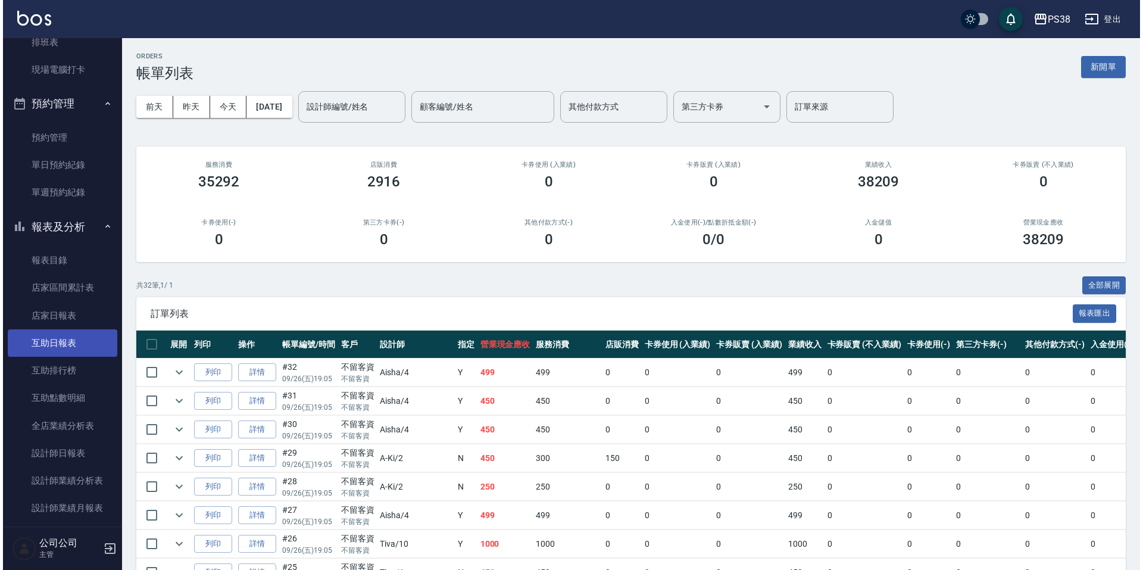
scroll to position [536, 0]
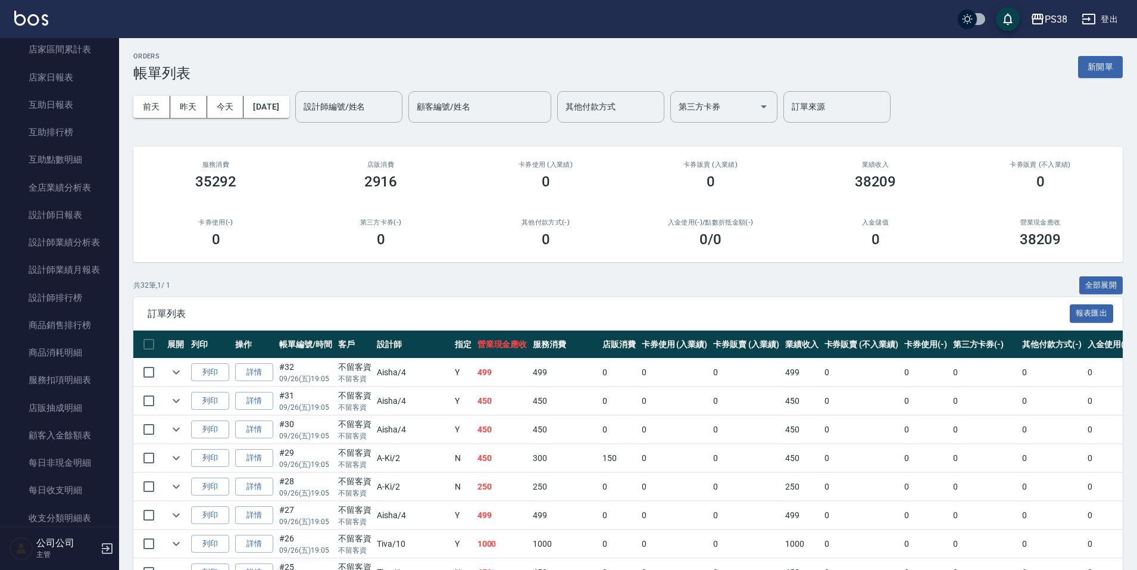
drag, startPoint x: 62, startPoint y: 288, endPoint x: 117, endPoint y: 304, distance: 56.9
click at [62, 289] on link "設計師排行榜" at bounding box center [60, 297] width 110 height 27
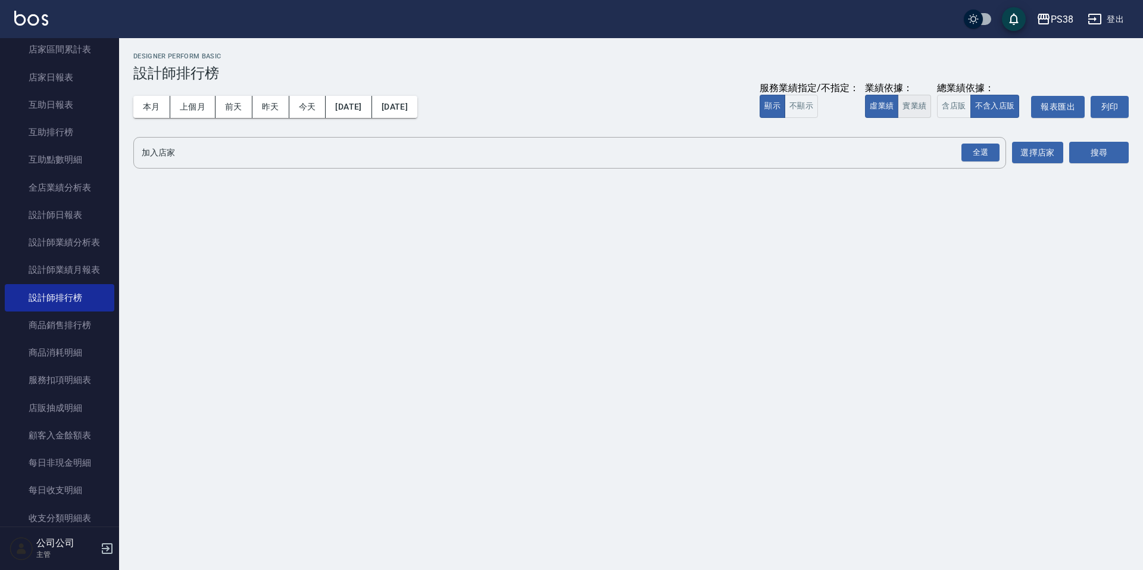
click at [924, 102] on button "實業績" at bounding box center [913, 106] width 33 height 23
click at [979, 159] on div "全選" at bounding box center [980, 152] width 38 height 18
click at [1113, 142] on div "搜尋" at bounding box center [1099, 153] width 60 height 33
click at [1100, 152] on button "搜尋" at bounding box center [1099, 153] width 60 height 22
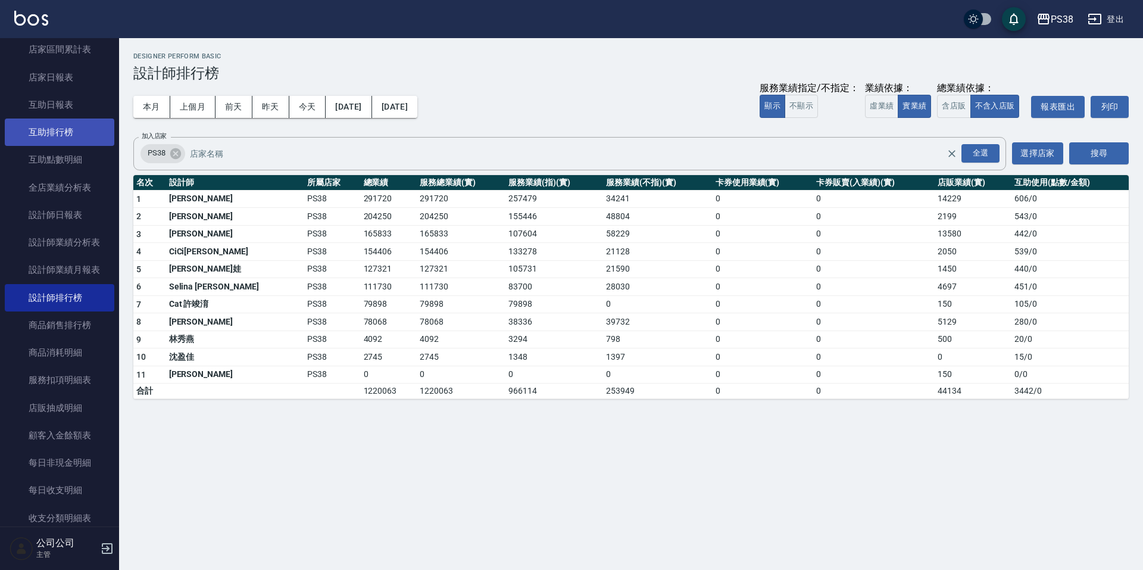
click at [53, 132] on link "互助排行榜" at bounding box center [60, 131] width 110 height 27
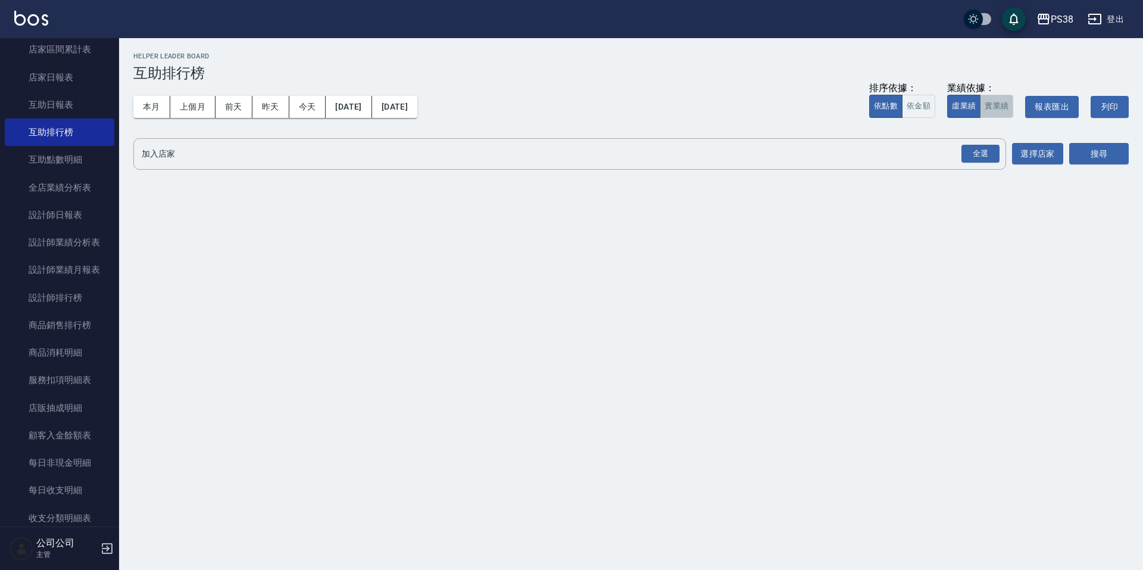
drag, startPoint x: 1009, startPoint y: 111, endPoint x: 1008, endPoint y: 120, distance: 9.0
click at [1008, 111] on button "實業績" at bounding box center [996, 106] width 33 height 23
click at [991, 162] on div "全選" at bounding box center [980, 154] width 38 height 18
click at [1134, 163] on div "PS38 [DATE] - [DATE] 互助排行榜 列印時間： [DATE][PHONE_NUMBER]:30 Helper Leader Board 互助…" at bounding box center [631, 115] width 1024 height 154
click at [1106, 149] on button "搜尋" at bounding box center [1099, 154] width 60 height 22
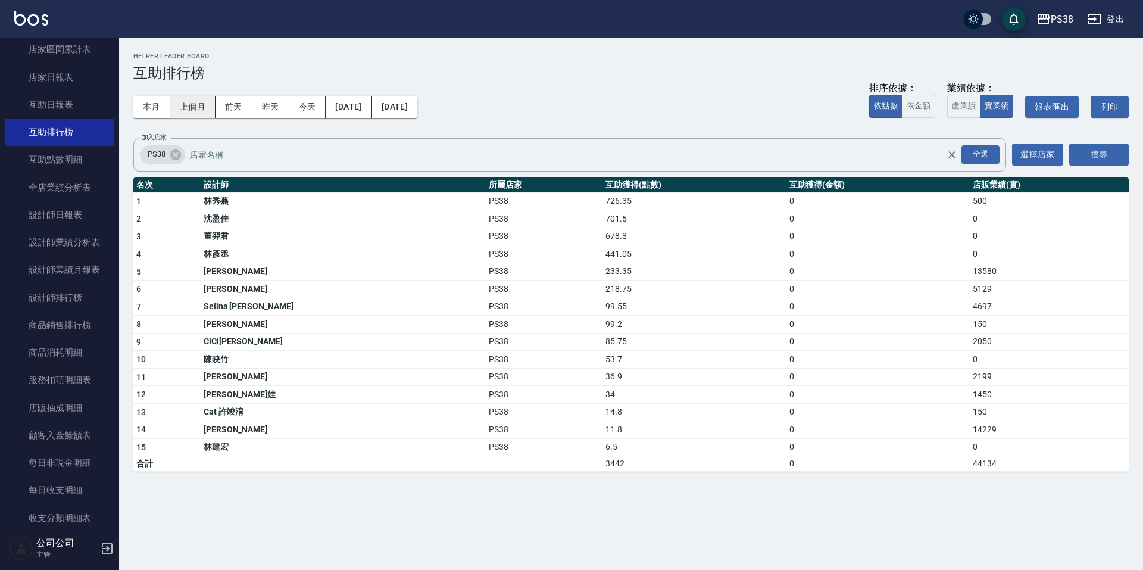
click at [186, 114] on button "上個月" at bounding box center [192, 107] width 45 height 22
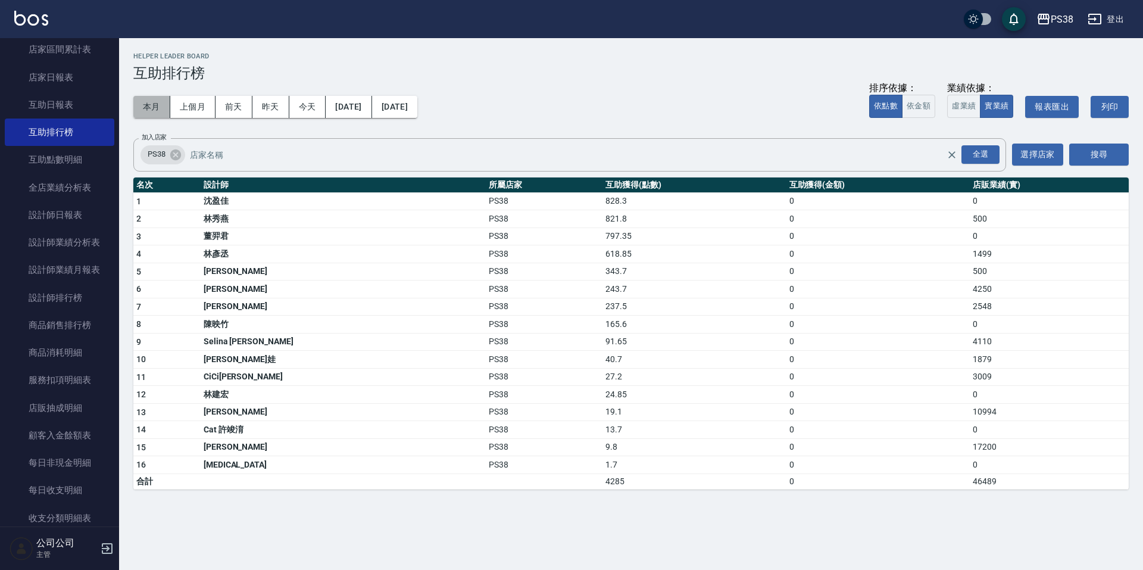
click at [139, 114] on button "本月" at bounding box center [151, 107] width 37 height 22
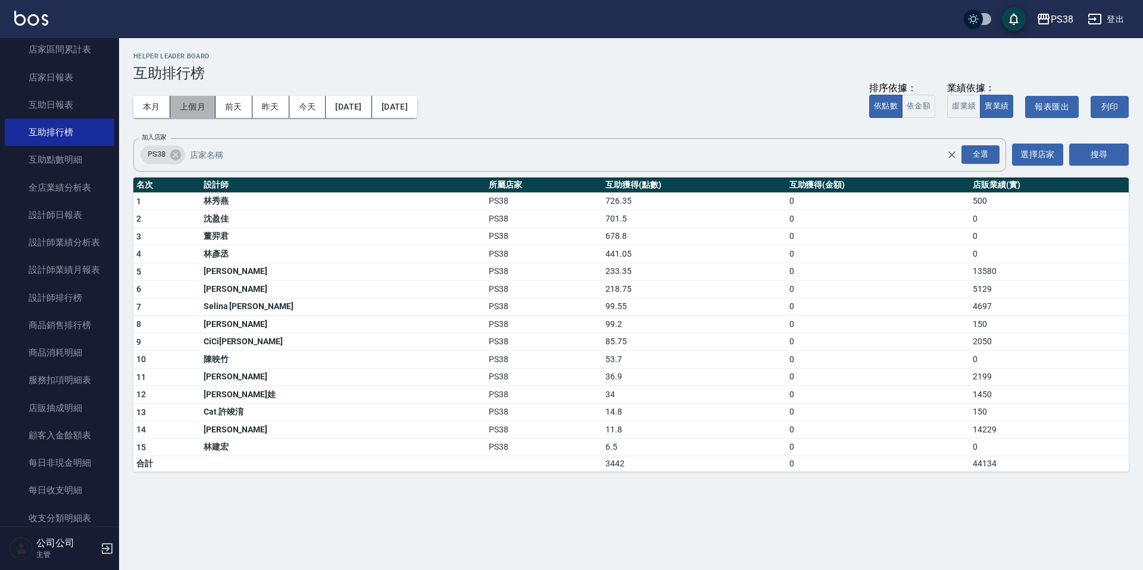
click at [189, 113] on button "上個月" at bounding box center [192, 107] width 45 height 22
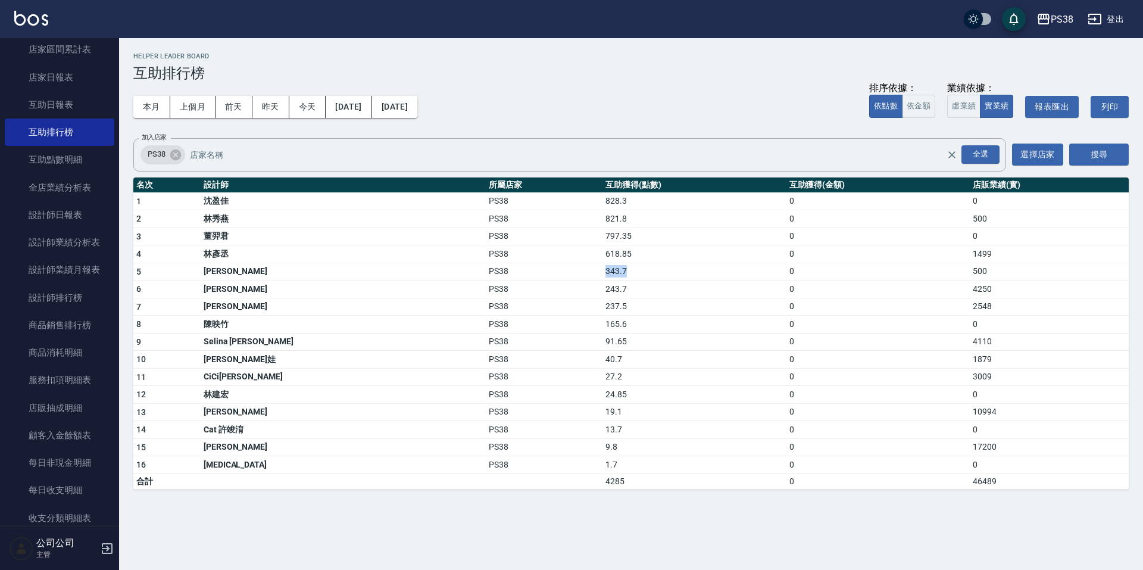
drag, startPoint x: 534, startPoint y: 274, endPoint x: 593, endPoint y: 276, distance: 58.9
click at [602, 276] on td "343.7" at bounding box center [693, 271] width 183 height 18
click at [145, 103] on button "本月" at bounding box center [151, 107] width 37 height 22
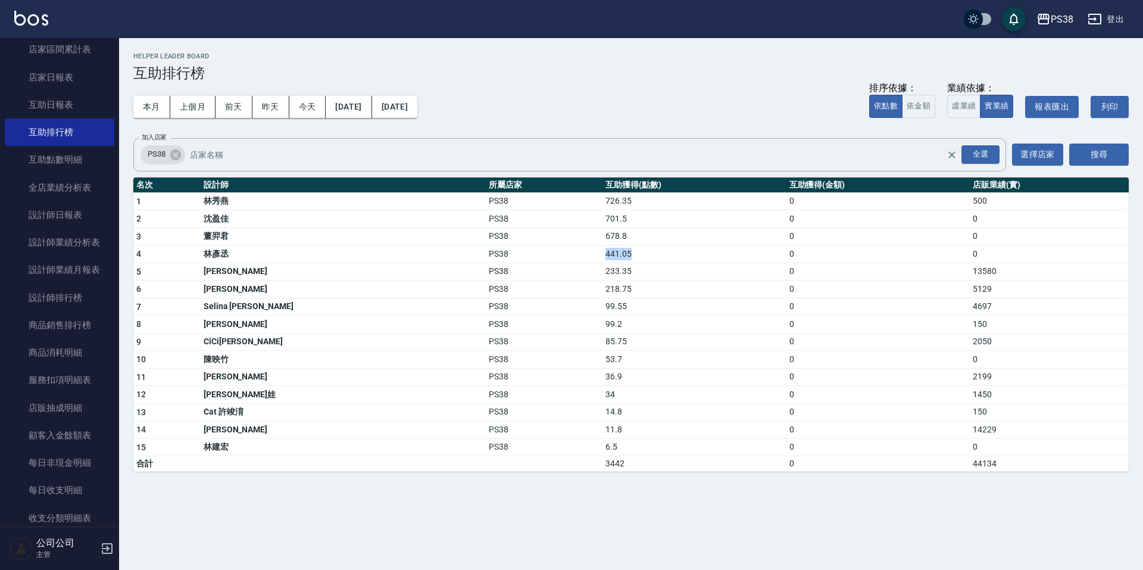
drag, startPoint x: 528, startPoint y: 255, endPoint x: 565, endPoint y: 258, distance: 37.6
click at [565, 258] on tr "4 [PERSON_NAME]PS38 441.05 0 0" at bounding box center [630, 254] width 995 height 18
click at [609, 289] on td "218.75" at bounding box center [693, 289] width 183 height 18
click at [184, 115] on button "上個月" at bounding box center [192, 107] width 45 height 22
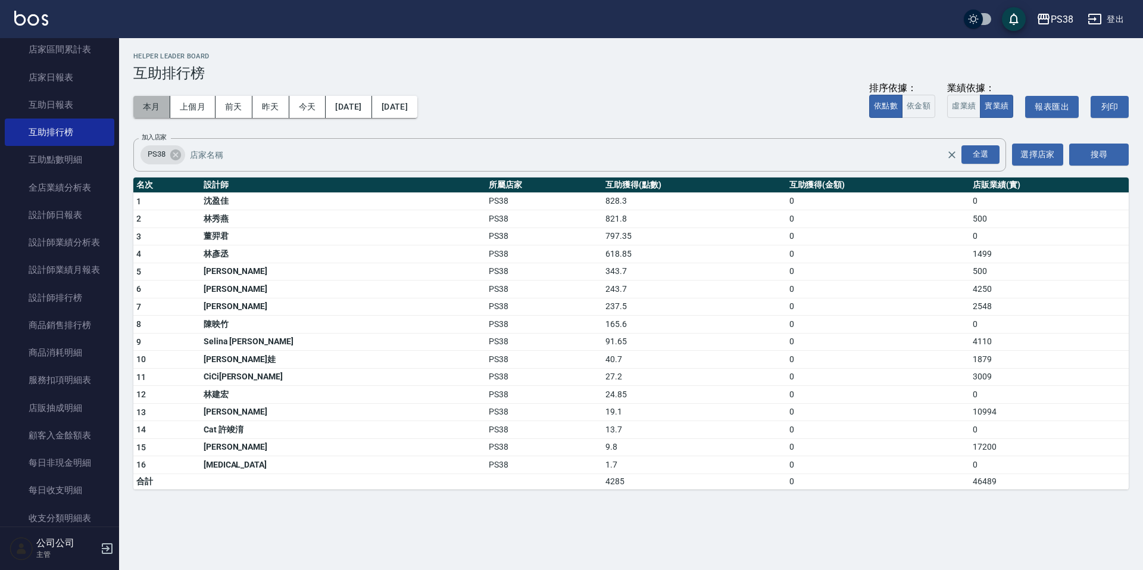
click at [143, 105] on button "本月" at bounding box center [151, 107] width 37 height 22
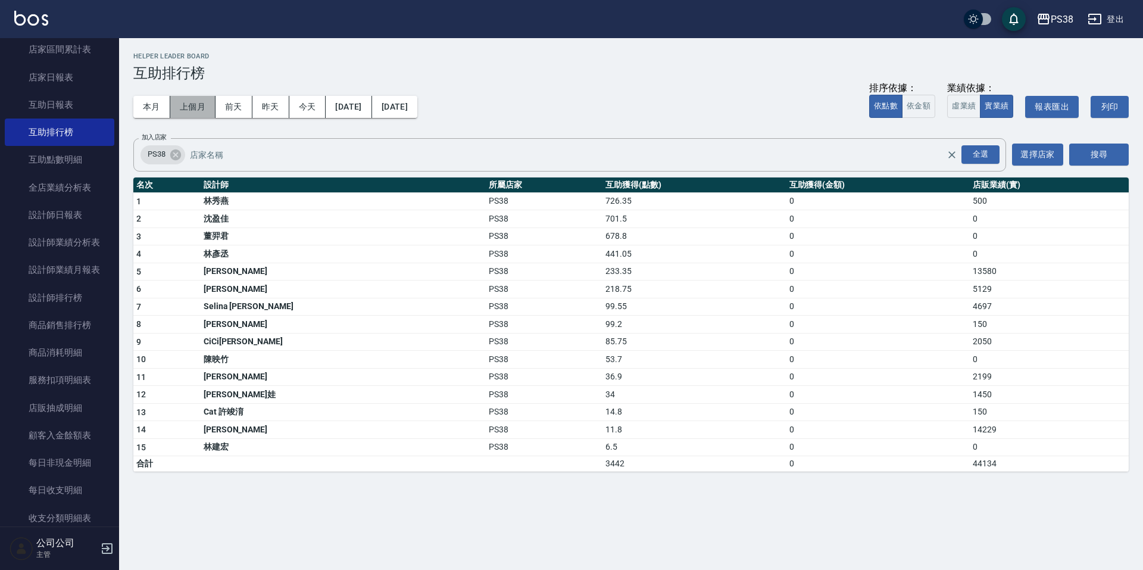
click at [189, 110] on button "上個月" at bounding box center [192, 107] width 45 height 22
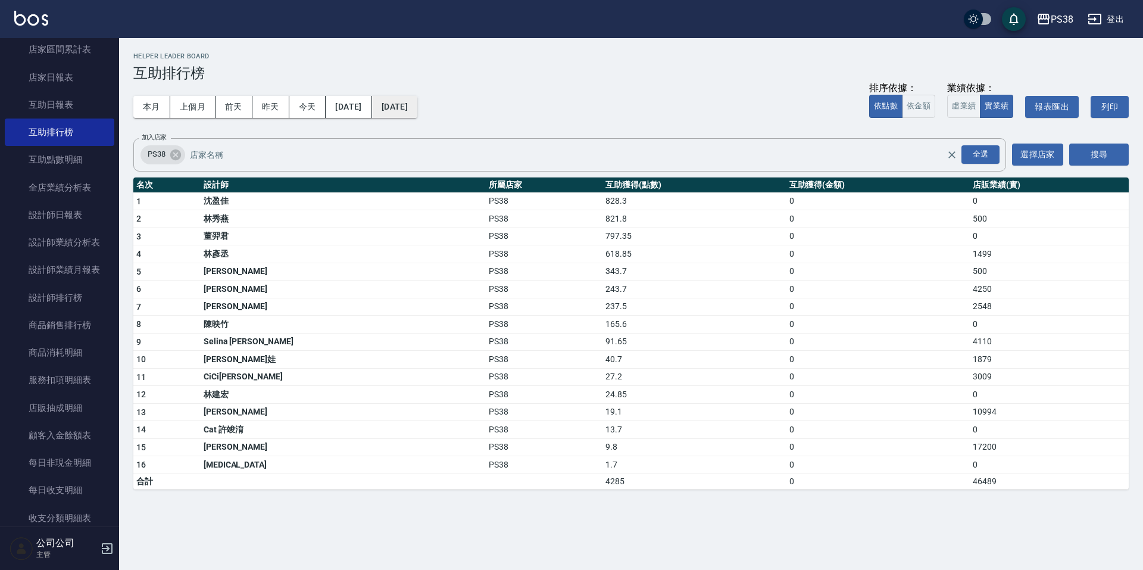
click at [417, 96] on button "[DATE]" at bounding box center [394, 107] width 45 height 22
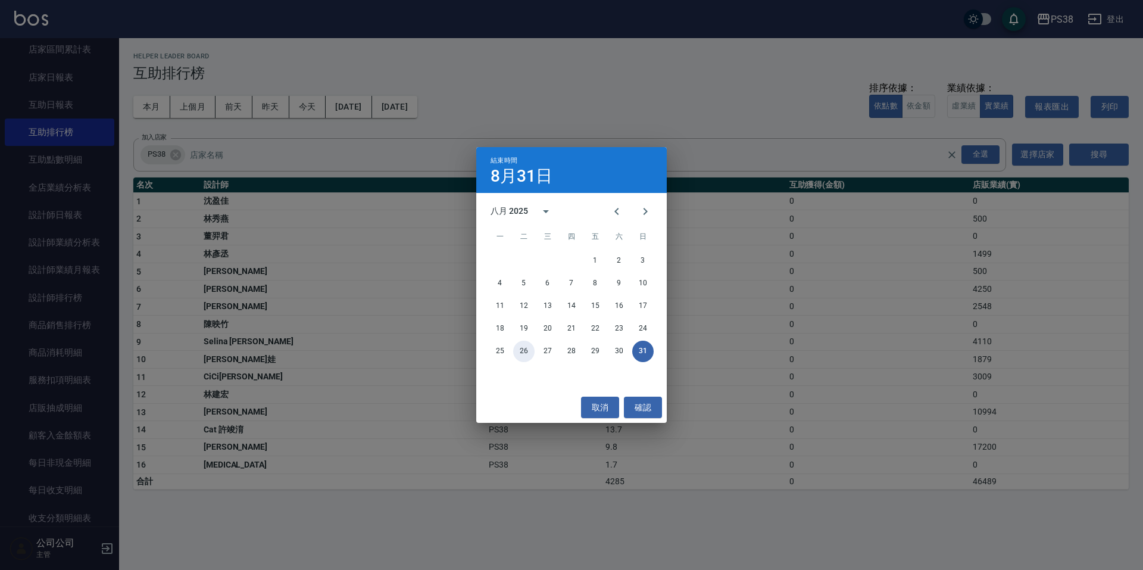
click at [529, 352] on button "26" at bounding box center [523, 350] width 21 height 21
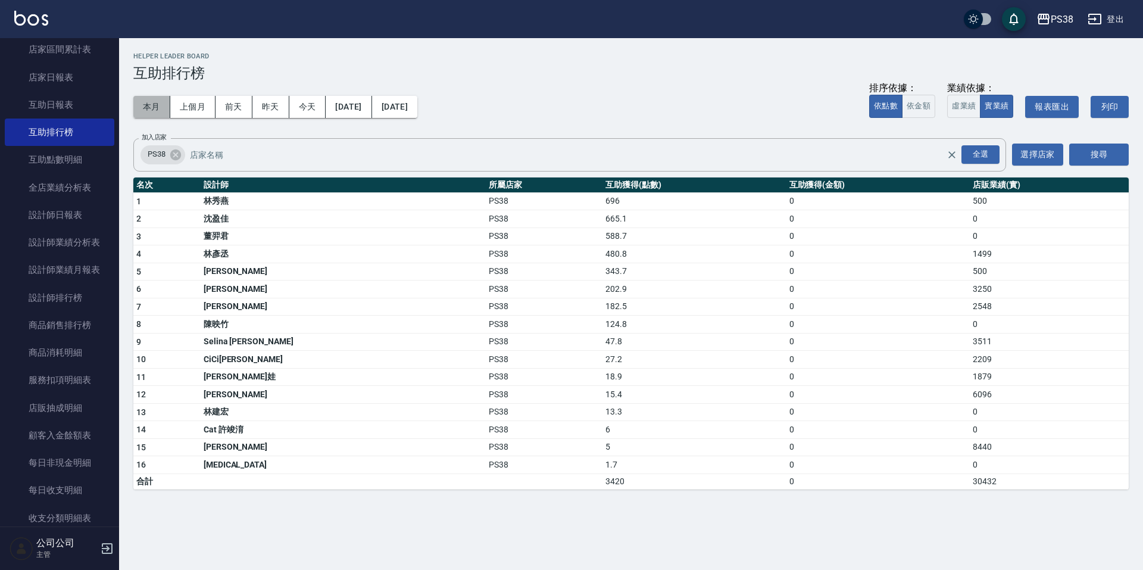
click at [143, 101] on button "本月" at bounding box center [151, 107] width 37 height 22
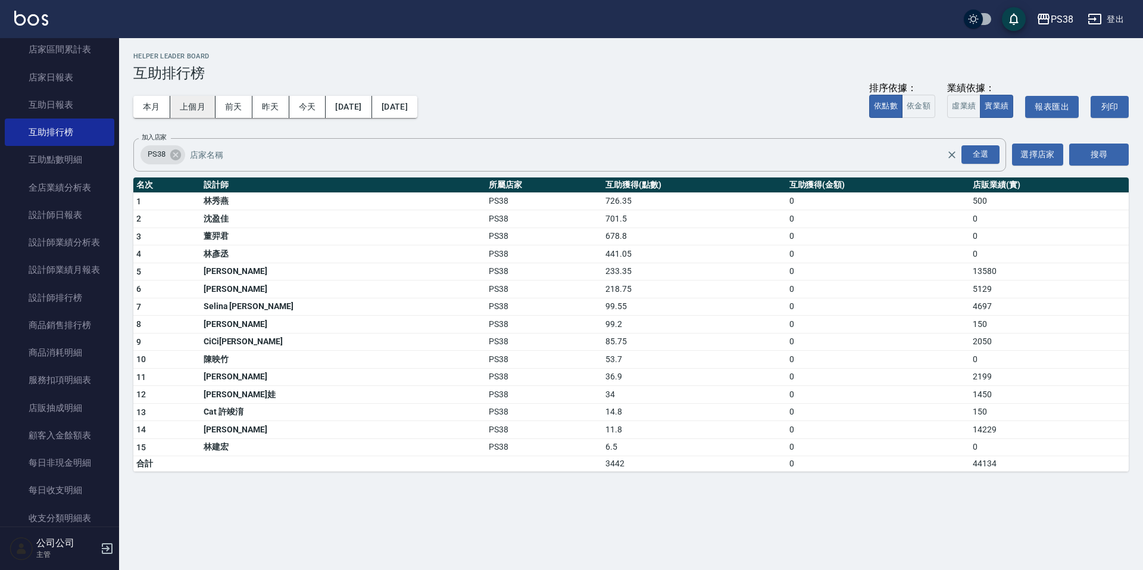
click at [207, 102] on button "上個月" at bounding box center [192, 107] width 45 height 22
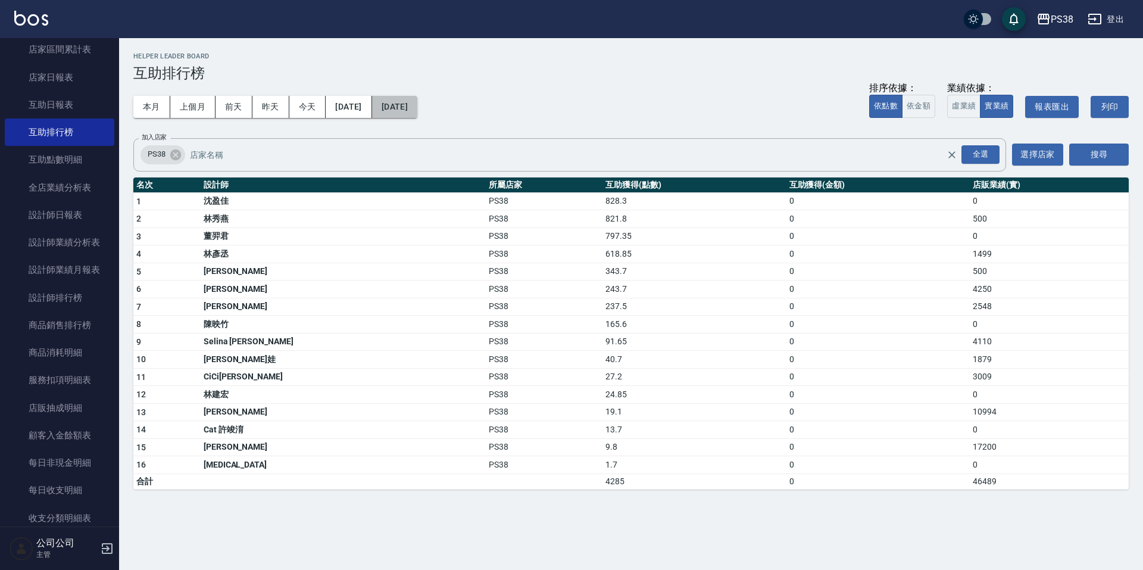
click at [417, 102] on button "[DATE]" at bounding box center [394, 107] width 45 height 22
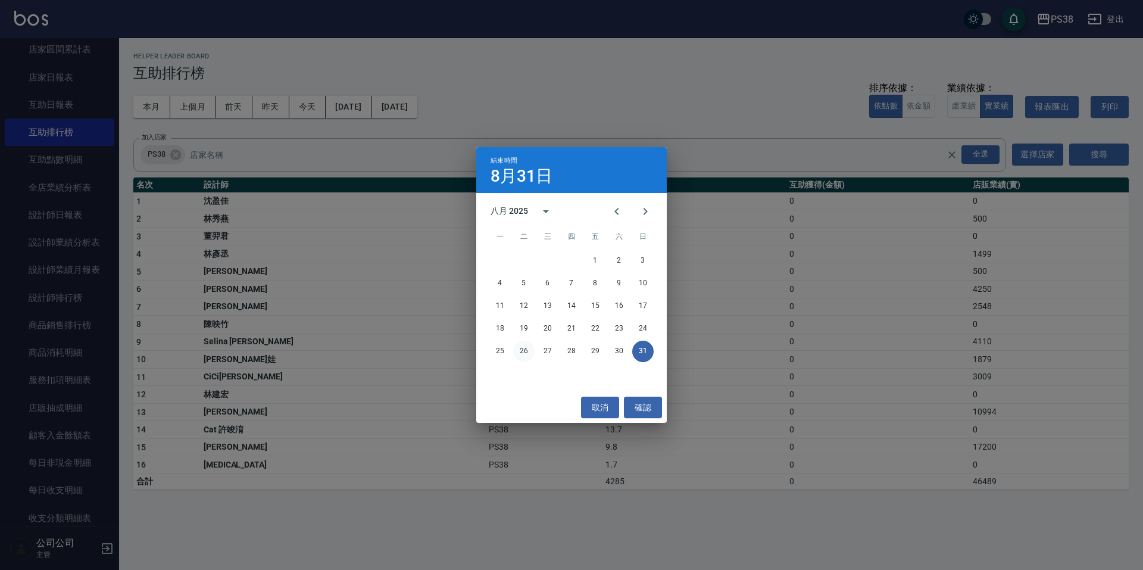
click at [516, 349] on button "26" at bounding box center [523, 350] width 21 height 21
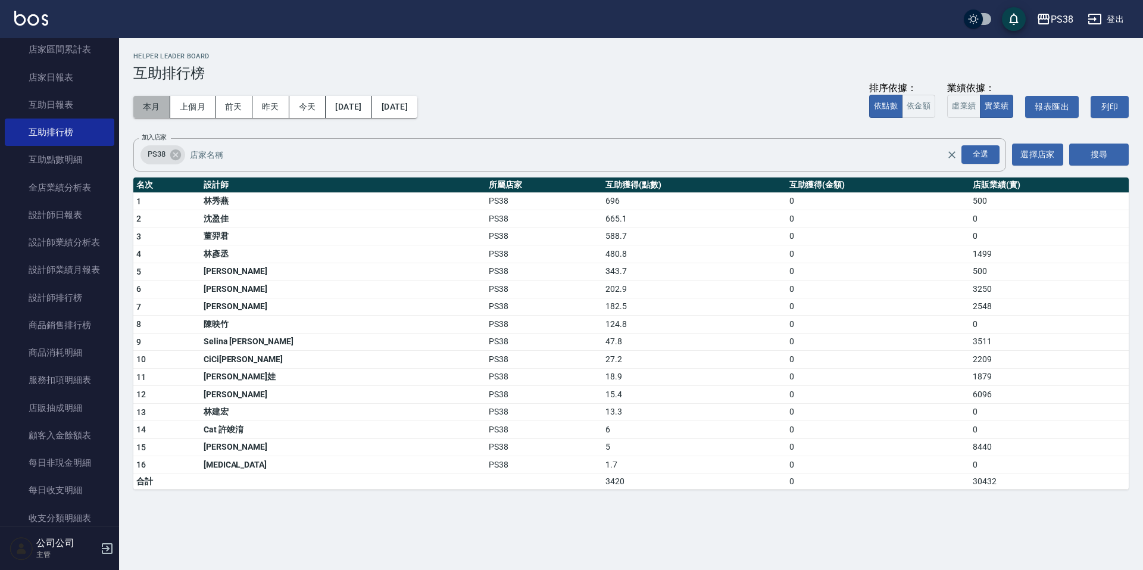
click at [157, 106] on button "本月" at bounding box center [151, 107] width 37 height 22
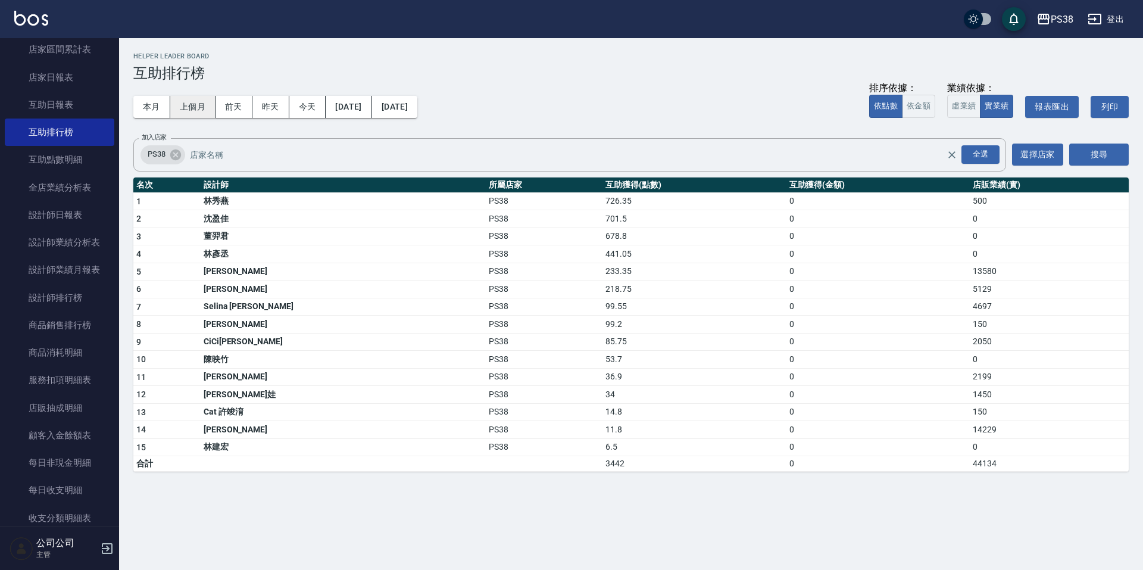
click at [194, 108] on button "上個月" at bounding box center [192, 107] width 45 height 22
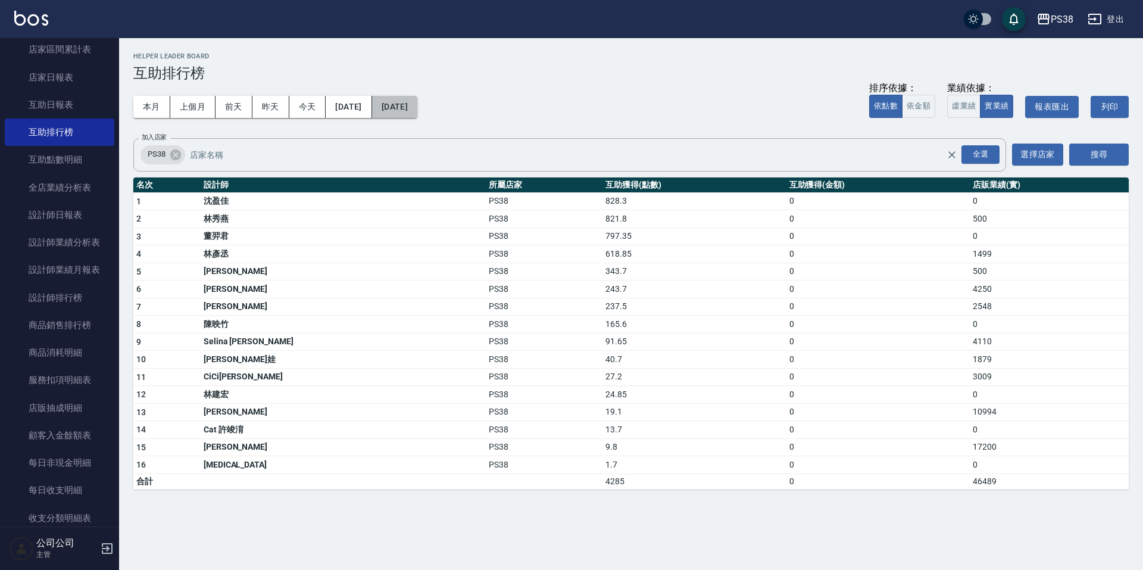
click at [417, 106] on button "[DATE]" at bounding box center [394, 107] width 45 height 22
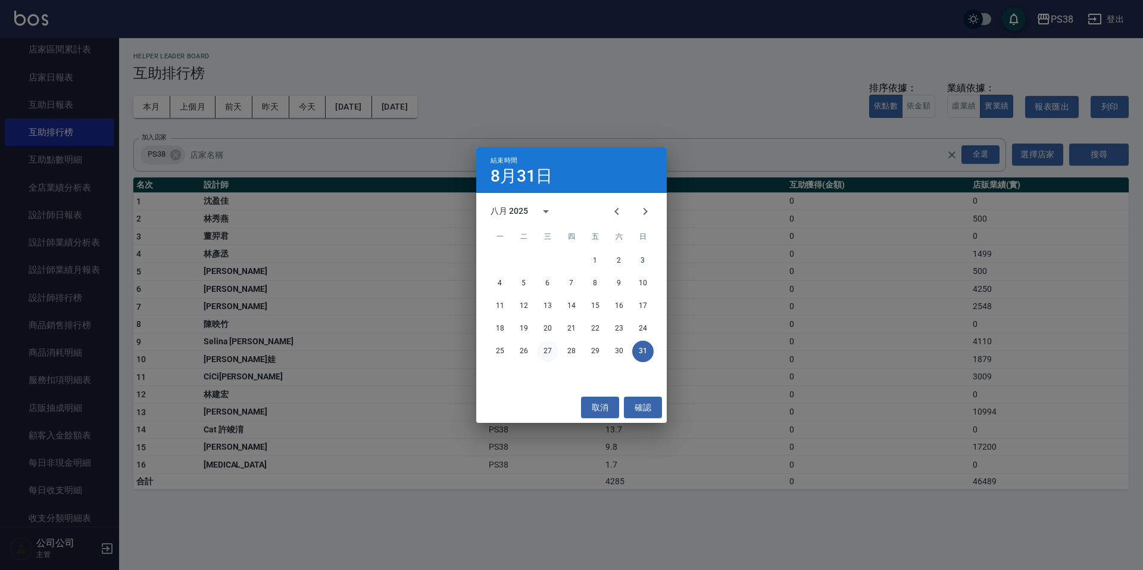
click at [540, 350] on button "27" at bounding box center [547, 350] width 21 height 21
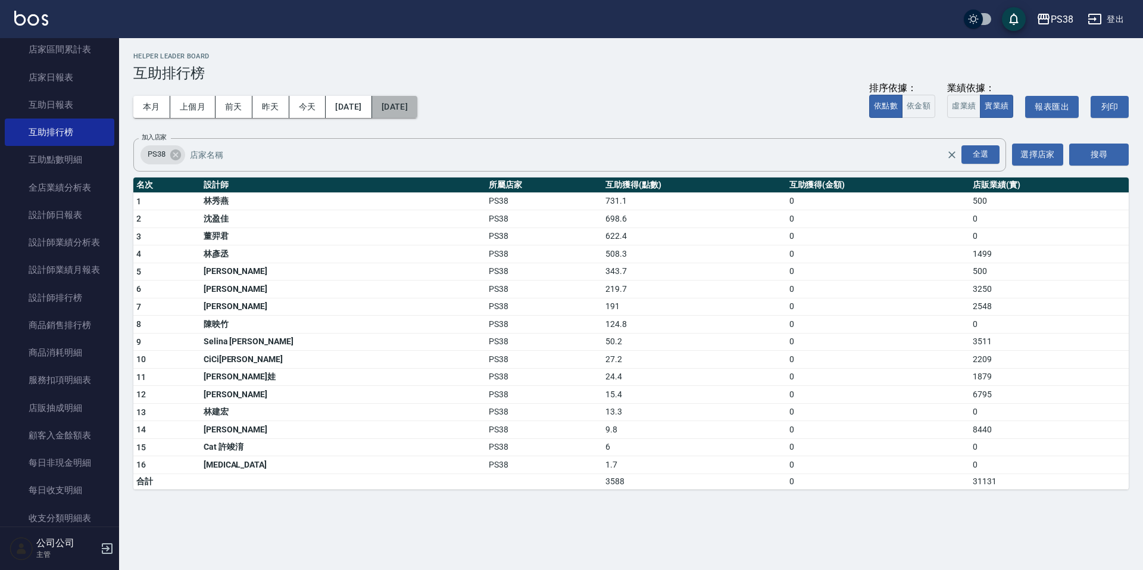
click at [417, 106] on button "[DATE]" at bounding box center [394, 107] width 45 height 22
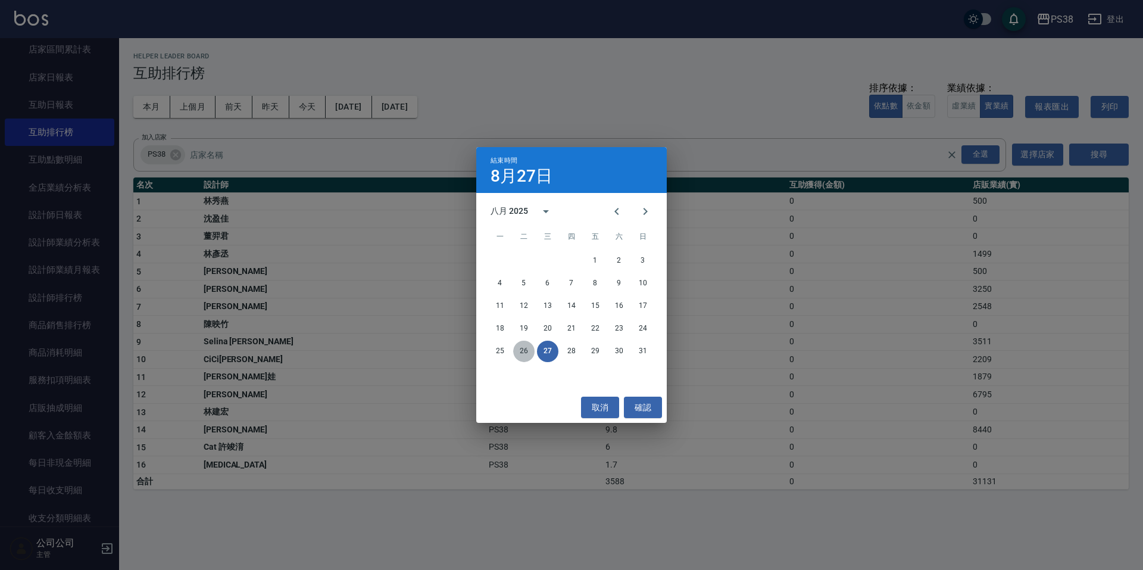
click at [518, 352] on button "26" at bounding box center [523, 350] width 21 height 21
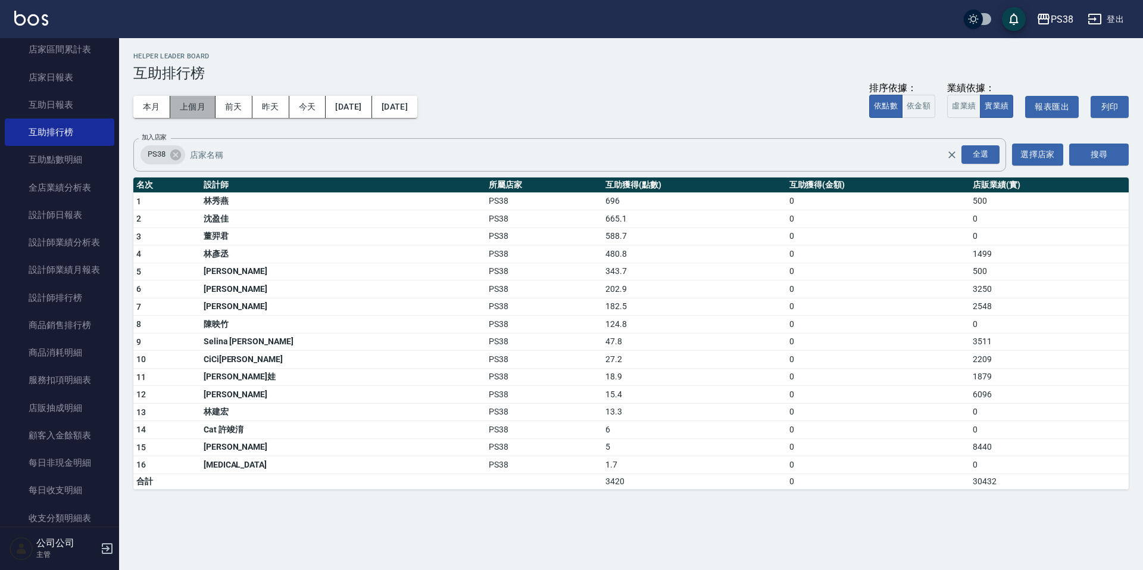
click at [177, 104] on button "上個月" at bounding box center [192, 107] width 45 height 22
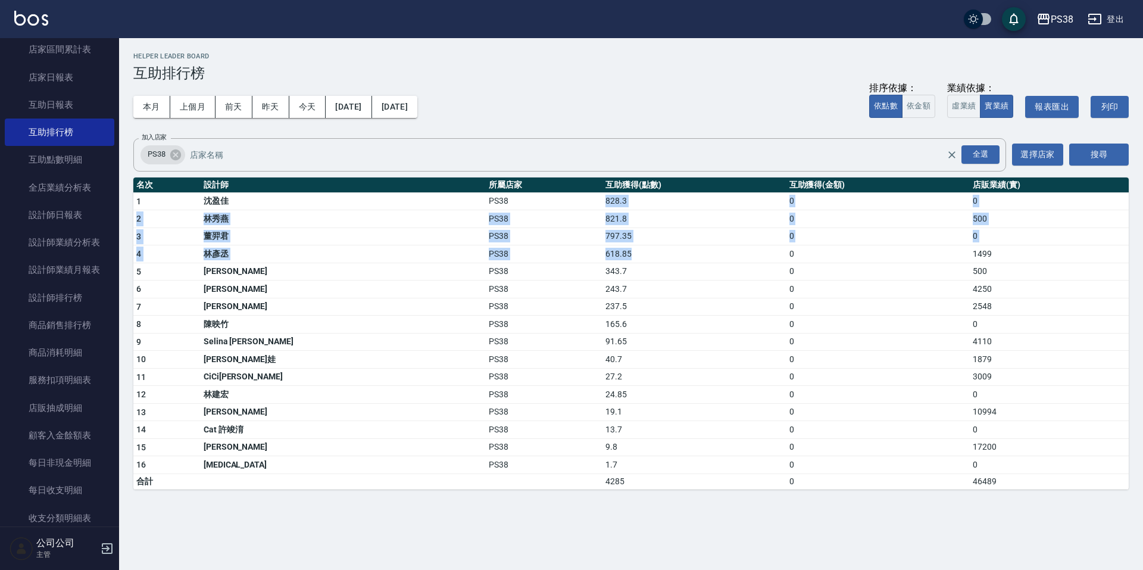
drag, startPoint x: 564, startPoint y: 250, endPoint x: 533, endPoint y: 200, distance: 58.5
click at [533, 200] on tbody "1 [PERSON_NAME]PS38 828.3 0 0 2 [PERSON_NAME]PS38 821.8 0 500 3 [PERSON_NAME]PS…" at bounding box center [630, 340] width 995 height 296
click at [592, 130] on div "本月 上個月 [DATE] [DATE] [DATE] [DATE] [DATE] 排序依據： 依點數 依金額 業績依據： 虛業績 實業績 報表匯出 列印" at bounding box center [630, 107] width 995 height 51
click at [146, 105] on button "本月" at bounding box center [151, 107] width 37 height 22
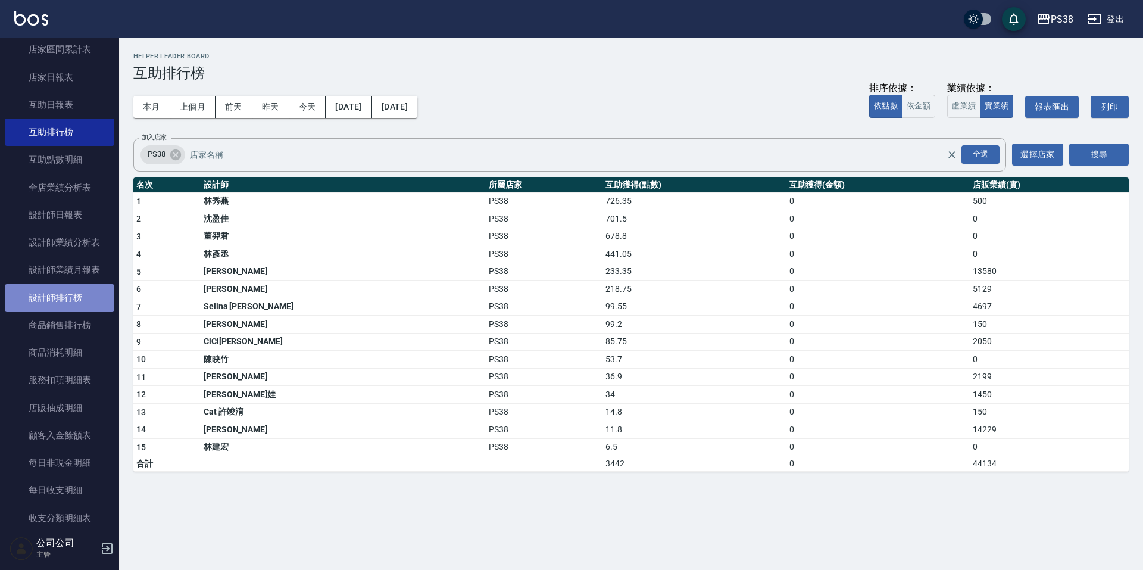
click at [85, 288] on link "設計師排行榜" at bounding box center [60, 297] width 110 height 27
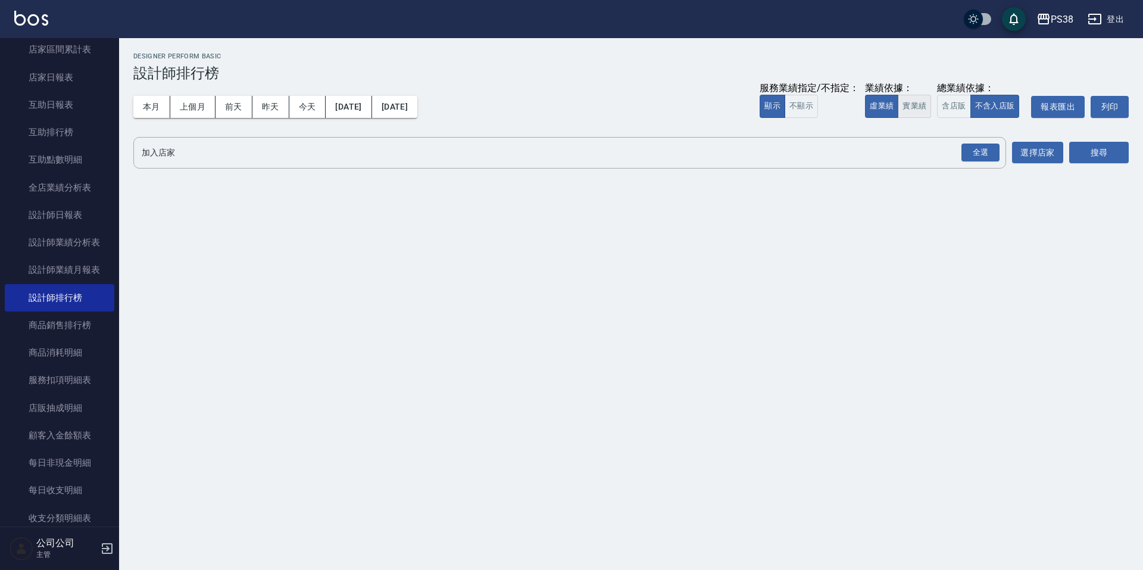
click at [918, 116] on button "實業績" at bounding box center [913, 106] width 33 height 23
click at [976, 154] on div "全選" at bounding box center [980, 152] width 38 height 18
click at [1091, 152] on button "搜尋" at bounding box center [1099, 153] width 60 height 22
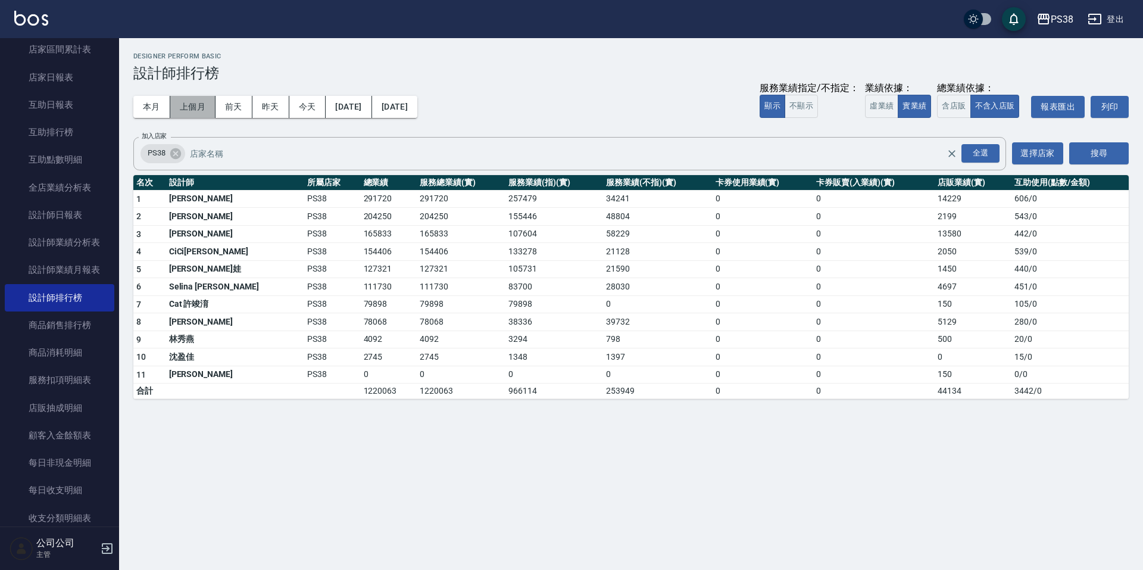
click at [190, 114] on button "上個月" at bounding box center [192, 107] width 45 height 22
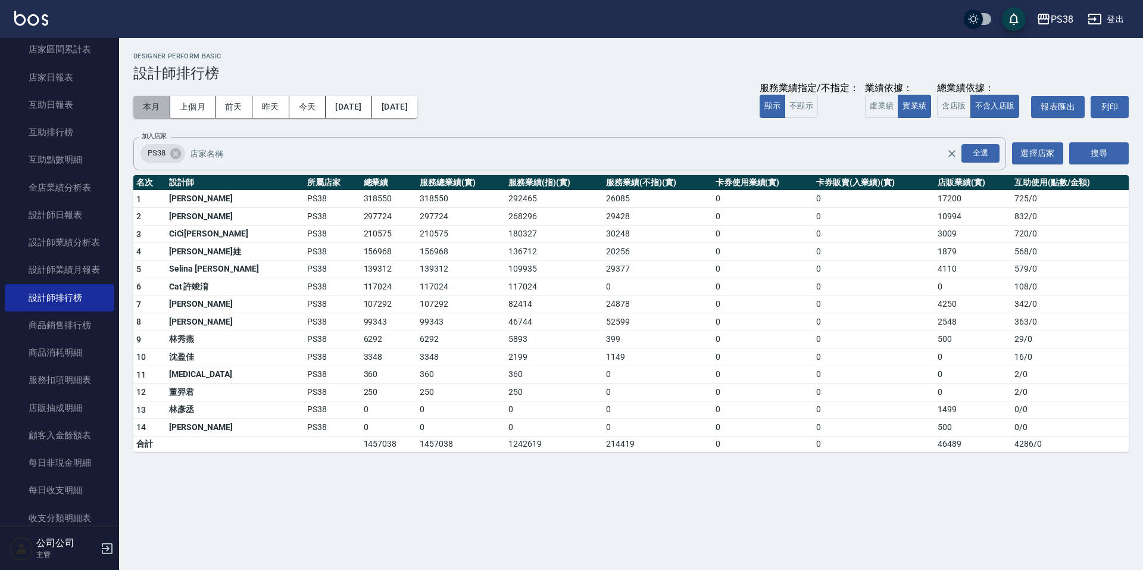
click at [153, 114] on button "本月" at bounding box center [151, 107] width 37 height 22
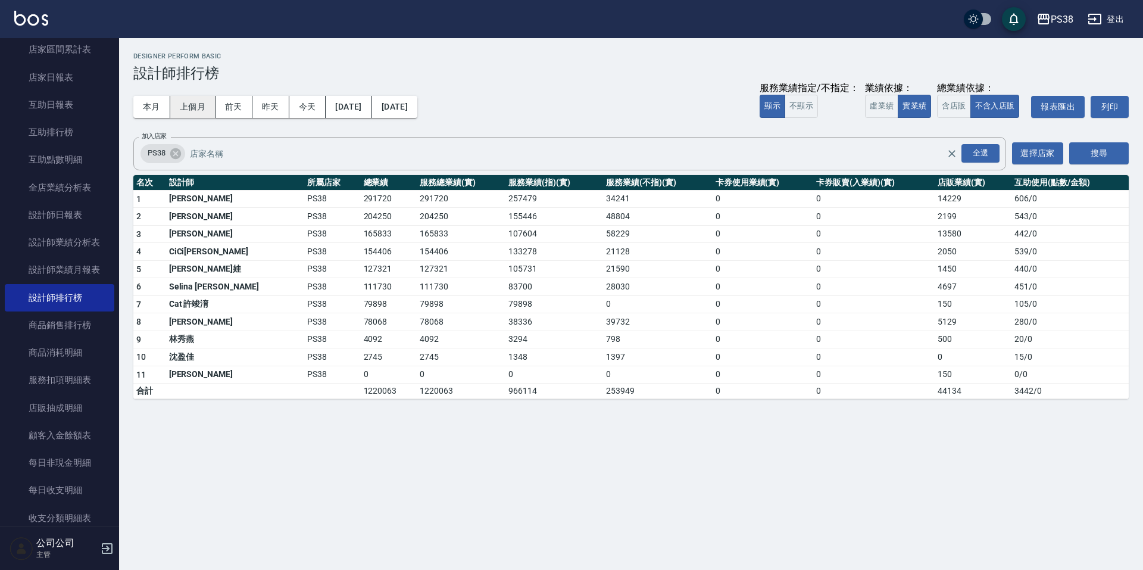
click at [189, 114] on button "上個月" at bounding box center [192, 107] width 45 height 22
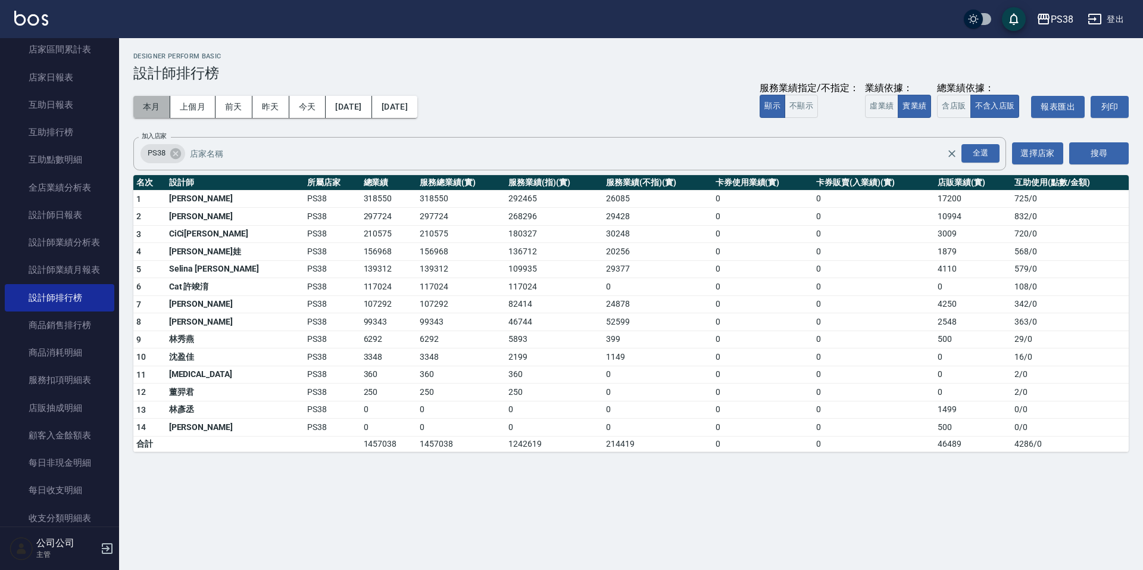
click at [157, 112] on button "本月" at bounding box center [151, 107] width 37 height 22
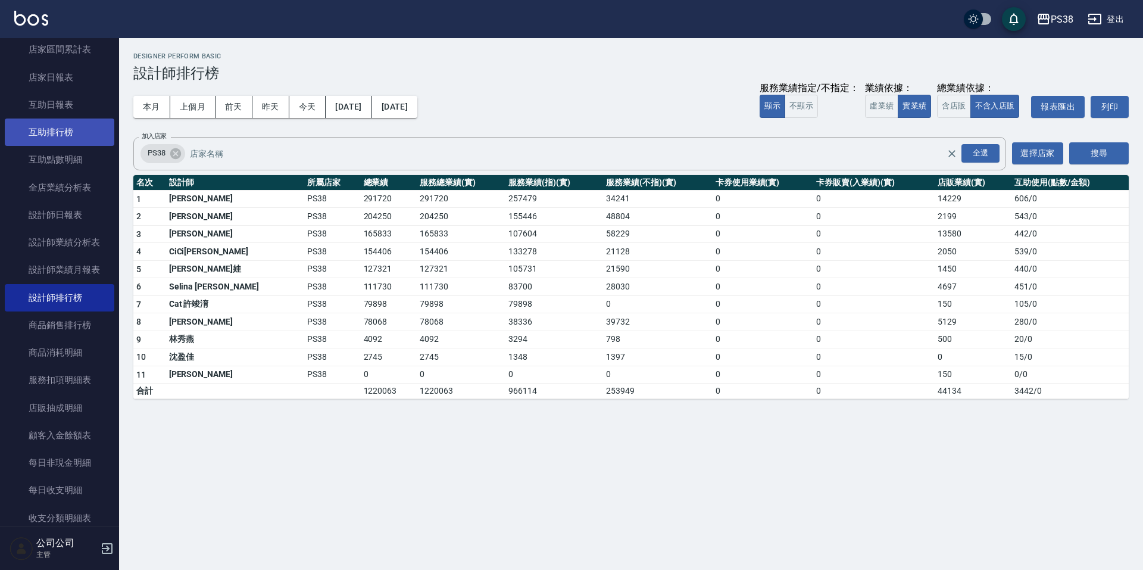
click at [62, 135] on link "互助排行榜" at bounding box center [60, 131] width 110 height 27
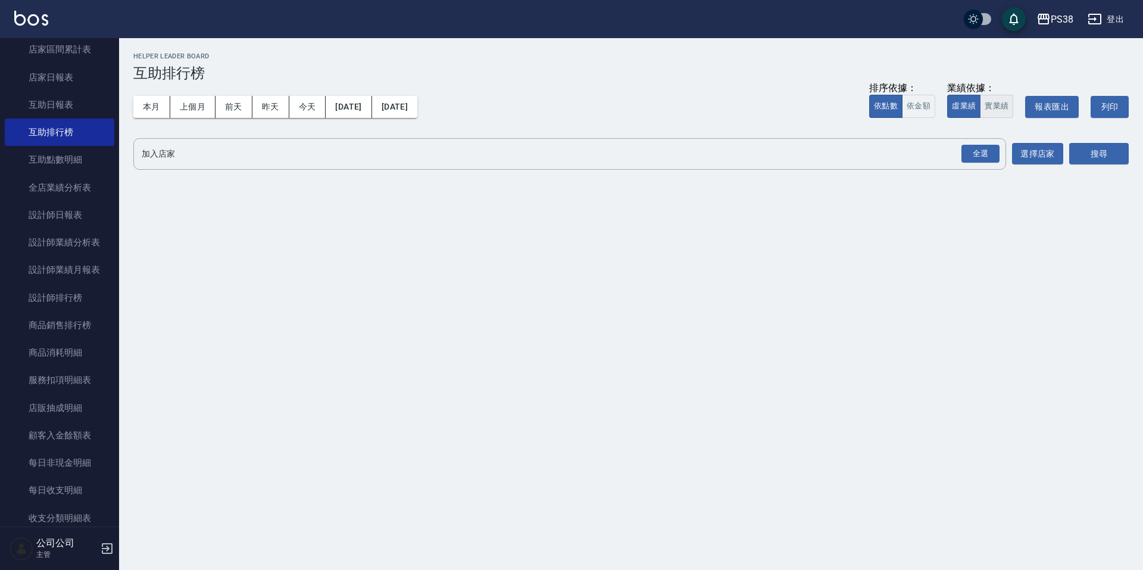
click at [981, 108] on button "實業績" at bounding box center [996, 106] width 33 height 23
click at [983, 156] on div "全選" at bounding box center [980, 154] width 38 height 18
click at [1110, 159] on button "搜尋" at bounding box center [1099, 154] width 60 height 22
